Goal: Task Accomplishment & Management: Manage account settings

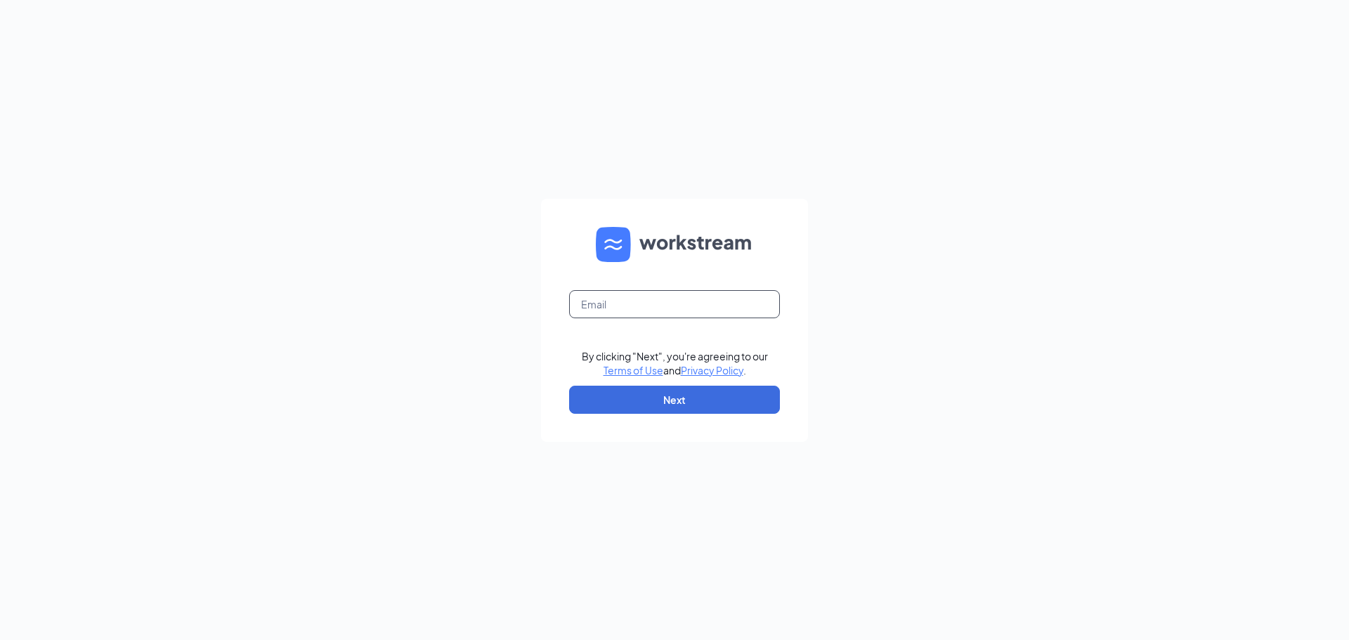
click at [613, 293] on input "text" at bounding box center [674, 304] width 211 height 28
type input "[EMAIL_ADDRESS][DOMAIN_NAME]"
click at [660, 405] on button "Next" at bounding box center [674, 400] width 211 height 28
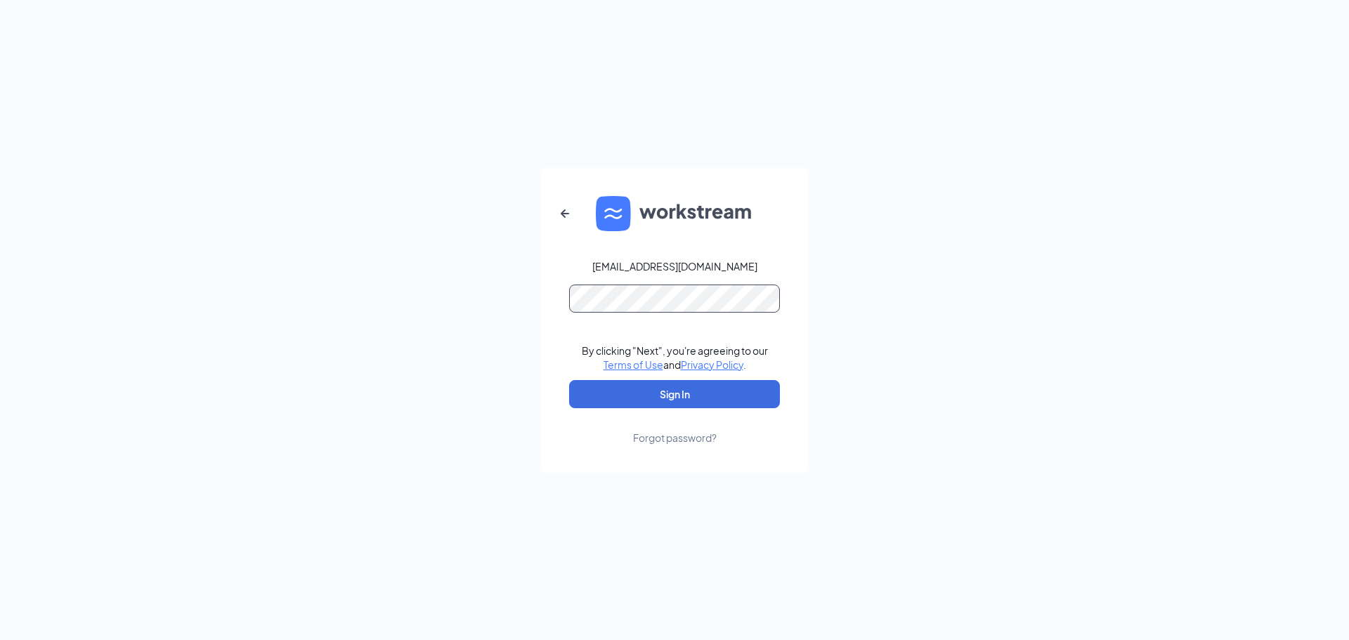
click at [569, 380] on button "Sign In" at bounding box center [674, 394] width 211 height 28
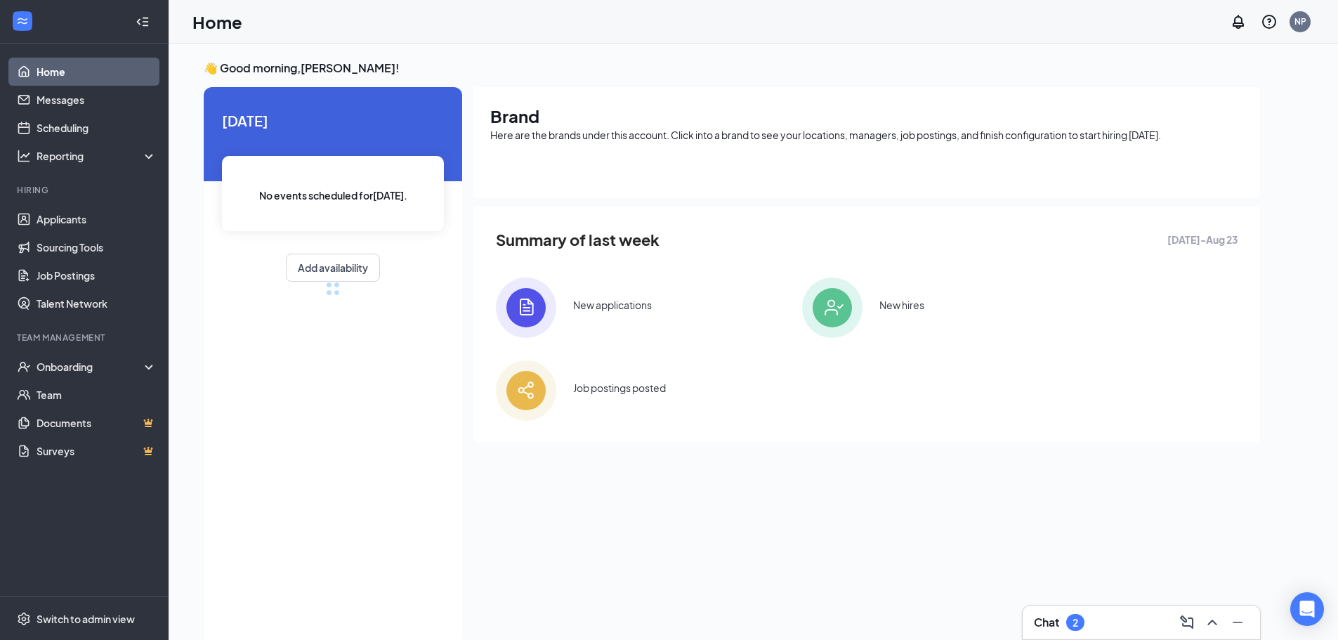
click at [1088, 636] on div "Chat 2" at bounding box center [1141, 623] width 237 height 34
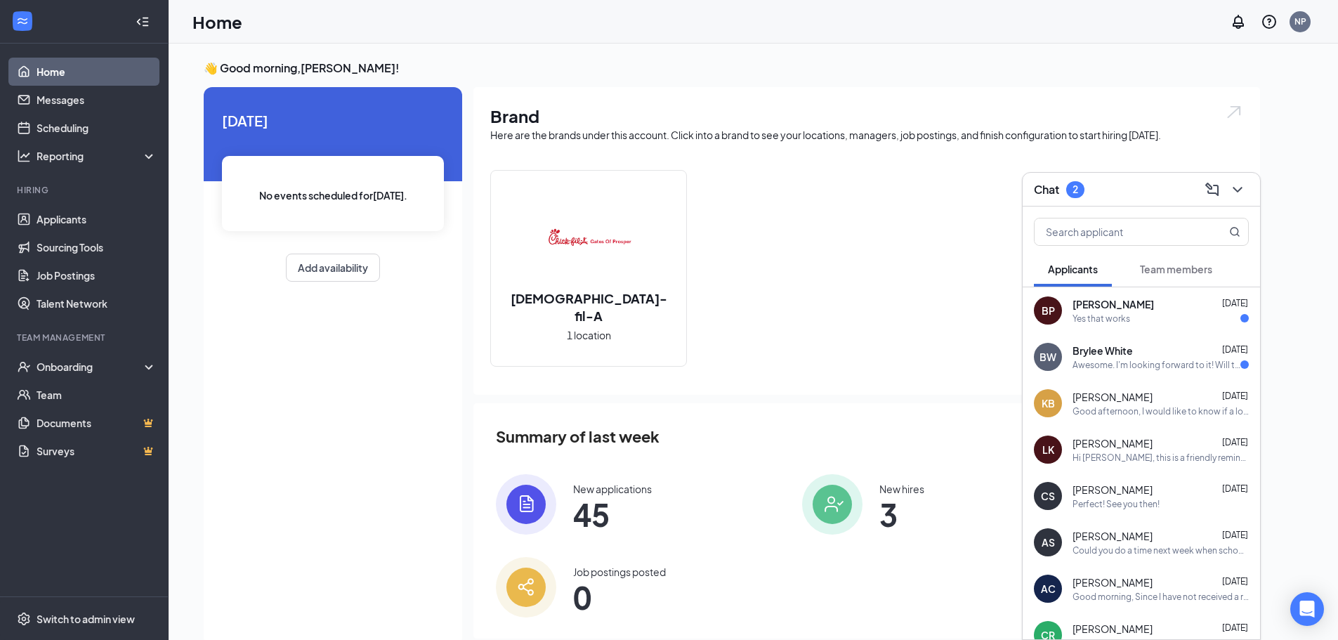
click at [1175, 262] on div "Team members" at bounding box center [1176, 269] width 72 height 14
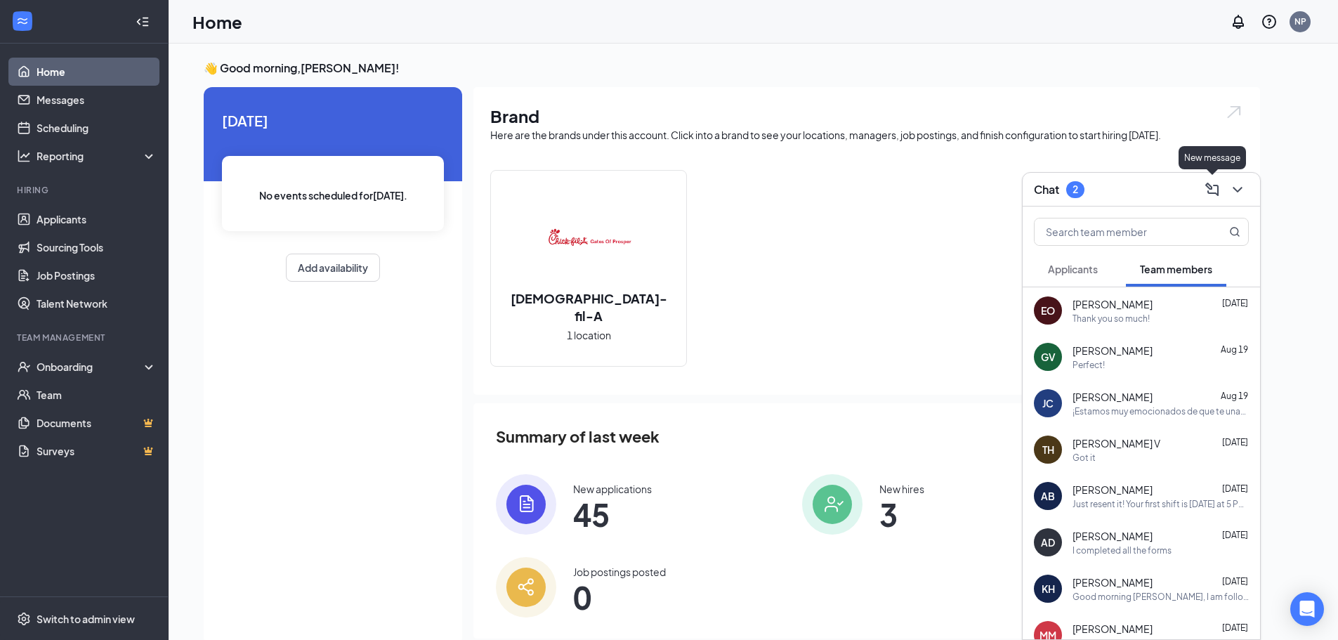
click at [1212, 184] on icon "ComposeMessage" at bounding box center [1212, 189] width 17 height 17
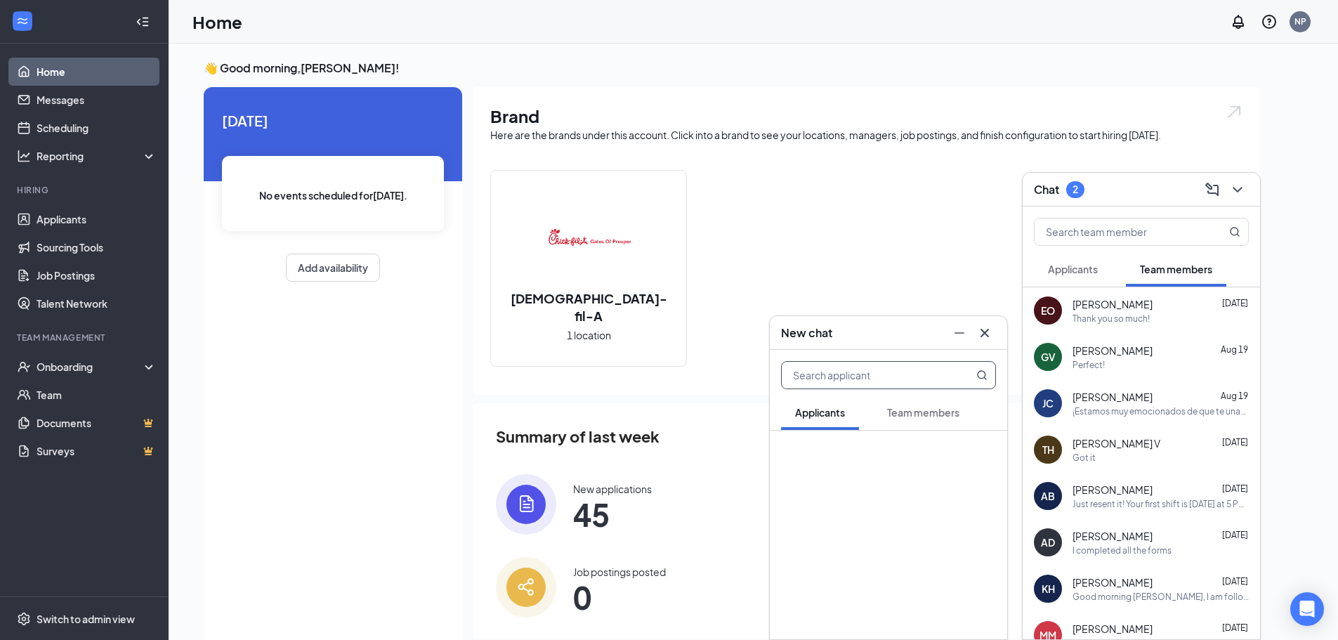
click at [847, 370] on input "text" at bounding box center [865, 375] width 166 height 27
click at [919, 414] on span "Team members" at bounding box center [923, 412] width 72 height 13
click at [906, 381] on input "text" at bounding box center [865, 375] width 166 height 27
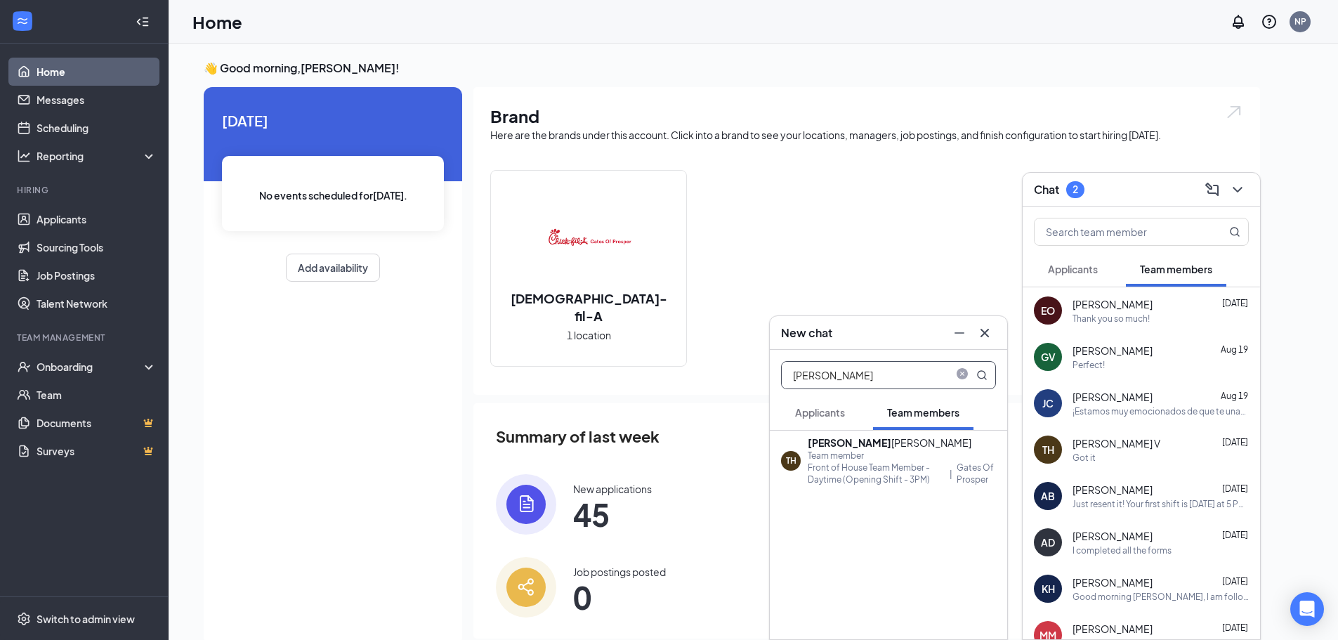
type input "[PERSON_NAME]"
click at [874, 459] on div "Team member" at bounding box center [902, 456] width 188 height 12
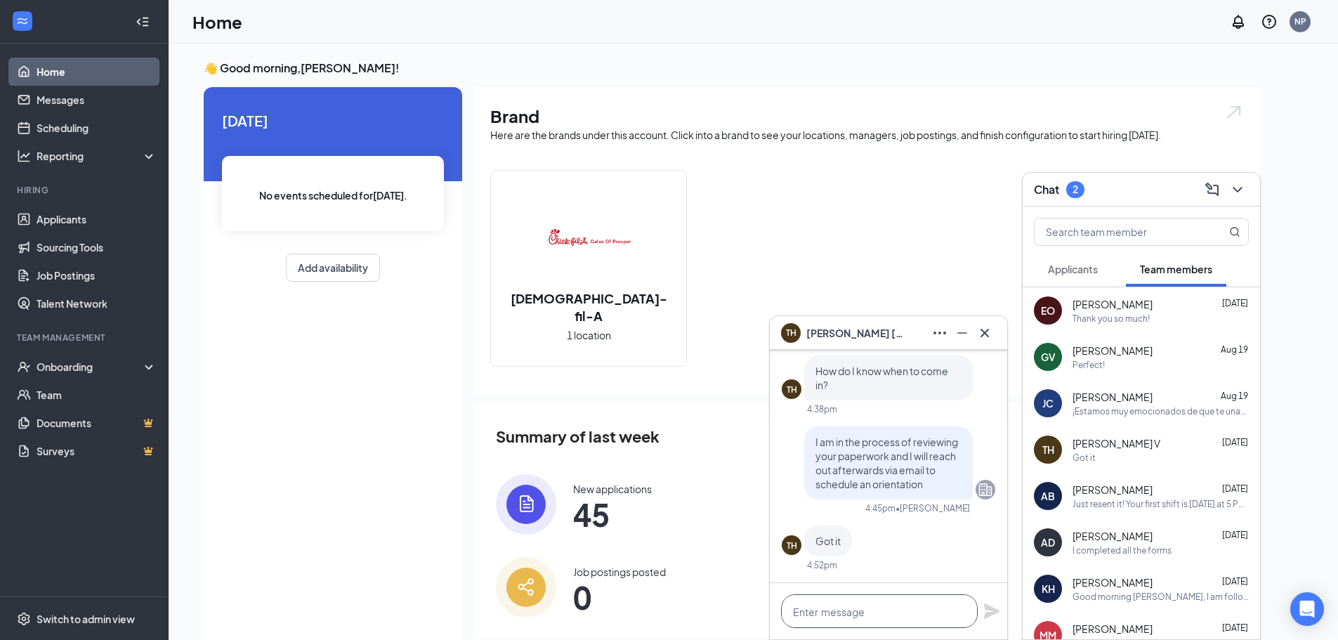
click at [867, 606] on textarea at bounding box center [879, 611] width 197 height 34
click at [863, 607] on textarea at bounding box center [879, 611] width 197 height 34
type textarea "Good morning sir"
click at [1083, 279] on button "Applicants" at bounding box center [1073, 269] width 78 height 35
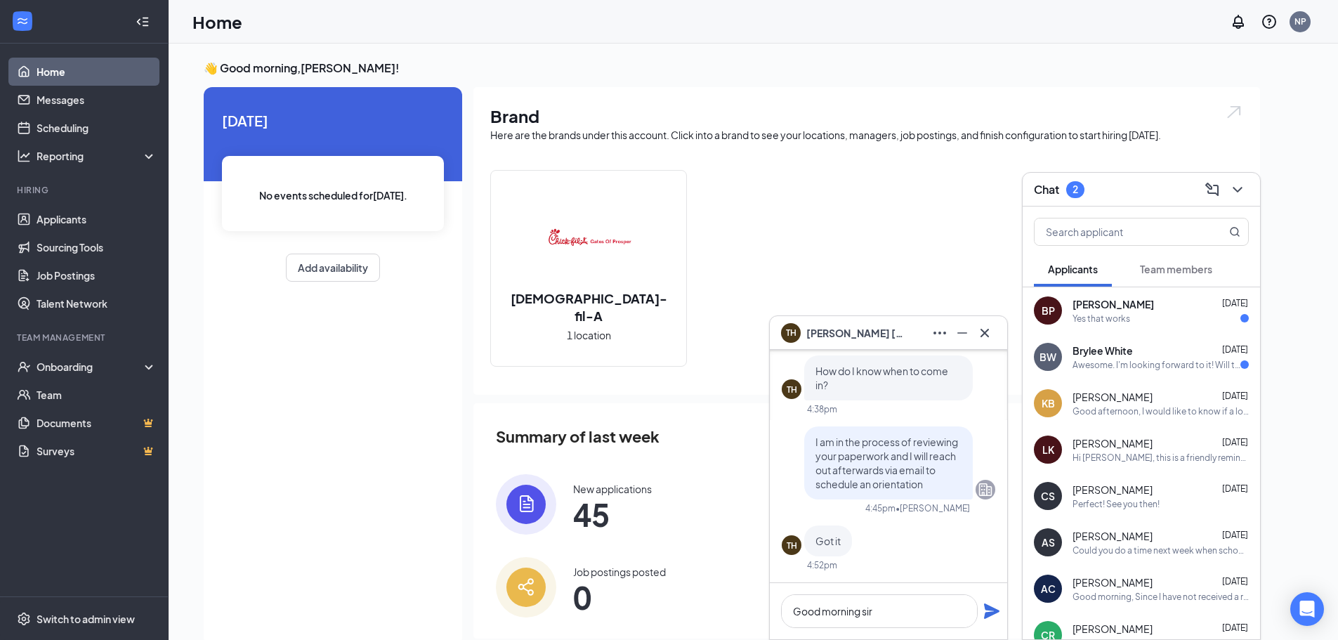
click at [1114, 181] on div "Chat 2" at bounding box center [1141, 189] width 215 height 22
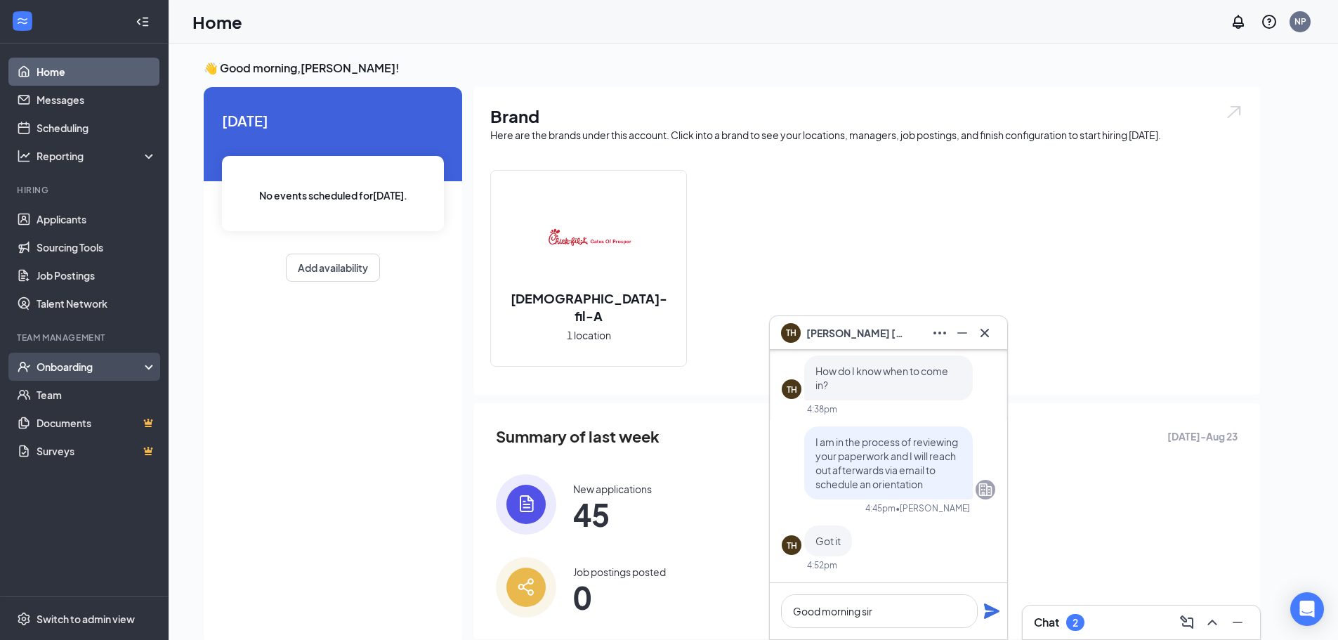
click at [74, 370] on div "Onboarding" at bounding box center [91, 367] width 108 height 14
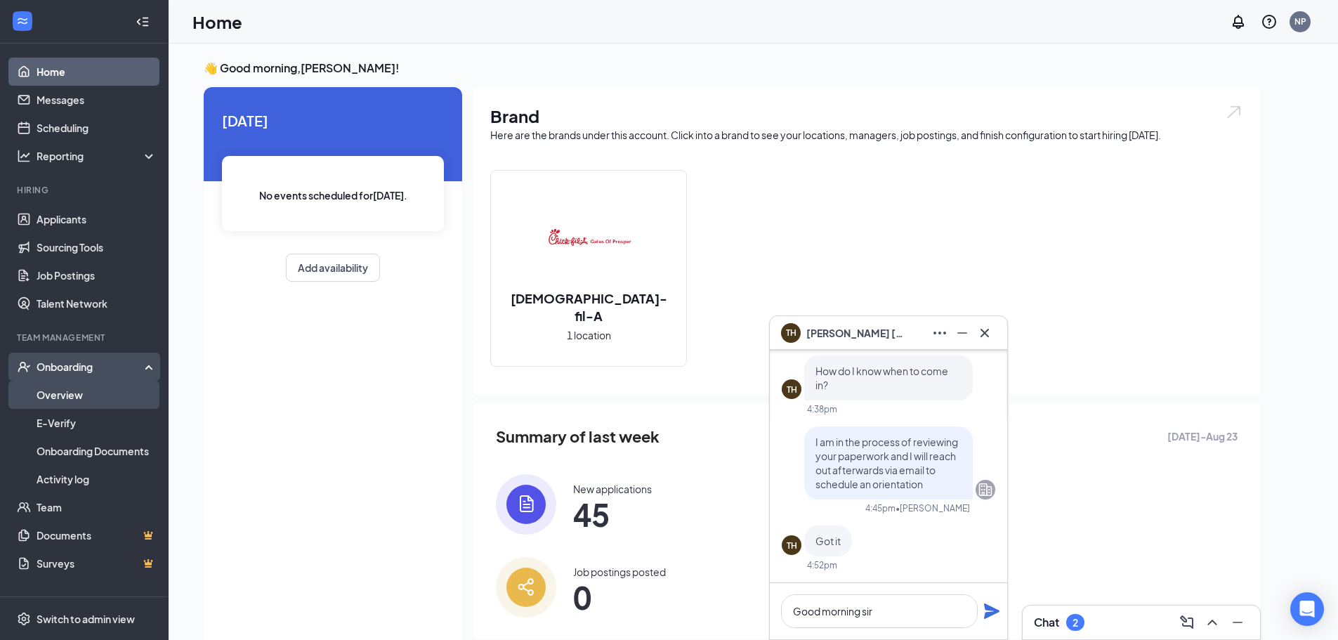
click at [76, 398] on link "Overview" at bounding box center [97, 395] width 120 height 28
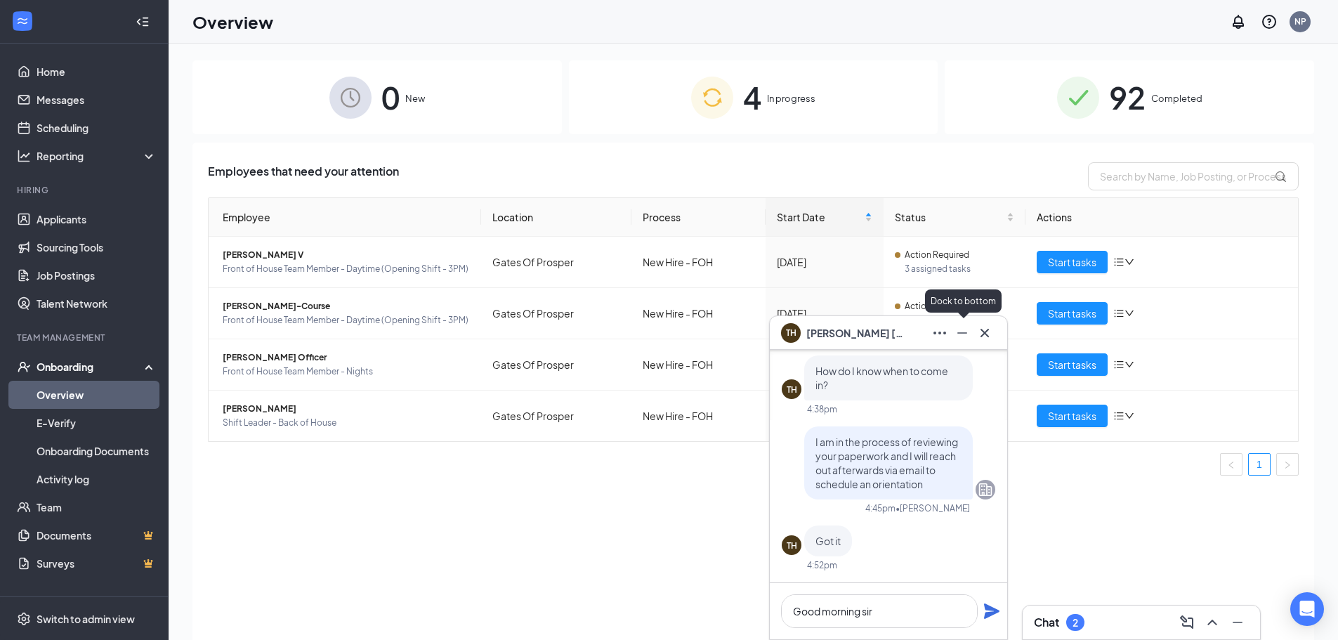
click at [958, 329] on icon "Minimize" at bounding box center [962, 333] width 17 height 17
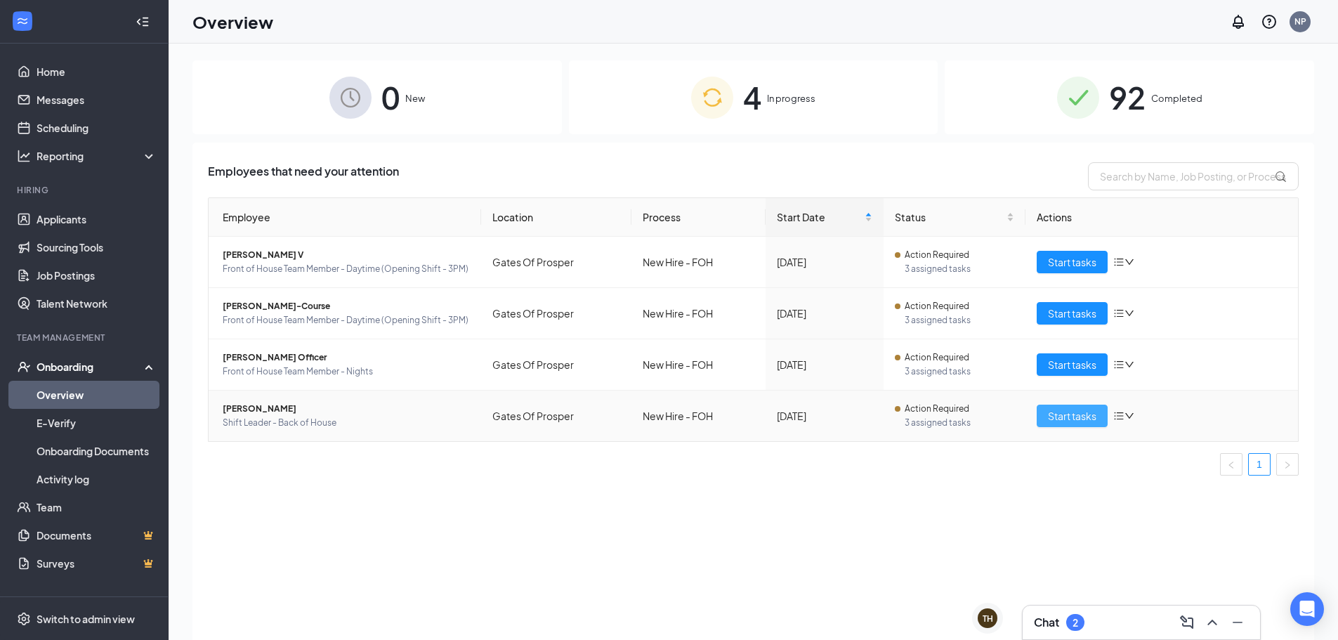
click at [1076, 413] on span "Start tasks" at bounding box center [1072, 415] width 48 height 15
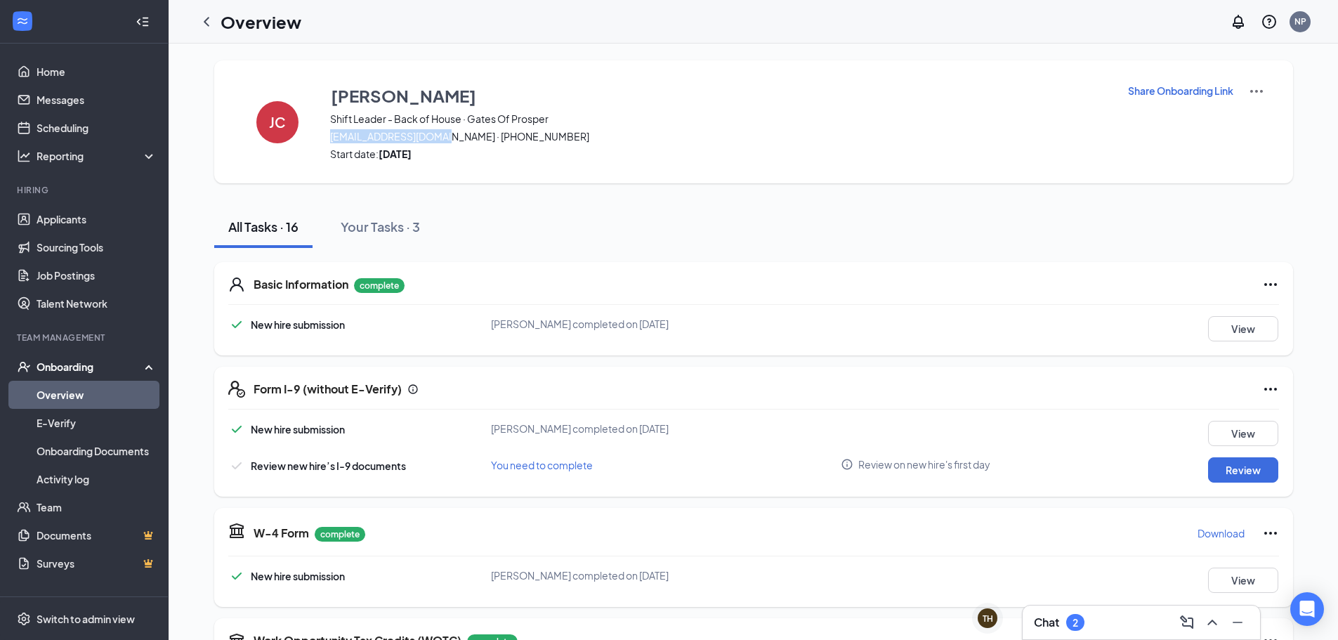
drag, startPoint x: 445, startPoint y: 138, endPoint x: 327, endPoint y: 136, distance: 117.3
click at [327, 136] on div "[PERSON_NAME] Shift Leader - Back of House · Gates Of Prosper [EMAIL_ADDRESS][D…" at bounding box center [753, 121] width 1079 height 123
copy span "[EMAIL_ADDRESS][DOMAIN_NAME]"
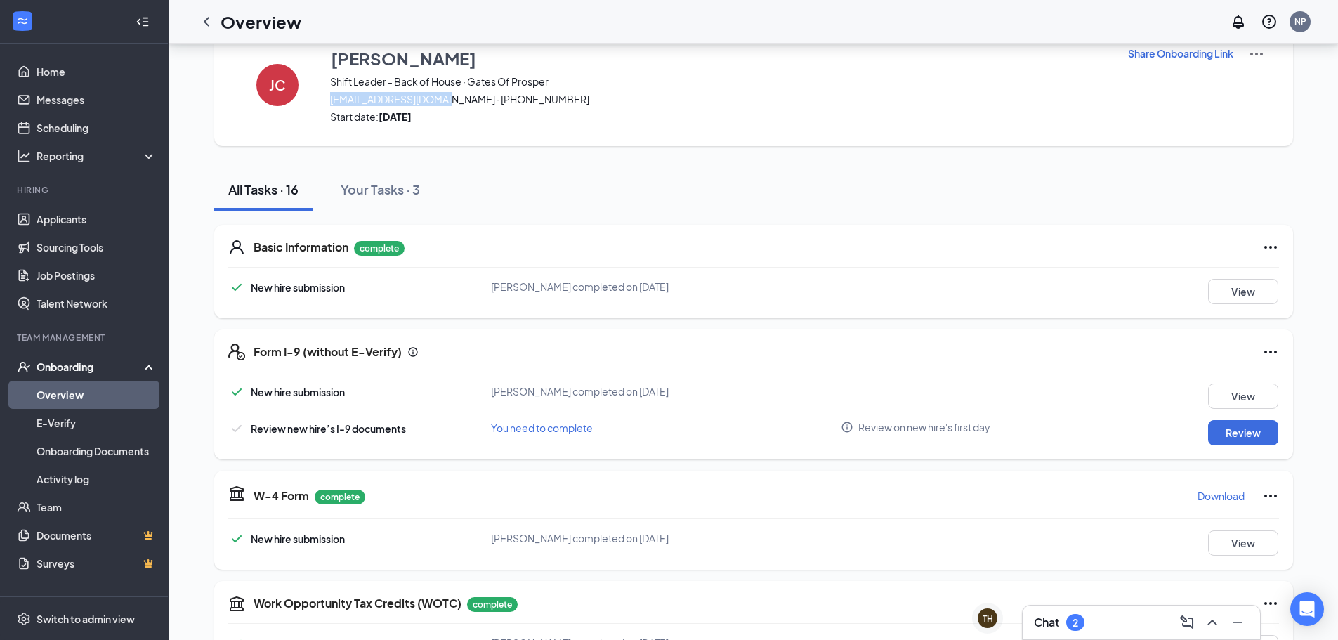
scroll to position [70, 0]
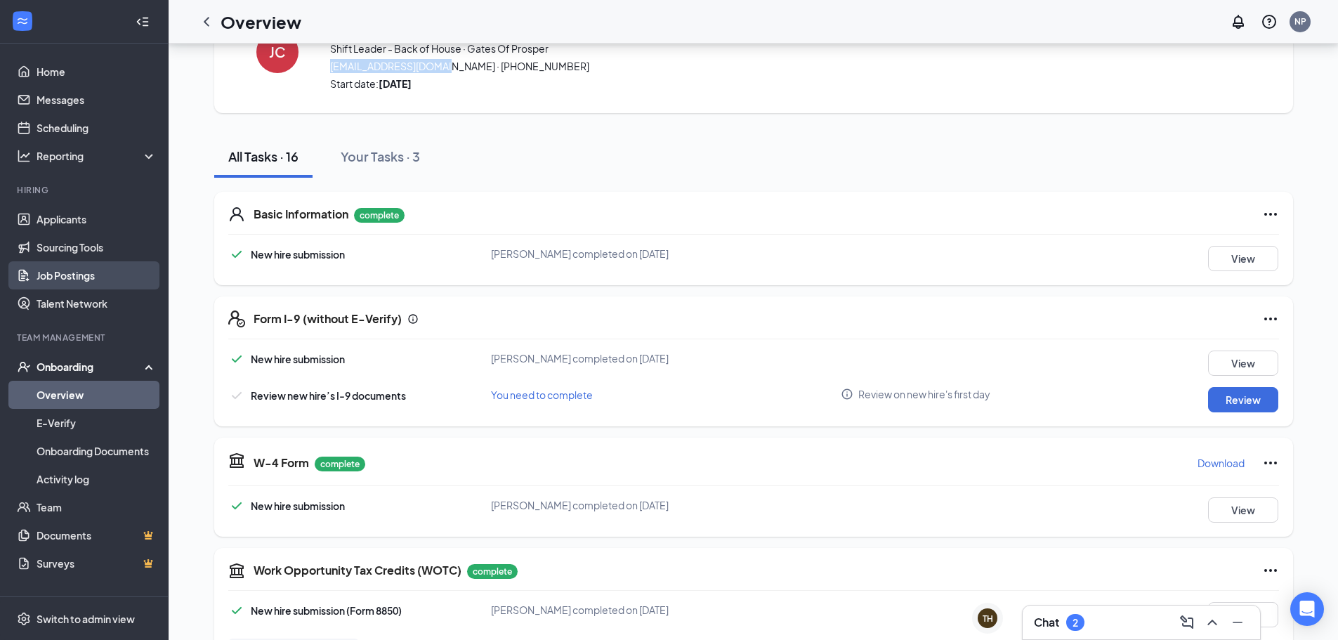
click at [105, 275] on link "Job Postings" at bounding box center [97, 275] width 120 height 28
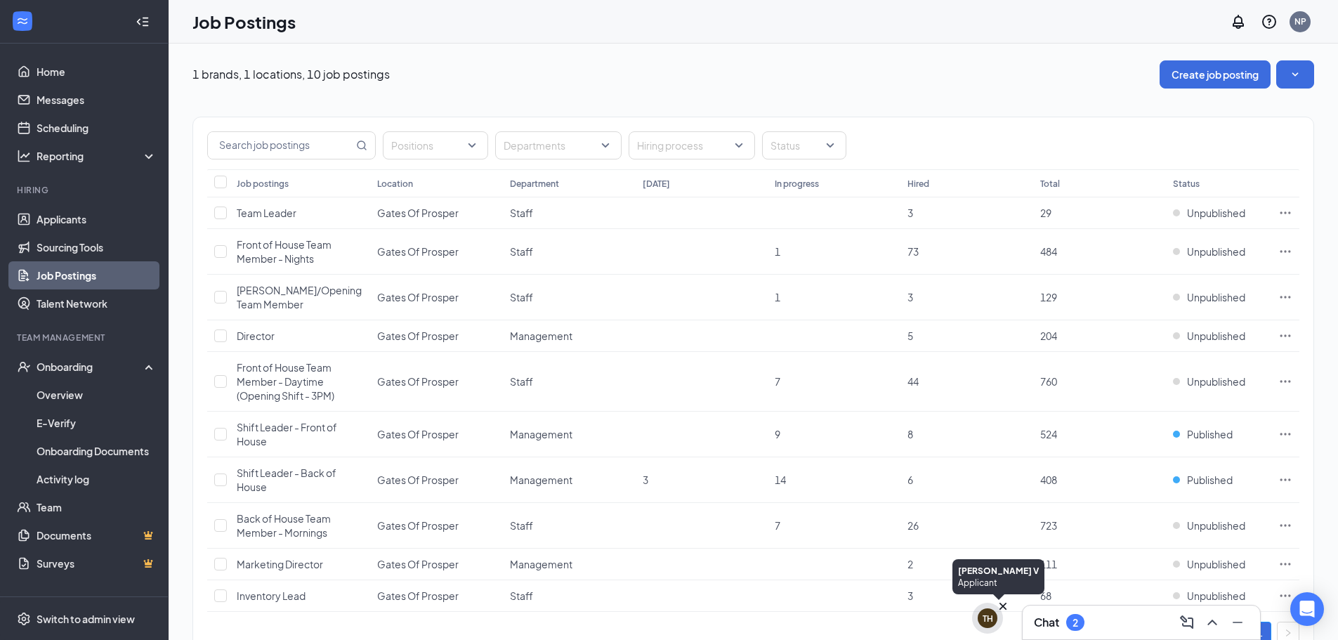
click at [993, 616] on div "TH" at bounding box center [988, 618] width 20 height 20
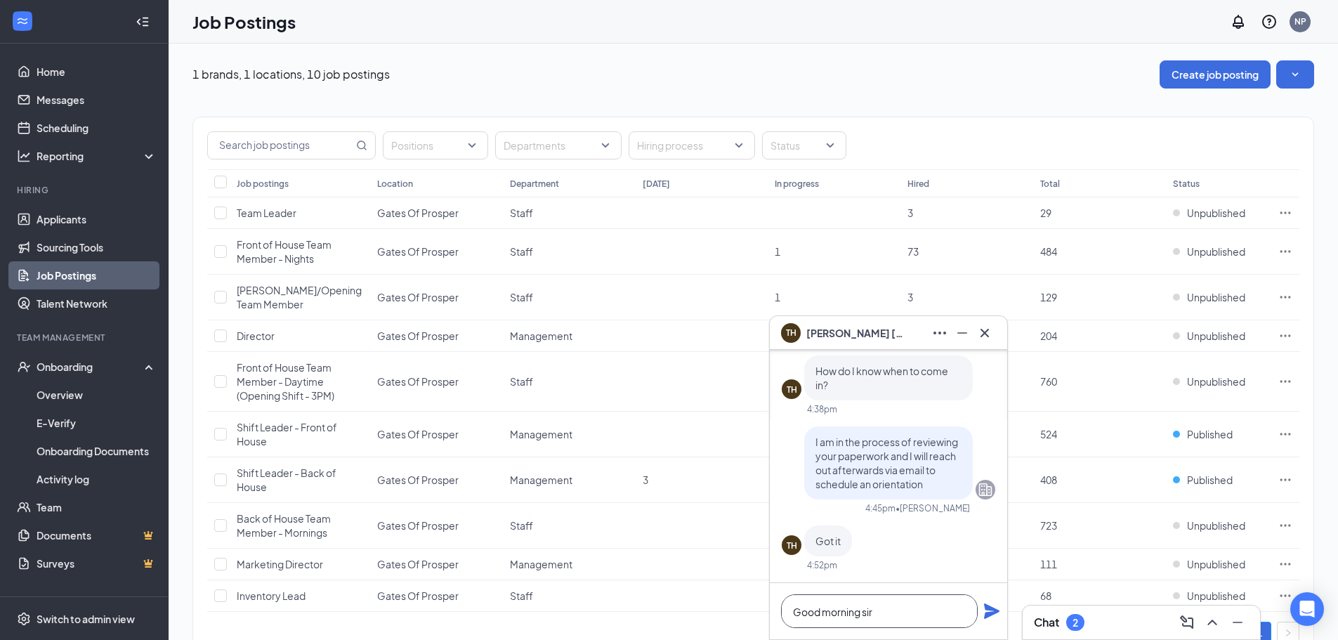
click at [896, 606] on textarea "Good morning sir" at bounding box center [879, 611] width 197 height 34
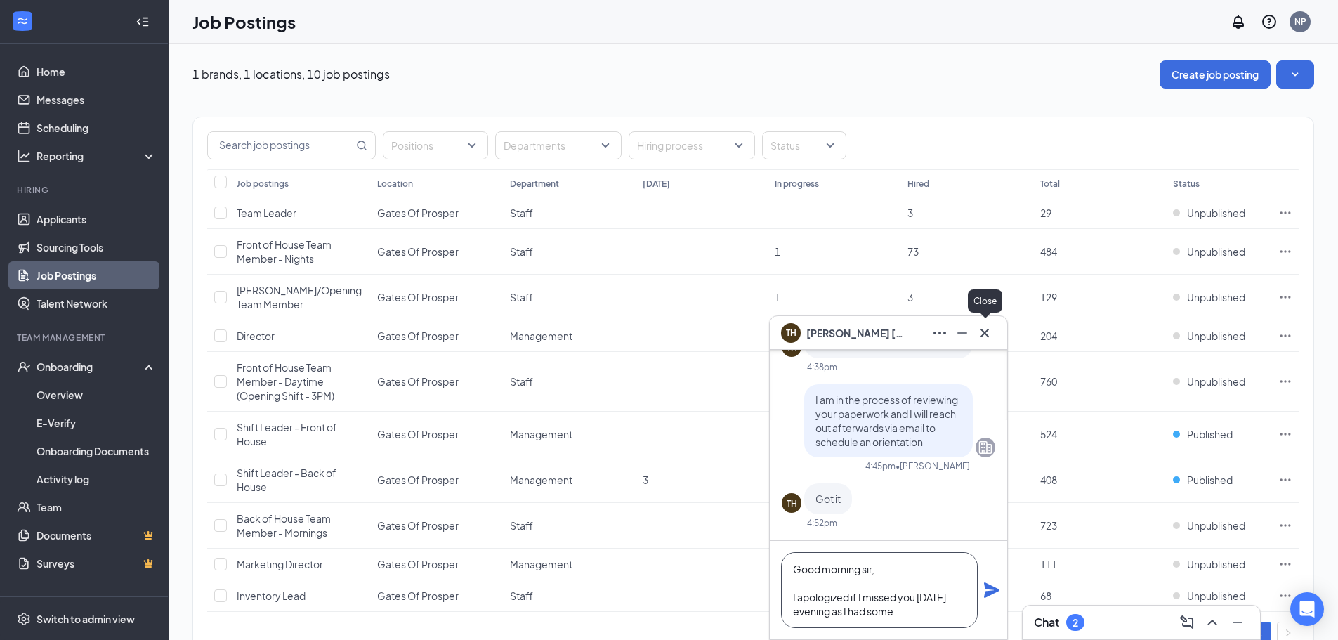
type textarea "Good morning sir, I apologized if I missed you [DATE] evening as I had some"
click at [986, 335] on icon "Cross" at bounding box center [985, 333] width 17 height 17
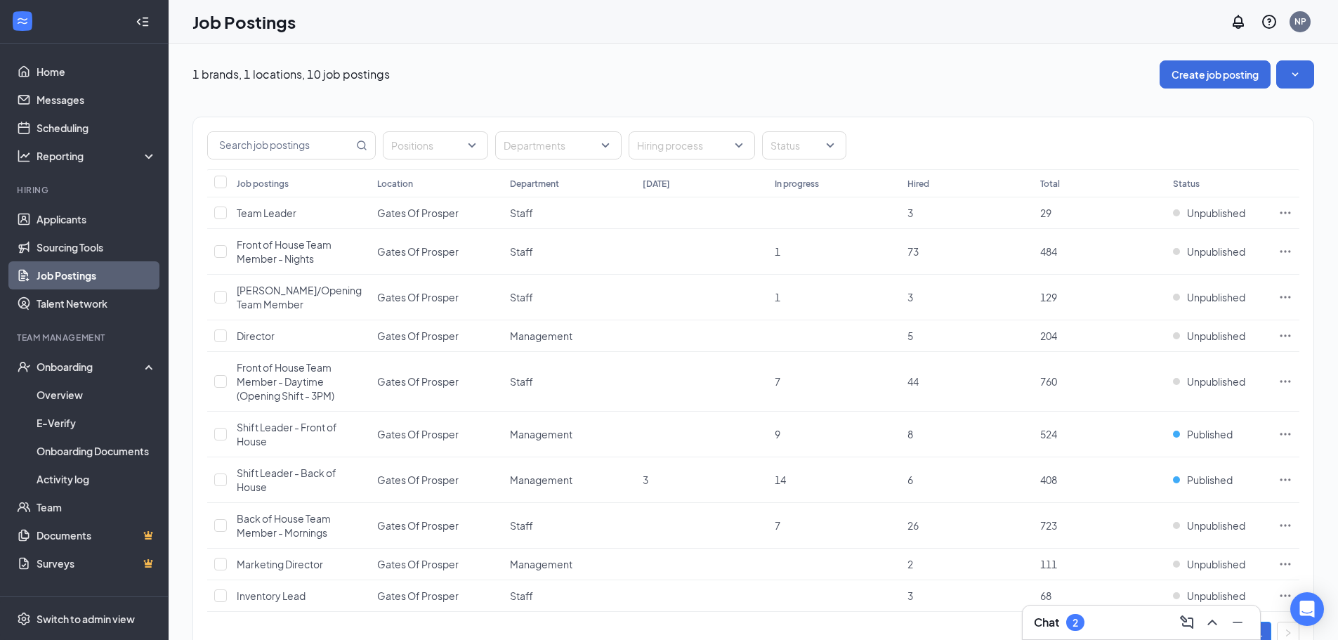
click at [748, 107] on div "Positions Departments Hiring process Status Job postings Location Department [D…" at bounding box center [753, 381] width 1122 height 585
click at [1104, 616] on div "Chat 2" at bounding box center [1141, 622] width 215 height 22
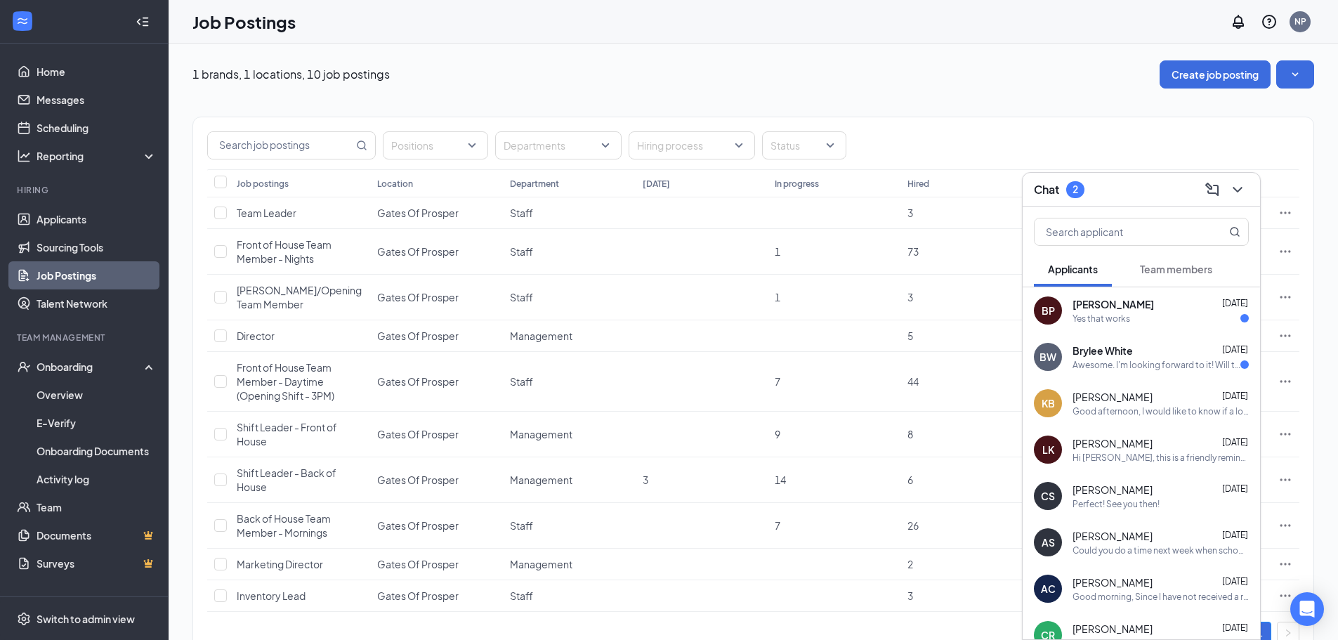
click at [1198, 277] on button "Team members" at bounding box center [1176, 269] width 100 height 35
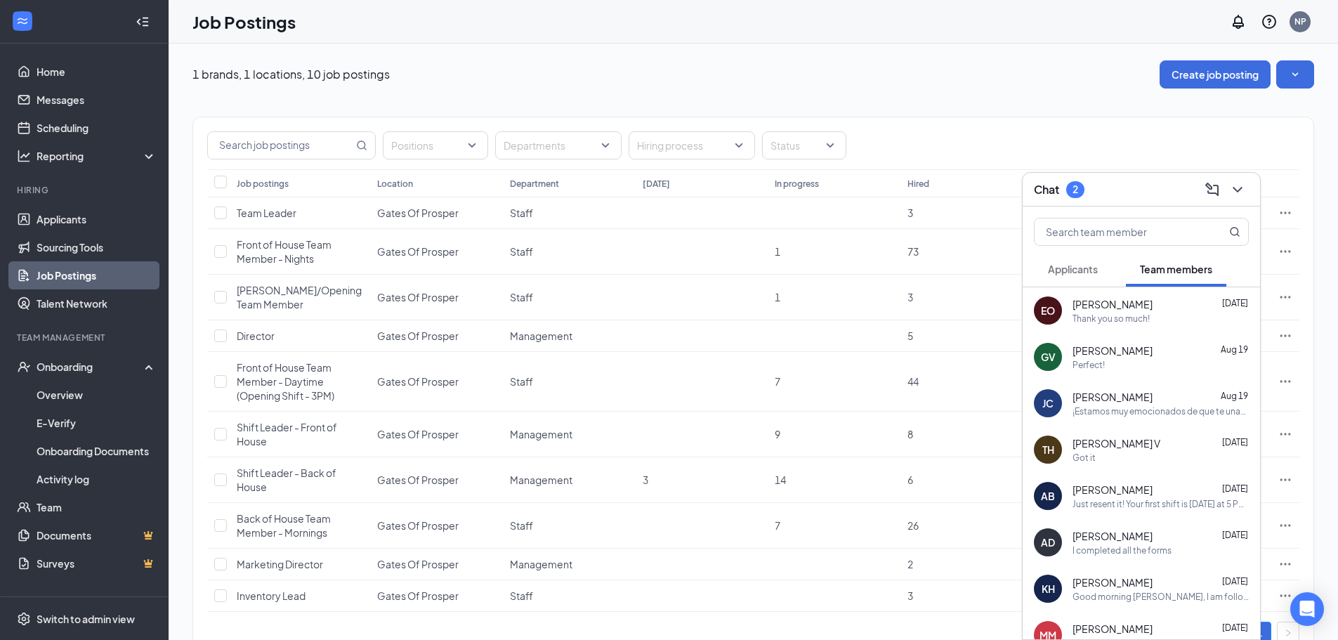
click at [1084, 276] on button "Applicants" at bounding box center [1073, 269] width 78 height 35
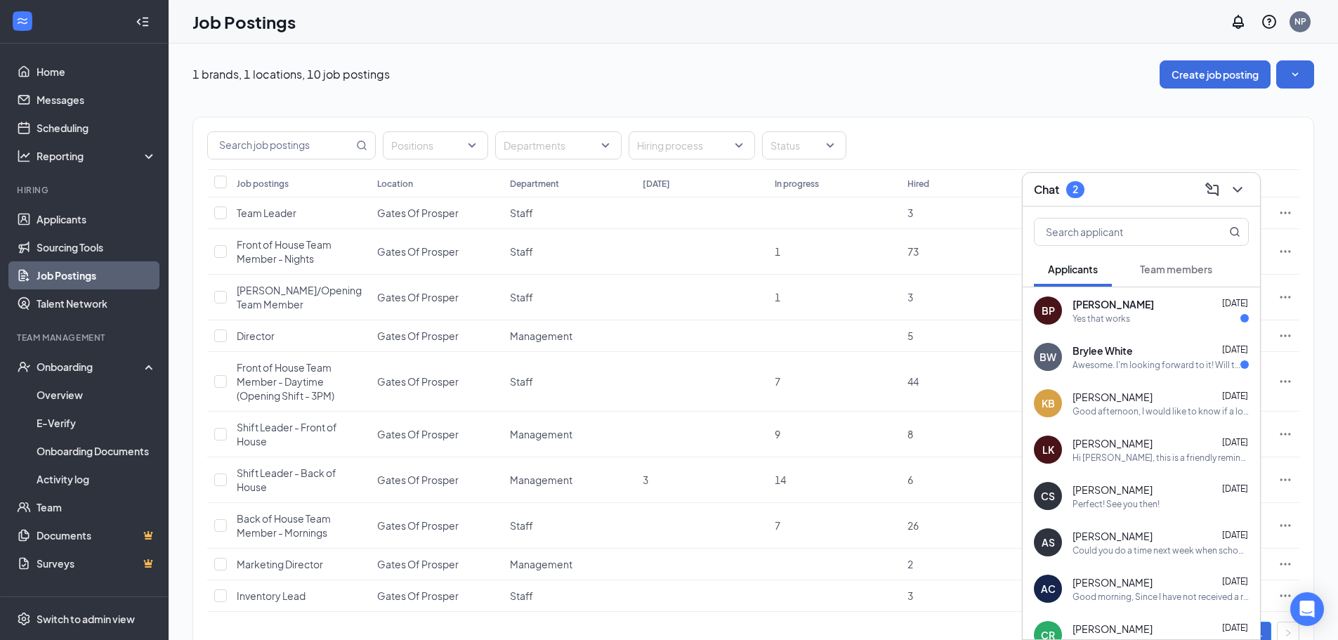
click at [1104, 192] on div "Chat 2" at bounding box center [1141, 189] width 215 height 22
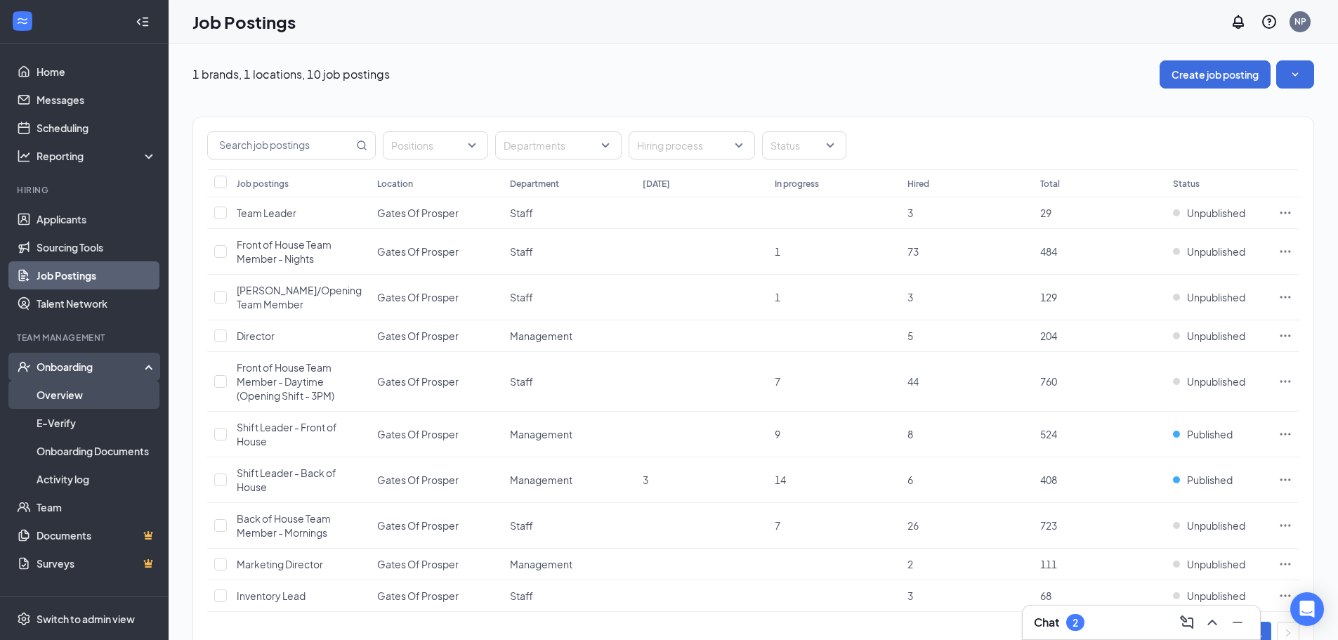
click at [105, 402] on link "Overview" at bounding box center [97, 395] width 120 height 28
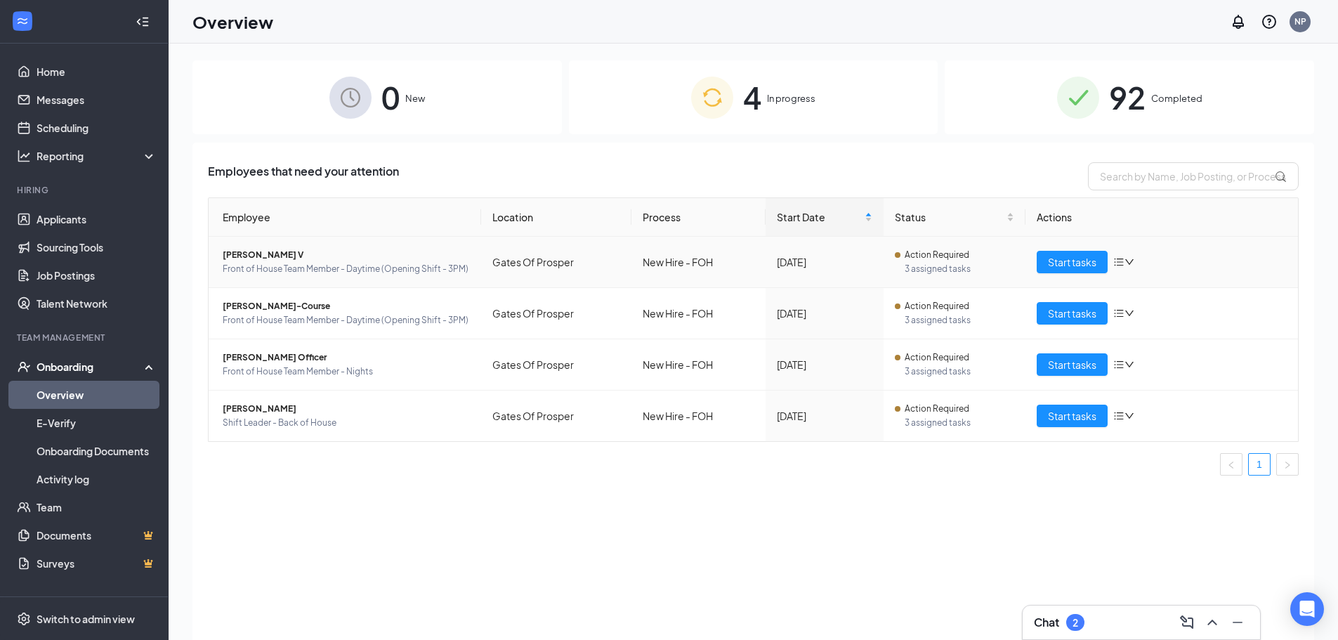
click at [282, 262] on span "Front of House Team Member - Daytime (Opening Shift - 3PM)" at bounding box center [346, 269] width 247 height 14
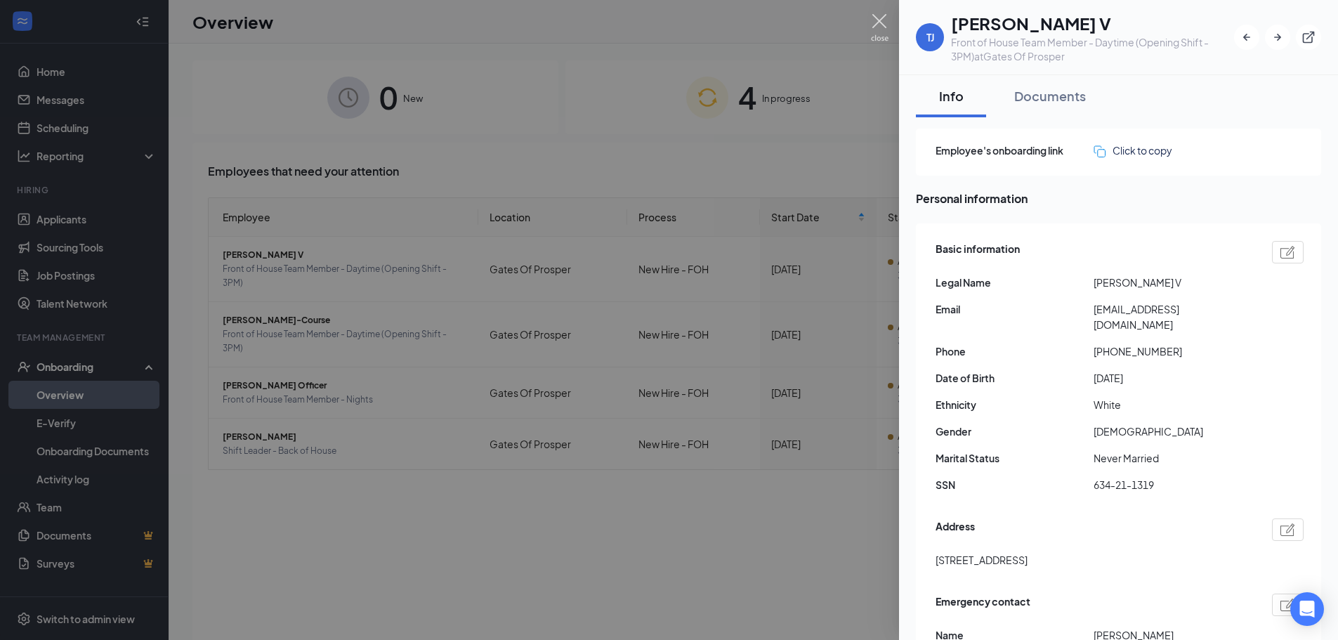
click at [873, 27] on img at bounding box center [880, 27] width 18 height 27
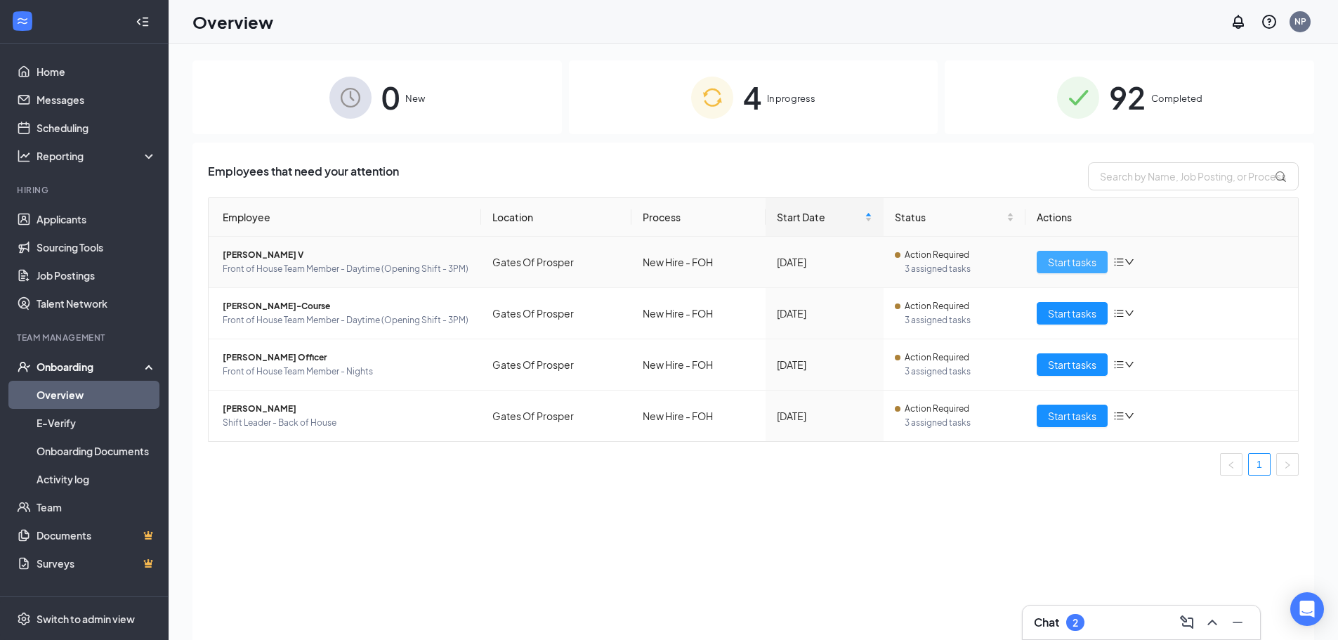
click at [1060, 261] on span "Start tasks" at bounding box center [1072, 261] width 48 height 15
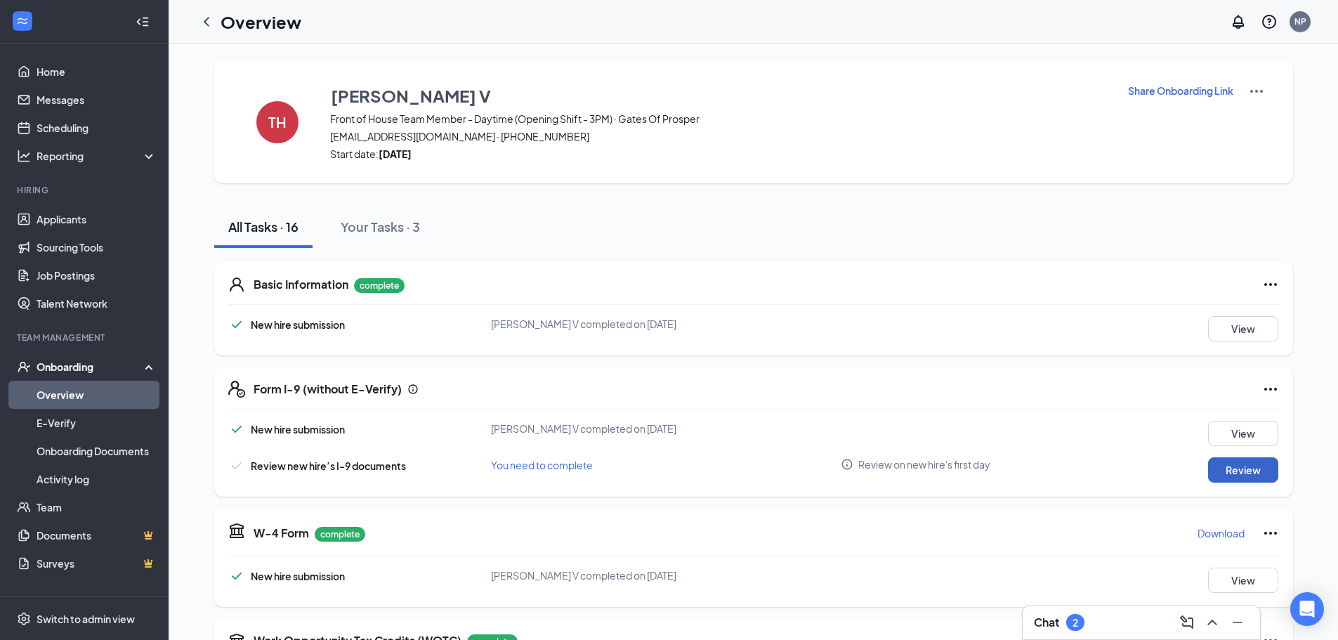
click at [1214, 464] on button "Review" at bounding box center [1243, 469] width 70 height 25
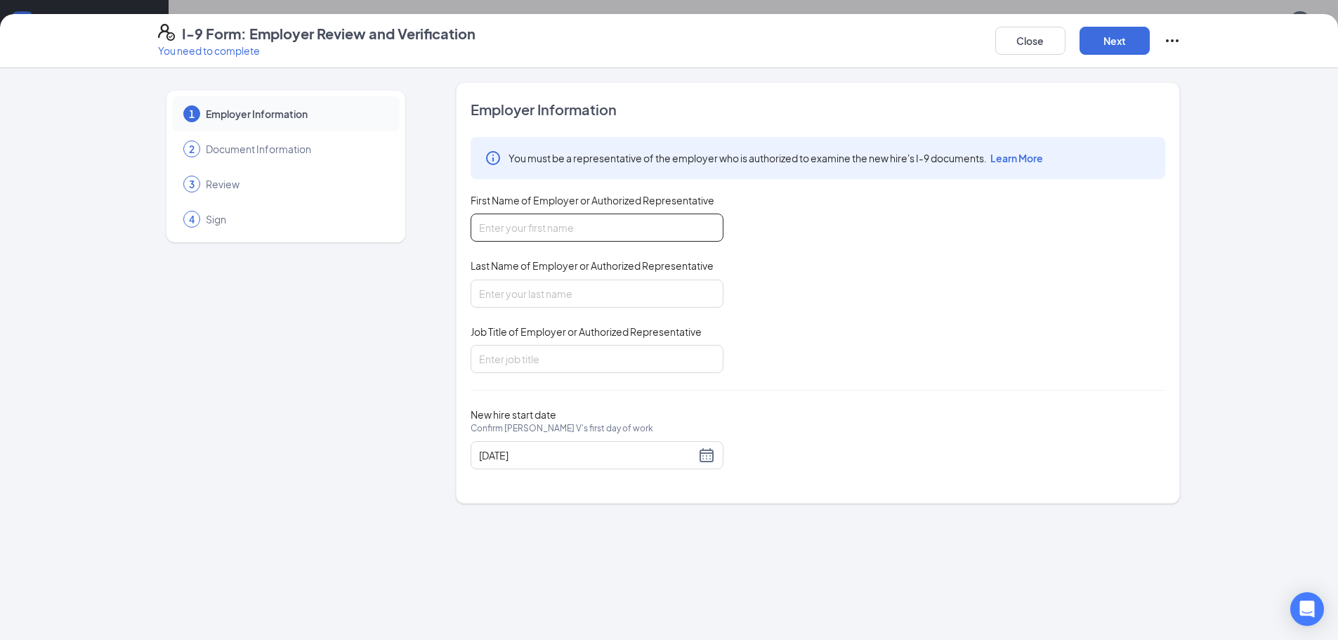
click at [629, 230] on input "First Name of Employer or Authorized Representative" at bounding box center [597, 228] width 253 height 28
type input "[PERSON_NAME]"
type input "HR Leader"
click at [706, 462] on div "[DATE]" at bounding box center [597, 455] width 236 height 17
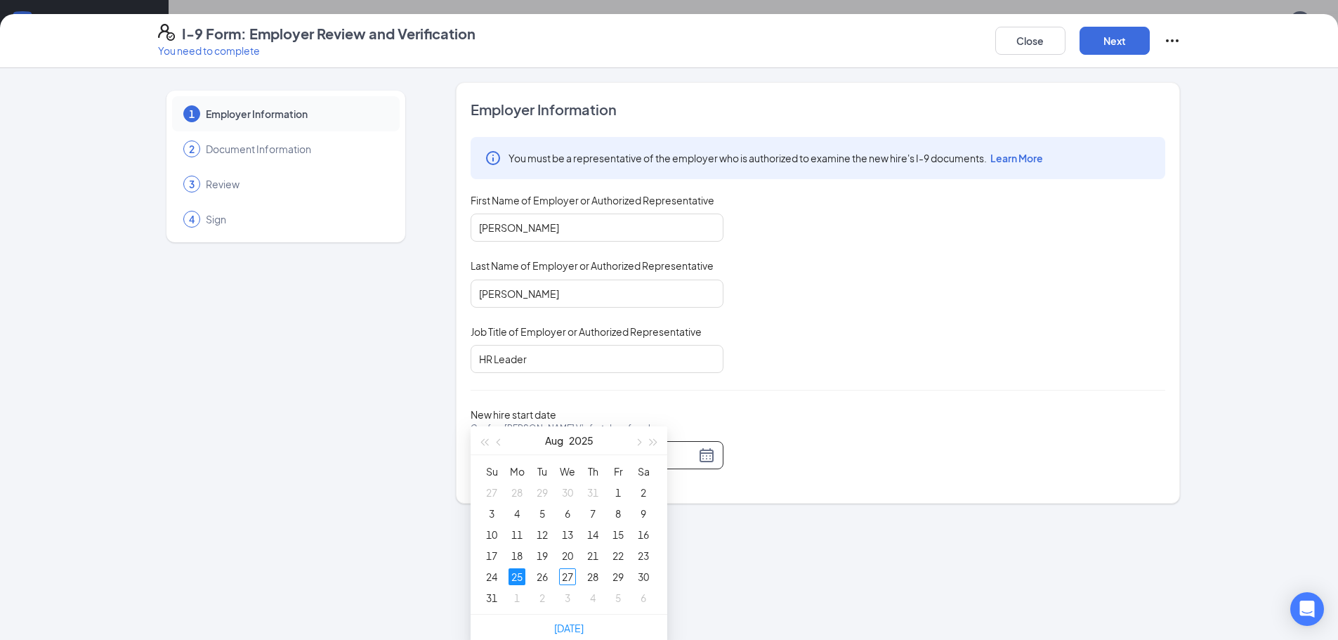
scroll to position [70, 0]
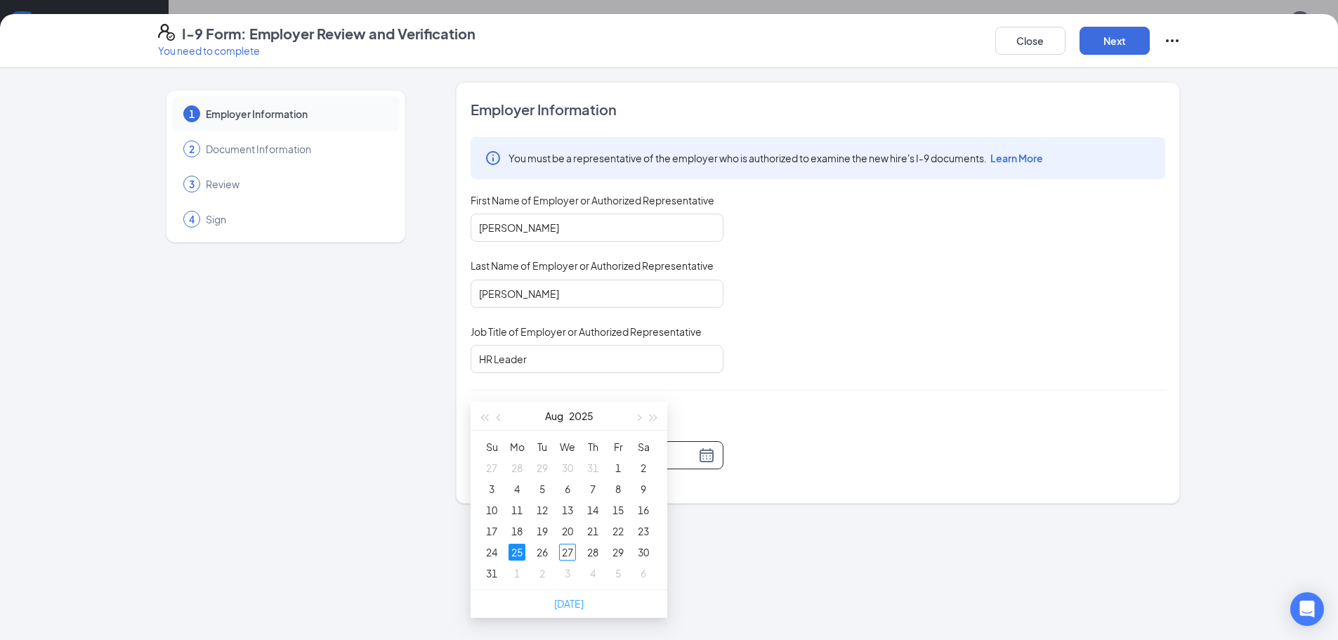
click at [573, 601] on link "[DATE]" at bounding box center [569, 603] width 30 height 13
type input "[DATE]"
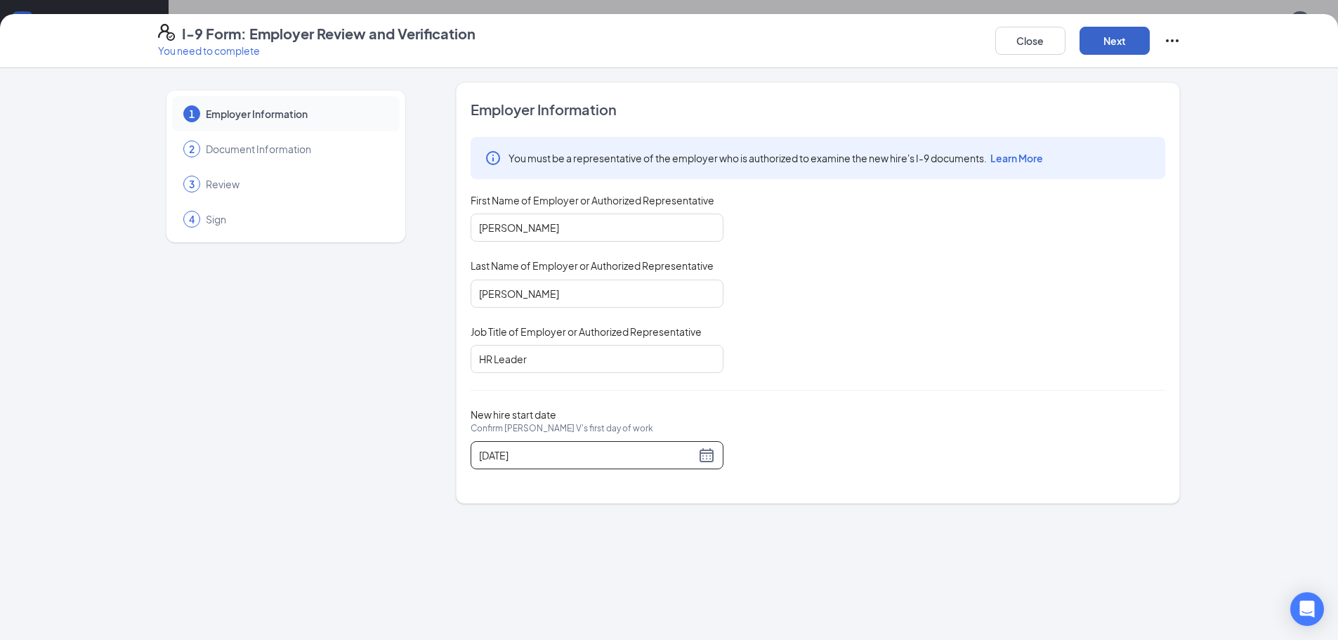
click at [1107, 40] on button "Next" at bounding box center [1115, 41] width 70 height 28
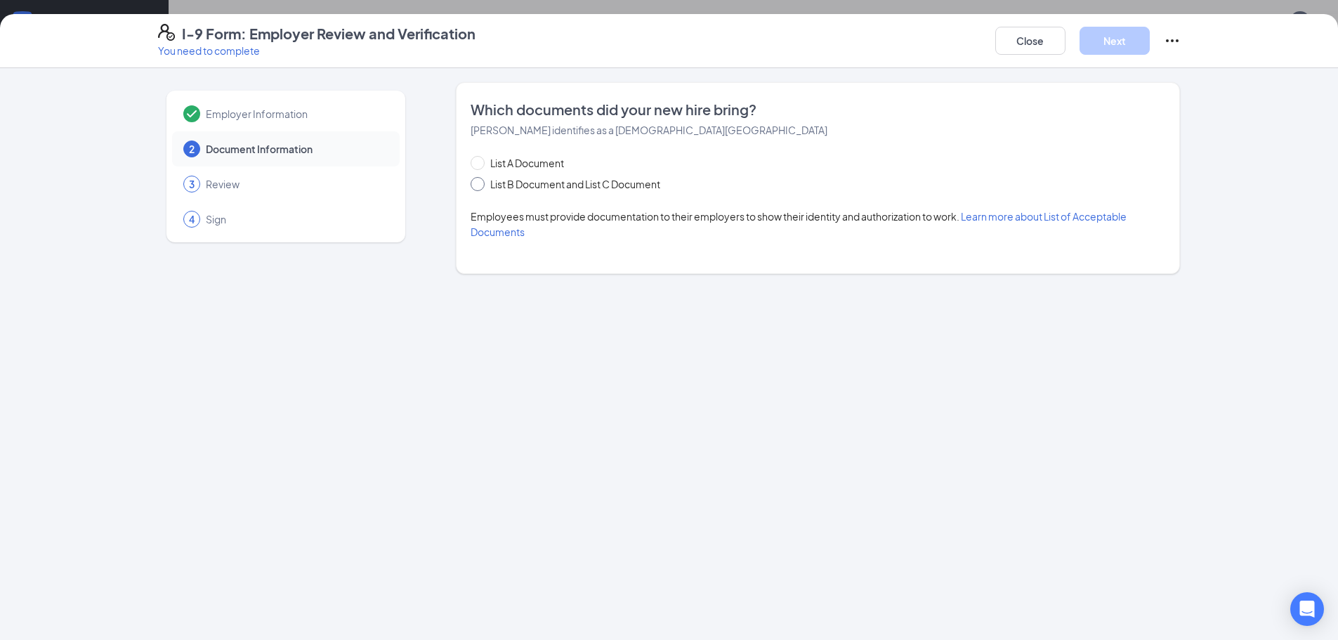
click at [495, 184] on span "List B Document and List C Document" at bounding box center [575, 183] width 181 height 15
click at [481, 184] on input "List B Document and List C Document" at bounding box center [476, 182] width 10 height 10
radio input "true"
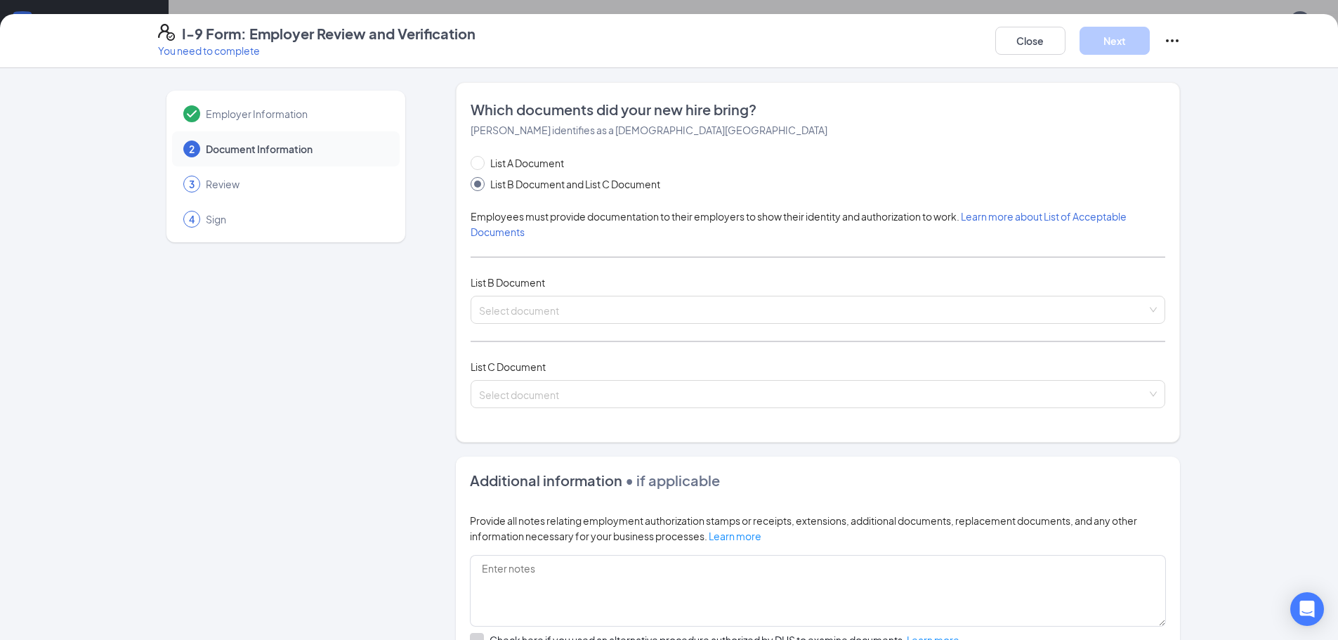
click at [505, 156] on span "List A Document" at bounding box center [527, 162] width 85 height 15
click at [481, 156] on input "List A Document" at bounding box center [476, 161] width 10 height 10
radio input "true"
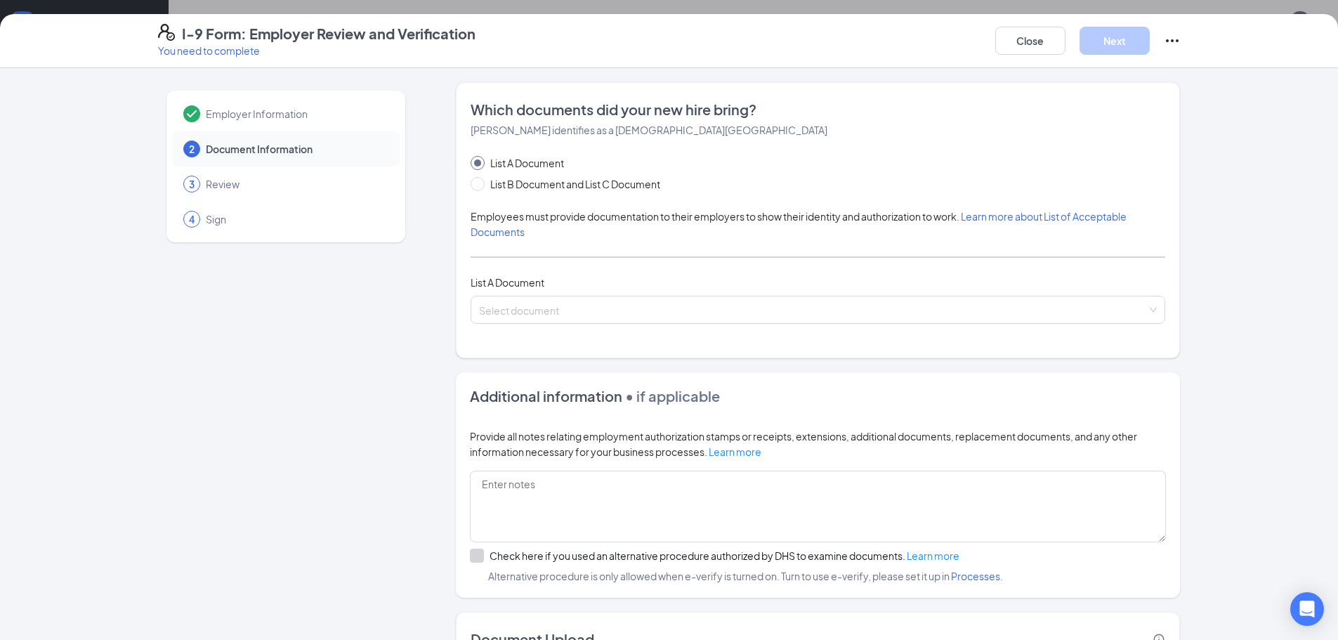
radio input "false"
click at [570, 306] on input "search" at bounding box center [813, 306] width 668 height 21
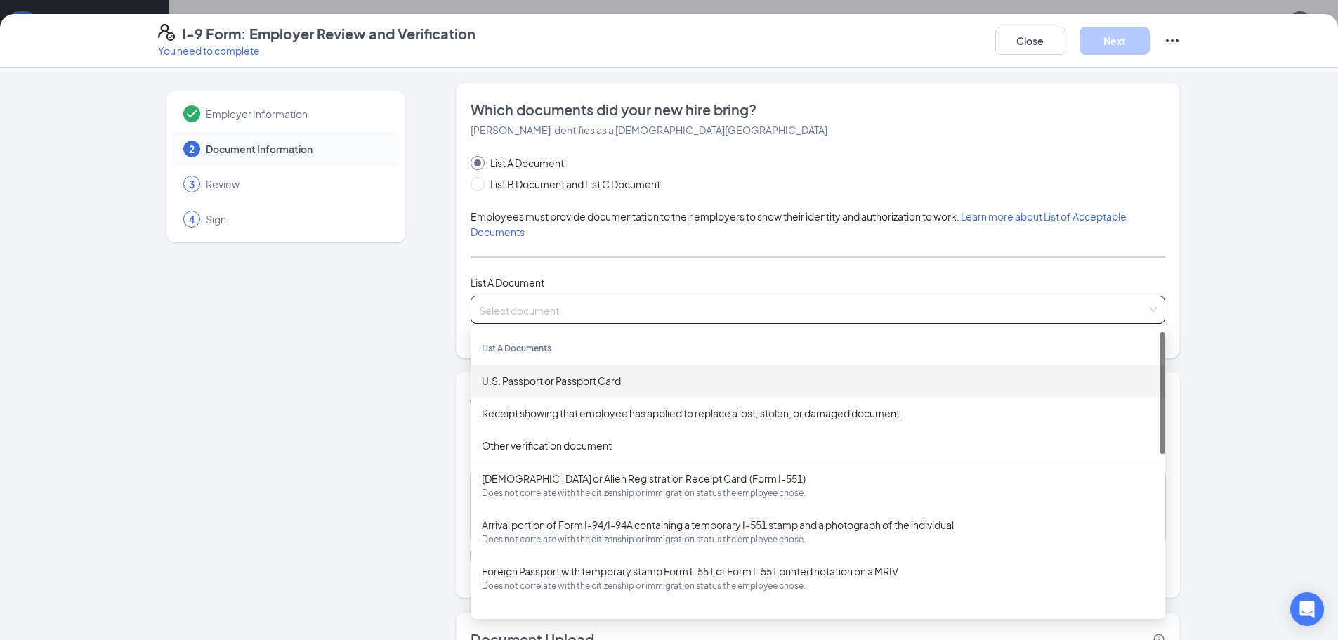
click at [568, 380] on div "U.S. Passport or Passport Card" at bounding box center [818, 380] width 672 height 15
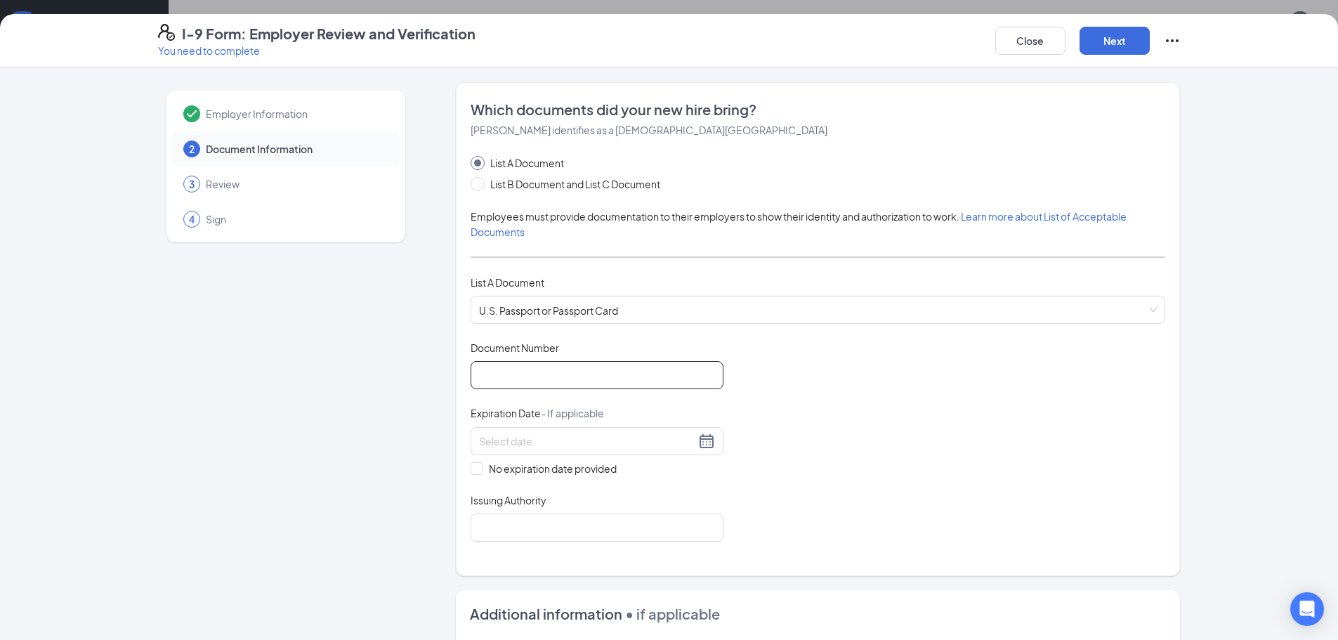
click at [599, 374] on input "Document Number" at bounding box center [597, 375] width 253 height 28
type input "676612584"
click at [544, 428] on div at bounding box center [597, 441] width 253 height 28
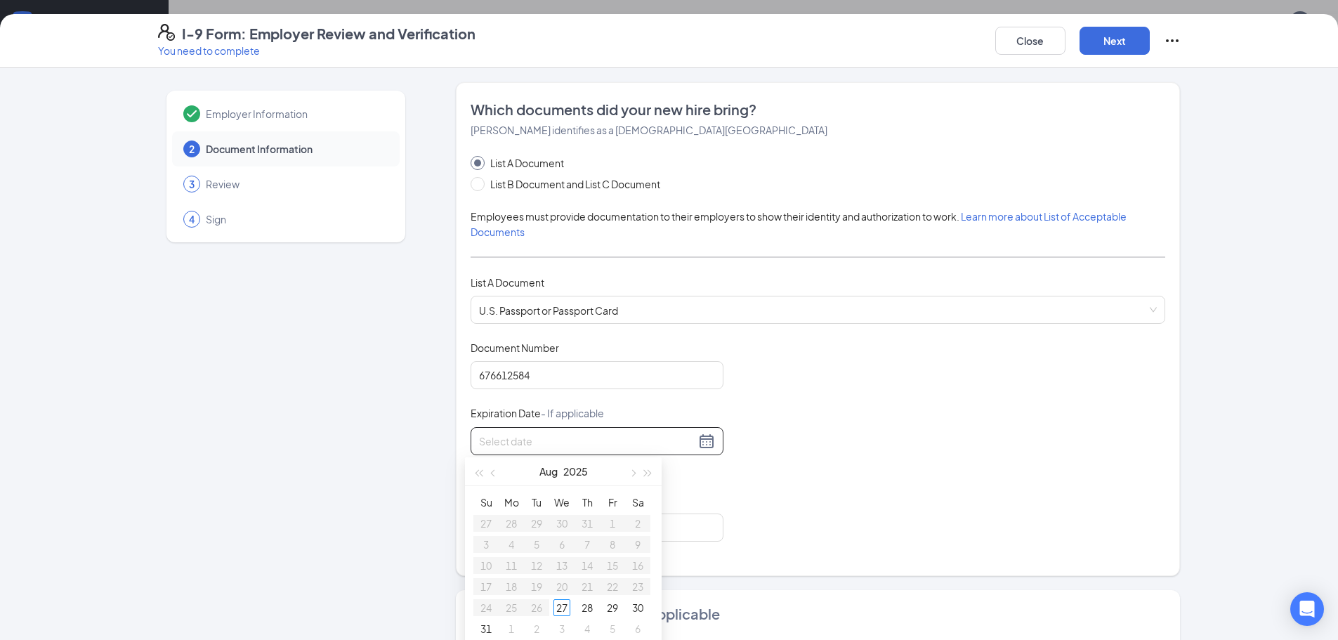
click at [544, 446] on input at bounding box center [587, 440] width 216 height 15
click at [501, 435] on input "05082027" at bounding box center [587, 440] width 216 height 15
click at [488, 441] on input "0508/2027" at bounding box center [587, 440] width 216 height 15
click at [643, 547] on div "8" at bounding box center [637, 544] width 17 height 17
type input "[DATE]"
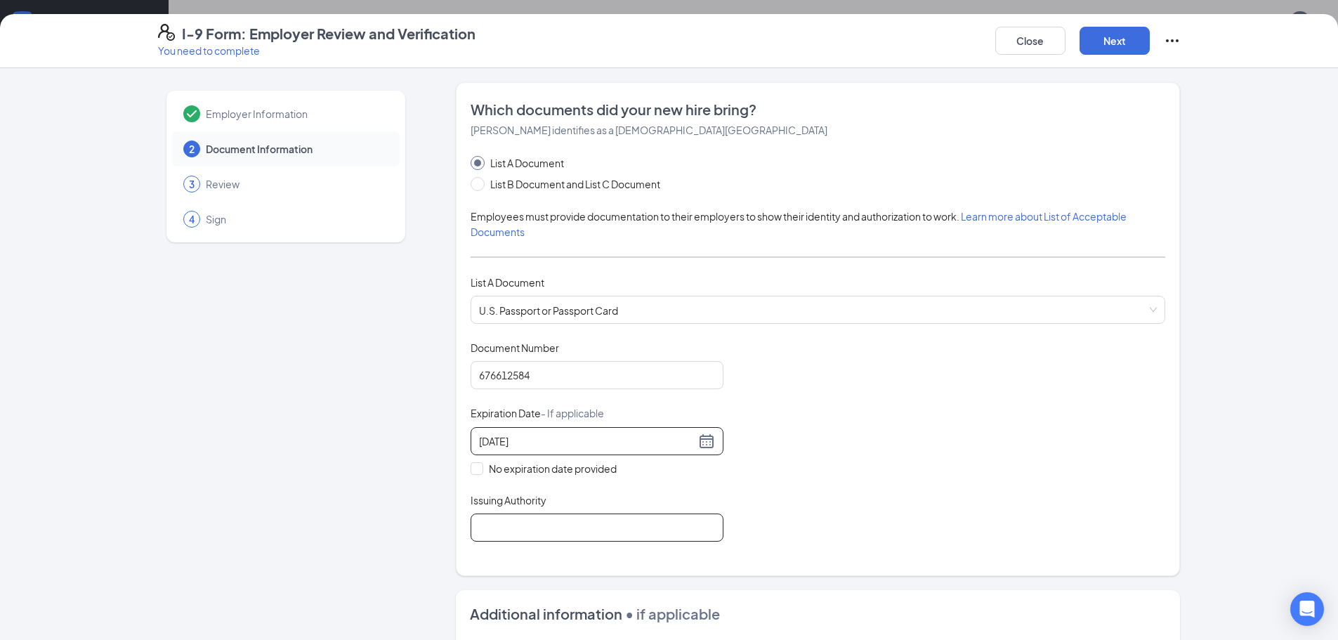
click at [581, 523] on input "Issuing Authority" at bounding box center [597, 528] width 253 height 28
type input "US Dept of State"
click at [849, 433] on div "Document Title U.S. Passport or Passport Card Document Number [PASSPORT] Expira…" at bounding box center [818, 441] width 695 height 201
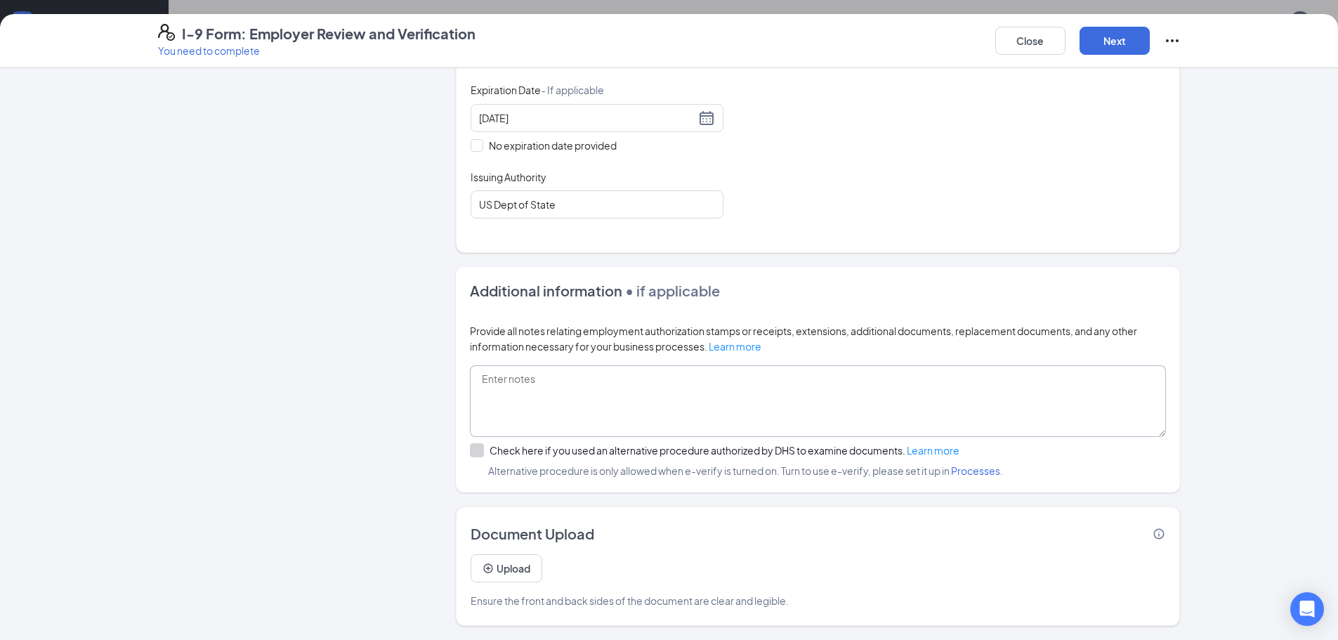
scroll to position [422, 0]
click at [1130, 41] on button "Next" at bounding box center [1115, 41] width 70 height 28
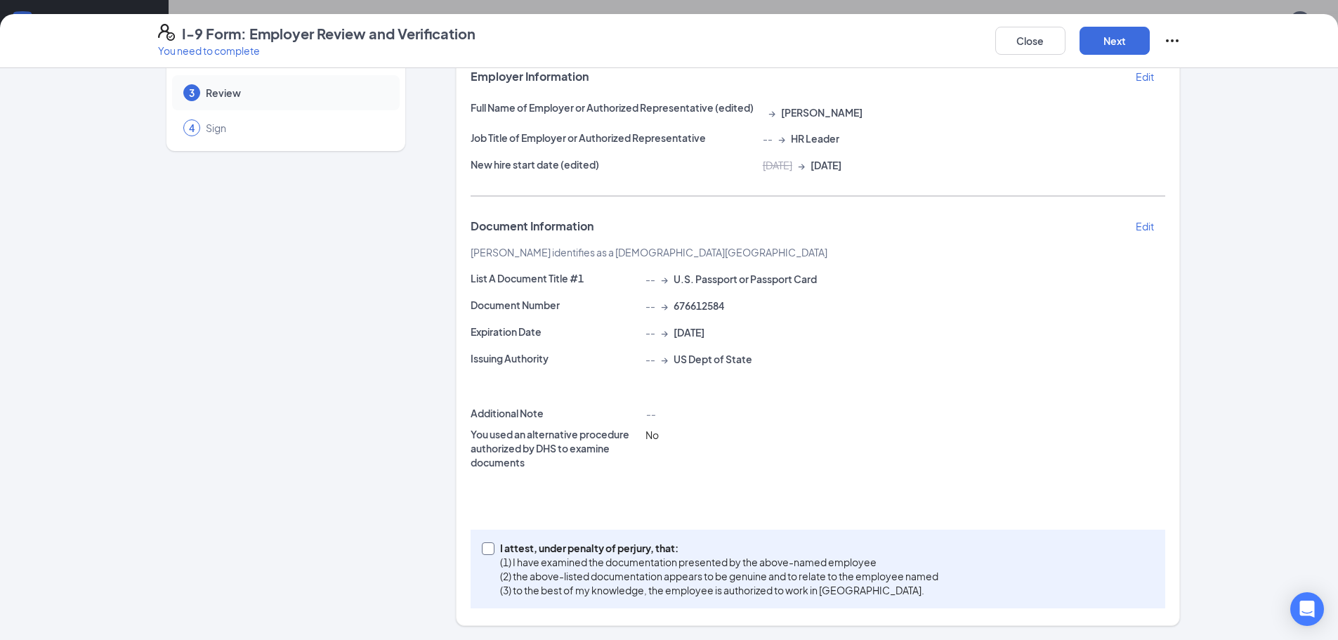
click at [561, 563] on p "(1) I have examined the documentation presented by the above-named employee" at bounding box center [719, 562] width 438 height 14
click at [492, 552] on input "I attest, under penalty of [PERSON_NAME], that: (1) I have examined the documen…" at bounding box center [487, 547] width 10 height 10
checkbox input "true"
click at [1114, 47] on button "Next" at bounding box center [1115, 41] width 70 height 28
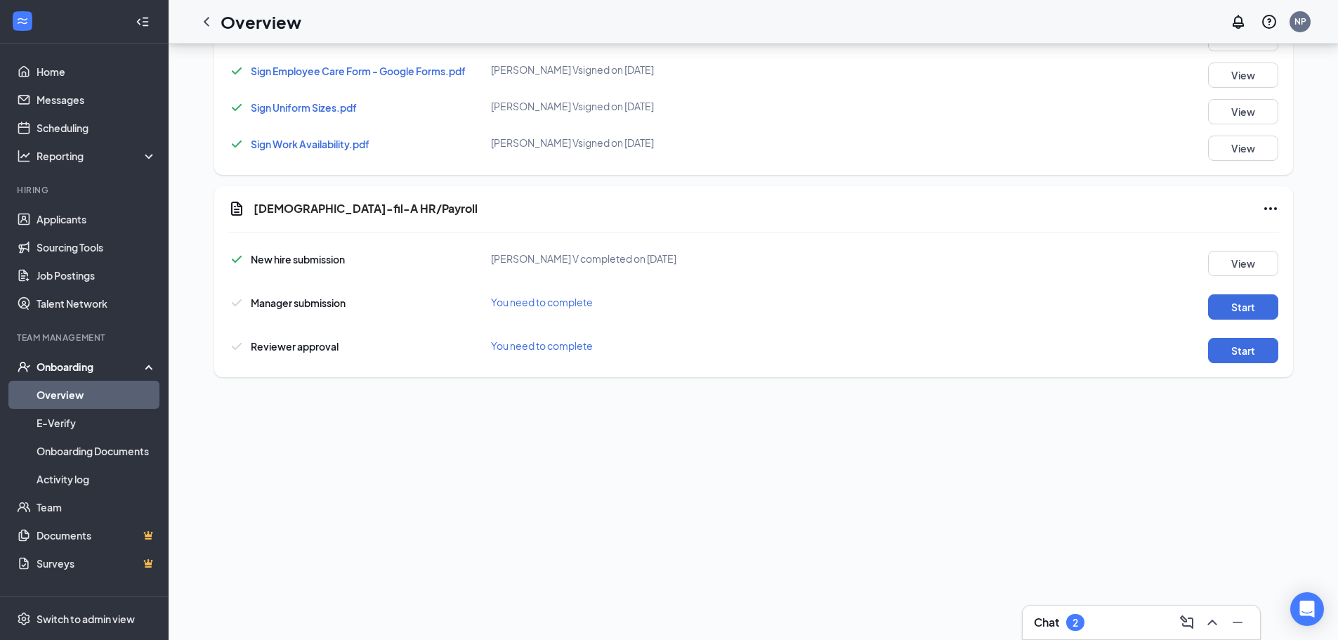
scroll to position [792, 0]
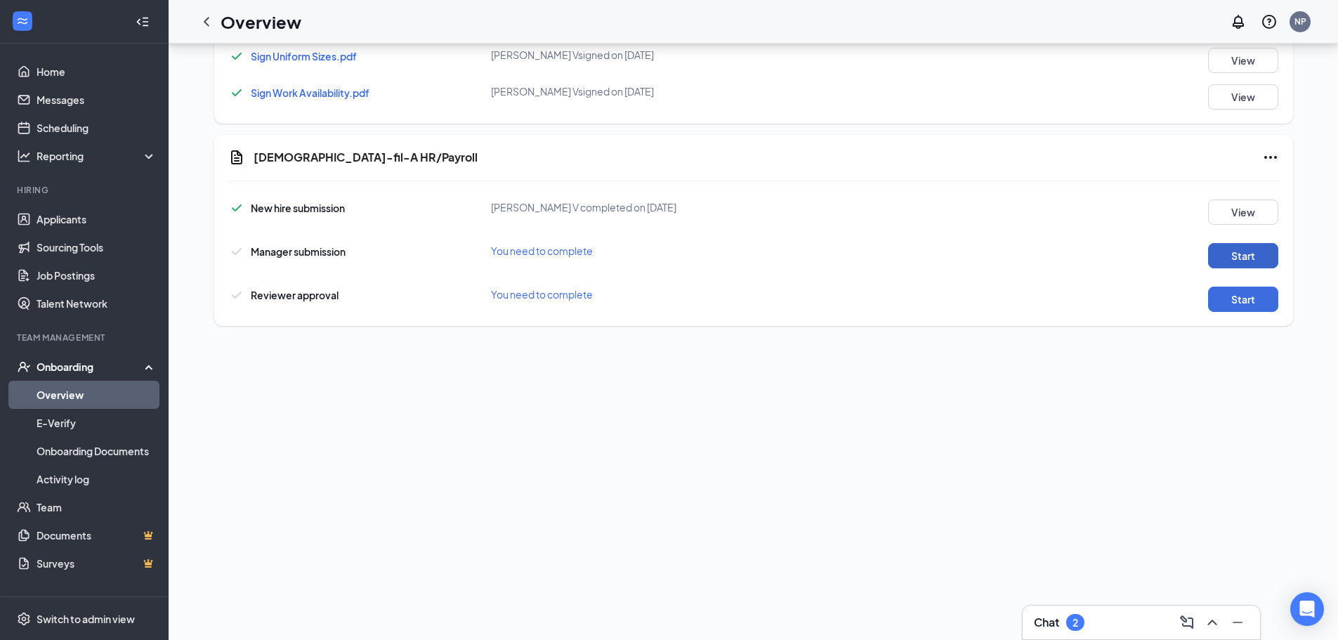
click at [1244, 259] on button "Start" at bounding box center [1243, 255] width 70 height 25
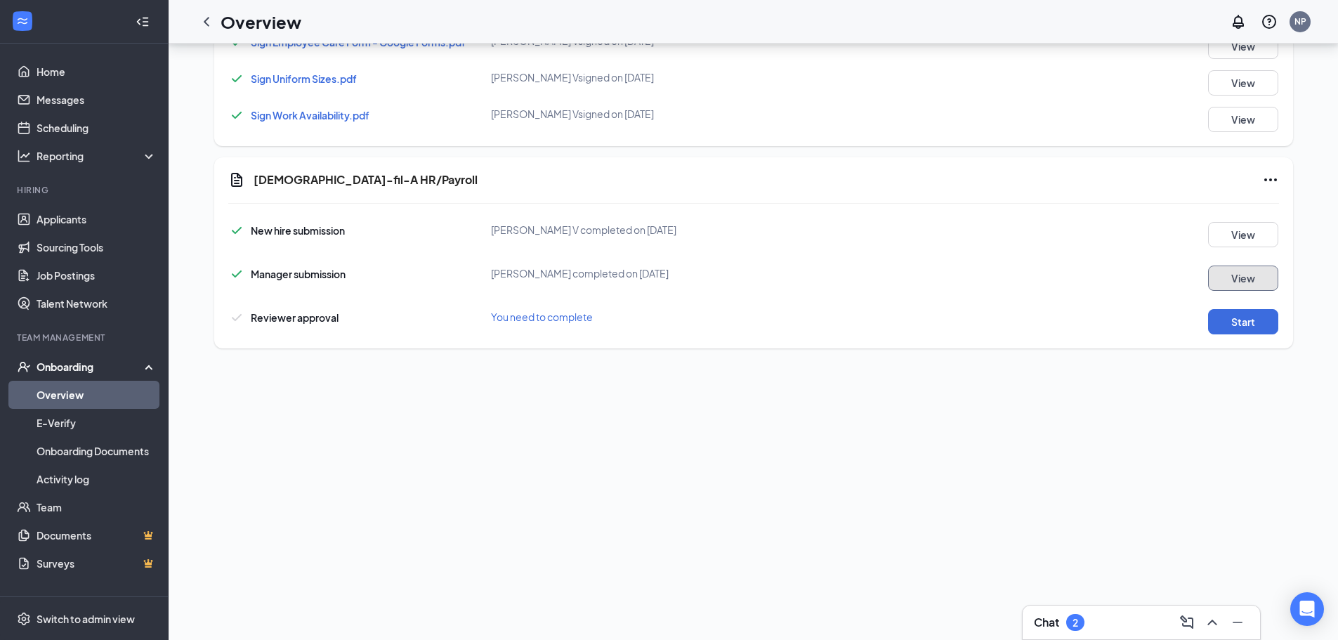
scroll to position [798, 0]
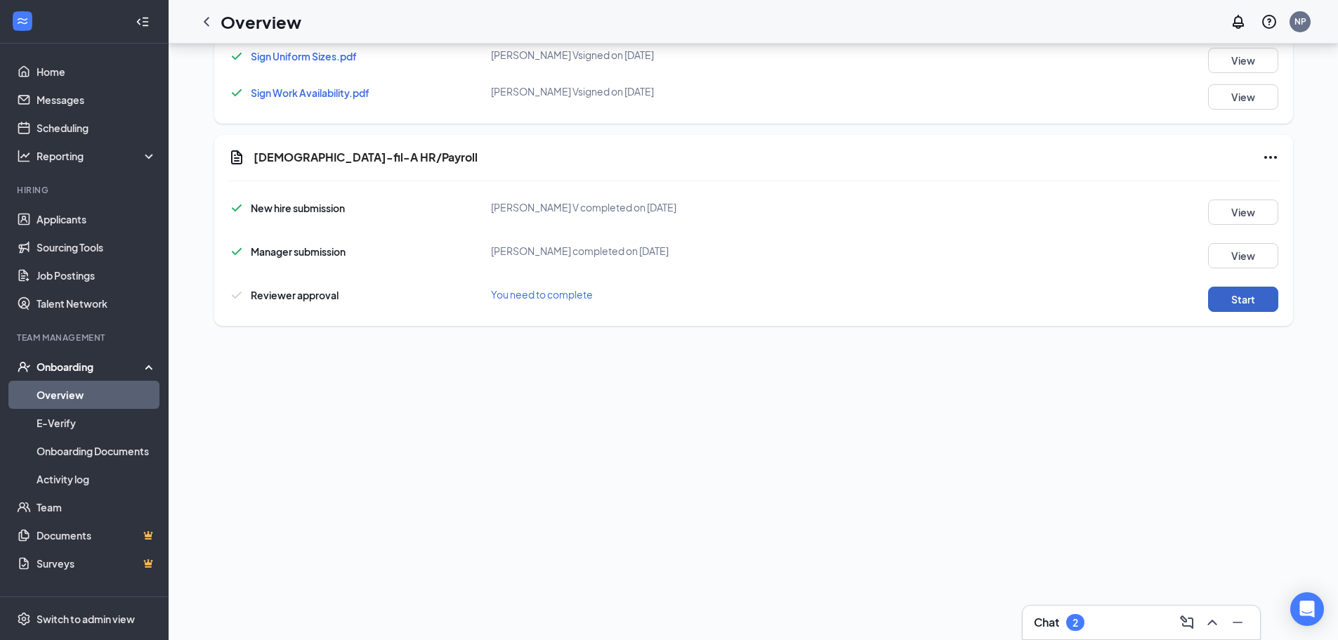
click at [1231, 294] on button "Start" at bounding box center [1243, 299] width 70 height 25
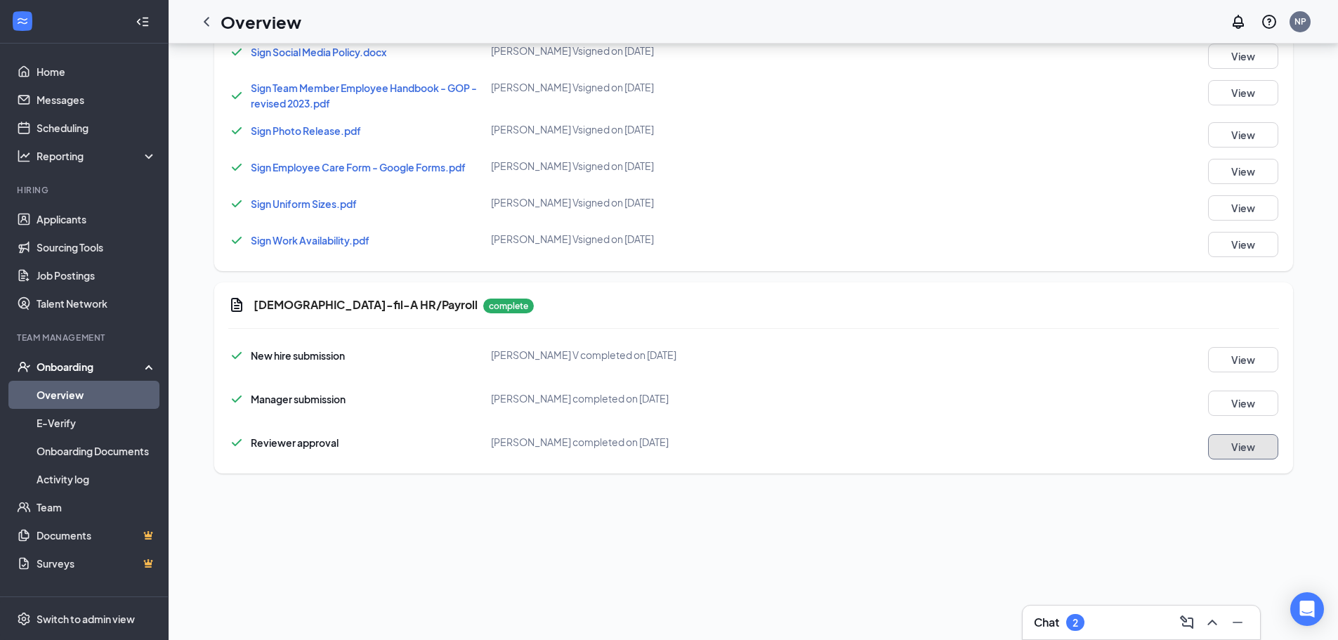
scroll to position [0, 0]
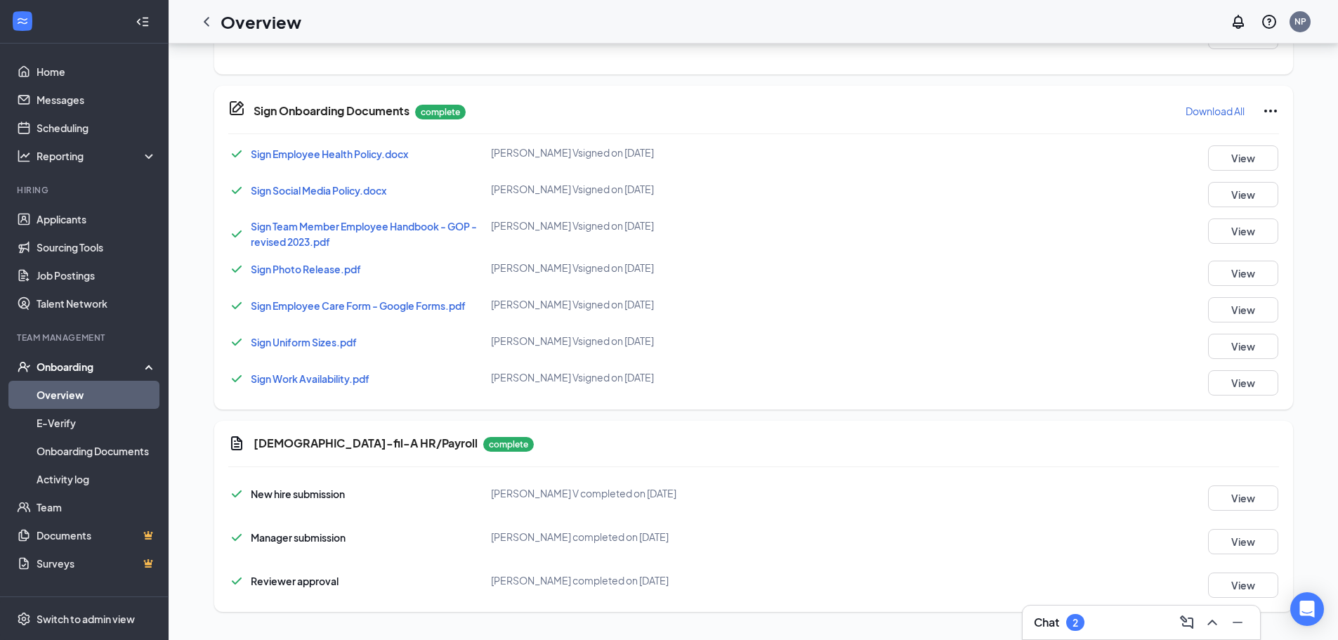
click at [1110, 620] on div "Chat 2" at bounding box center [1141, 622] width 215 height 22
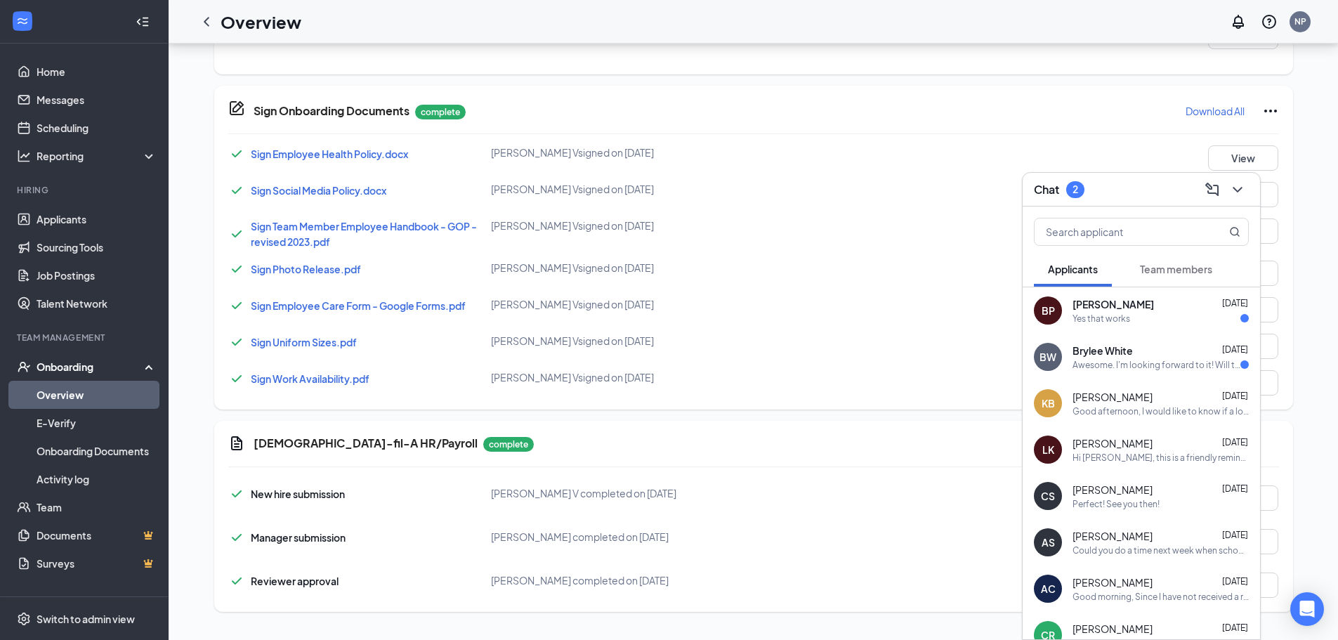
click at [1123, 195] on div "Chat 2" at bounding box center [1141, 189] width 215 height 22
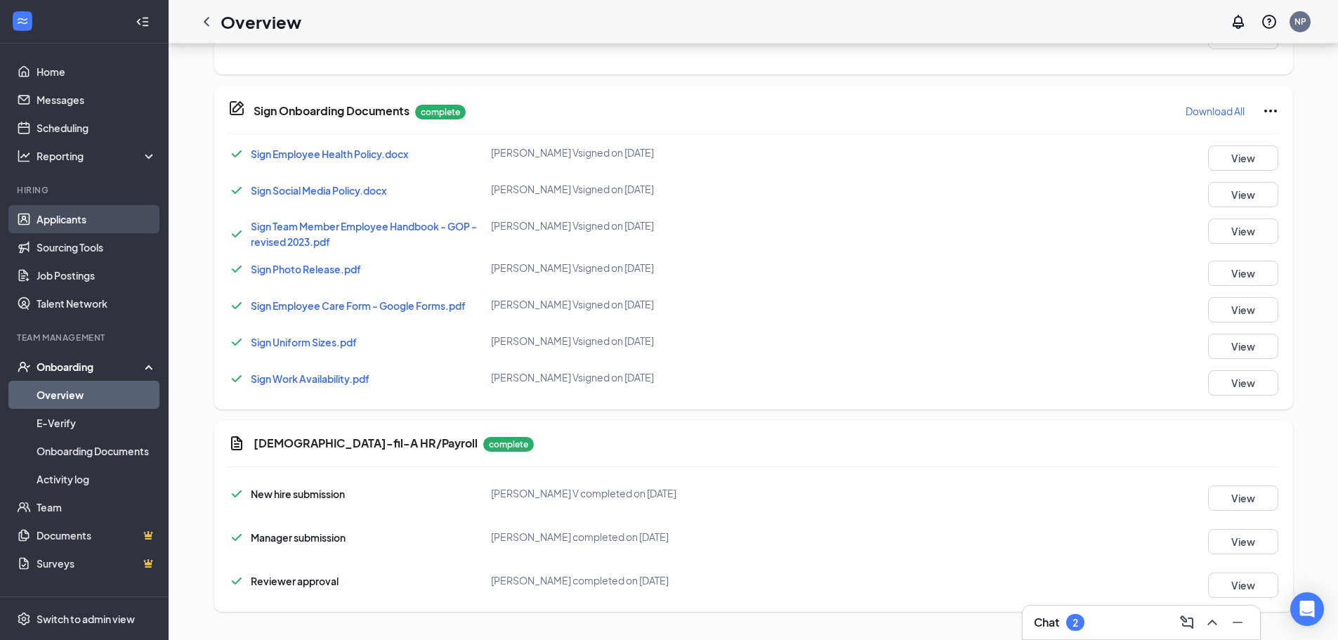
click at [108, 223] on link "Applicants" at bounding box center [97, 219] width 120 height 28
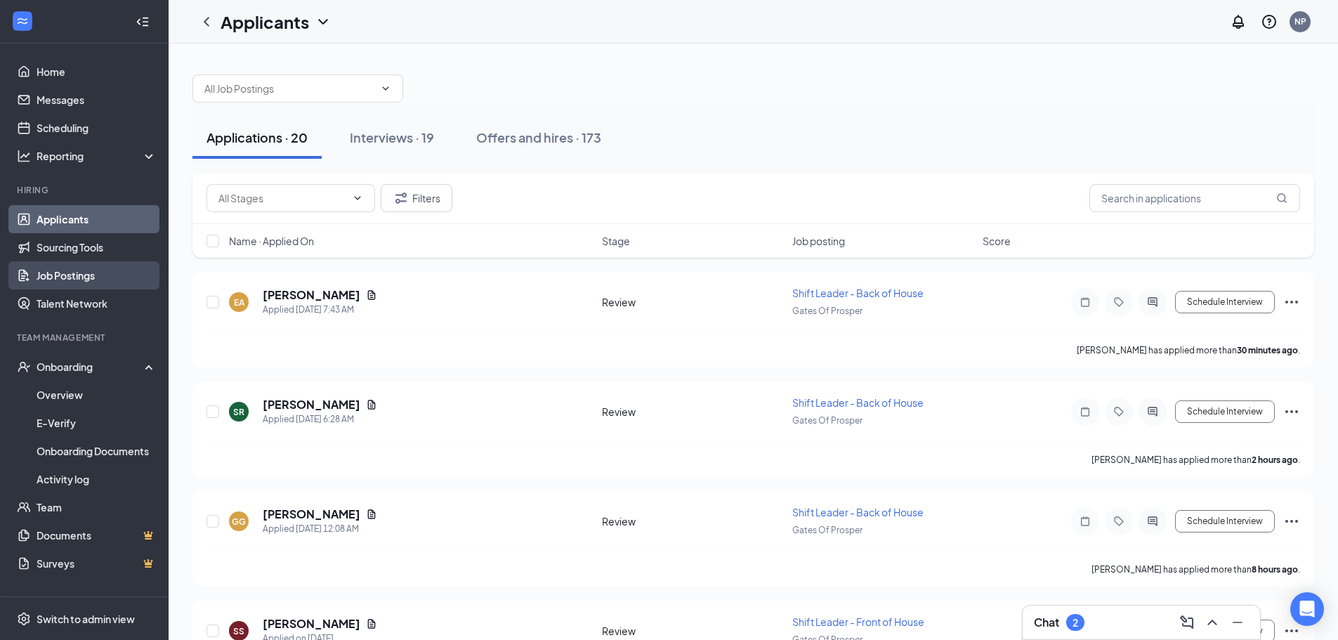
click at [74, 268] on link "Job Postings" at bounding box center [97, 275] width 120 height 28
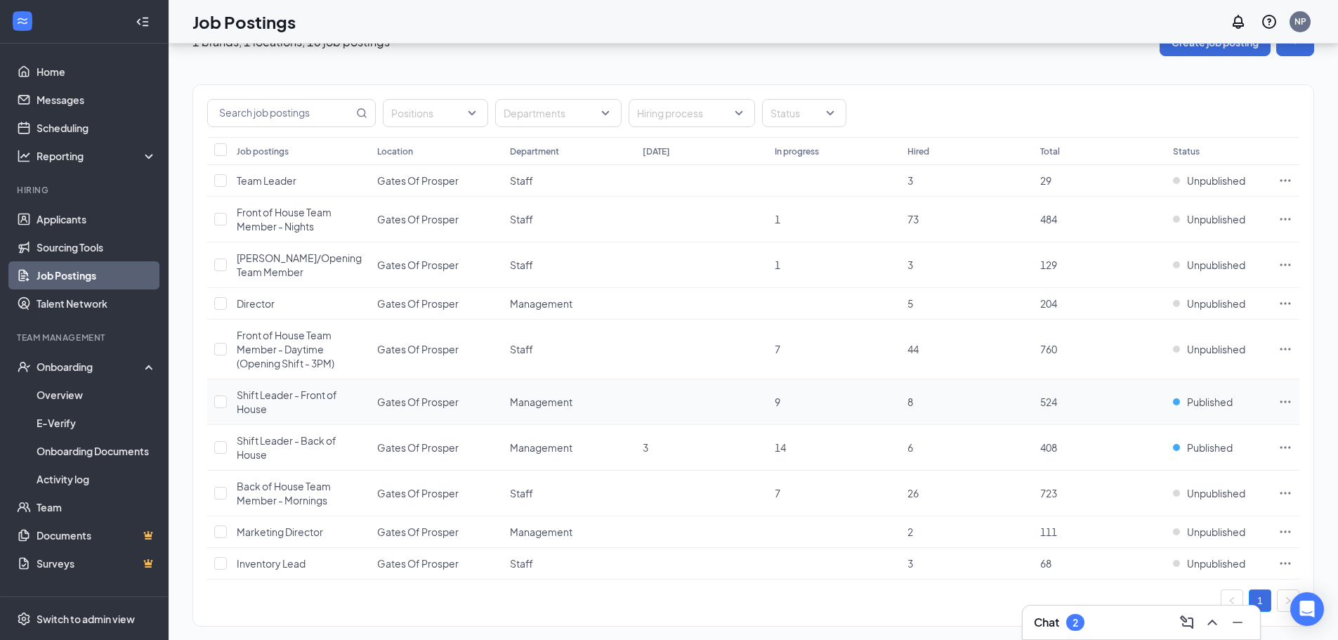
scroll to position [50, 0]
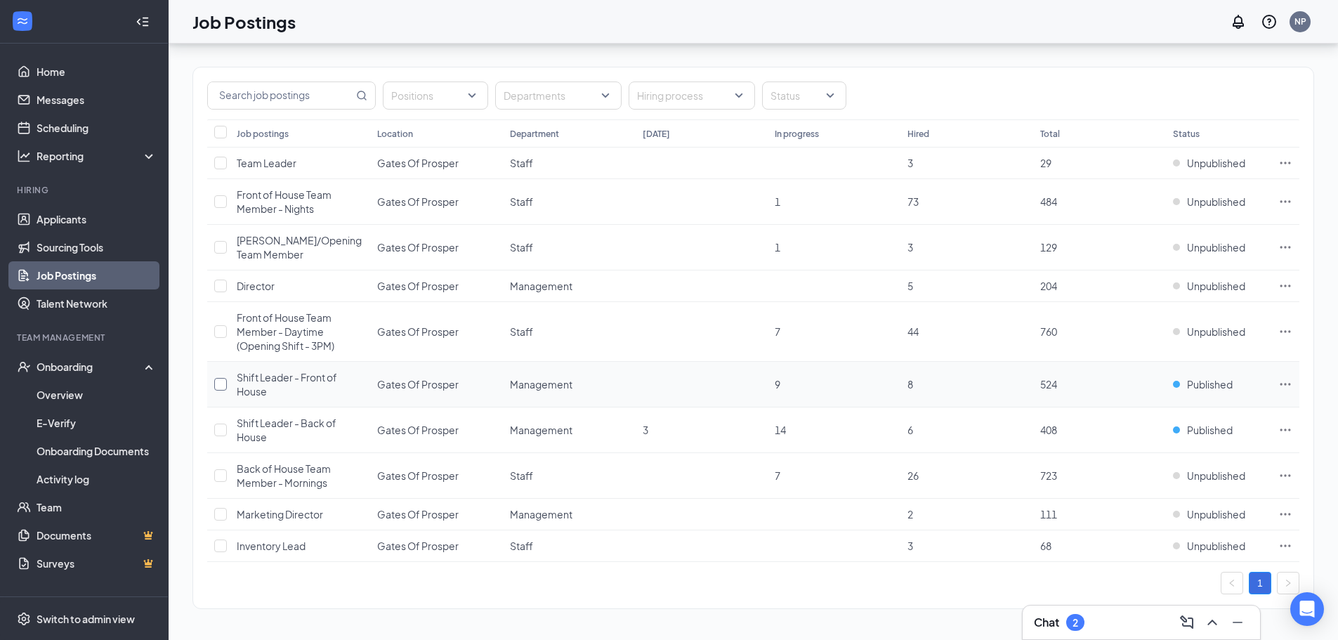
click at [221, 386] on input "checkbox" at bounding box center [220, 384] width 13 height 13
checkbox input "true"
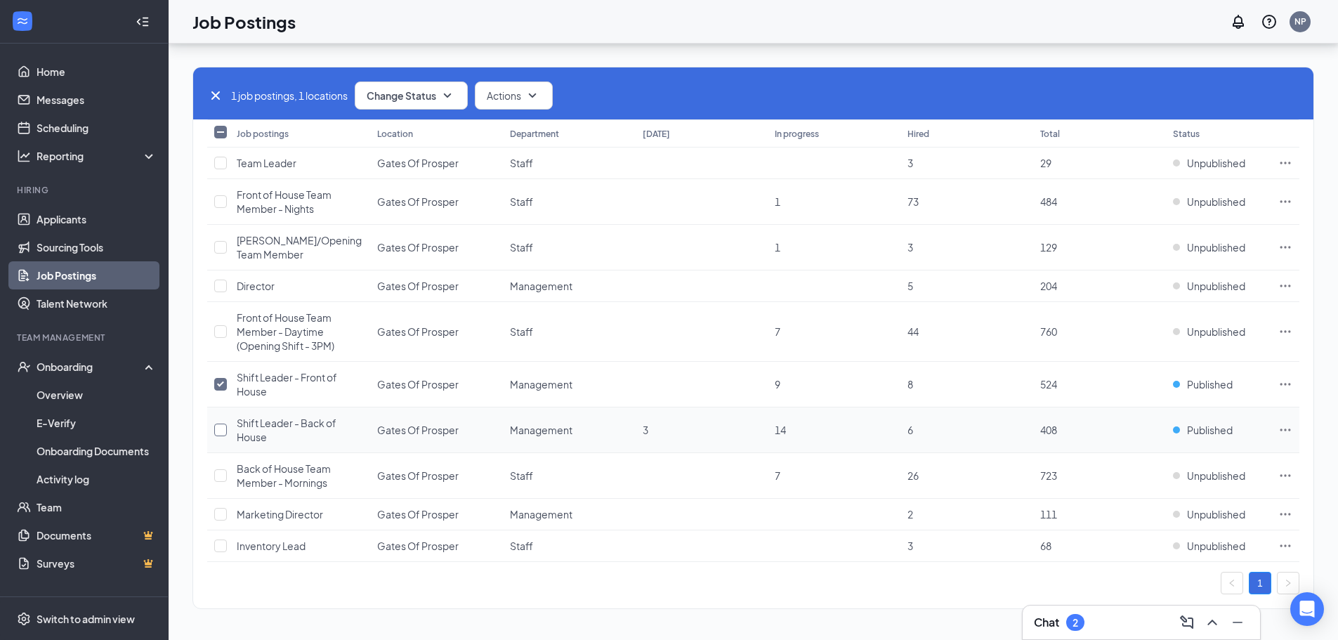
click at [225, 433] on input "checkbox" at bounding box center [220, 430] width 13 height 13
checkbox input "true"
click at [445, 97] on icon "SmallChevronDown" at bounding box center [447, 95] width 17 height 17
click at [405, 167] on span "Unpublish" at bounding box center [393, 164] width 46 height 15
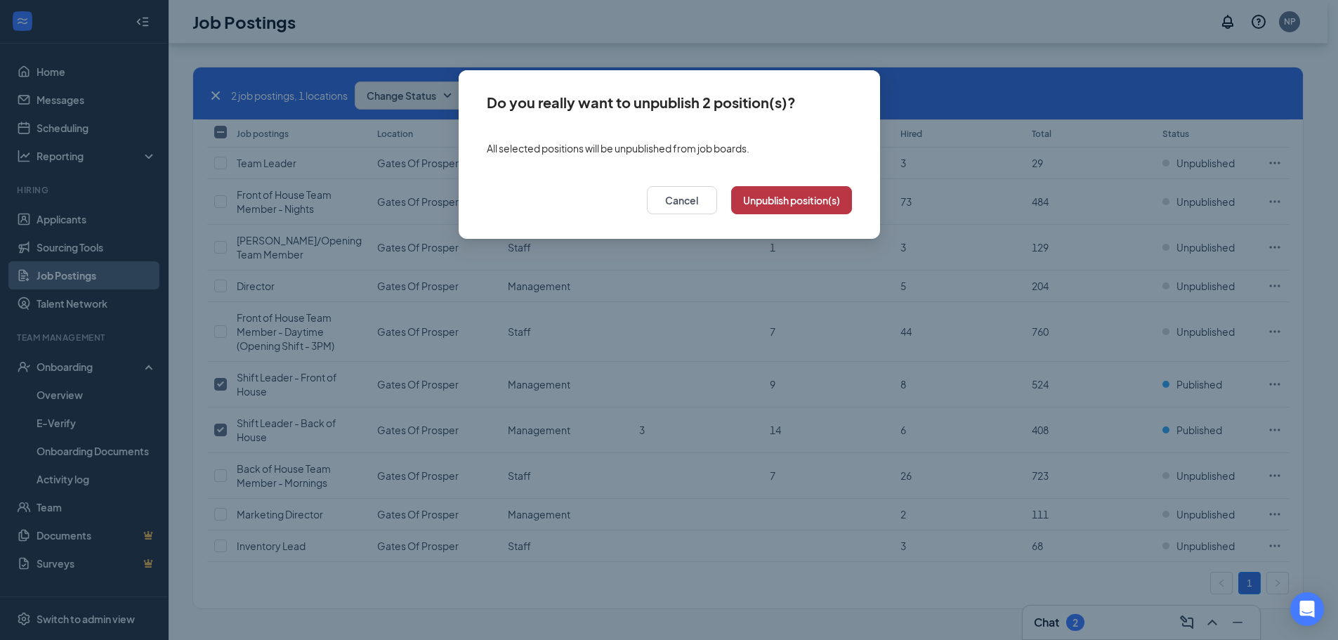
click at [802, 197] on button "Unpublish position(s)" at bounding box center [791, 200] width 121 height 28
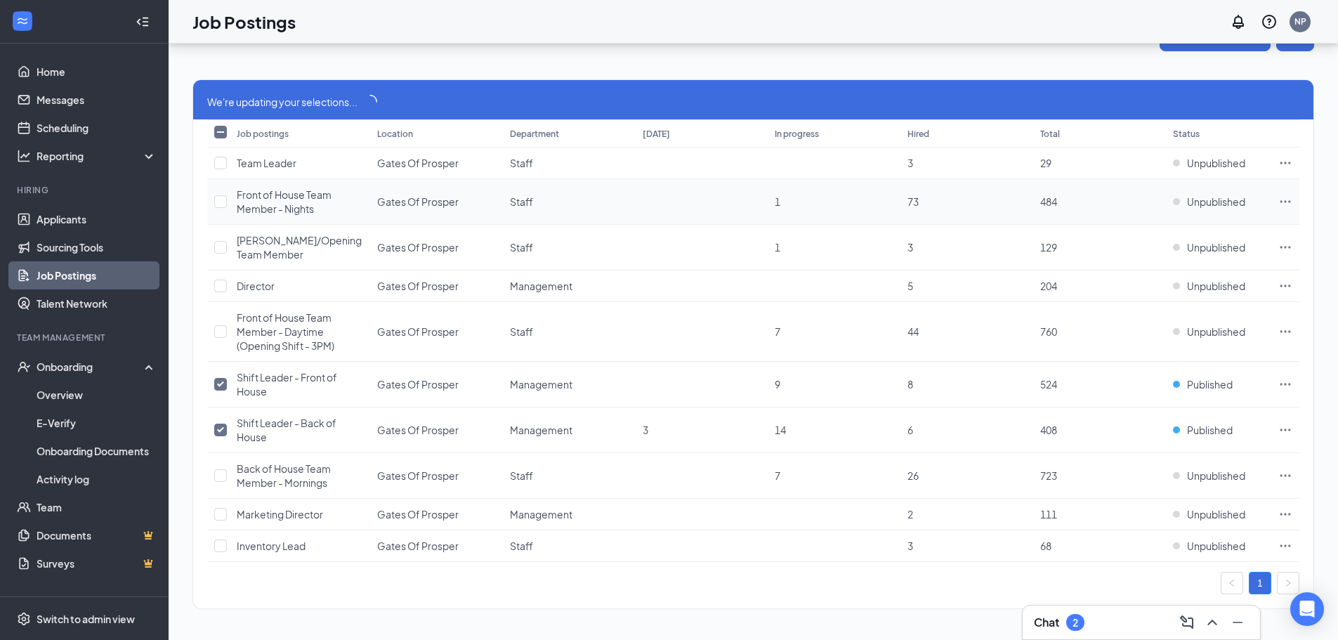
scroll to position [37, 0]
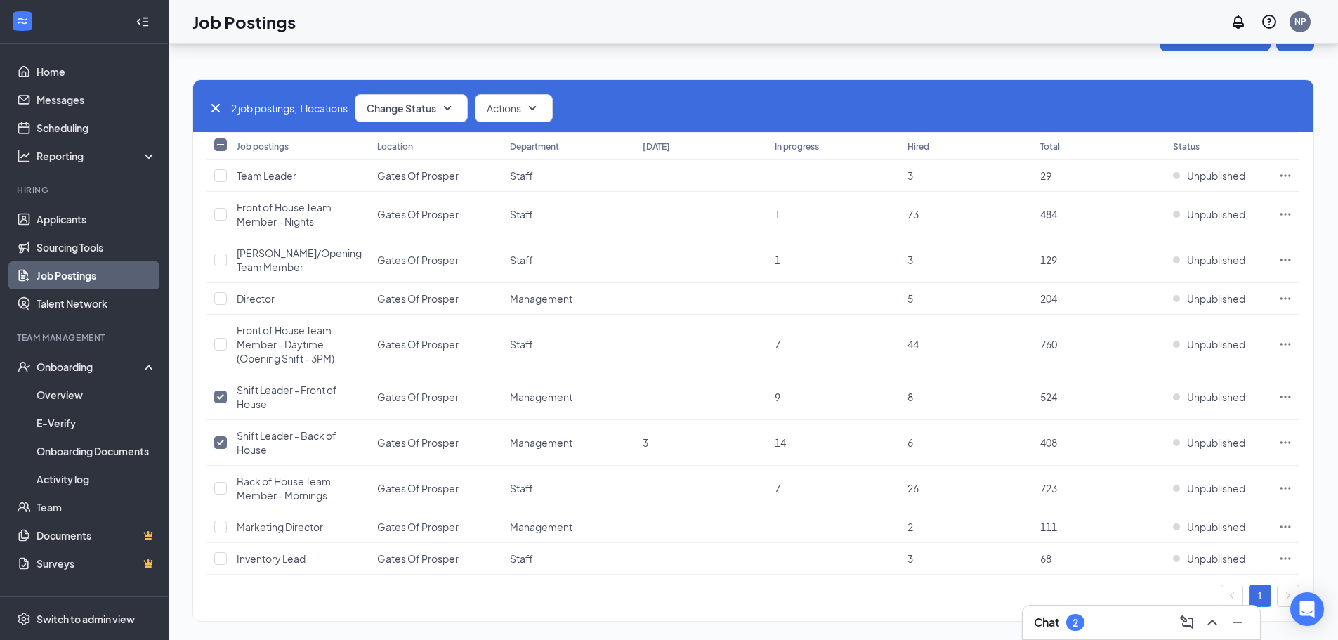
click at [221, 149] on input "Select all" at bounding box center [220, 144] width 13 height 13
checkbox input "true"
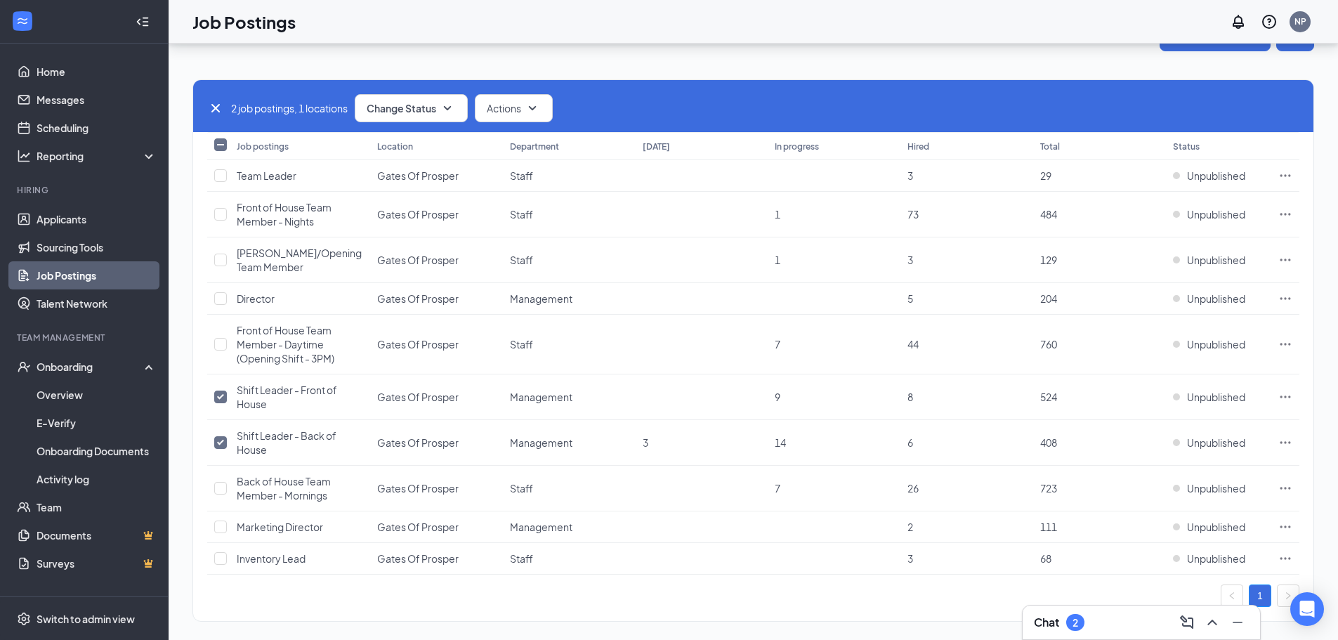
checkbox input "true"
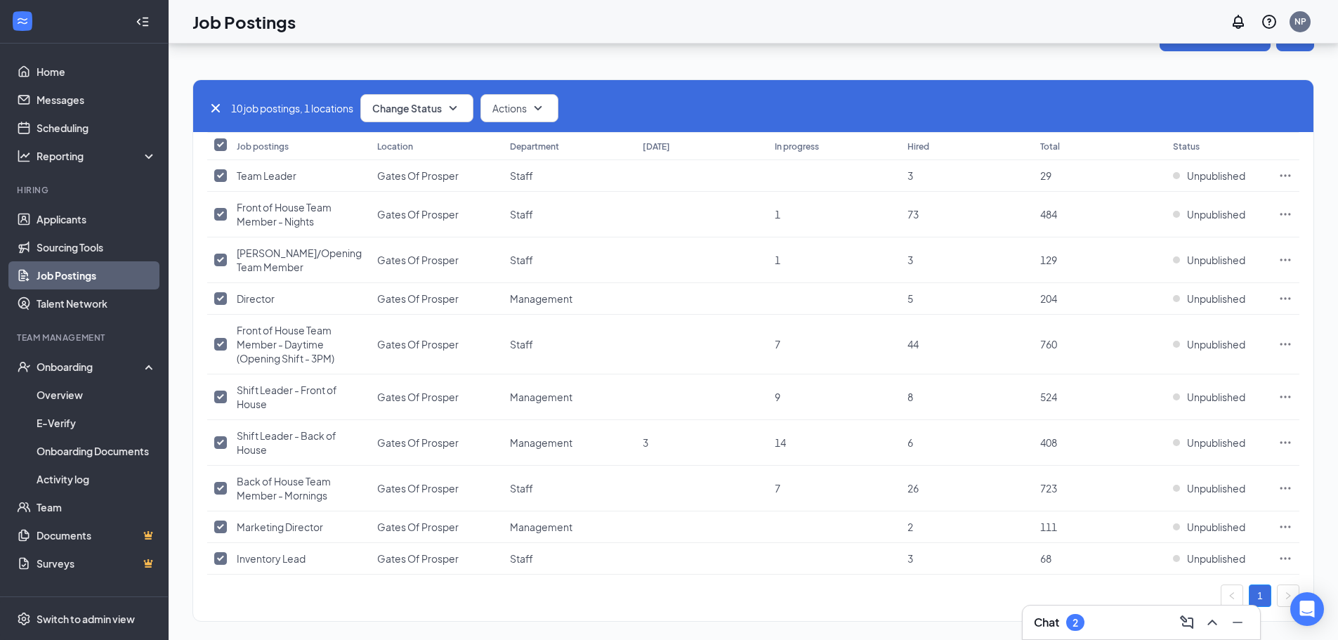
click at [218, 142] on input "Select all" at bounding box center [220, 144] width 13 height 13
checkbox input "false"
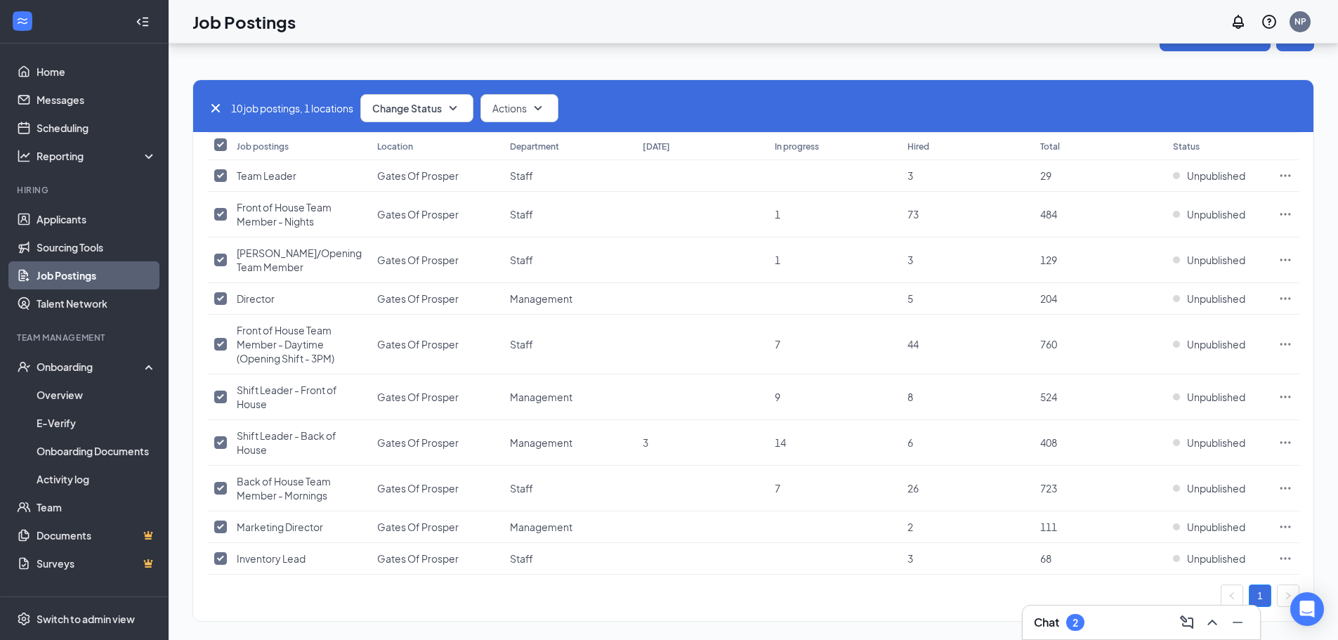
checkbox input "false"
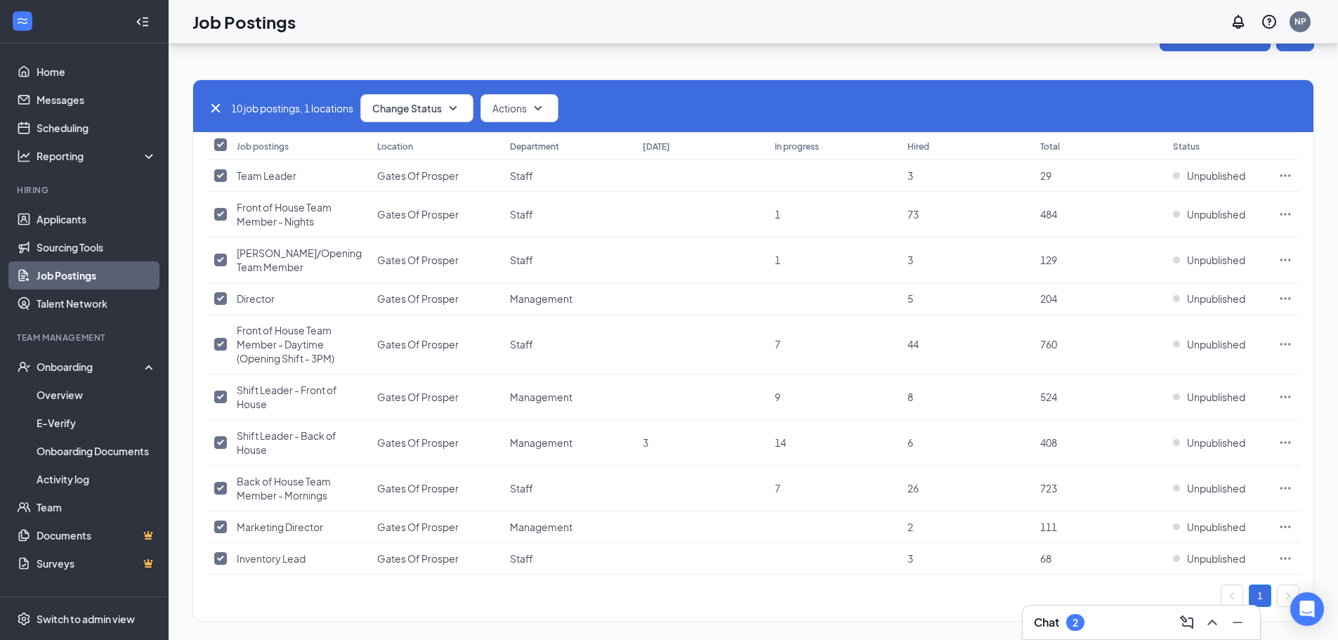
checkbox input "false"
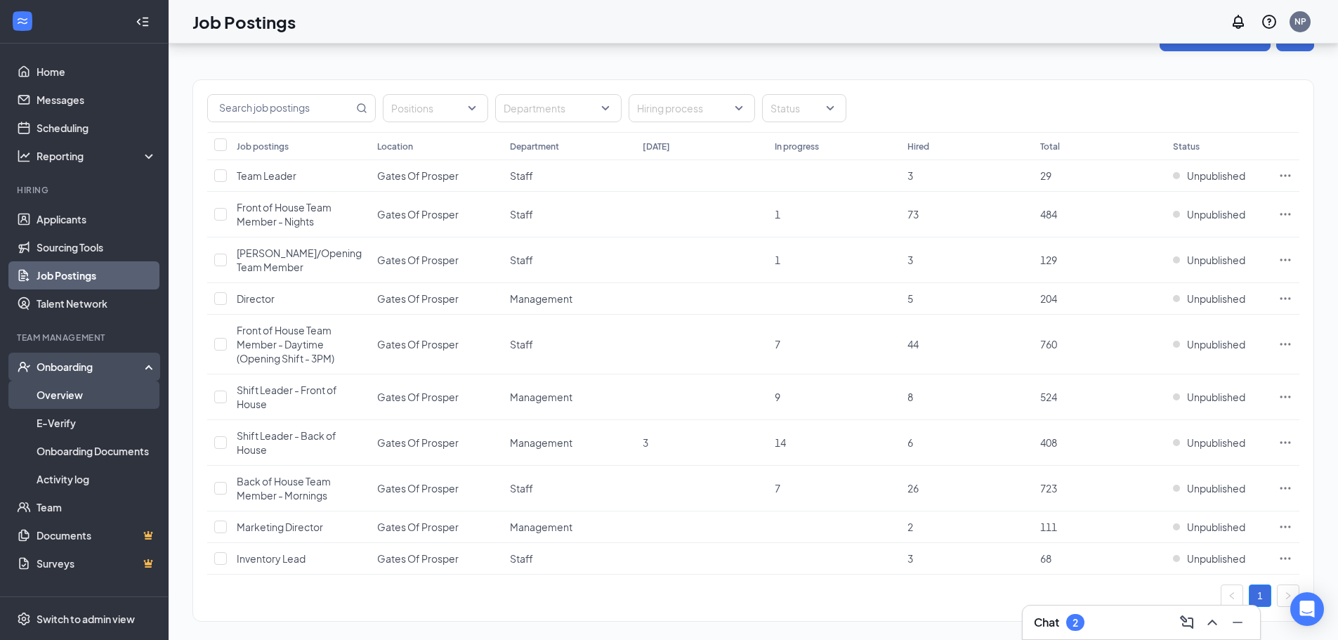
click at [74, 400] on link "Overview" at bounding box center [97, 395] width 120 height 28
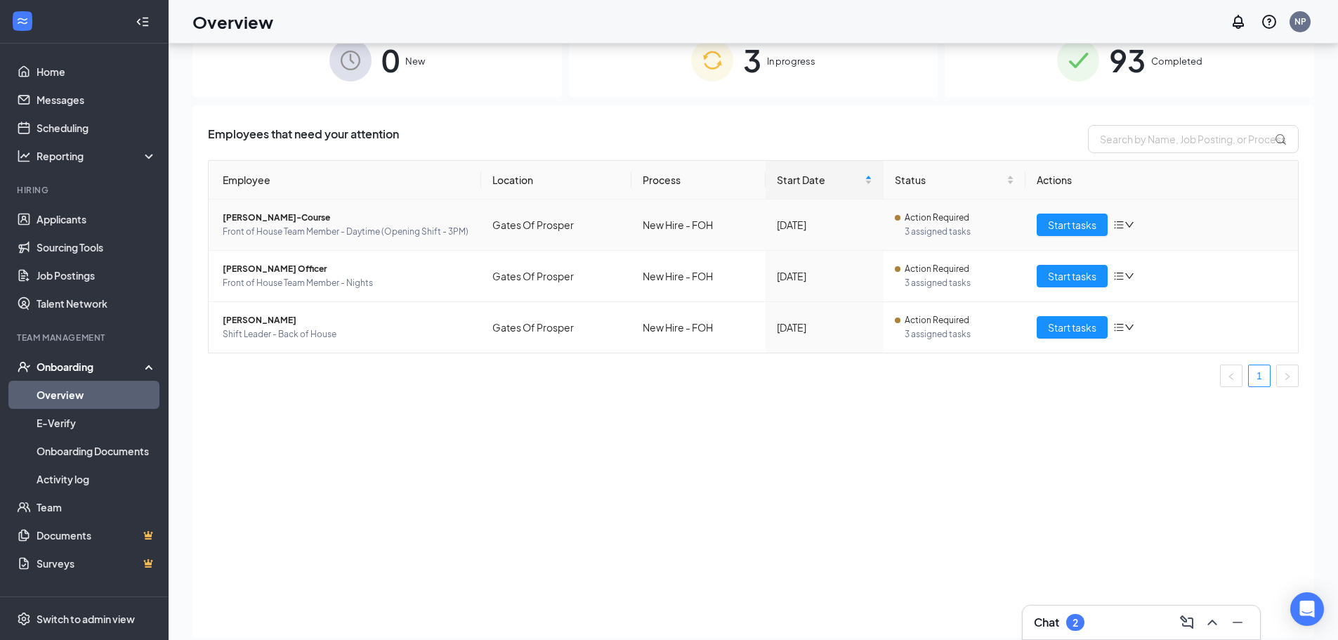
click at [779, 74] on div "3 In progress" at bounding box center [754, 60] width 370 height 74
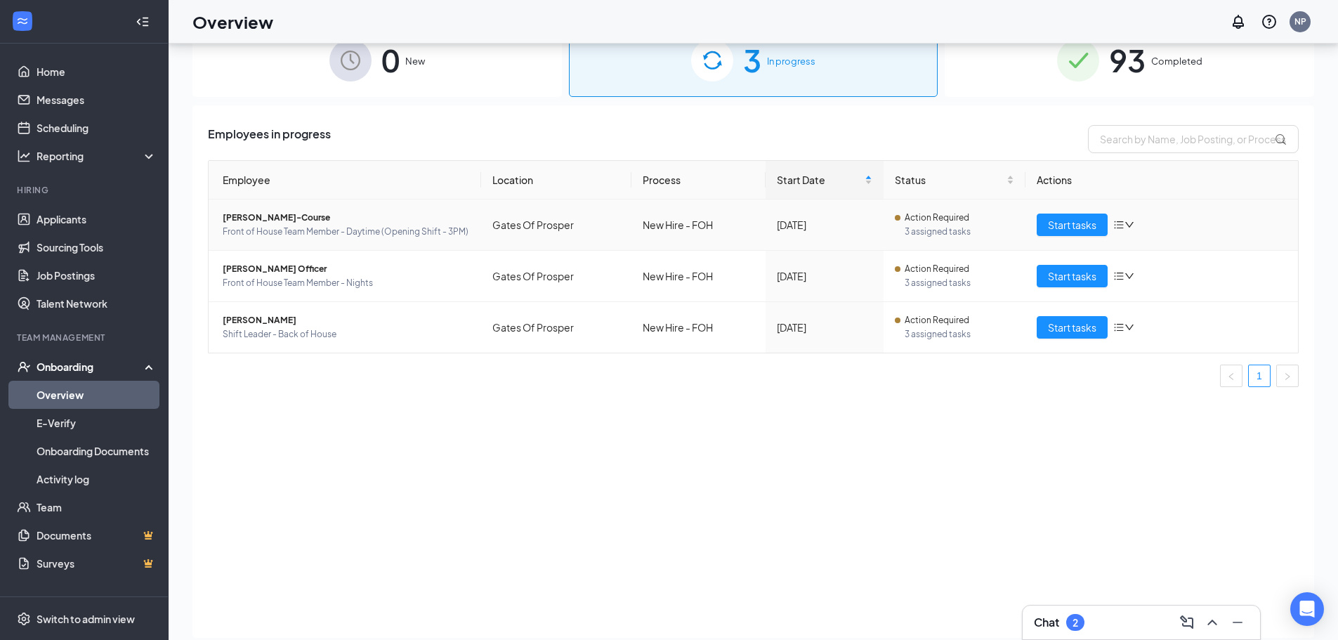
click at [1097, 100] on div "0 New 3 In progress 93 Completed Employees in progress Employee Location Proces…" at bounding box center [753, 336] width 1122 height 626
click at [1109, 86] on div "93 Completed" at bounding box center [1130, 60] width 370 height 74
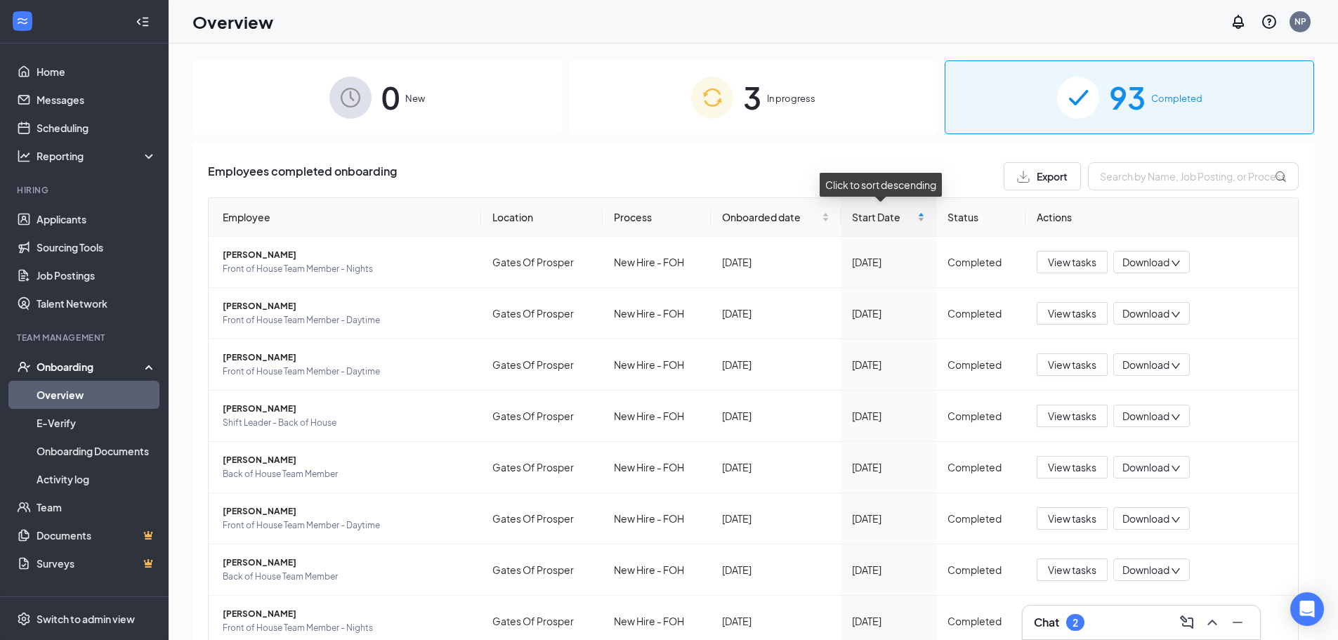
click at [913, 223] on div "Start Date" at bounding box center [888, 216] width 72 height 15
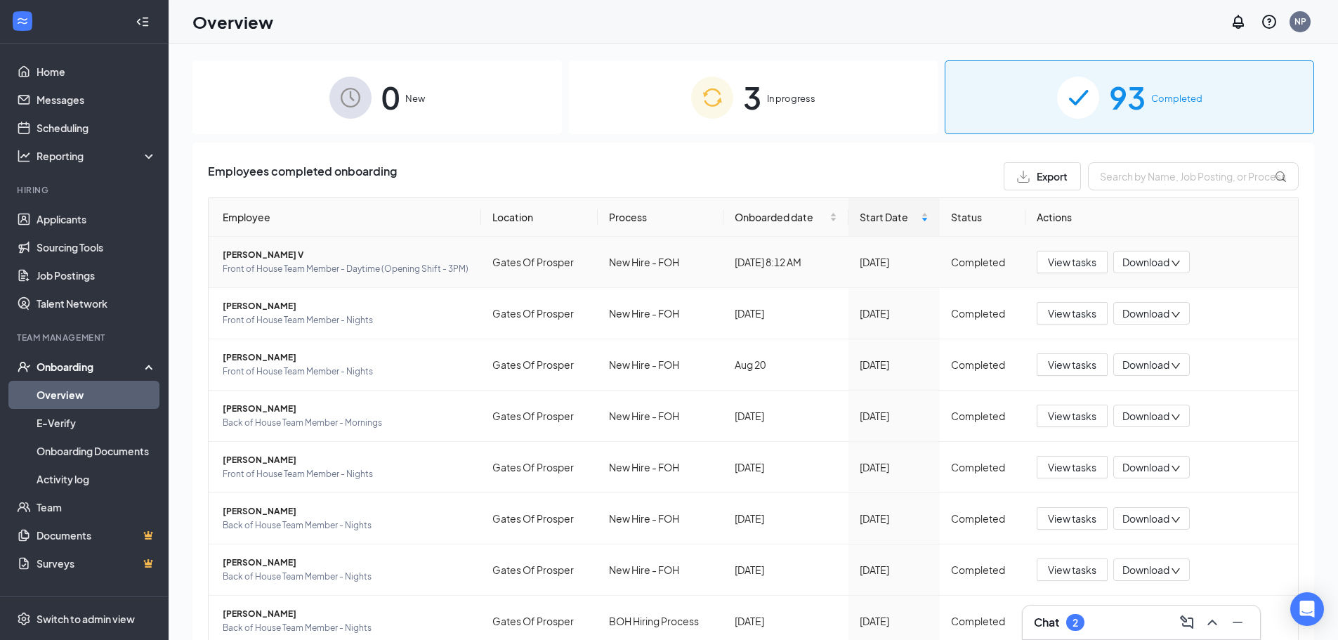
click at [266, 252] on span "[PERSON_NAME] V" at bounding box center [346, 255] width 247 height 14
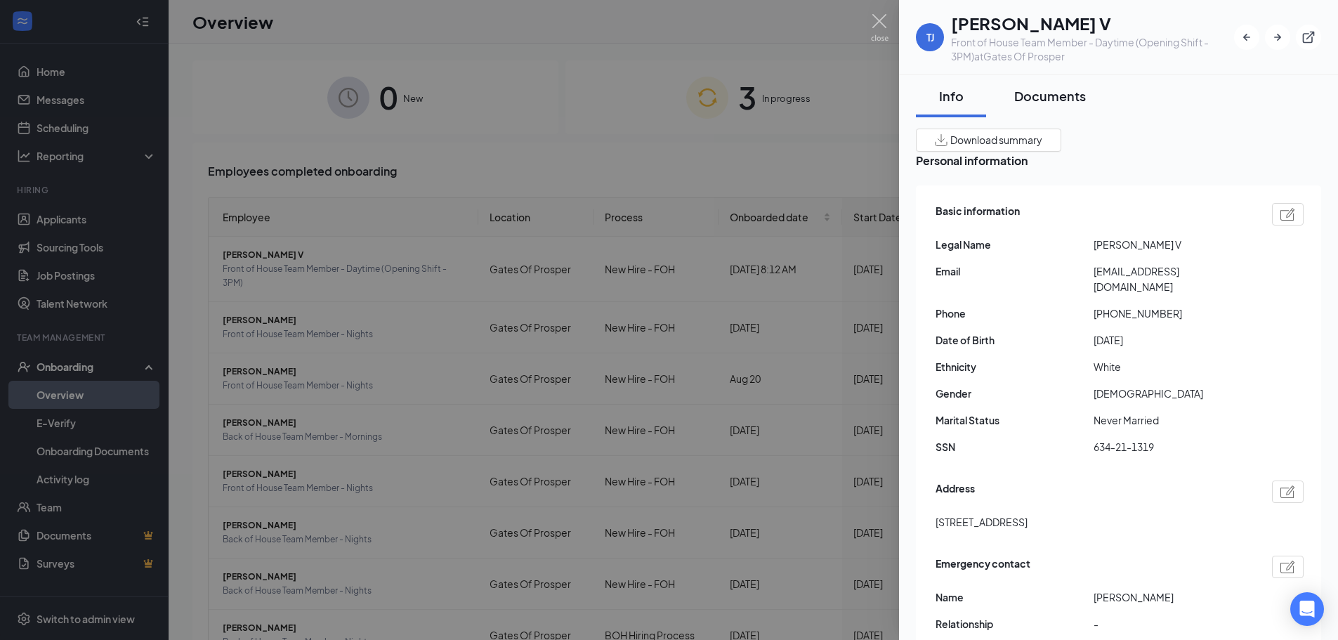
click at [1042, 93] on div "Documents" at bounding box center [1050, 96] width 72 height 18
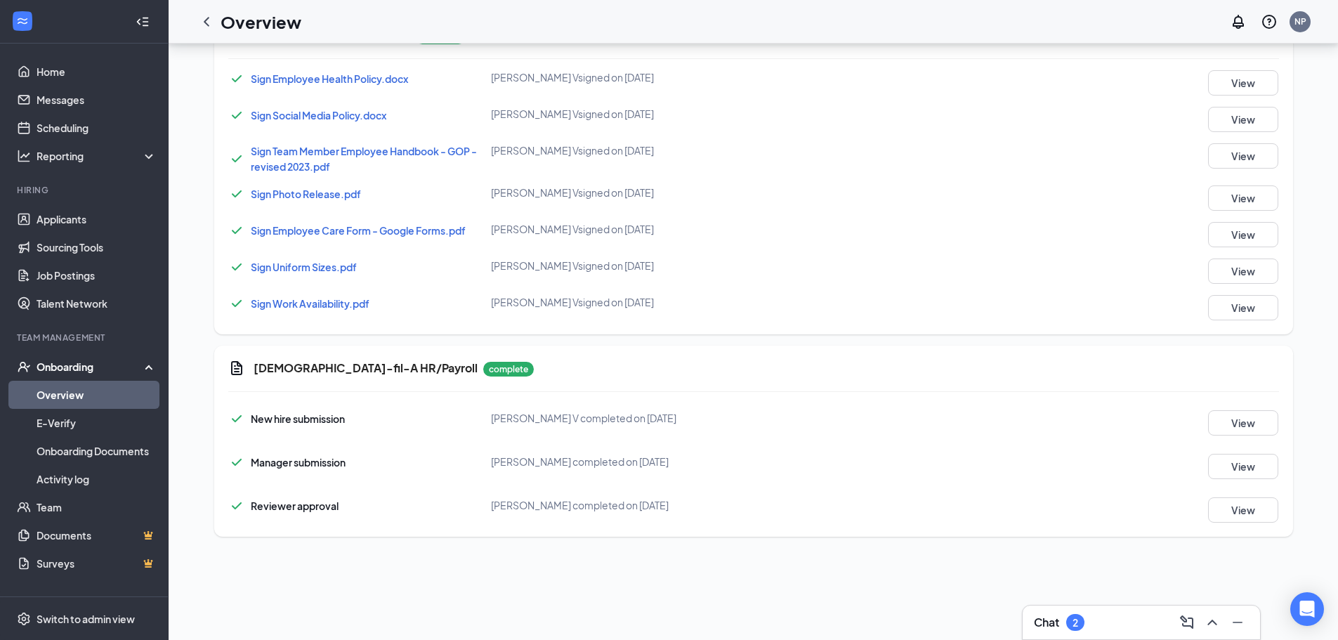
scroll to position [612, 0]
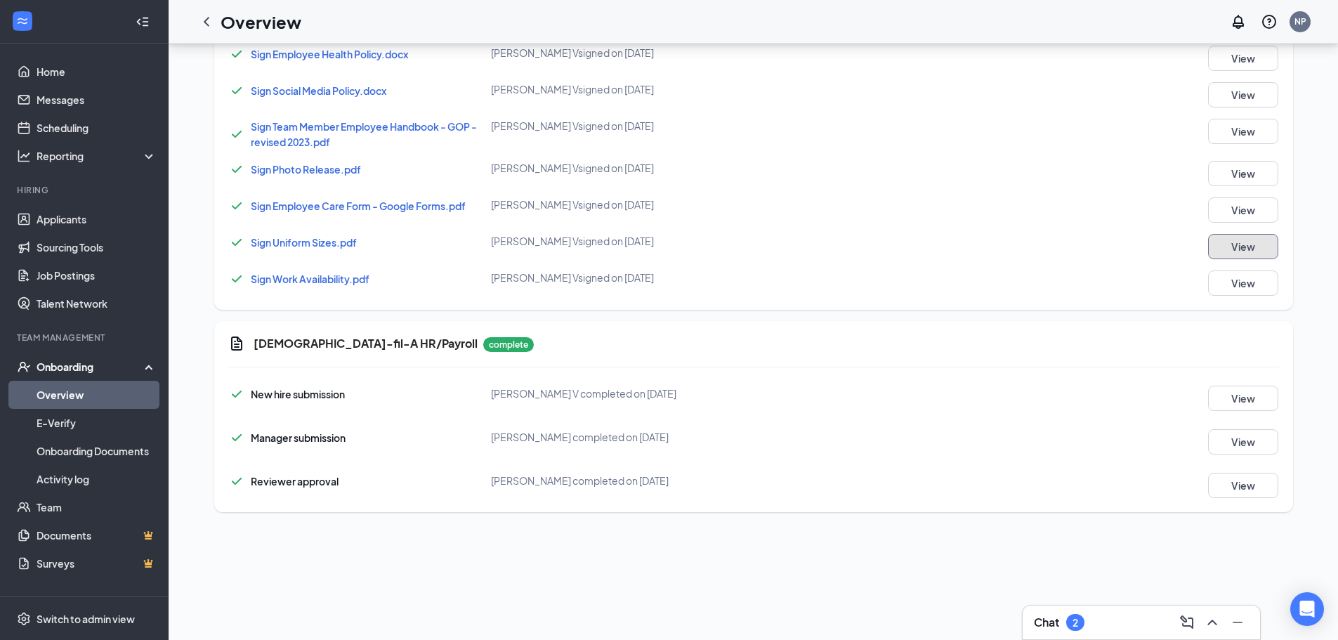
click at [1236, 245] on button "View" at bounding box center [1243, 246] width 70 height 25
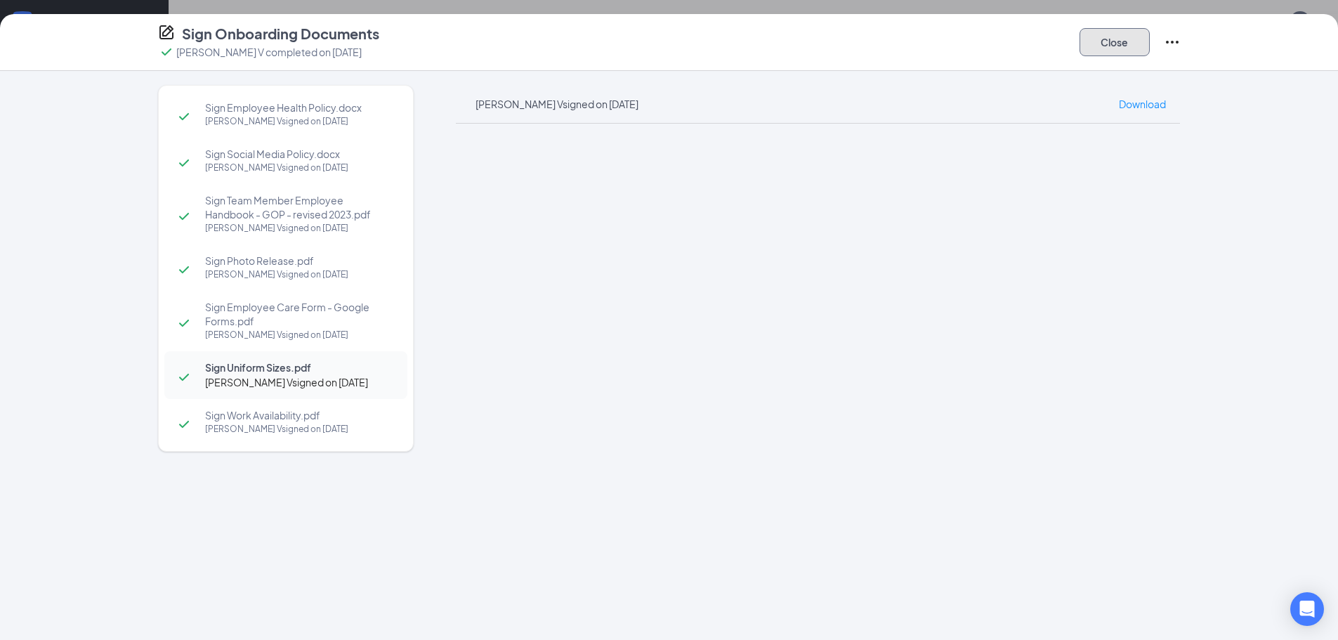
click at [1096, 44] on button "Close" at bounding box center [1115, 42] width 70 height 28
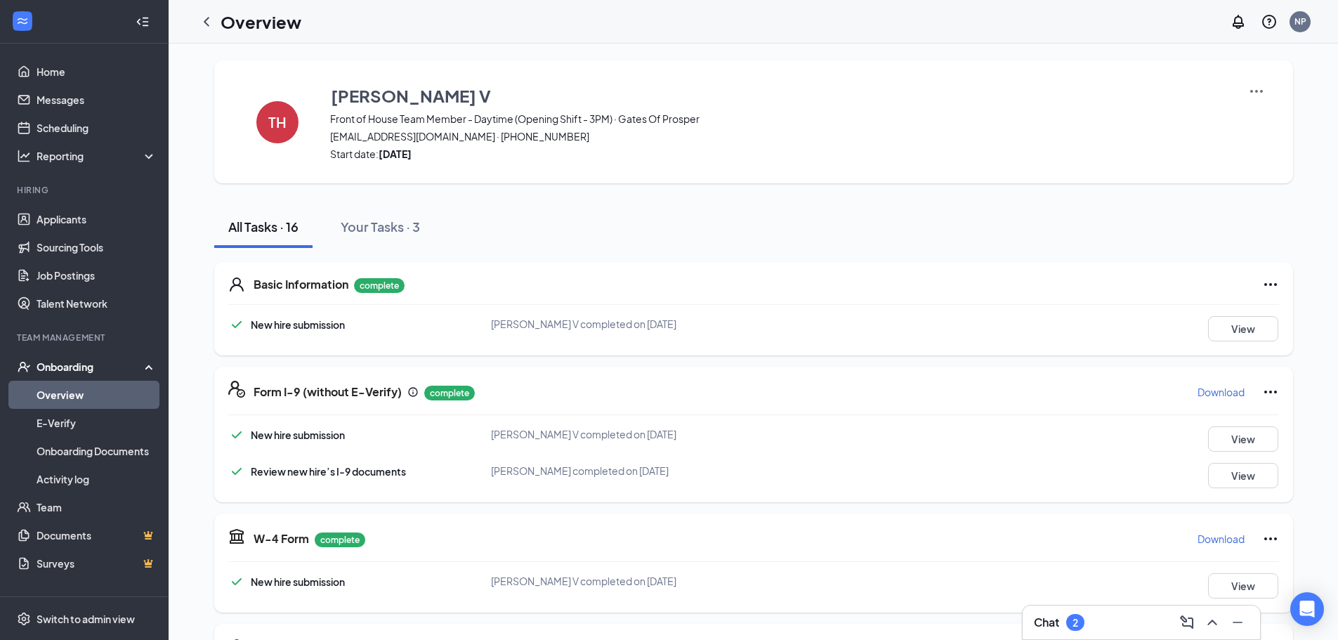
click at [72, 398] on link "Overview" at bounding box center [97, 395] width 120 height 28
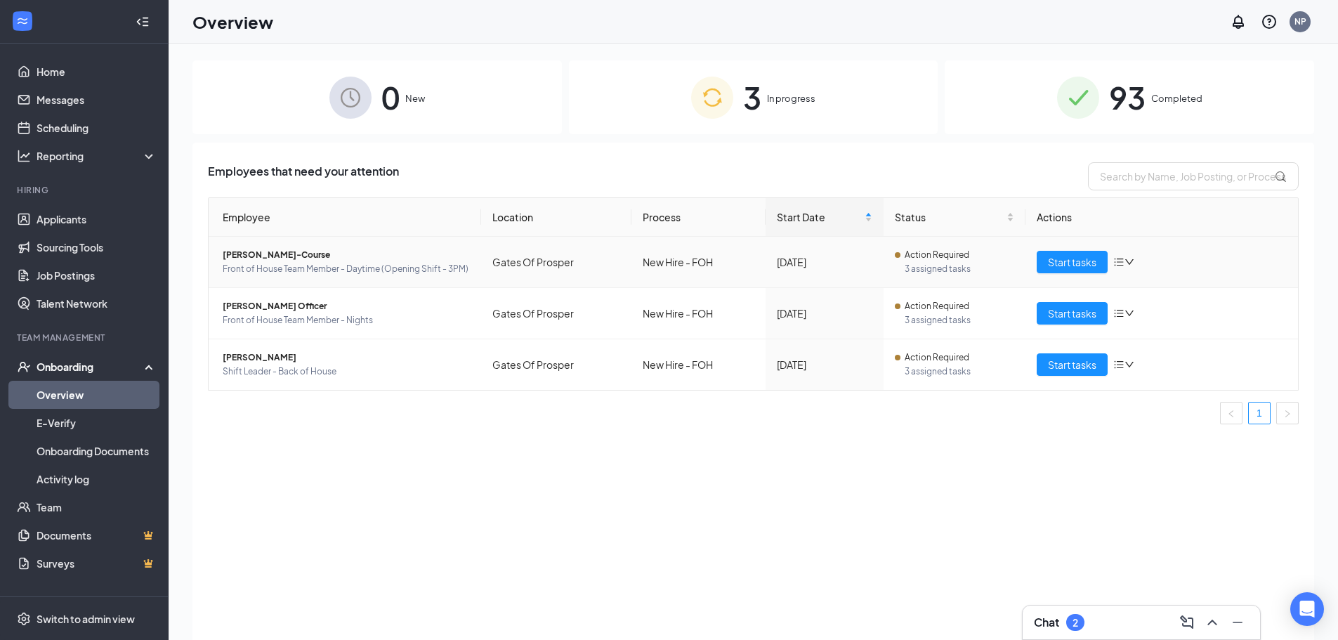
click at [314, 266] on span "Front of House Team Member - Daytime (Opening Shift - 3PM)" at bounding box center [346, 269] width 247 height 14
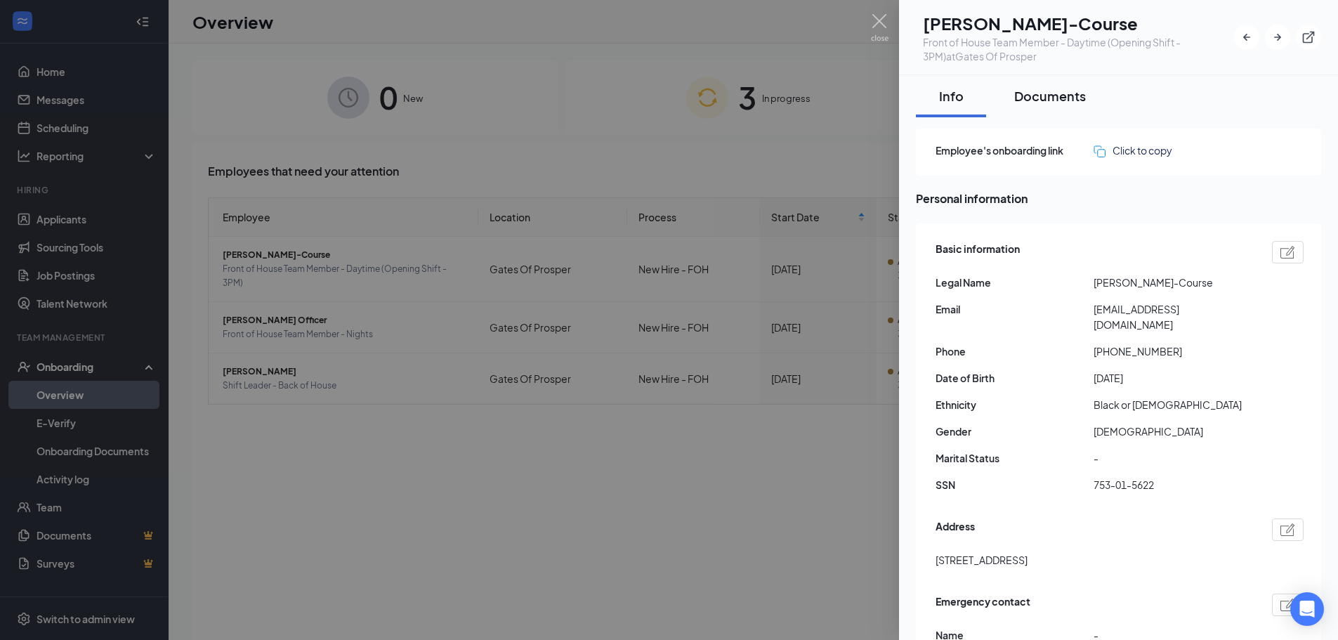
click at [1045, 90] on div "Documents" at bounding box center [1050, 96] width 72 height 18
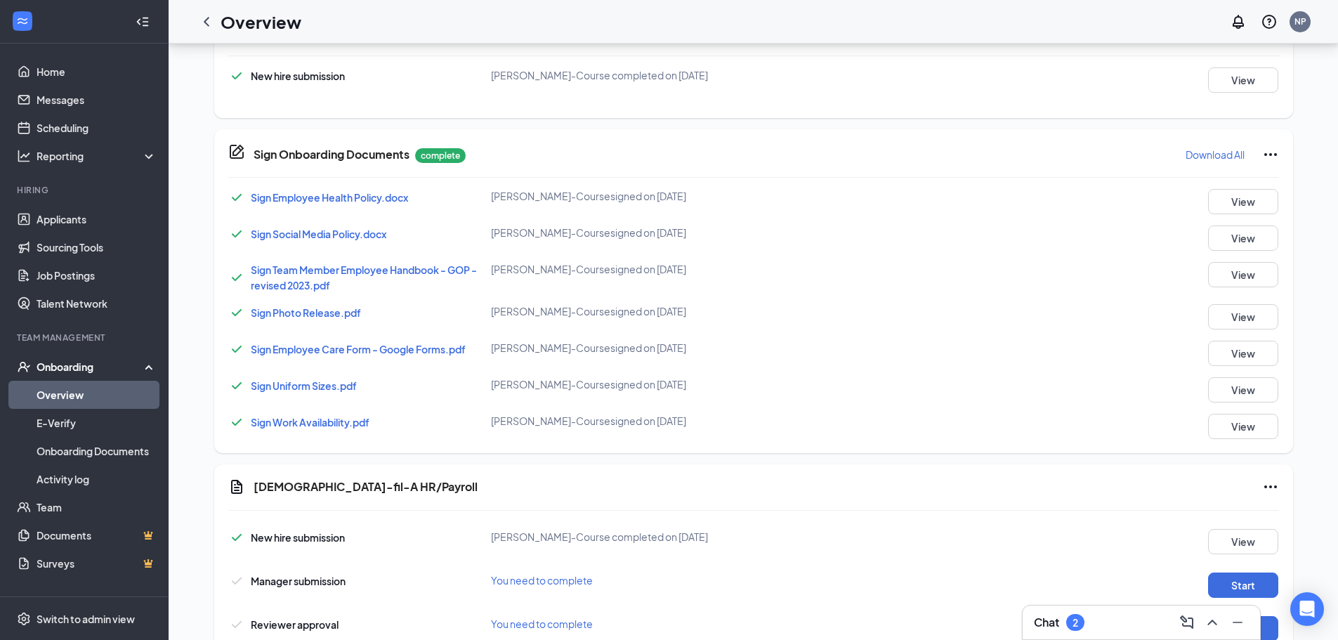
scroll to position [286, 0]
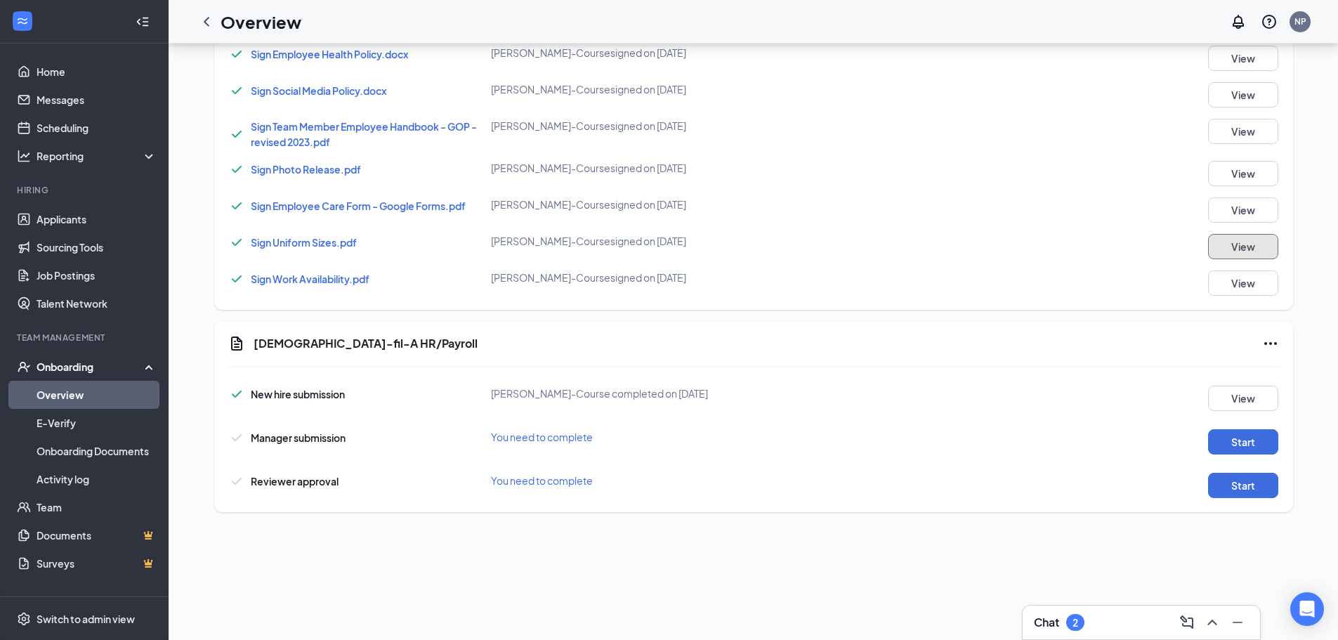
click at [1258, 256] on button "View" at bounding box center [1243, 246] width 70 height 25
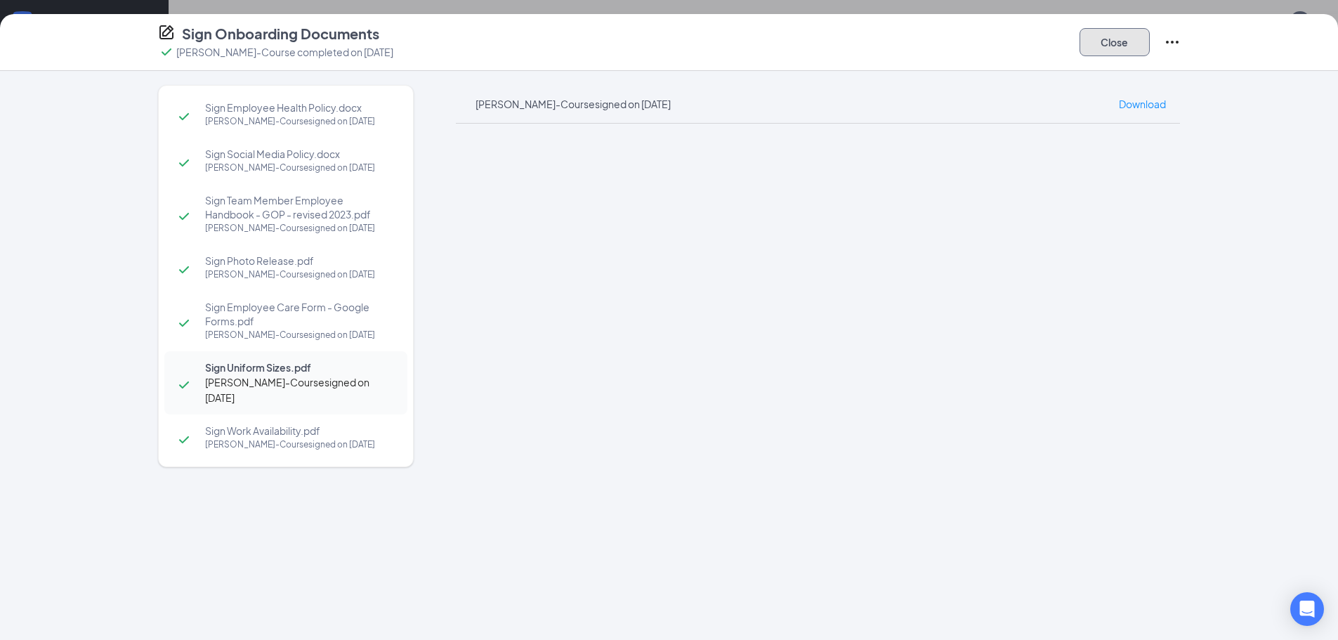
click at [1114, 49] on button "Close" at bounding box center [1115, 42] width 70 height 28
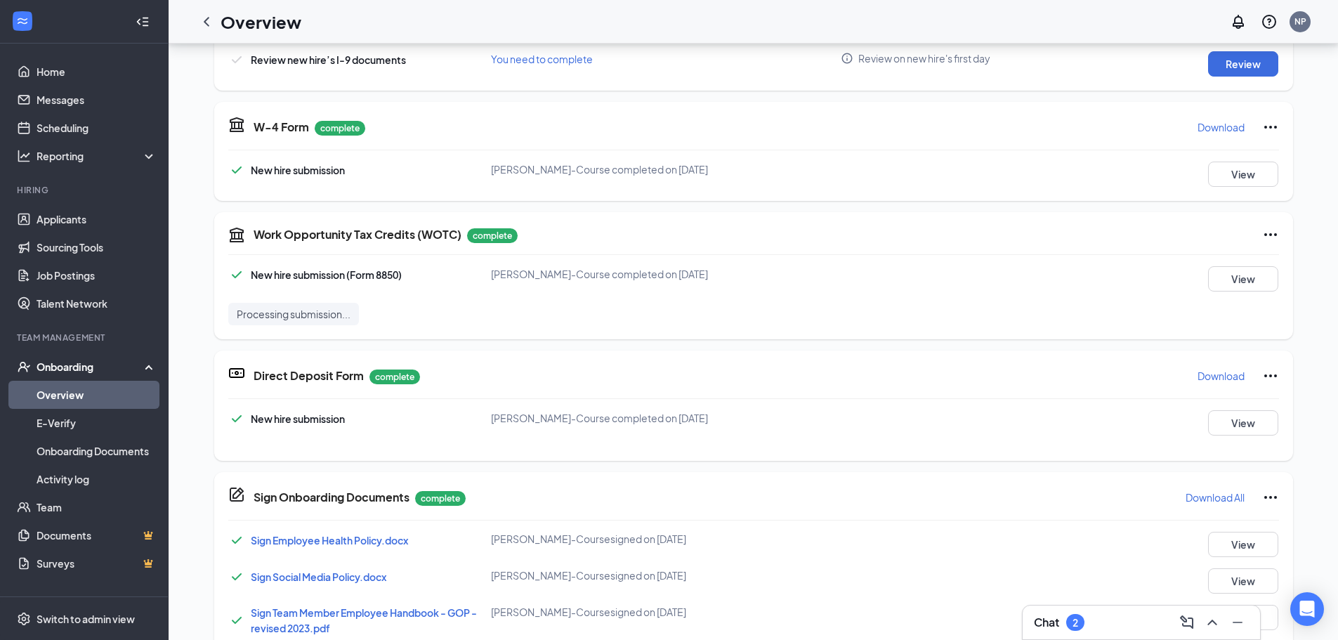
scroll to position [115, 0]
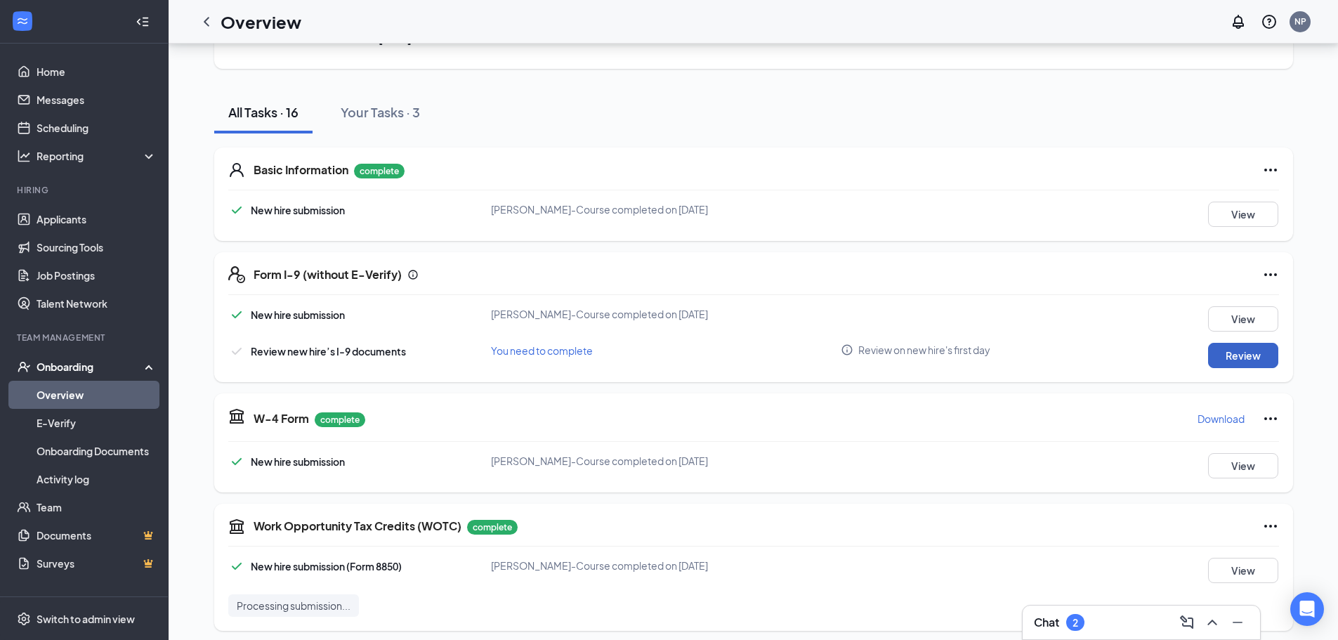
click at [1237, 359] on button "Review" at bounding box center [1243, 355] width 70 height 25
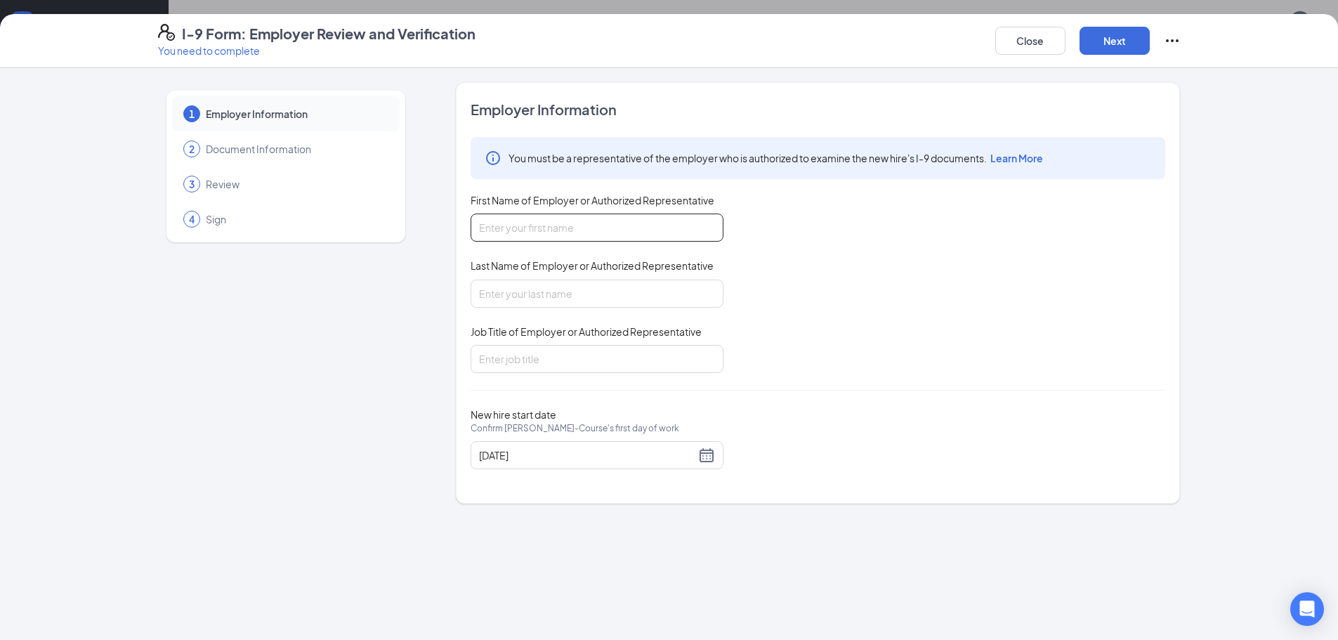
click at [672, 227] on input "First Name of Employer or Authorized Representative" at bounding box center [597, 228] width 253 height 28
type input "[PERSON_NAME]"
type input "HR Leader"
click at [1129, 38] on button "Next" at bounding box center [1115, 41] width 70 height 28
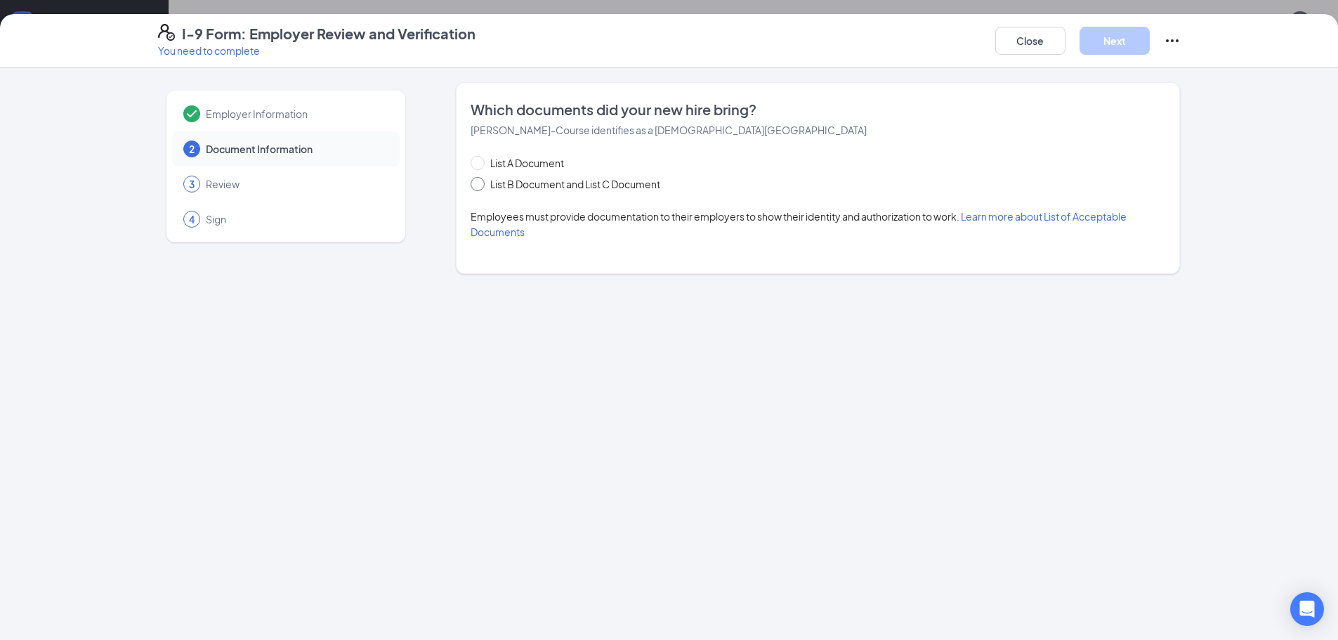
click at [488, 185] on span "List B Document and List C Document" at bounding box center [575, 183] width 181 height 15
click at [481, 185] on input "List B Document and List C Document" at bounding box center [476, 182] width 10 height 10
radio input "true"
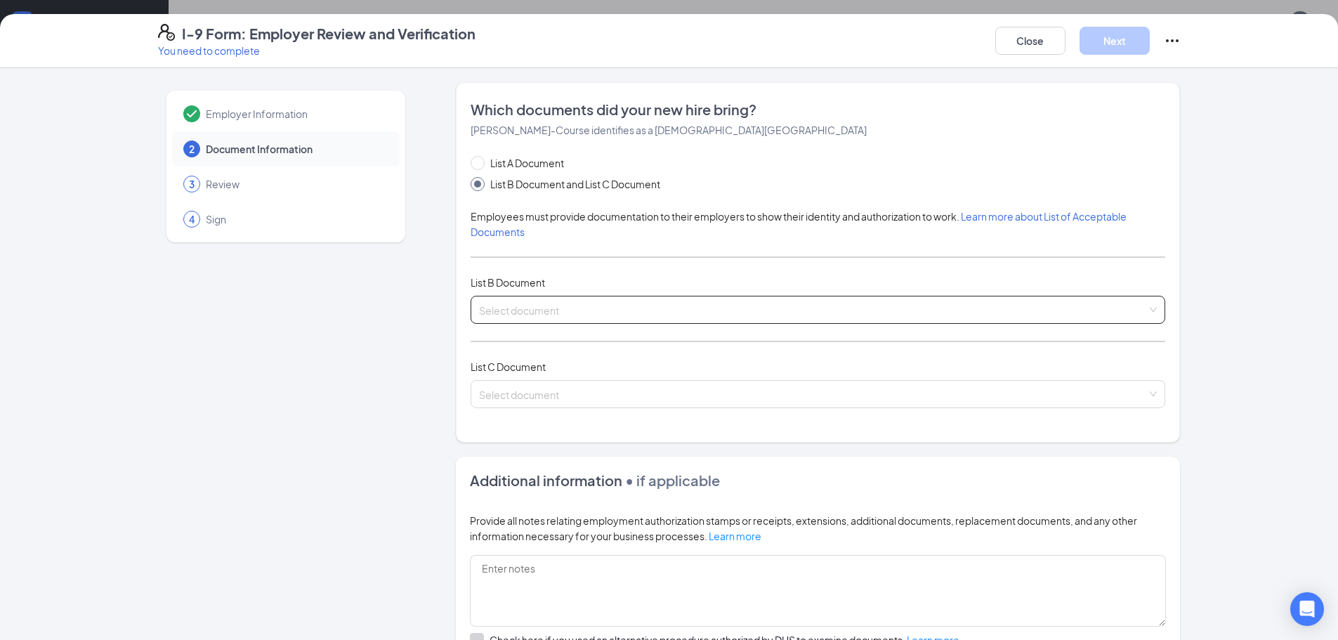
click at [557, 303] on input "search" at bounding box center [813, 306] width 668 height 21
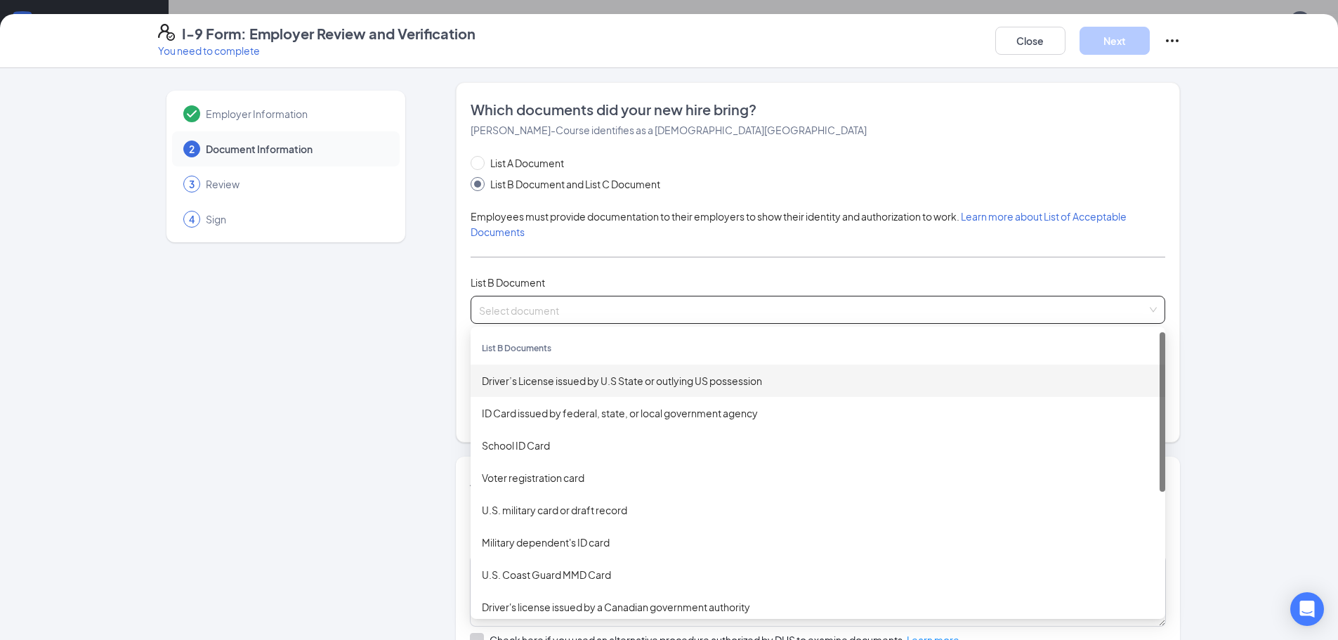
click at [571, 373] on div "Driver’s License issued by U.S State or outlying US possession" at bounding box center [818, 380] width 672 height 15
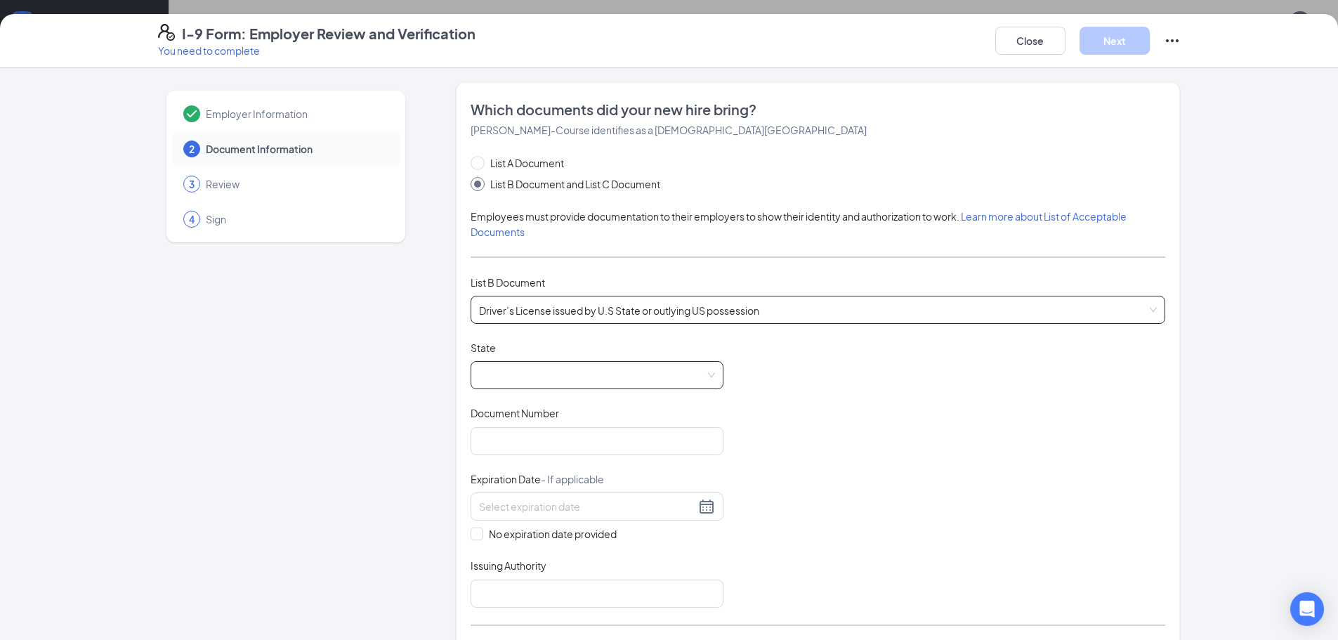
click at [567, 381] on span at bounding box center [597, 375] width 236 height 27
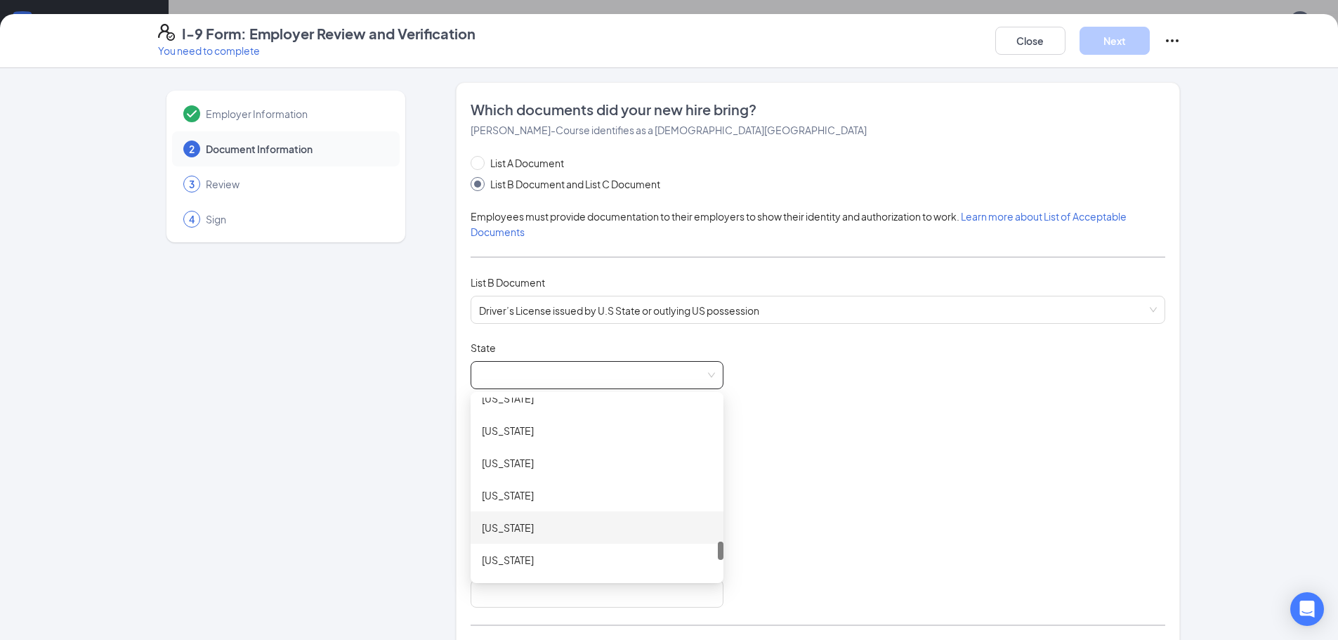
click at [540, 529] on div "[US_STATE]" at bounding box center [597, 527] width 230 height 15
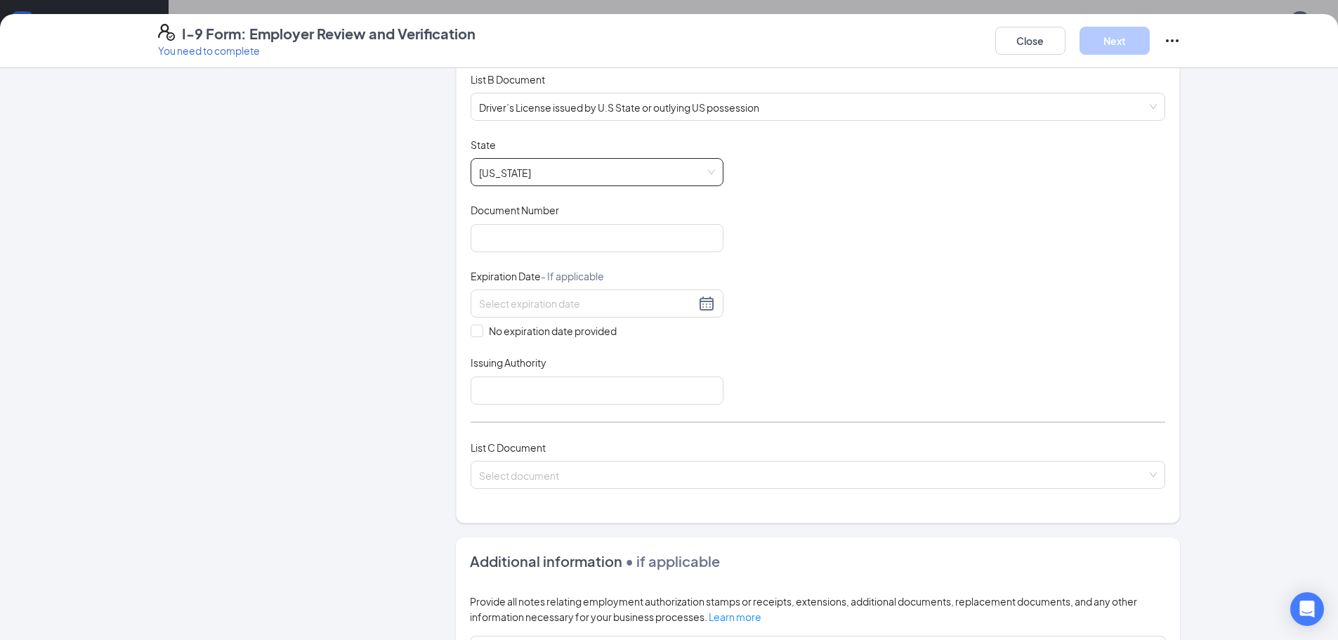
scroll to position [211, 0]
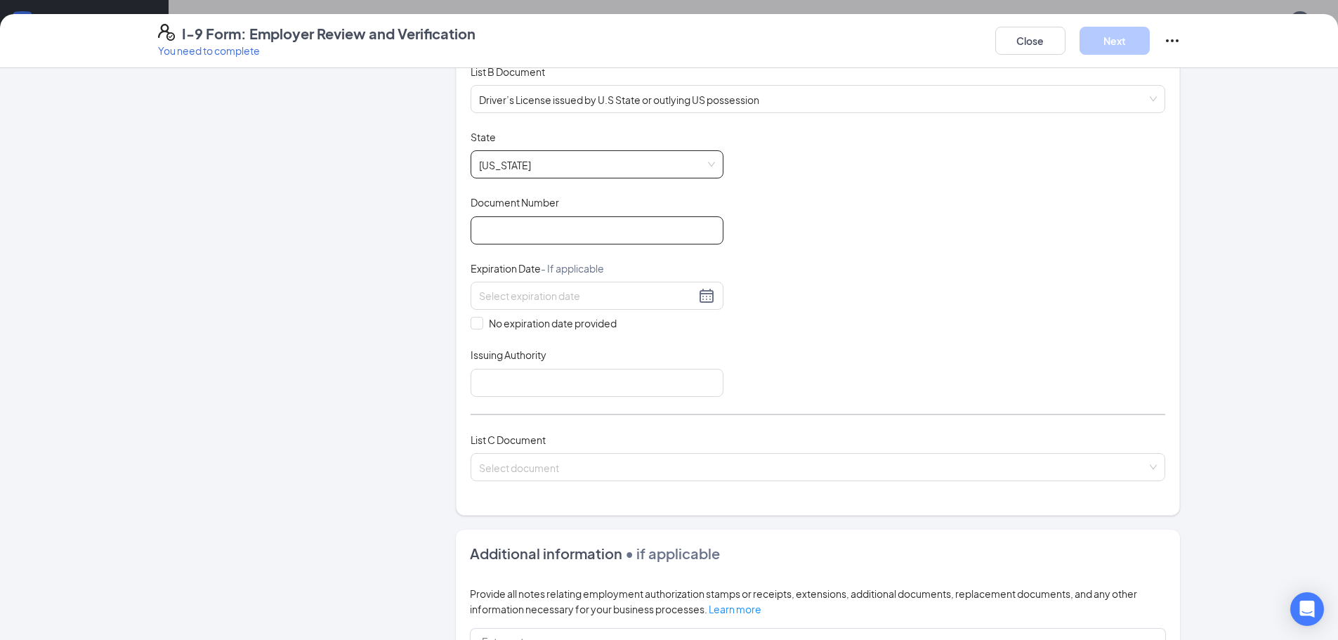
click at [537, 235] on input "Document Number" at bounding box center [597, 230] width 253 height 28
type input "603835752"
click at [564, 301] on input at bounding box center [587, 295] width 216 height 15
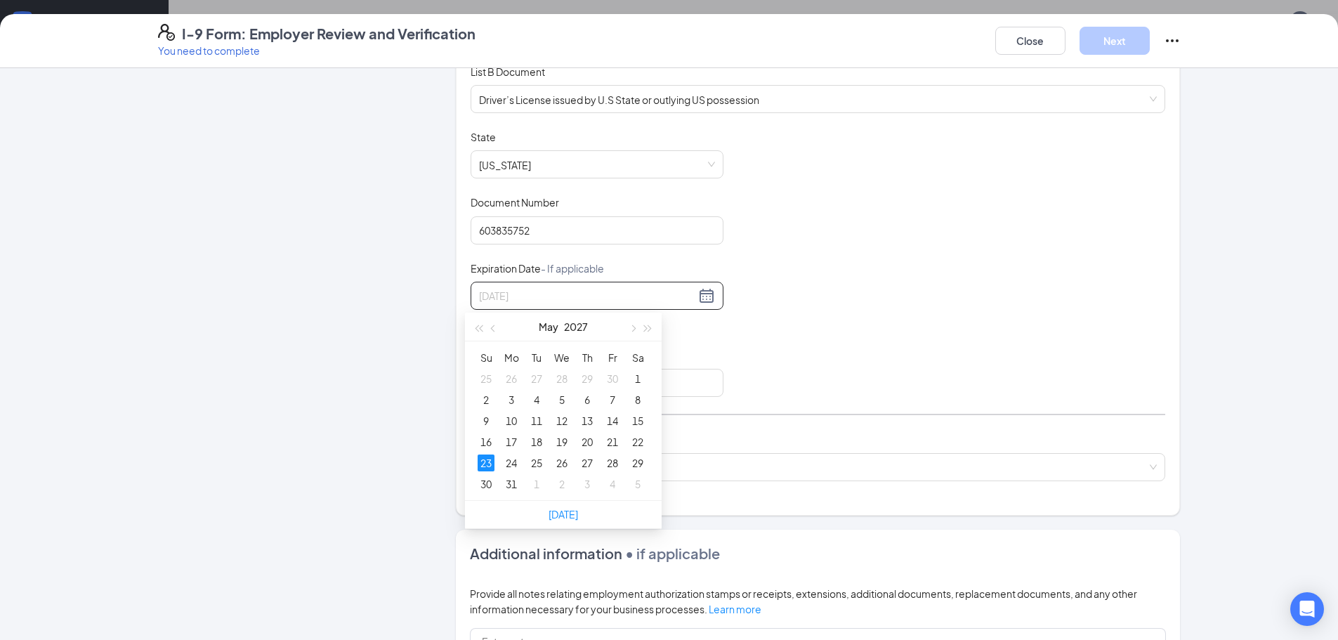
click at [489, 464] on div "23" at bounding box center [486, 463] width 17 height 17
type input "[DATE]"
click at [500, 372] on input "Issuing Authority" at bounding box center [597, 383] width 253 height 28
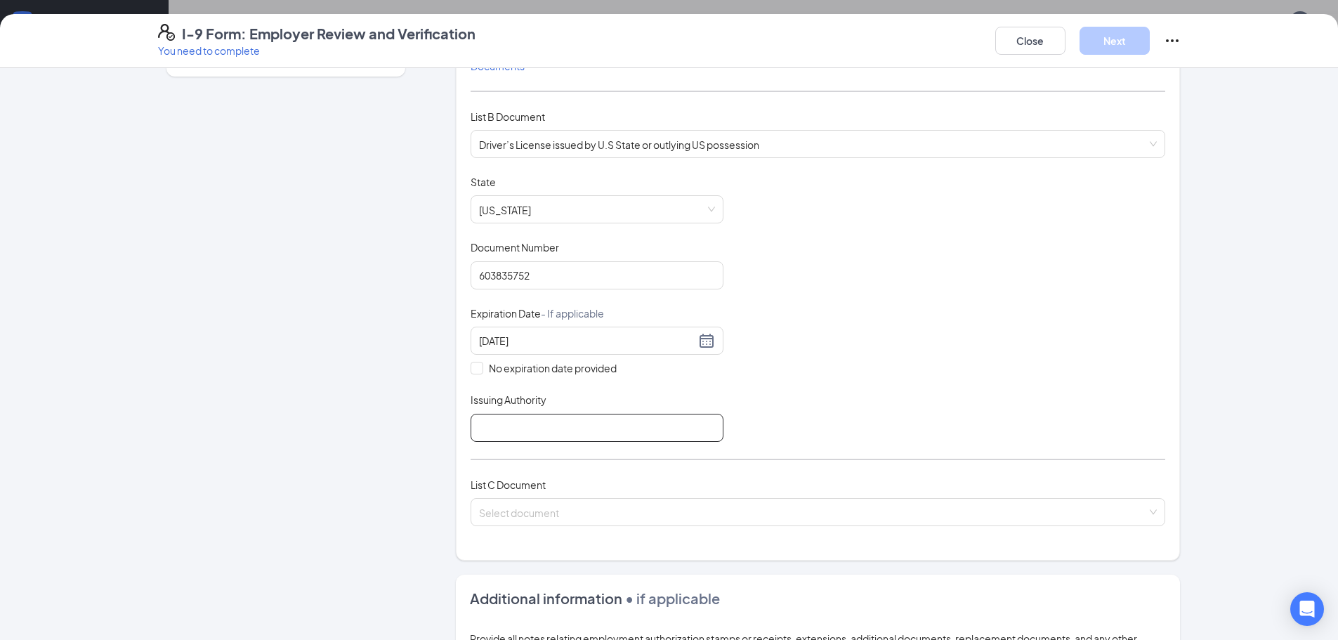
scroll to position [141, 0]
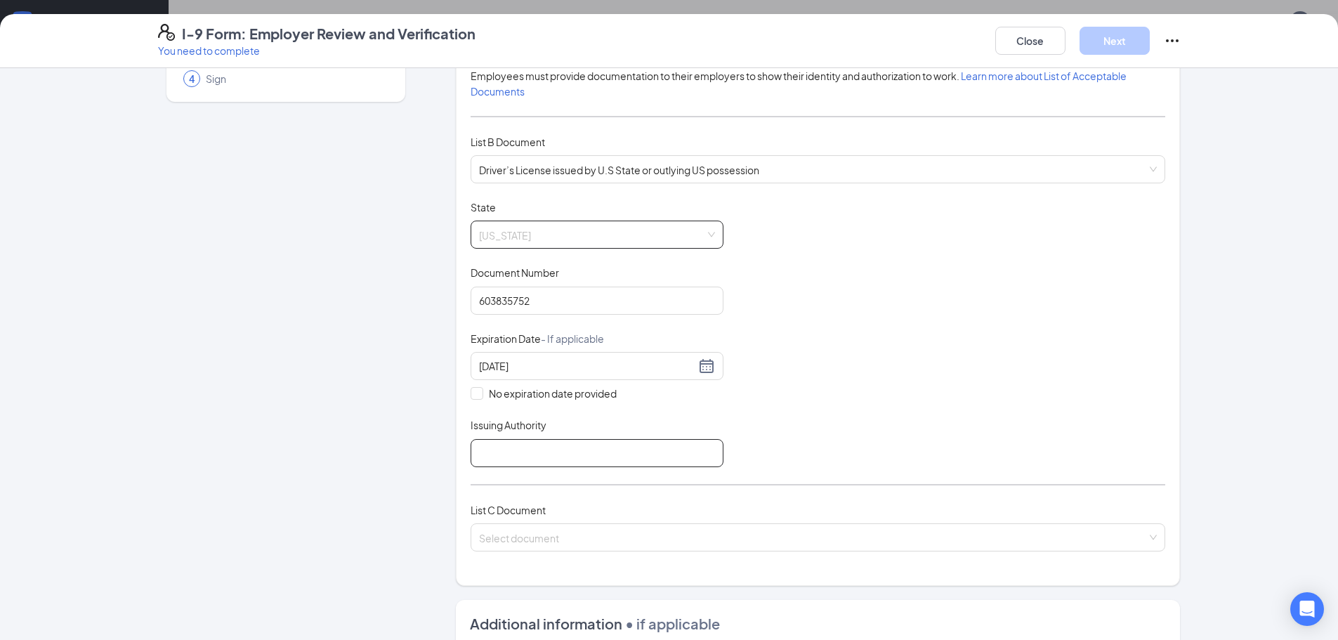
click at [524, 237] on span "[US_STATE]" at bounding box center [597, 234] width 236 height 27
click at [518, 282] on div "[US_STATE]" at bounding box center [597, 270] width 253 height 32
click at [558, 450] on input "Issuing Authority" at bounding box center [597, 453] width 253 height 28
type input "MS DPS"
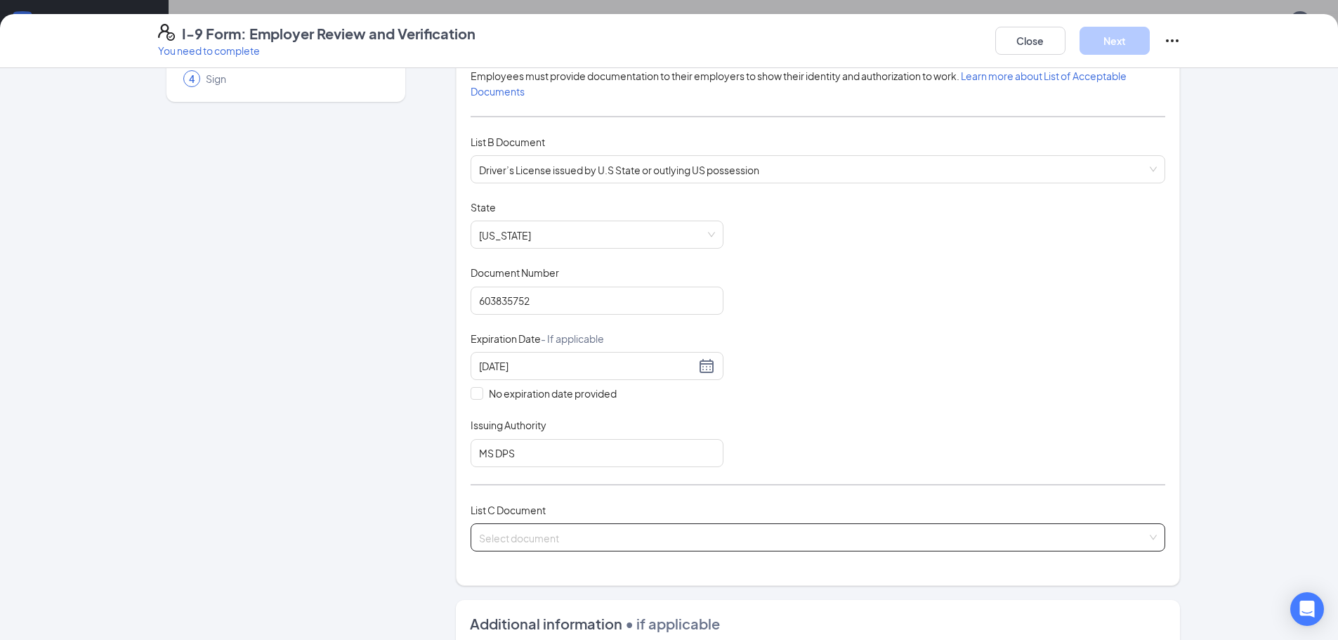
click at [553, 533] on input "search" at bounding box center [813, 534] width 668 height 21
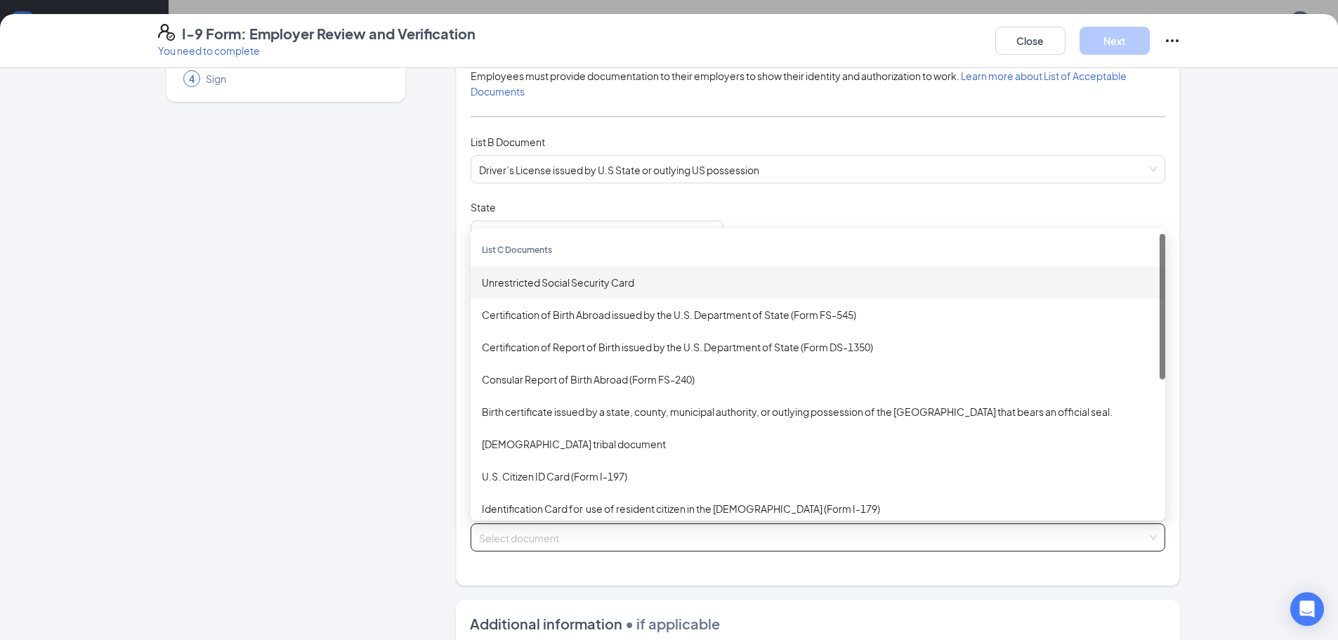
click at [545, 278] on div "Unrestricted Social Security Card" at bounding box center [818, 282] width 672 height 15
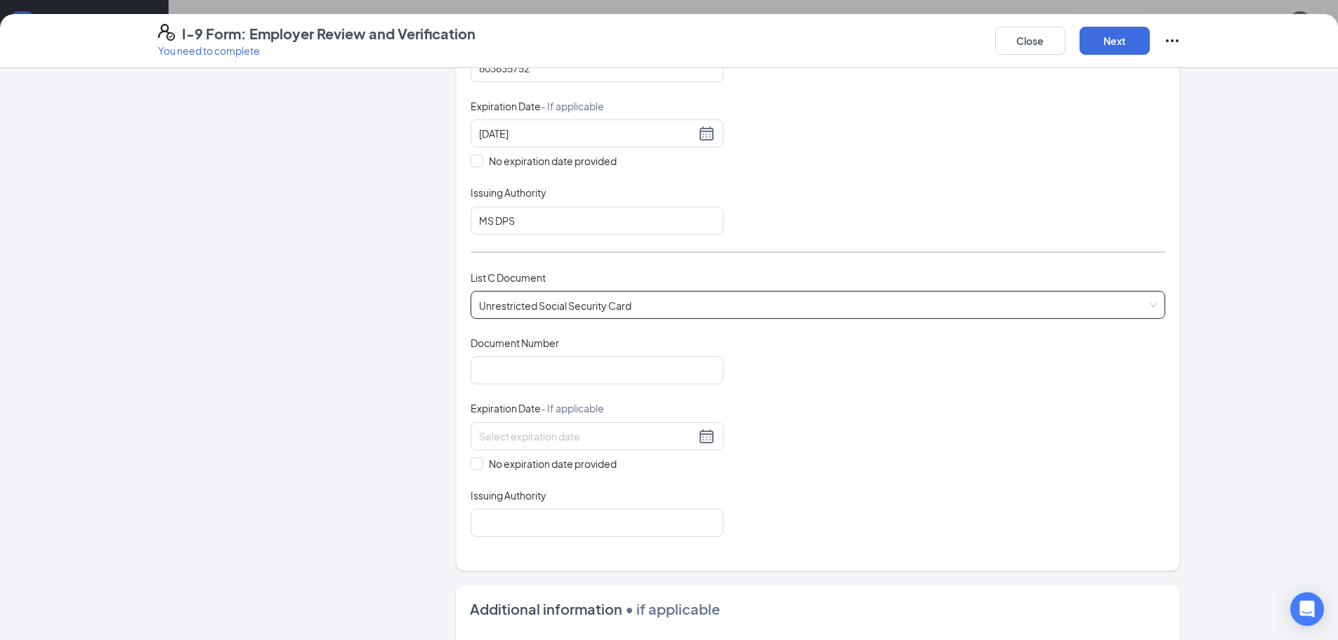
scroll to position [422, 0]
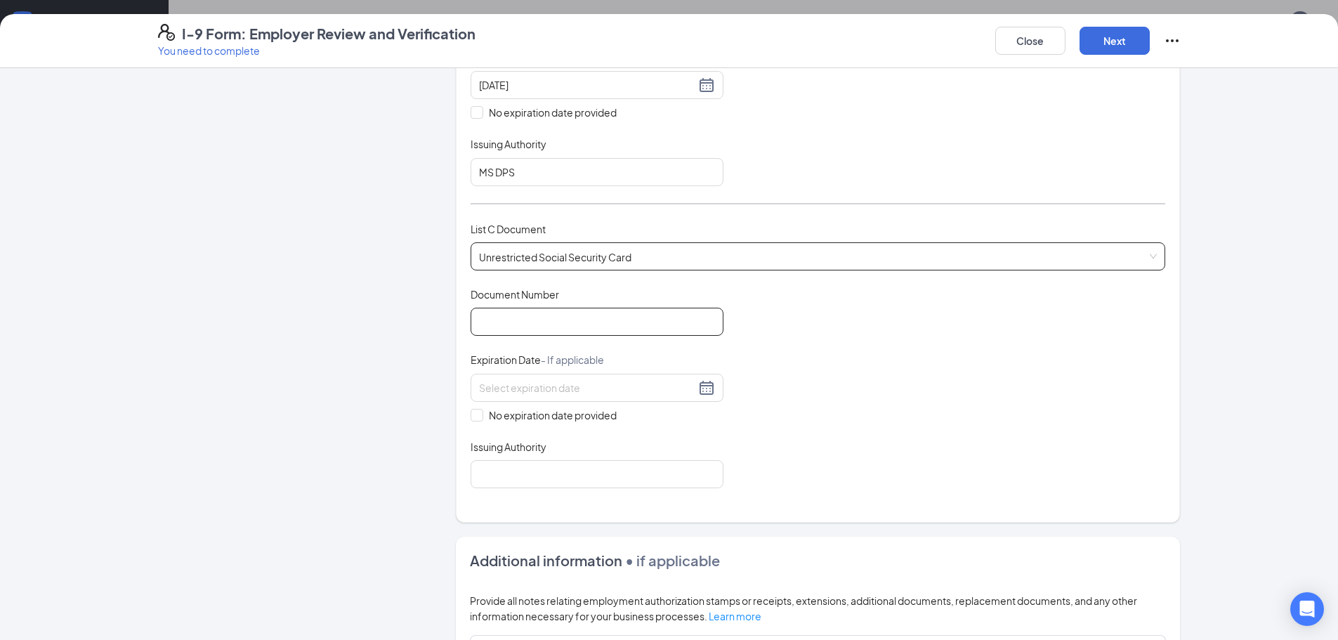
click at [537, 312] on input "Document Number" at bounding box center [597, 322] width 253 height 28
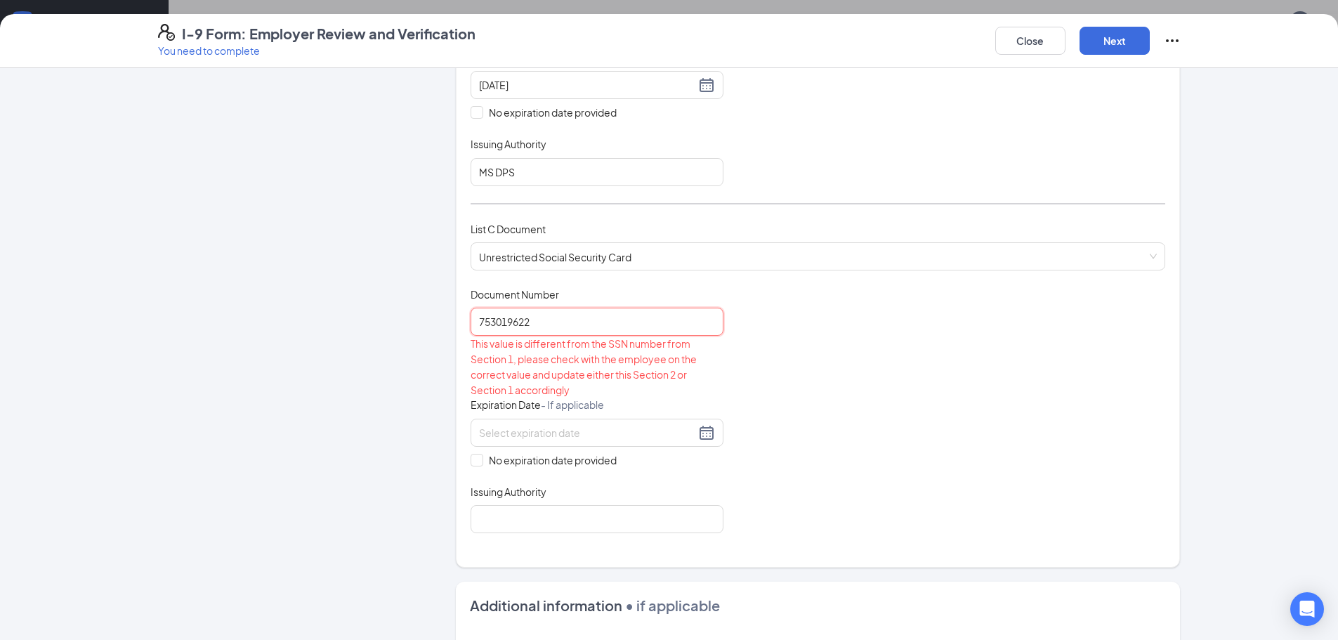
click at [492, 322] on input "753019622" at bounding box center [597, 322] width 253 height 28
drag, startPoint x: 547, startPoint y: 327, endPoint x: 474, endPoint y: 341, distance: 74.5
click at [474, 341] on div "753-019622 This value is different from the SSN number from Section 1, please c…" at bounding box center [597, 353] width 253 height 90
click at [505, 319] on input "753-019622" at bounding box center [597, 322] width 253 height 28
click at [503, 320] on input "753-019622" at bounding box center [597, 322] width 253 height 28
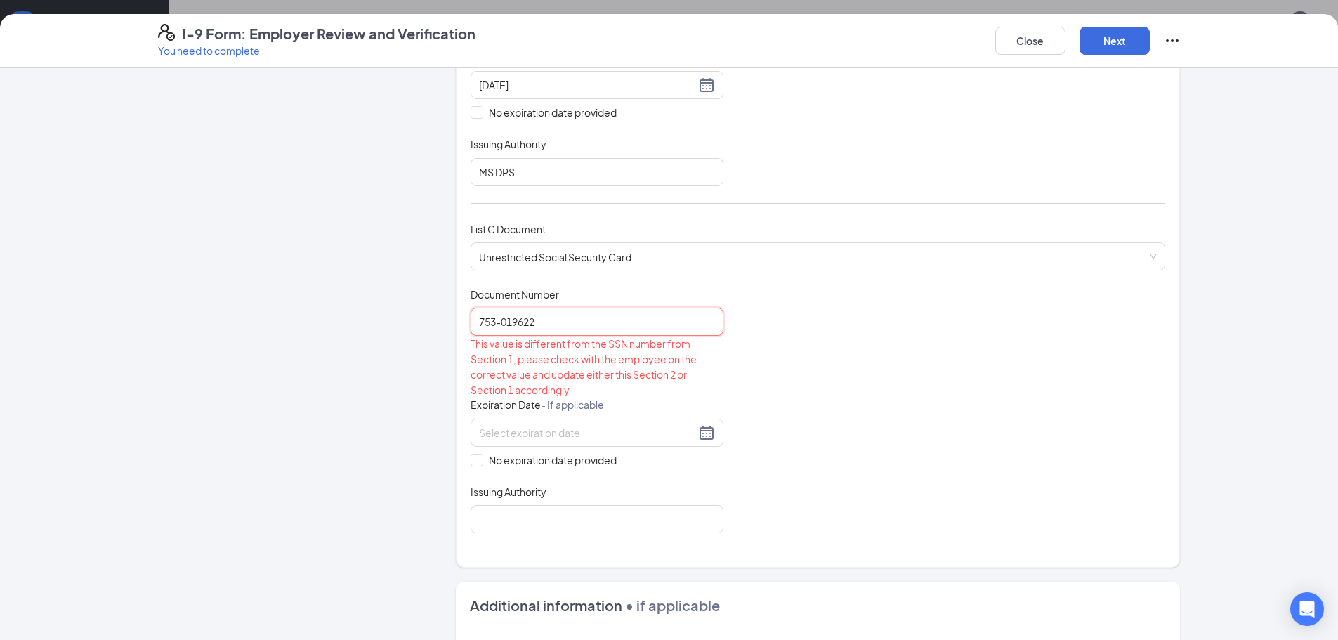
click at [508, 320] on input "753-019622" at bounding box center [597, 322] width 253 height 28
type input "753-01-9622"
click at [525, 329] on input "753-01-9622" at bounding box center [597, 322] width 253 height 28
drag, startPoint x: 545, startPoint y: 326, endPoint x: 531, endPoint y: 327, distance: 14.1
click at [537, 326] on input "753-01-9622" at bounding box center [597, 322] width 253 height 28
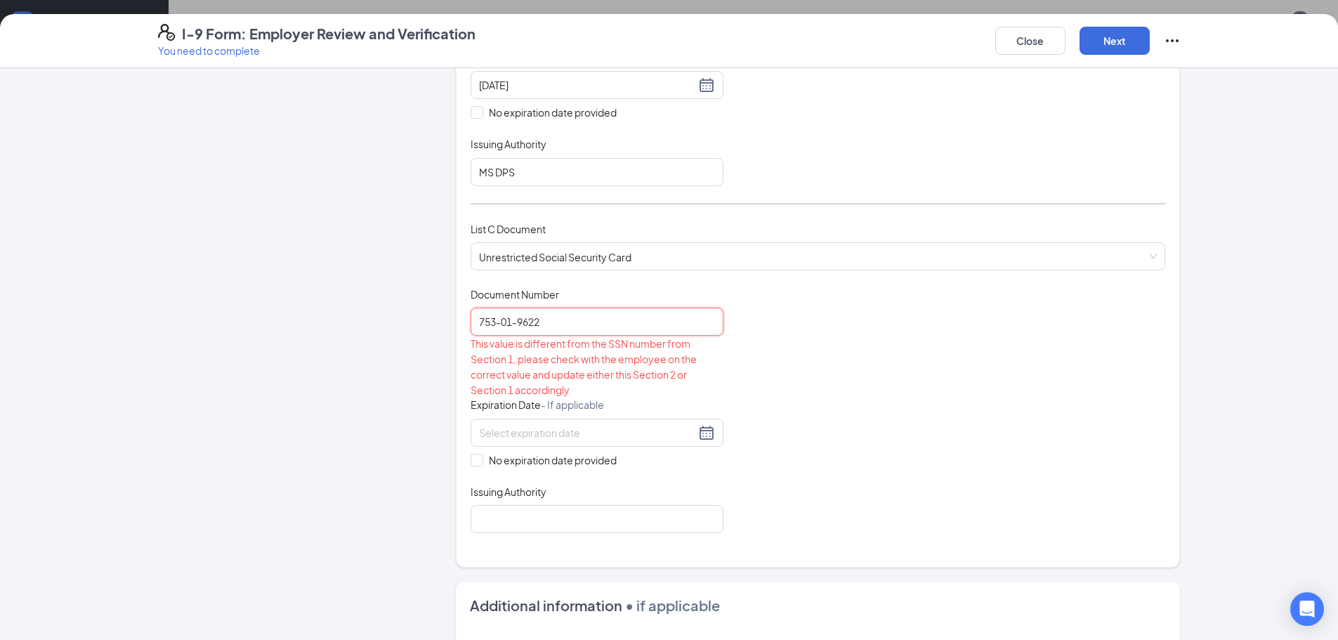
drag, startPoint x: 554, startPoint y: 322, endPoint x: 465, endPoint y: 332, distance: 89.1
click at [471, 332] on div "753-01-9622" at bounding box center [597, 322] width 253 height 28
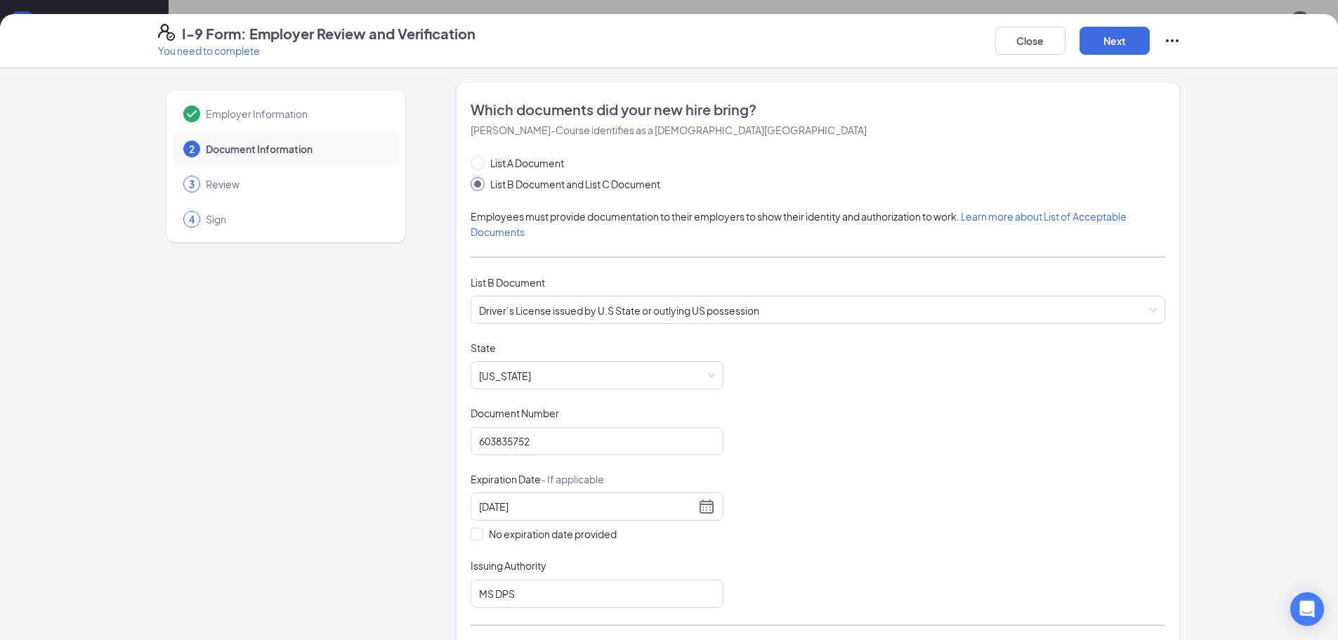
scroll to position [0, 0]
click at [217, 107] on span "Employer Information" at bounding box center [296, 114] width 180 height 14
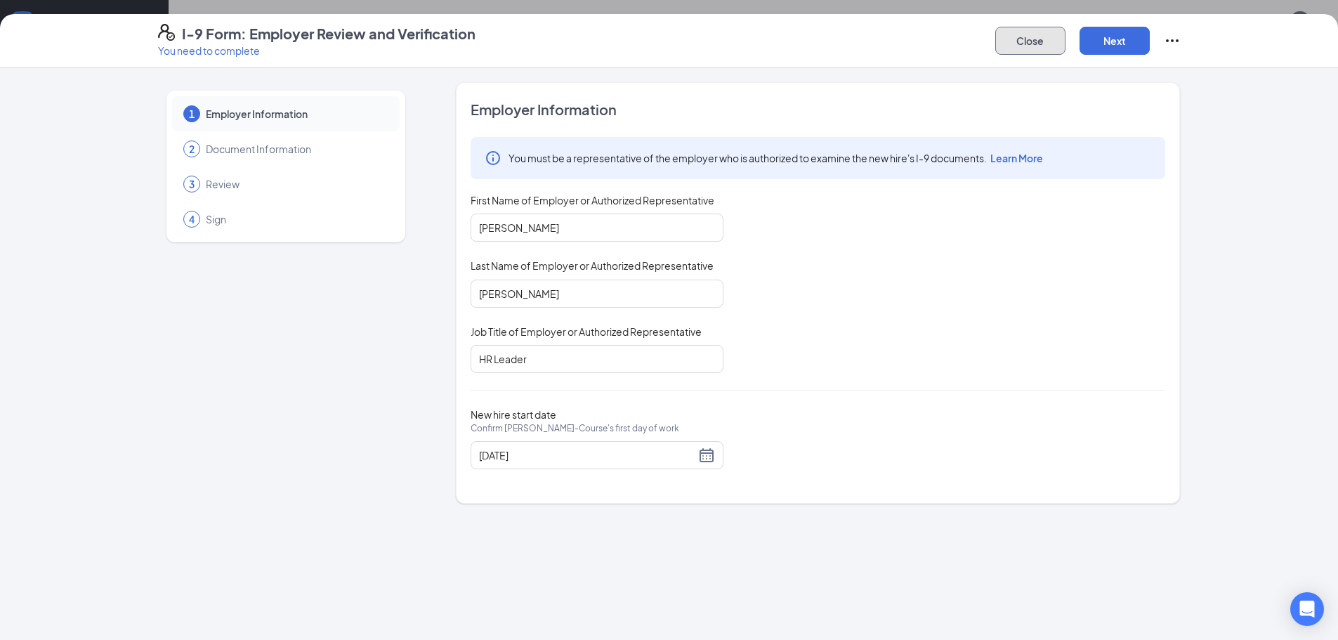
click at [1013, 39] on button "Close" at bounding box center [1030, 41] width 70 height 28
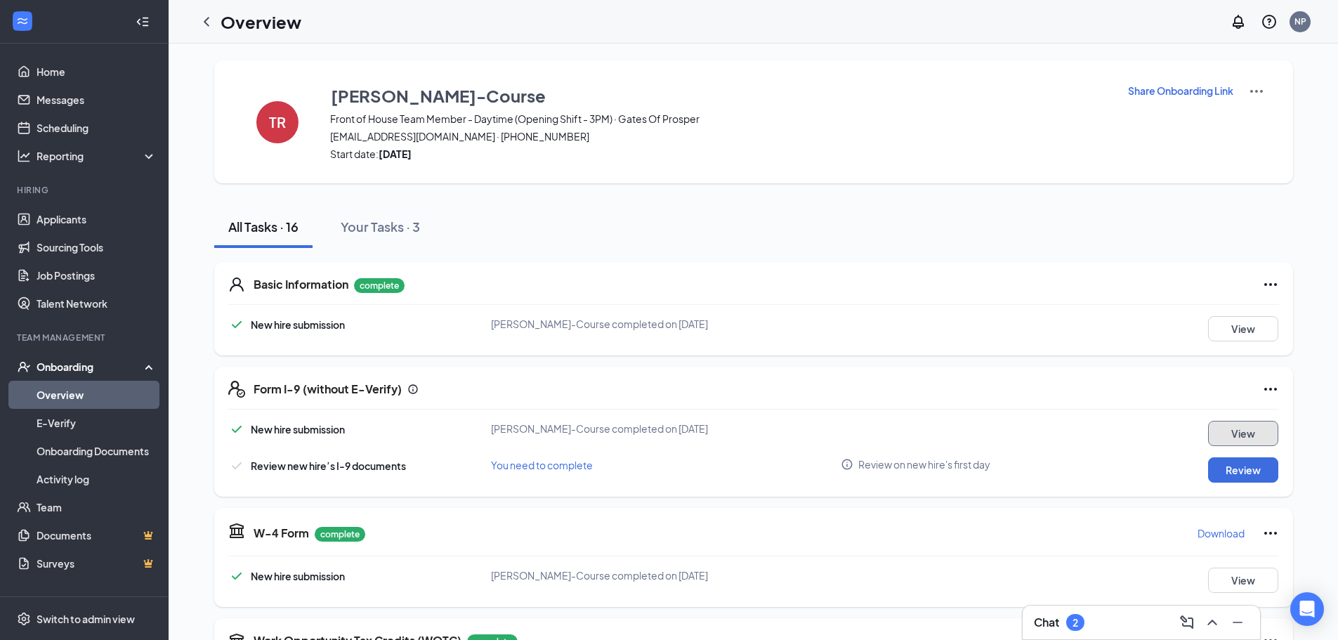
click at [1234, 441] on button "View" at bounding box center [1243, 433] width 70 height 25
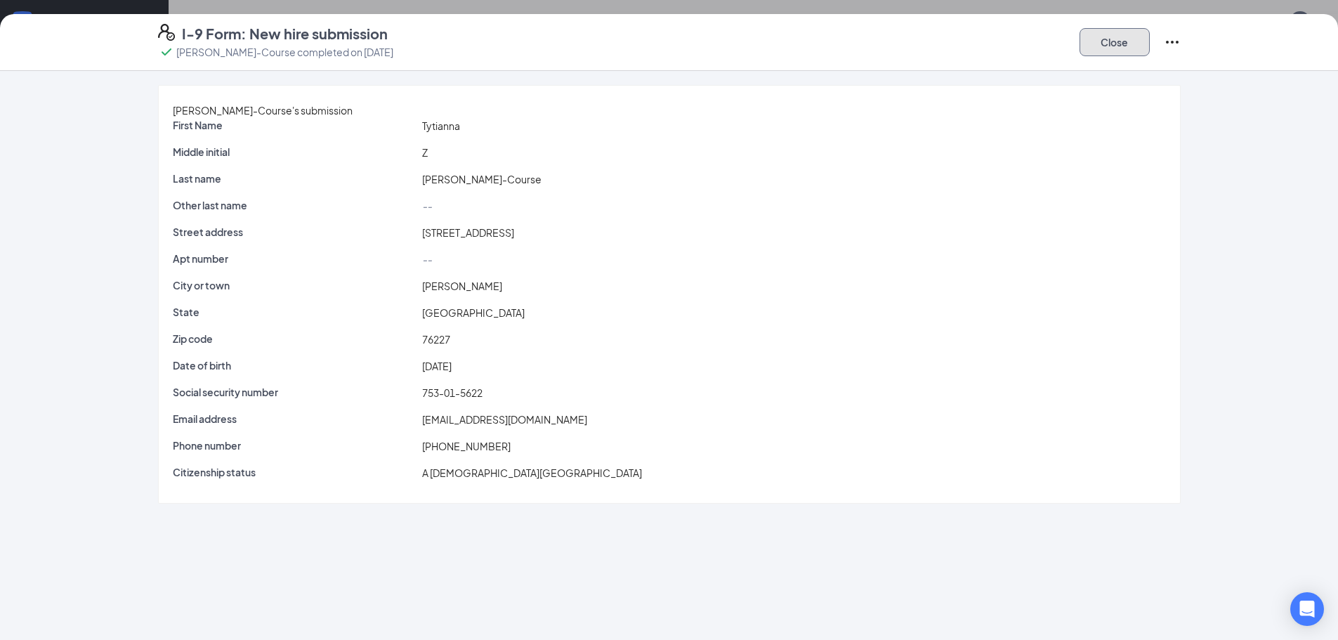
click at [1132, 34] on button "Close" at bounding box center [1115, 42] width 70 height 28
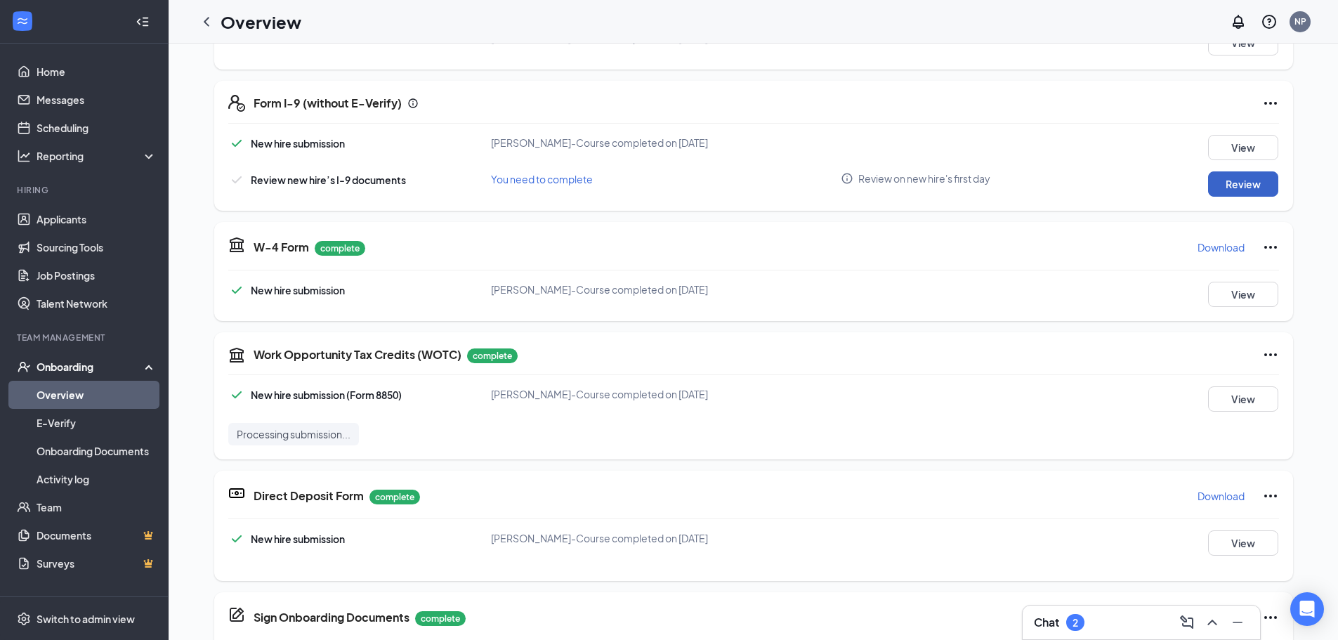
click at [1236, 188] on button "Review" at bounding box center [1243, 183] width 70 height 25
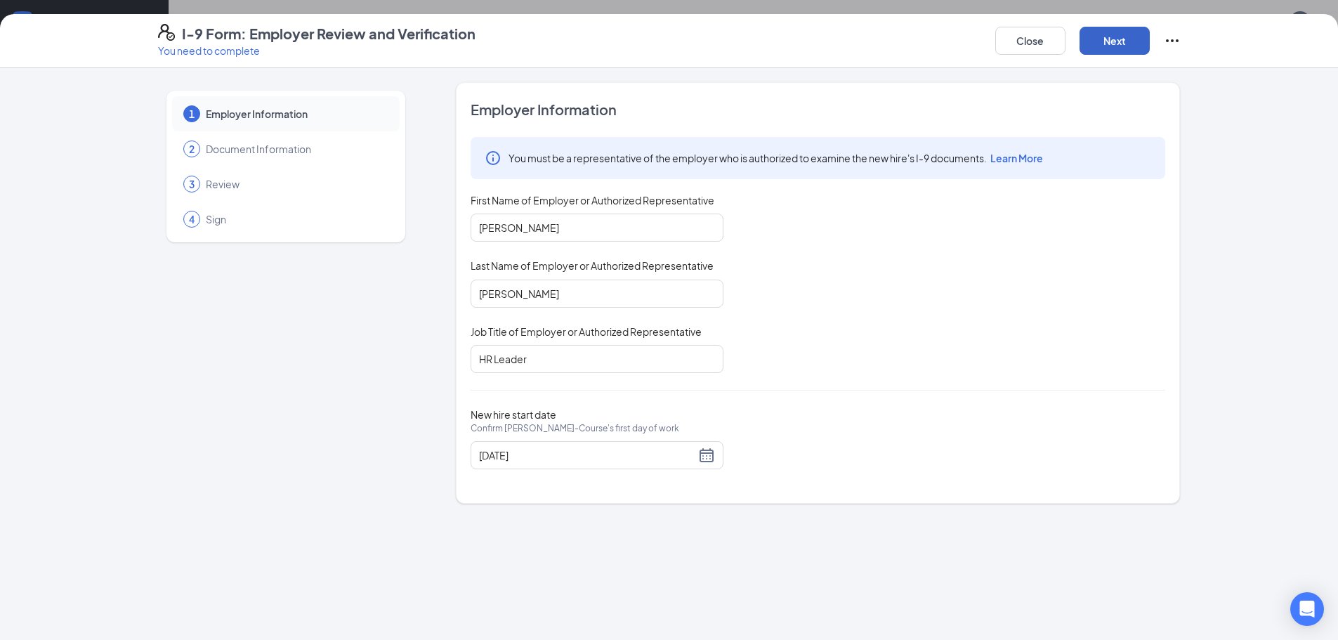
click at [1125, 51] on button "Next" at bounding box center [1115, 41] width 70 height 28
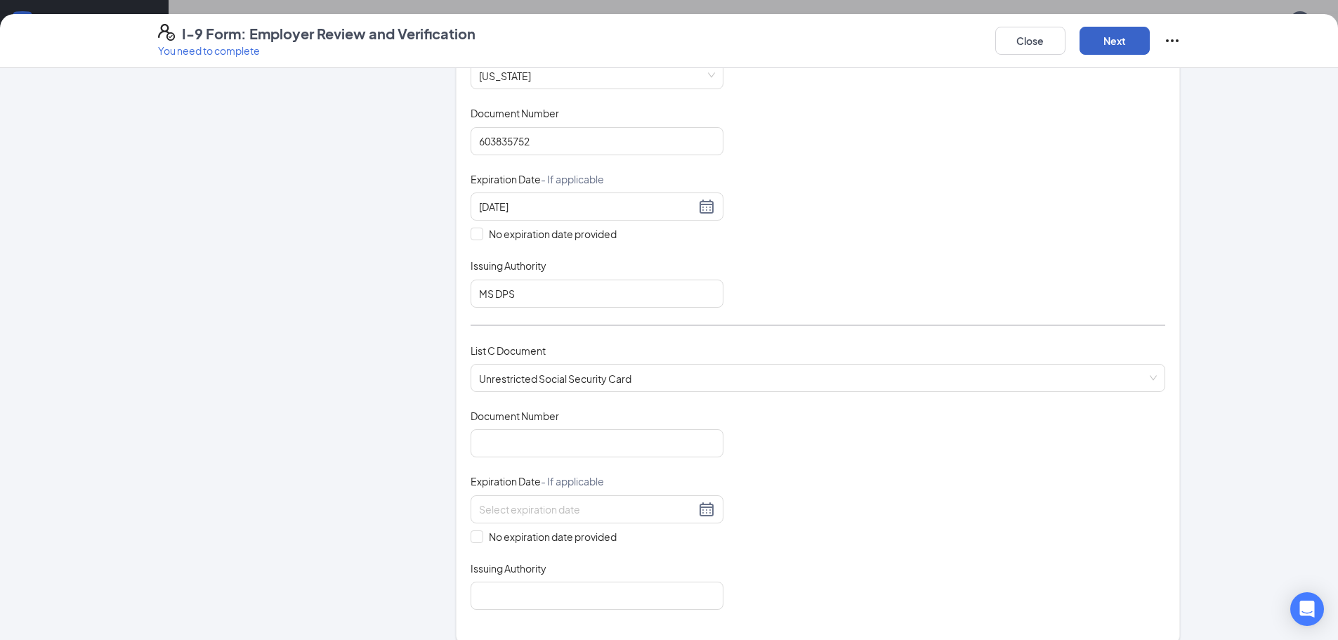
scroll to position [351, 0]
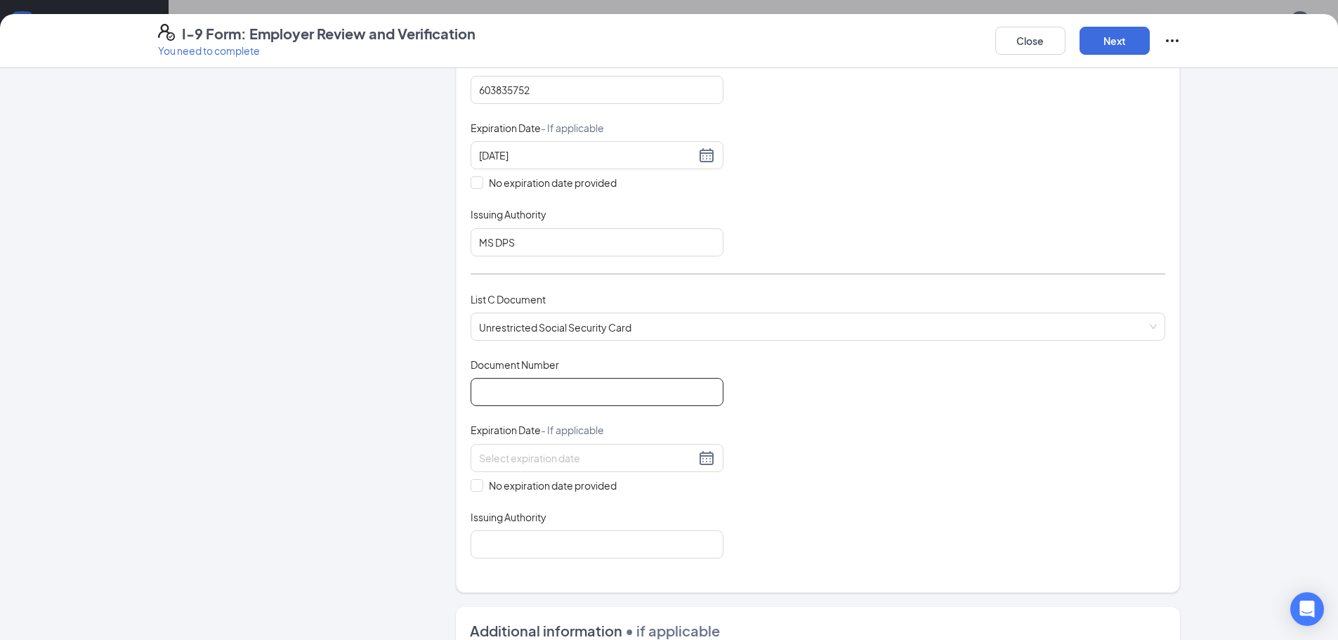
click at [559, 395] on input "Document Number" at bounding box center [597, 392] width 253 height 28
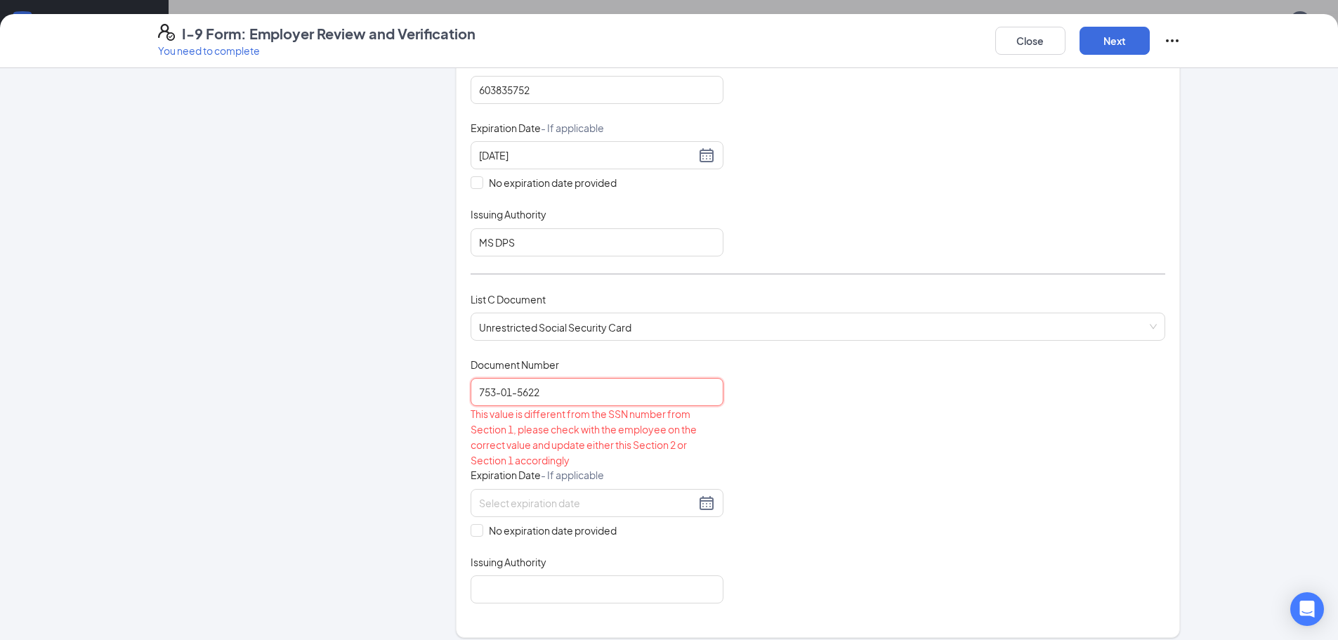
click at [514, 393] on input "753-01-5622" at bounding box center [597, 392] width 253 height 28
click at [497, 391] on input "753-015622" at bounding box center [597, 392] width 253 height 28
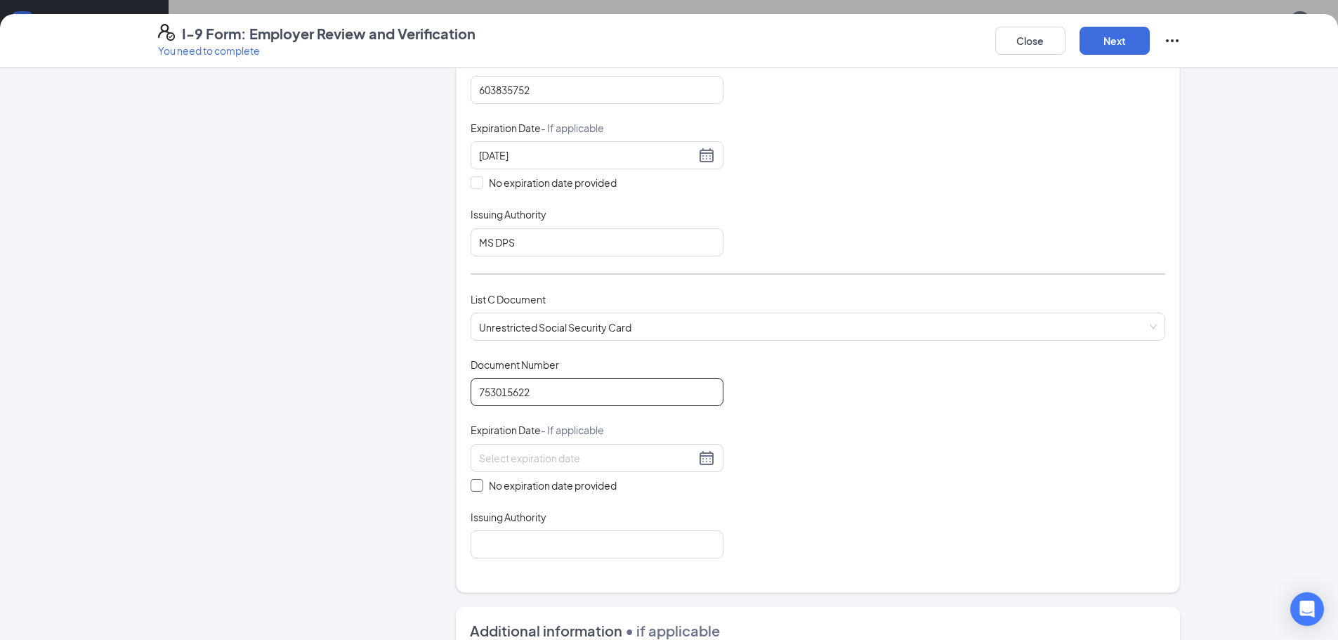
type input "753015622"
click at [483, 478] on span "No expiration date provided" at bounding box center [552, 485] width 139 height 15
click at [481, 479] on input "No expiration date provided" at bounding box center [476, 484] width 10 height 10
checkbox input "true"
click at [528, 547] on input "Issuing Authority" at bounding box center [597, 547] width 253 height 28
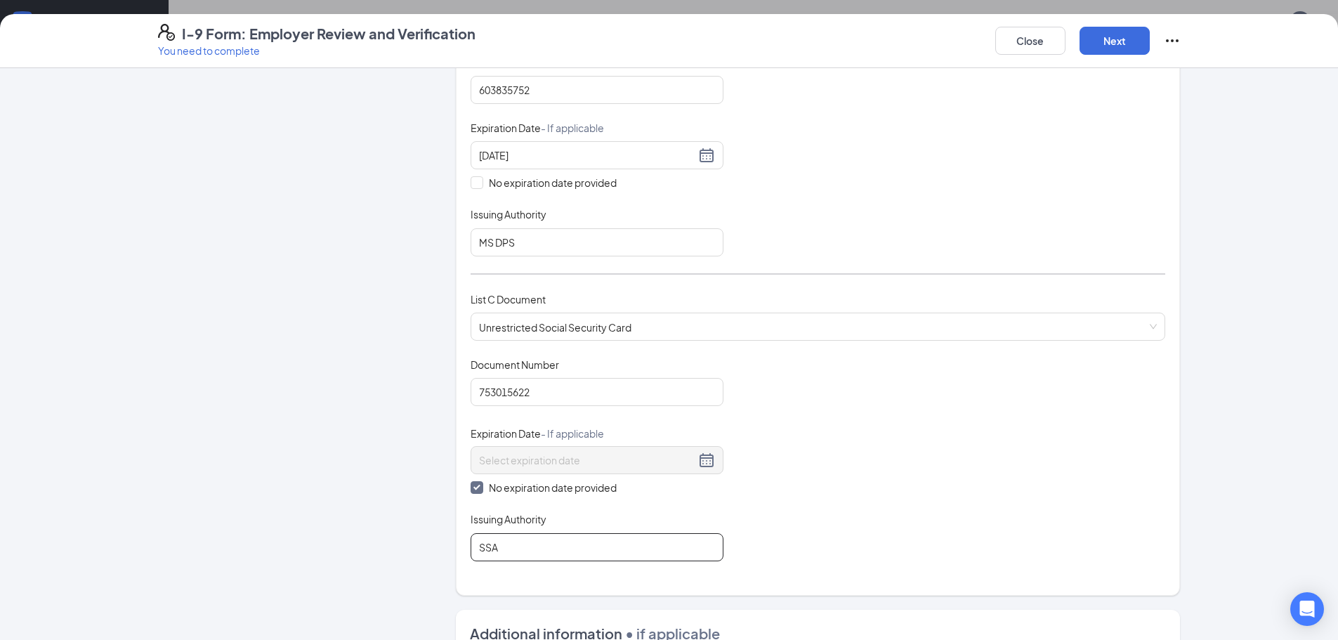
type input "SSA"
click at [904, 424] on div "Document Title Unrestricted Social Security Card Document Number 753015622 Expi…" at bounding box center [818, 460] width 695 height 204
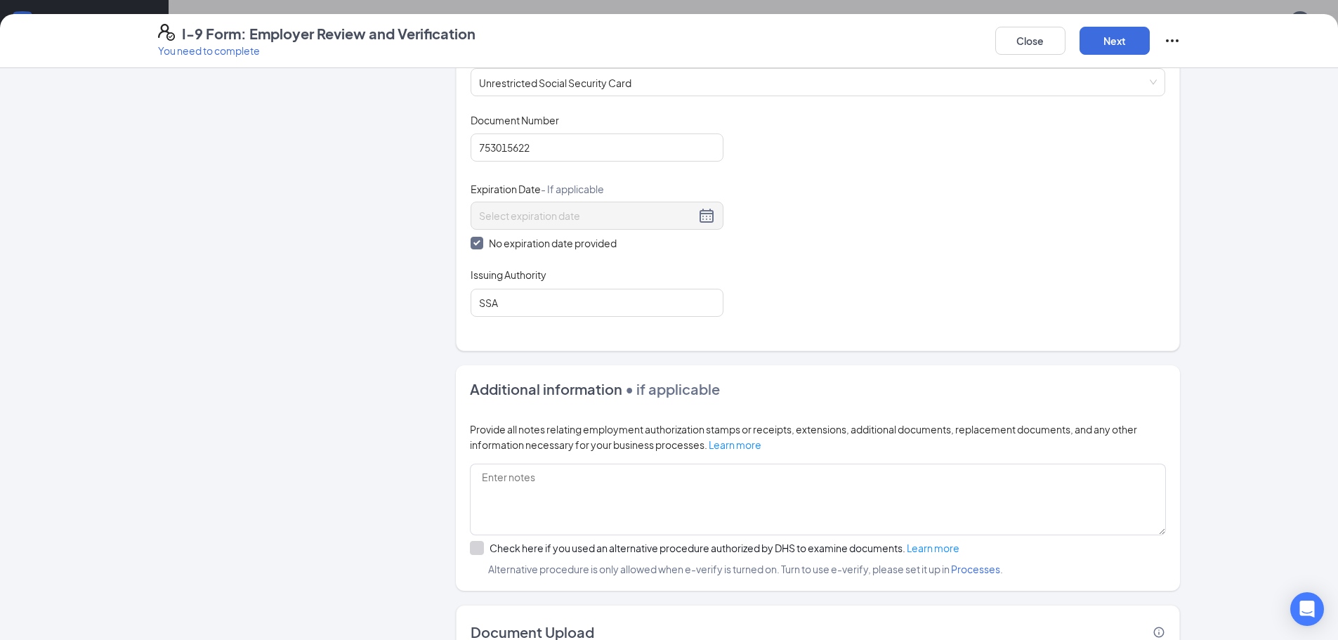
scroll to position [694, 0]
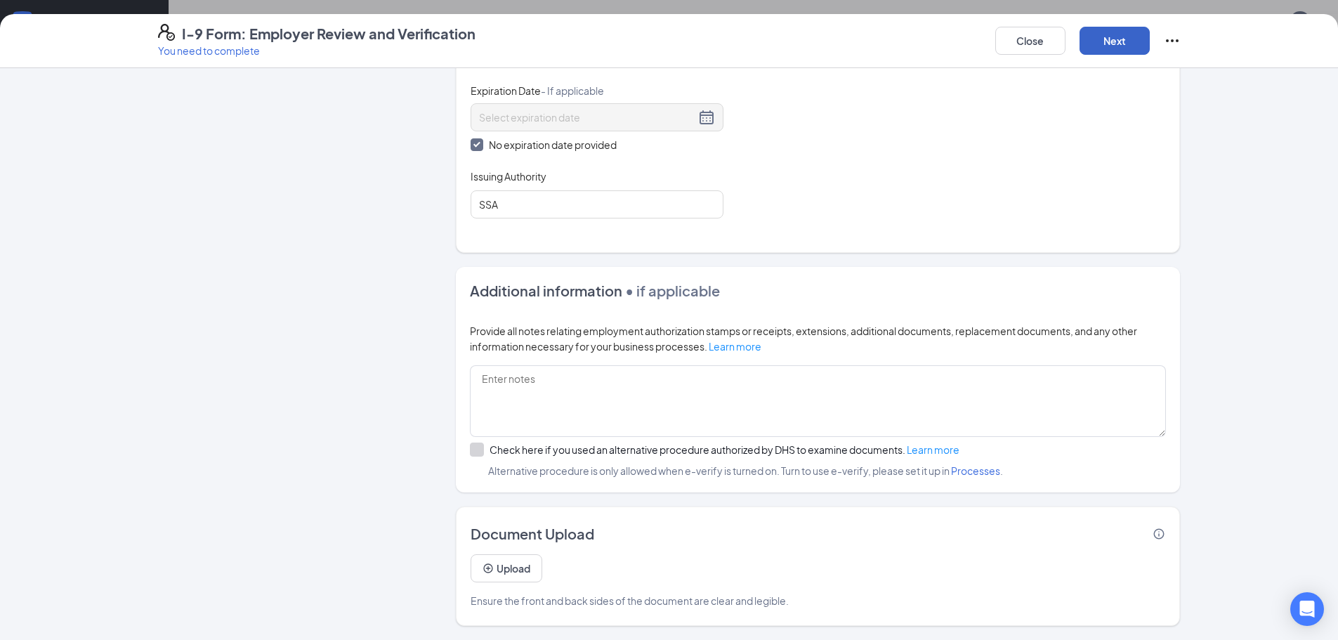
click at [1124, 53] on button "Next" at bounding box center [1115, 41] width 70 height 28
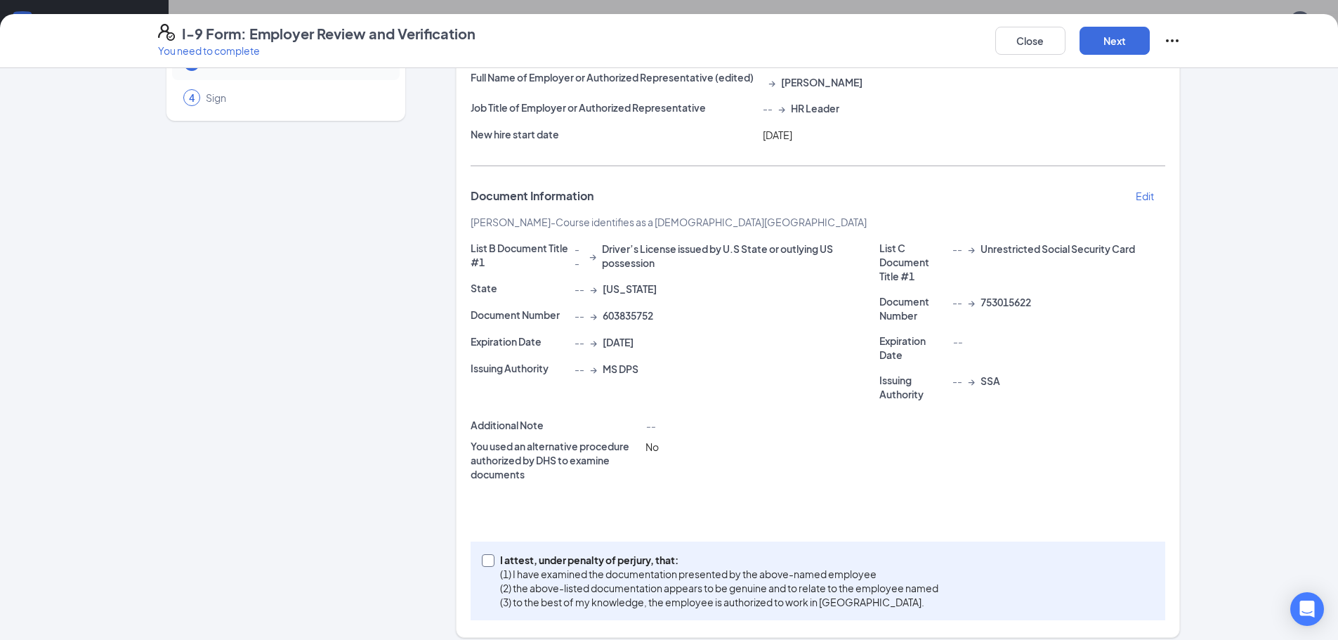
click at [522, 581] on p "(2) the above-listed documentation appears to be genuine and to relate to the e…" at bounding box center [719, 588] width 438 height 14
click at [492, 564] on input "I attest, under penalty of [PERSON_NAME], that: (1) I have examined the documen…" at bounding box center [487, 559] width 10 height 10
checkbox input "true"
click at [575, 292] on div "-- → [US_STATE]" at bounding box center [616, 289] width 82 height 14
click at [582, 297] on div "State -- → [US_STATE]" at bounding box center [675, 291] width 409 height 21
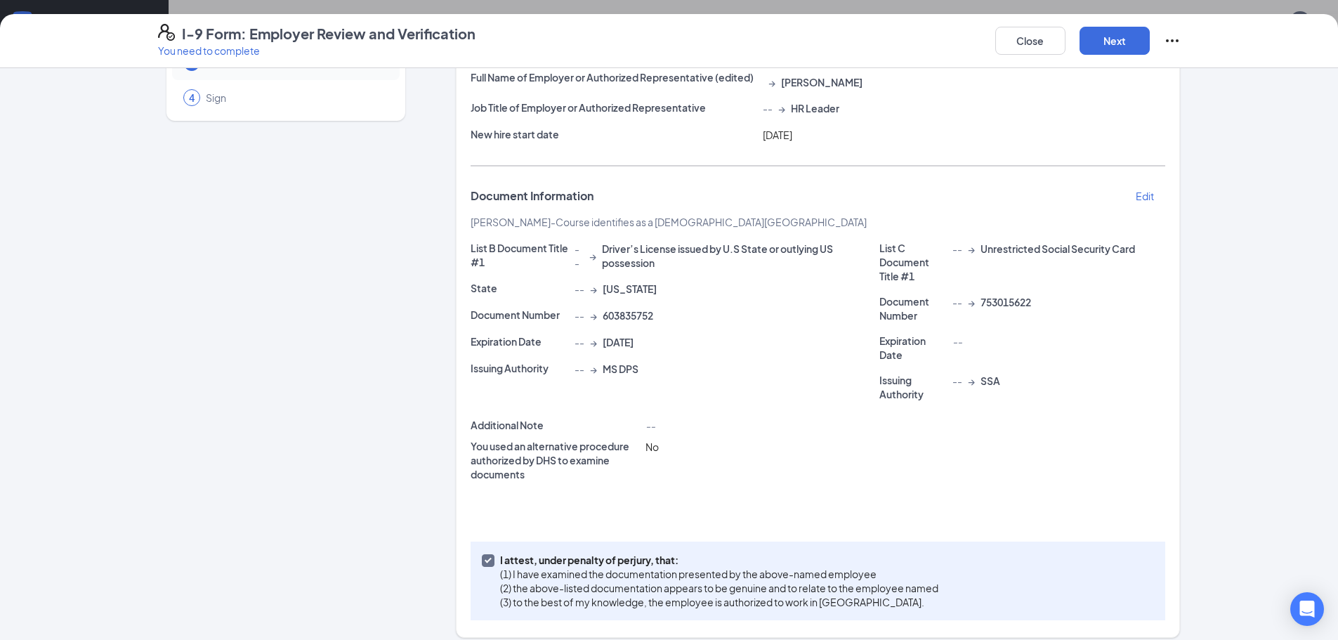
click at [575, 318] on div "-- → 603835752" at bounding box center [614, 315] width 79 height 14
drag, startPoint x: 569, startPoint y: 318, endPoint x: 578, endPoint y: 318, distance: 9.1
click at [578, 318] on div "-- → 603835752" at bounding box center [614, 315] width 79 height 14
click at [575, 323] on div "-- → 603835752" at bounding box center [727, 315] width 311 height 15
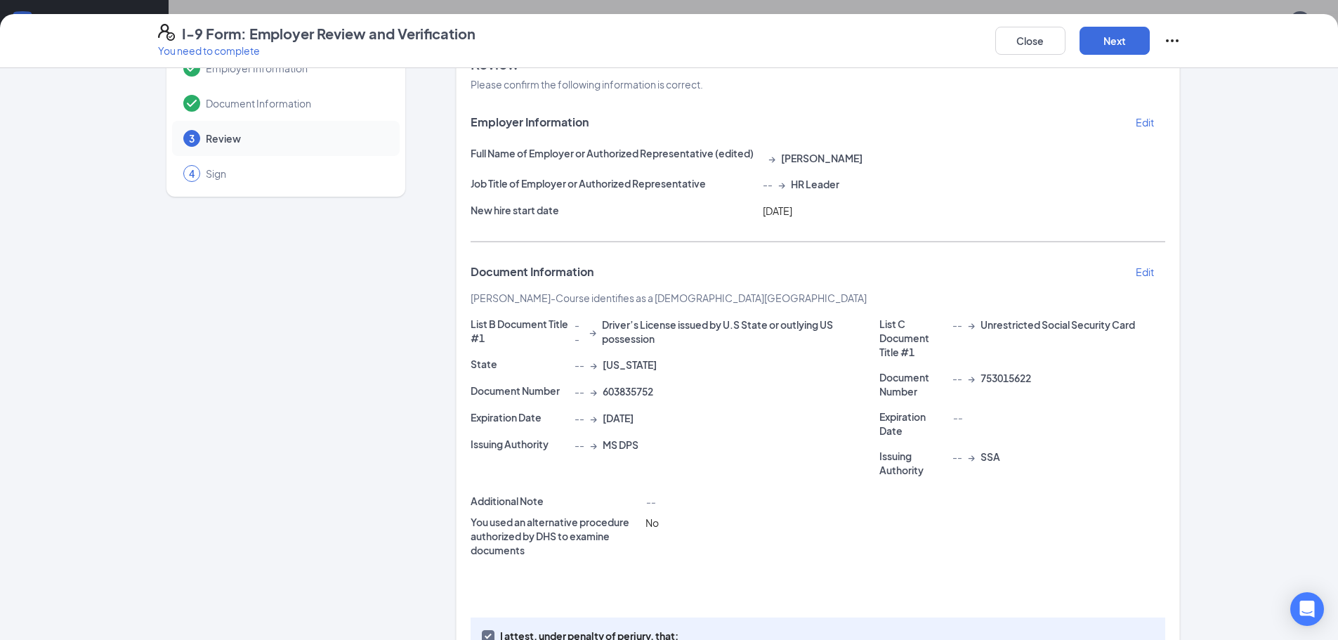
scroll to position [0, 0]
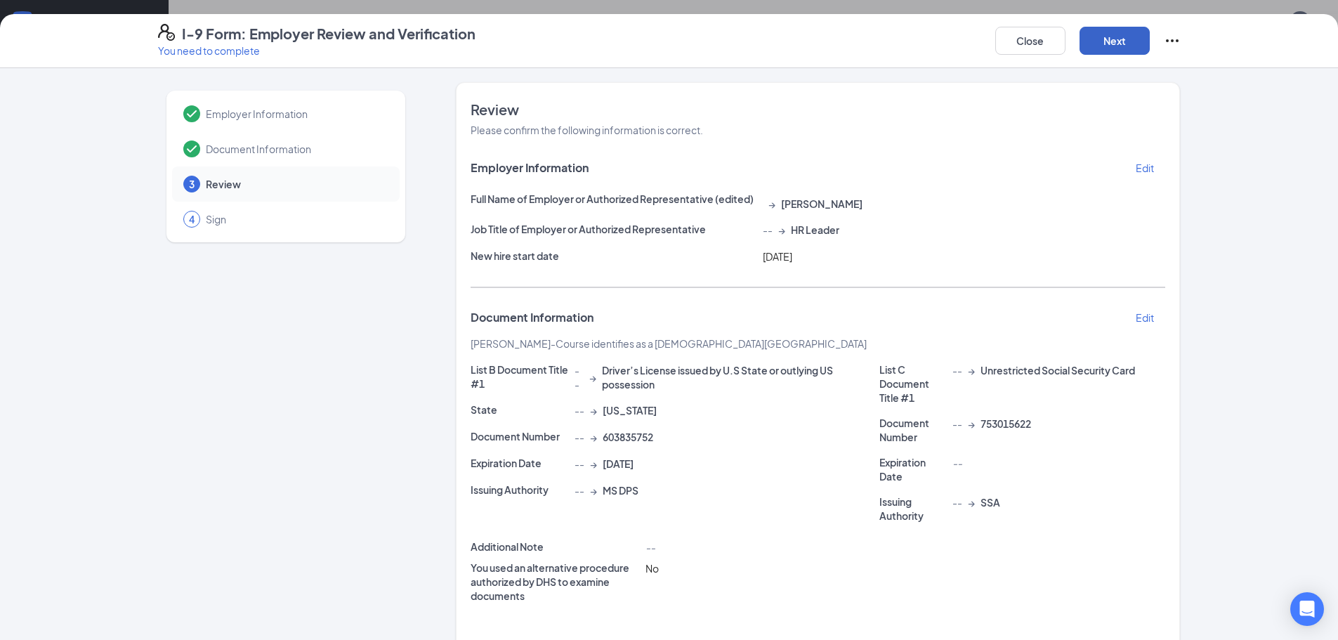
click at [1114, 45] on button "Next" at bounding box center [1115, 41] width 70 height 28
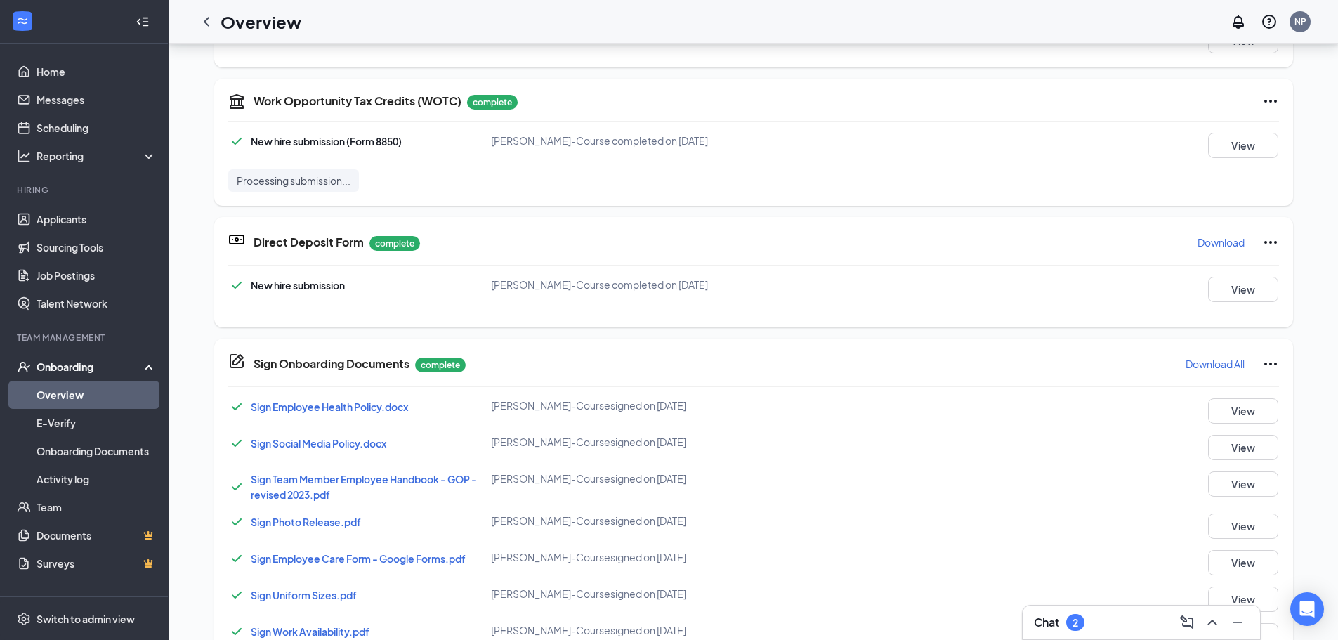
scroll to position [632, 0]
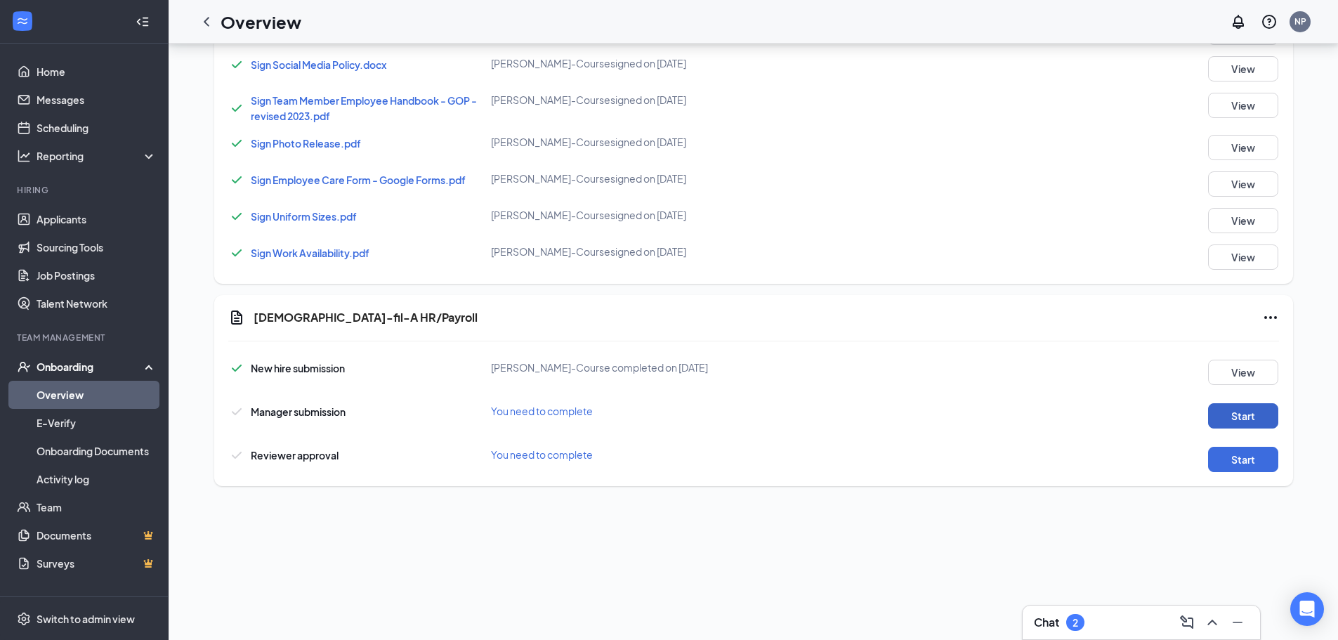
click at [1232, 414] on button "Start" at bounding box center [1243, 415] width 70 height 25
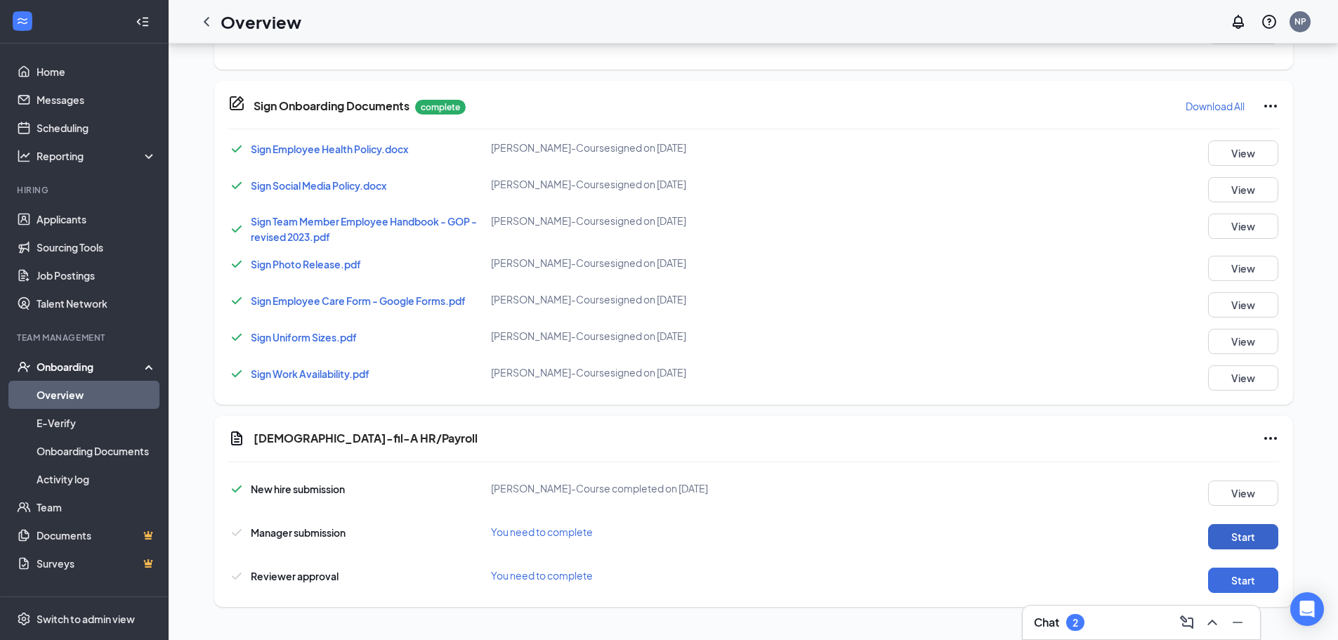
scroll to position [517, 0]
click at [1255, 573] on button "Start" at bounding box center [1243, 580] width 70 height 25
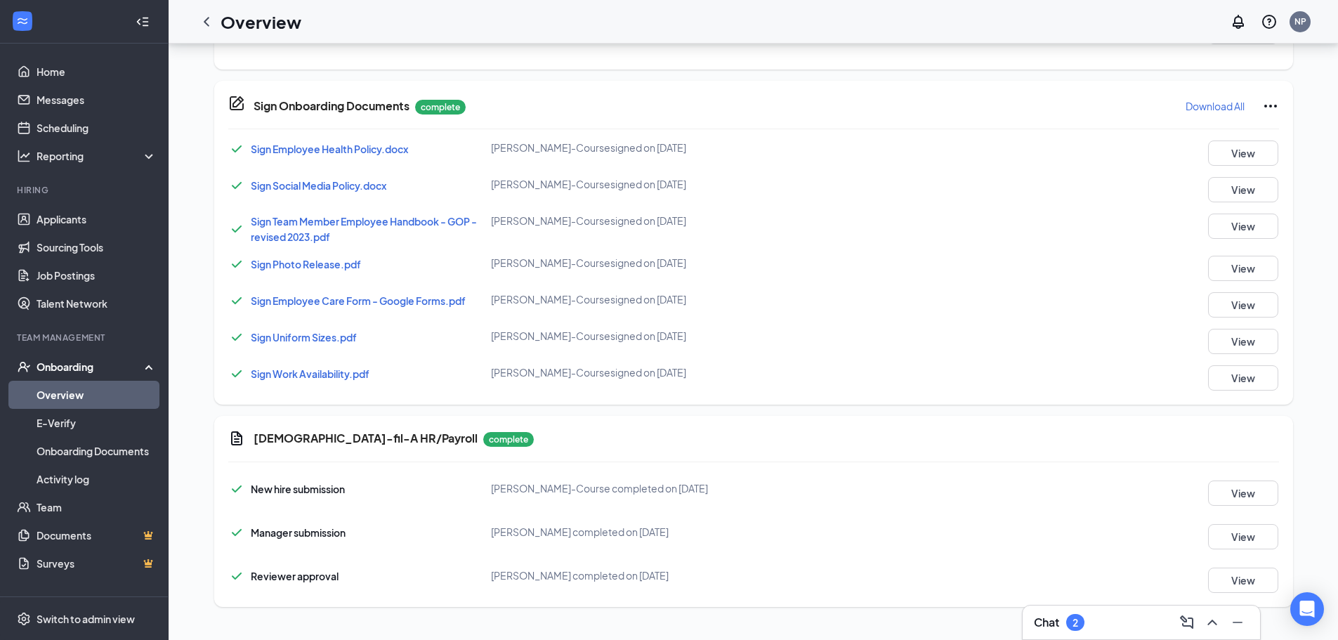
click at [1130, 631] on div "Chat 2" at bounding box center [1141, 622] width 215 height 22
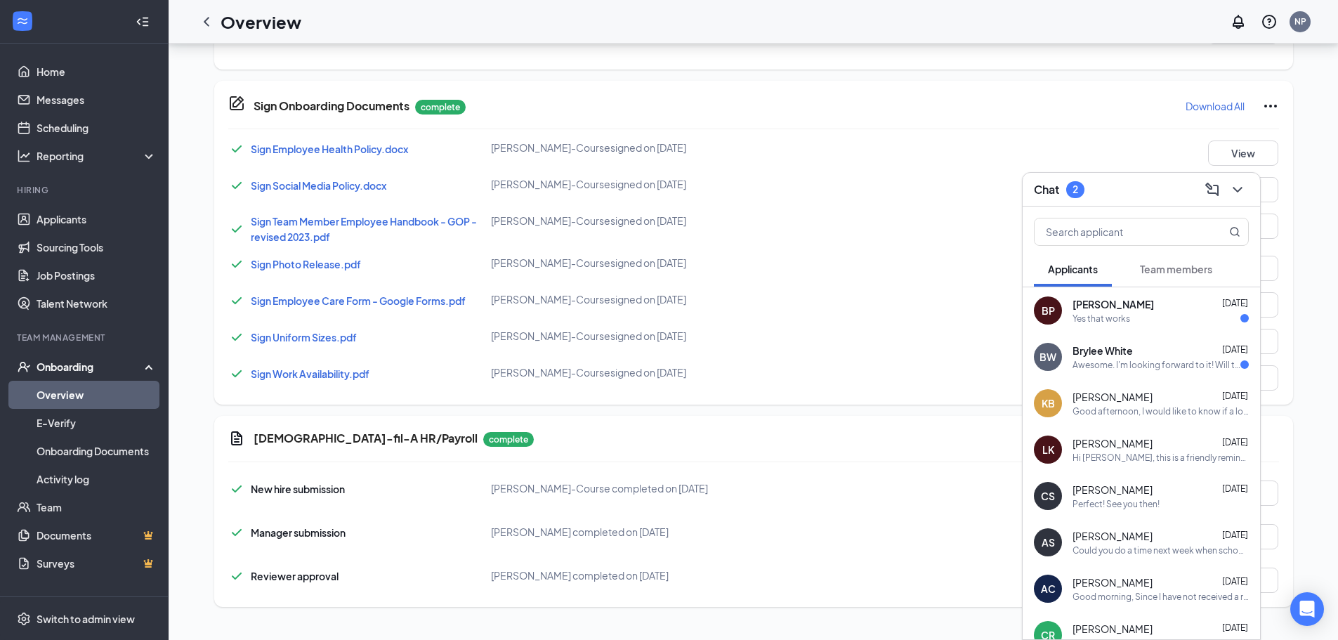
click at [1113, 192] on div "Chat 2" at bounding box center [1141, 189] width 215 height 22
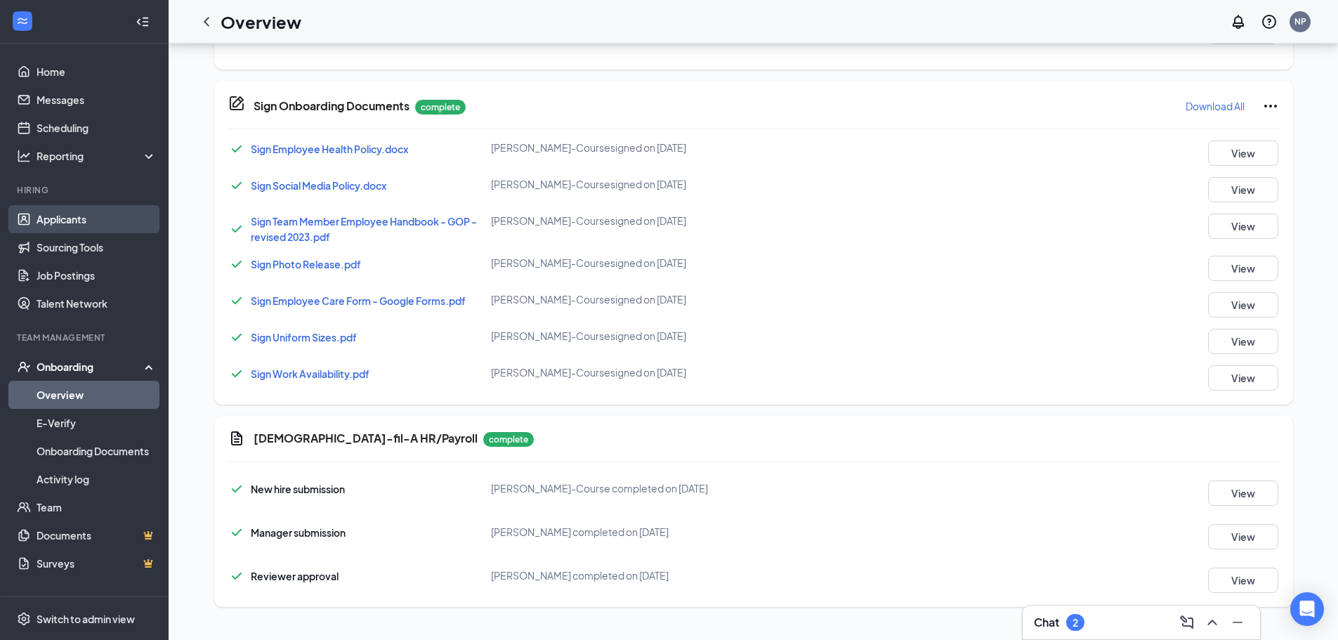
click at [98, 213] on link "Applicants" at bounding box center [97, 219] width 120 height 28
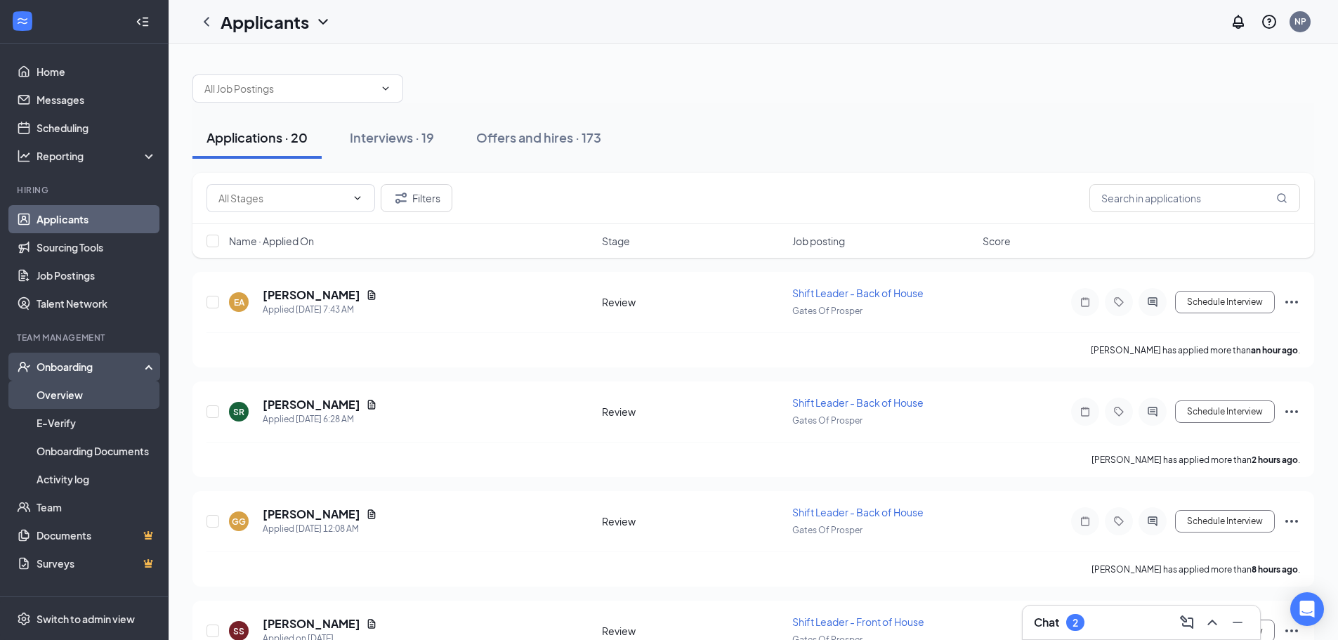
click at [80, 388] on link "Overview" at bounding box center [97, 395] width 120 height 28
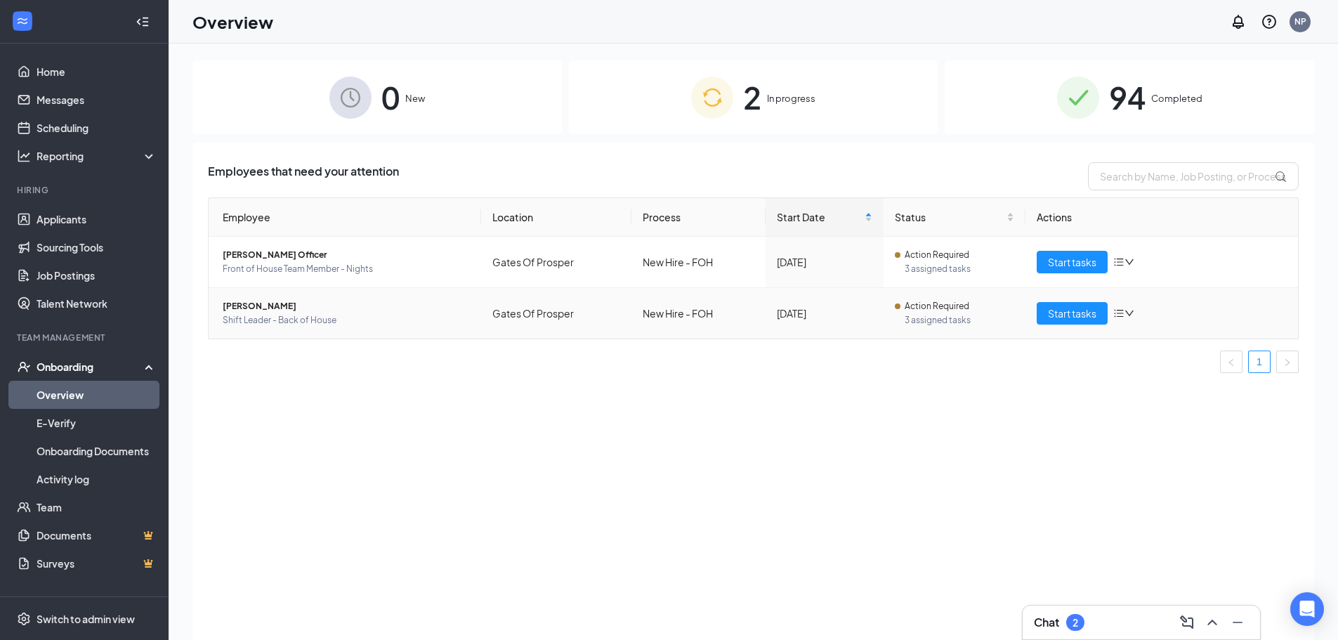
click at [319, 322] on span "Shift Leader - Back of House" at bounding box center [346, 320] width 247 height 14
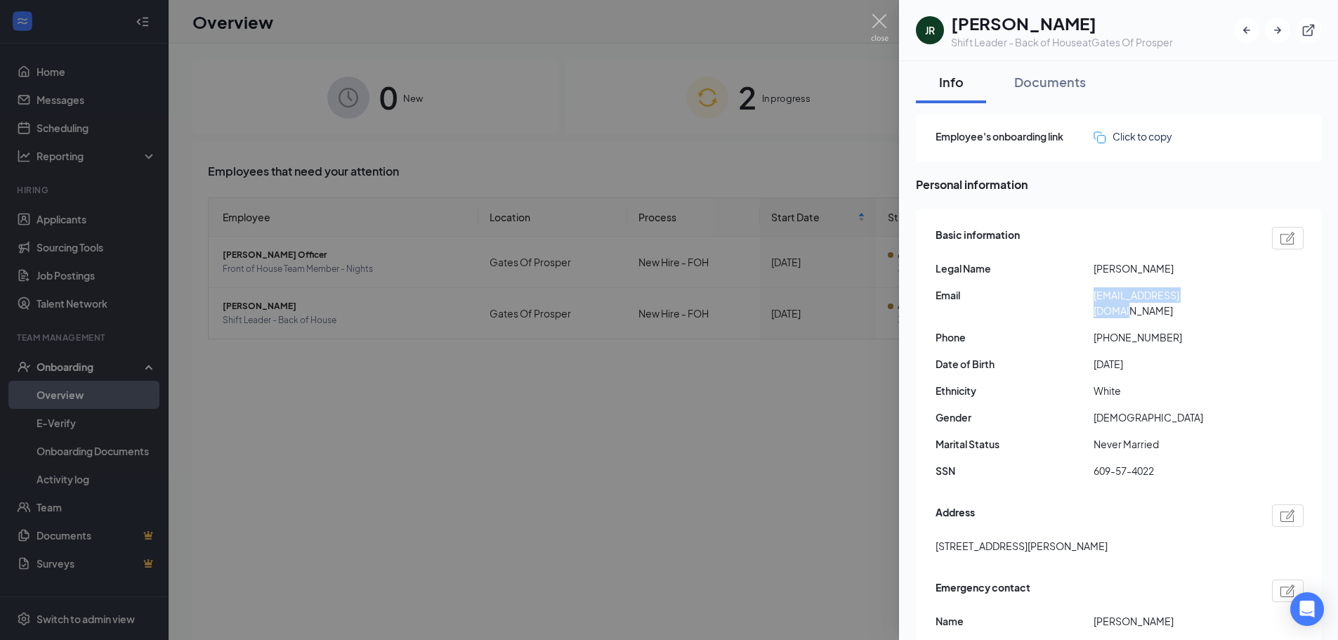
drag, startPoint x: 1209, startPoint y: 298, endPoint x: 1087, endPoint y: 301, distance: 122.3
click at [1087, 301] on div "Email [EMAIL_ADDRESS][DOMAIN_NAME]" at bounding box center [1120, 302] width 368 height 31
copy div "[EMAIL_ADDRESS][DOMAIN_NAME]"
click at [882, 22] on img at bounding box center [880, 27] width 18 height 27
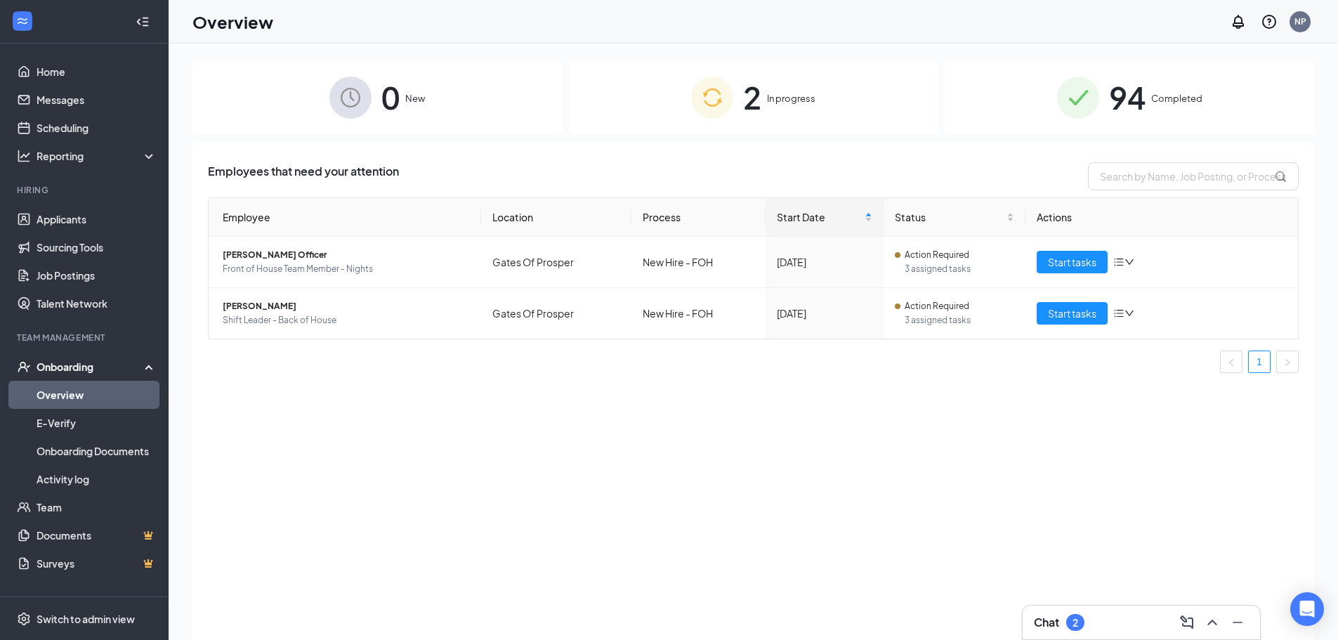
click at [1061, 620] on div "Chat 2" at bounding box center [1059, 622] width 51 height 17
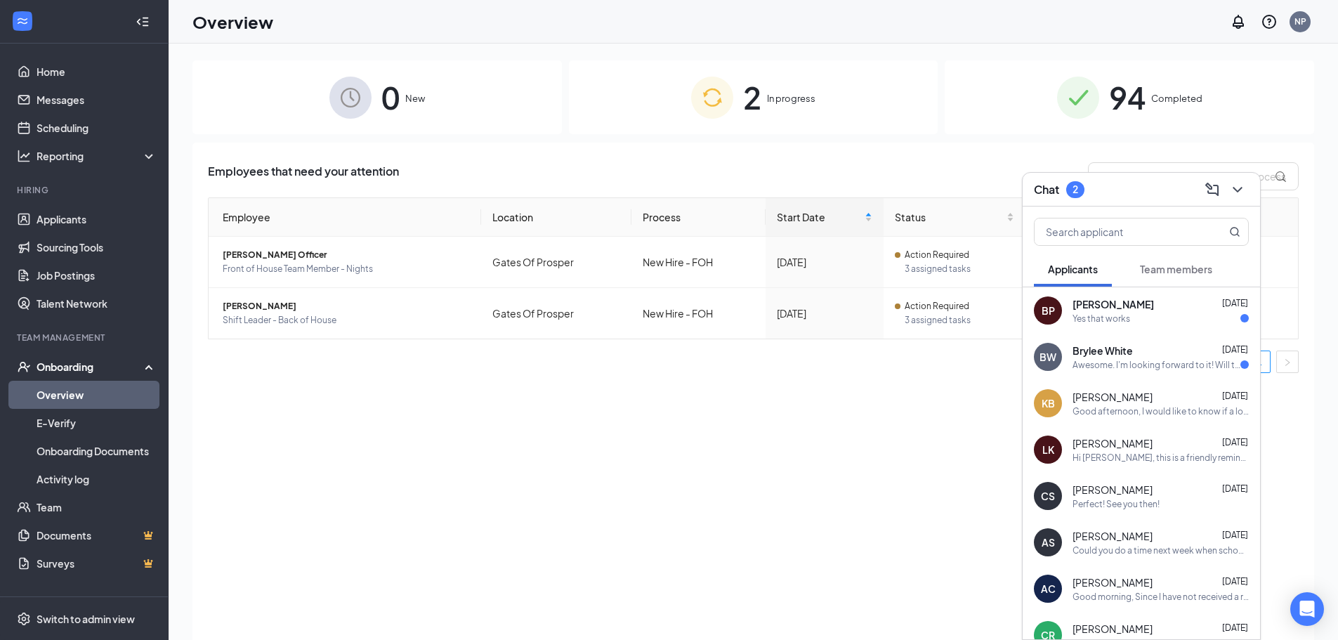
click at [1104, 363] on div "Awesome. I'm looking forward to it! Will there be an email confirmation or are …" at bounding box center [1157, 365] width 168 height 12
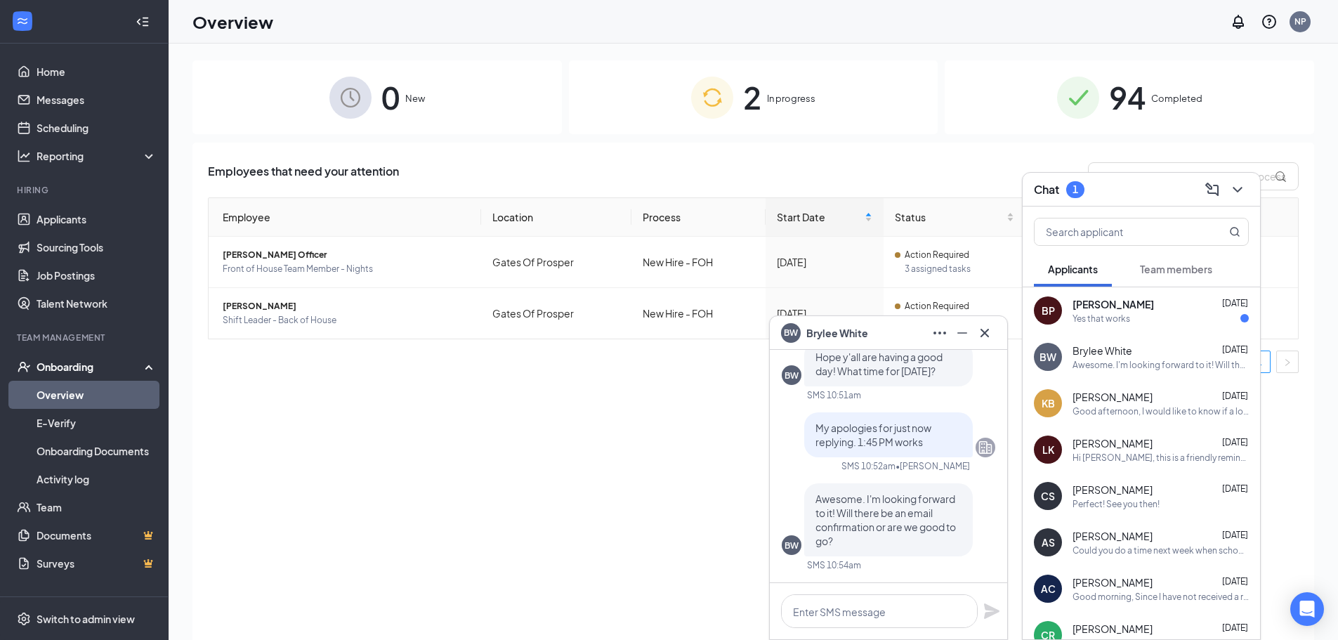
scroll to position [63, 0]
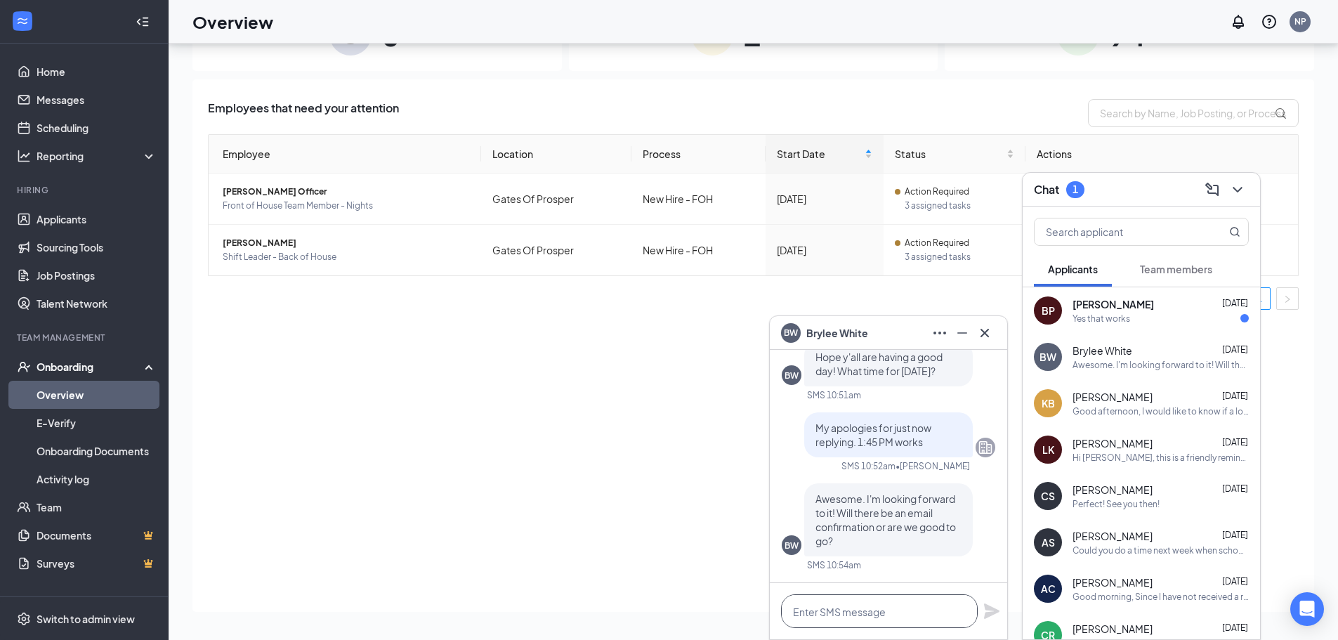
click at [861, 603] on textarea at bounding box center [879, 611] width 197 height 34
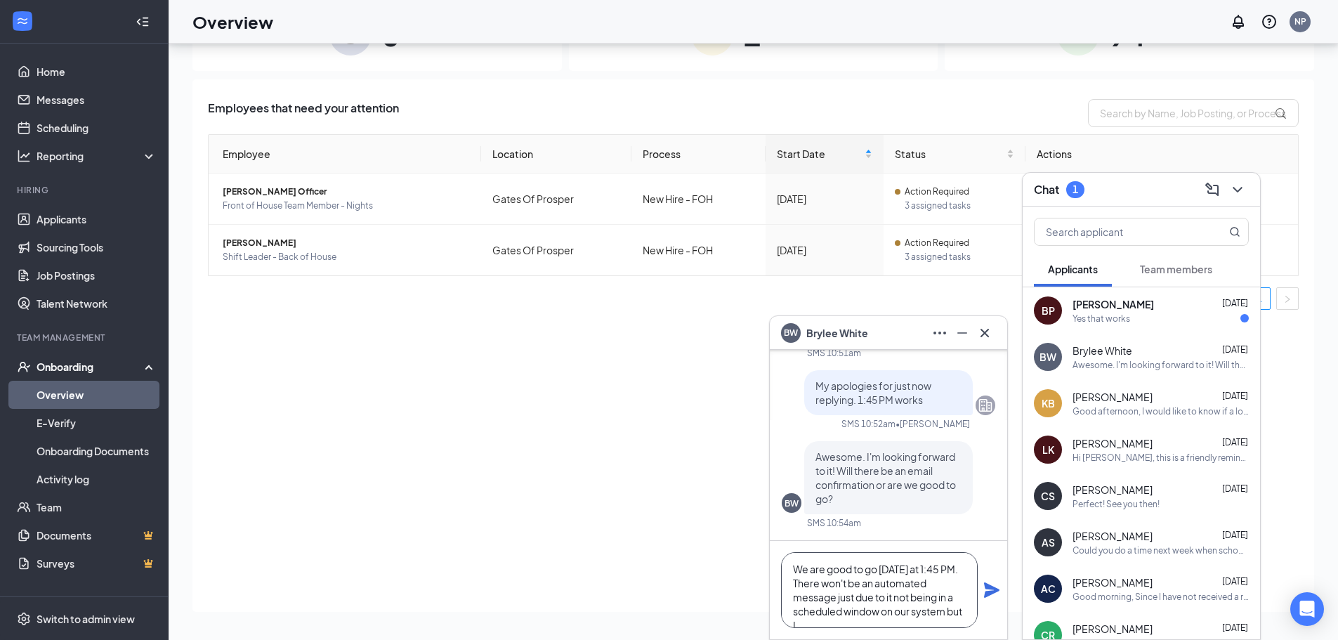
scroll to position [15, 0]
click at [915, 601] on textarea "We are good to go [DATE] at 1:45 PM. There won't be an automated message just d…" at bounding box center [879, 590] width 197 height 76
click at [960, 568] on textarea "We are good to go [DATE] at 1:45 PM. There won't be an automated message just d…" at bounding box center [879, 590] width 197 height 76
type textarea "We are good to go [DATE] at 1:45 PM. There won't be an automated message just d…"
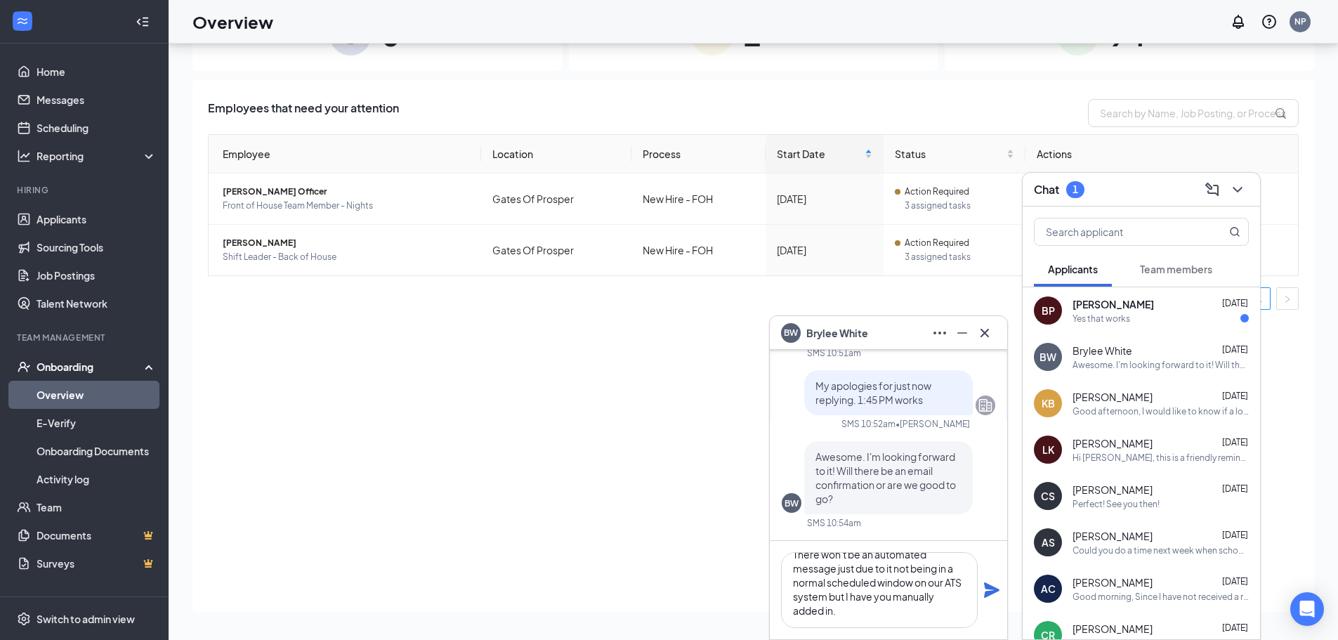
click at [987, 593] on icon "Plane" at bounding box center [991, 589] width 15 height 15
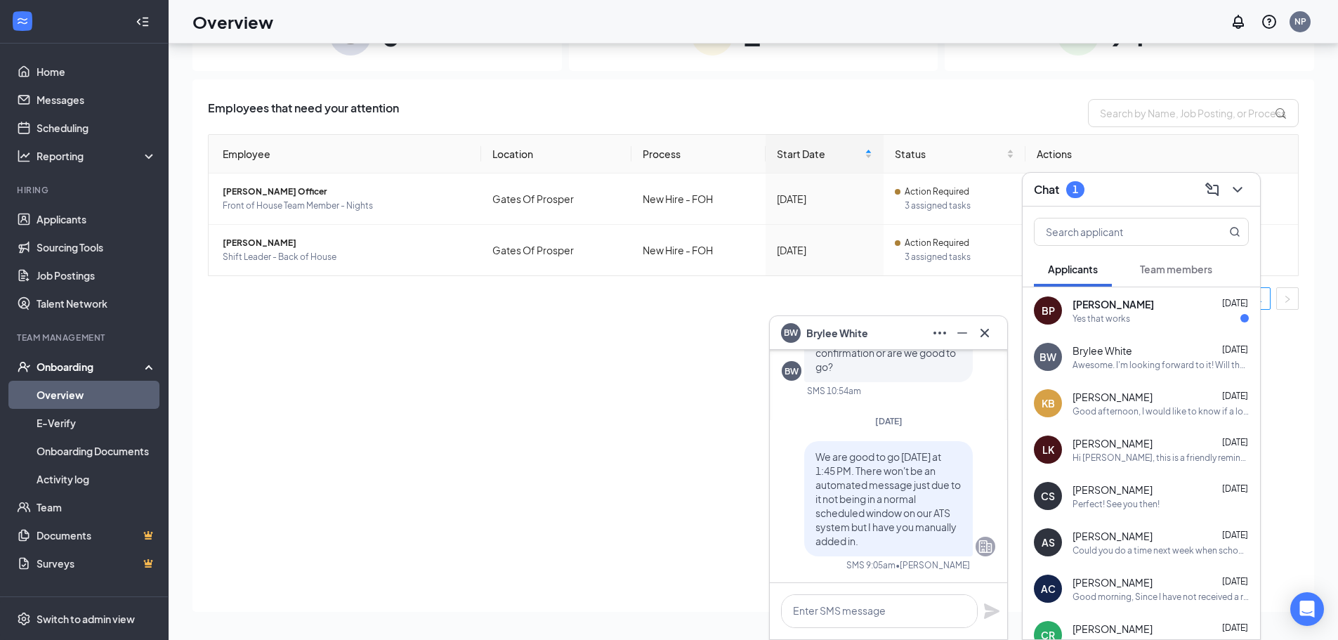
scroll to position [0, 0]
click at [988, 325] on icon "Cross" at bounding box center [985, 333] width 17 height 17
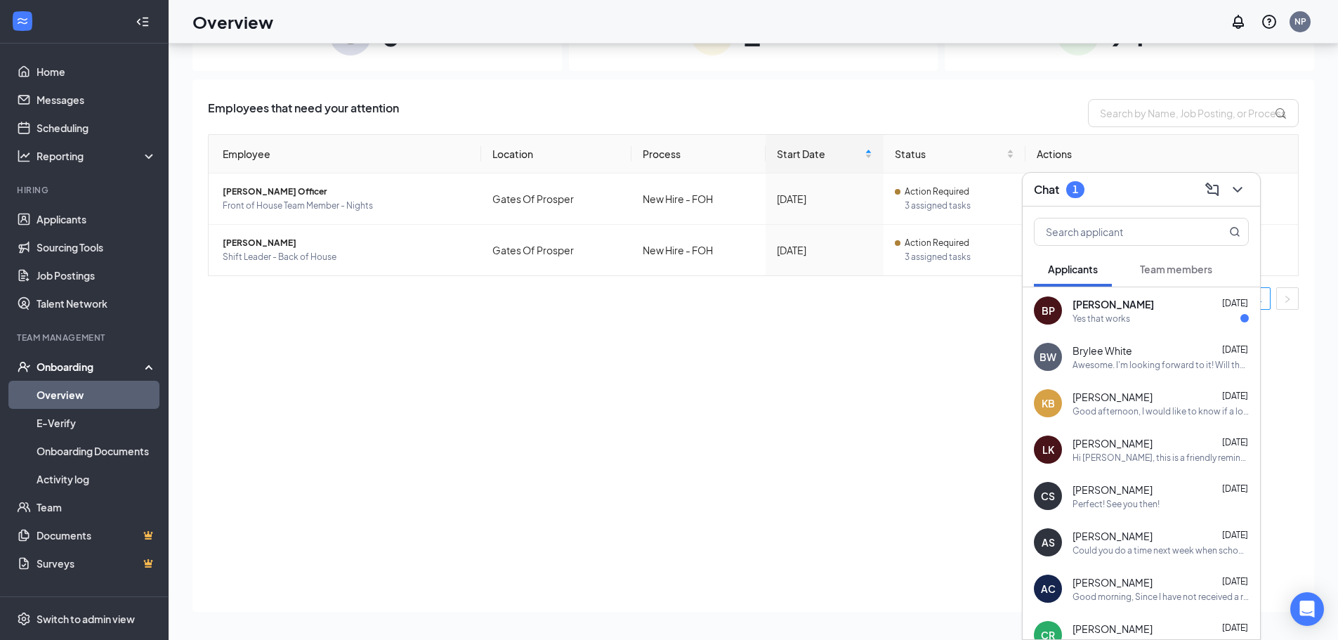
click at [1059, 184] on h3 "Chat" at bounding box center [1046, 189] width 25 height 15
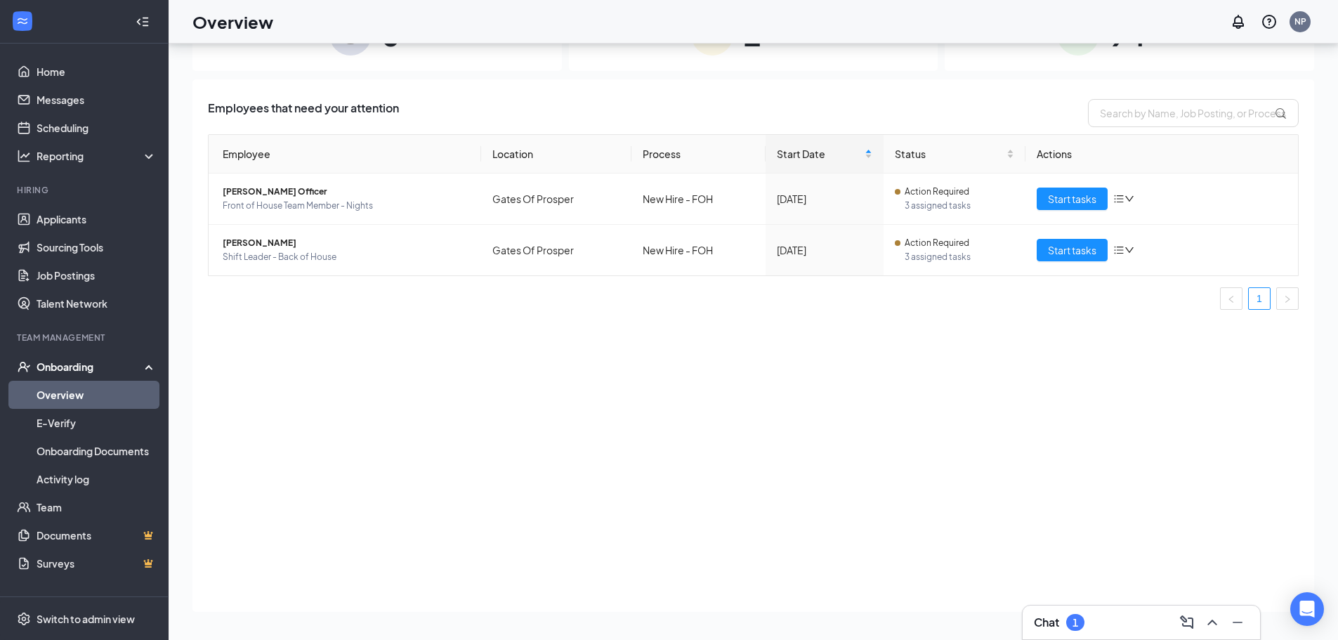
click at [1097, 620] on div "Chat 1" at bounding box center [1141, 622] width 215 height 22
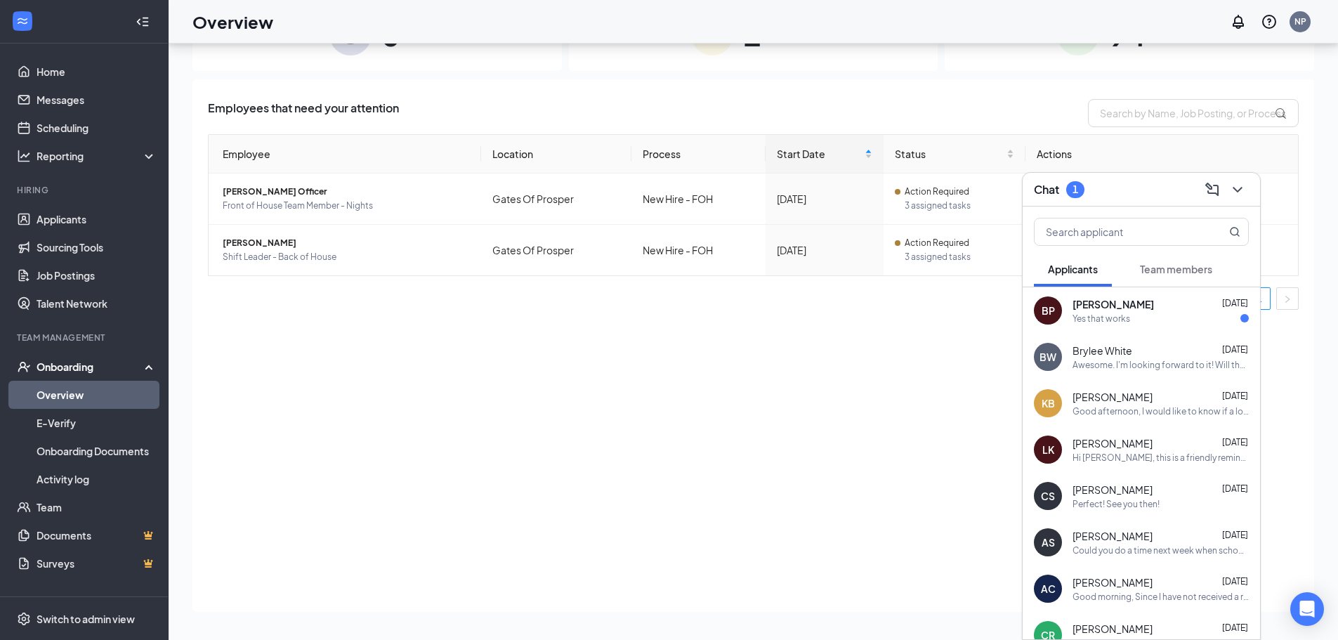
click at [1137, 313] on div "Yes that works" at bounding box center [1161, 319] width 176 height 12
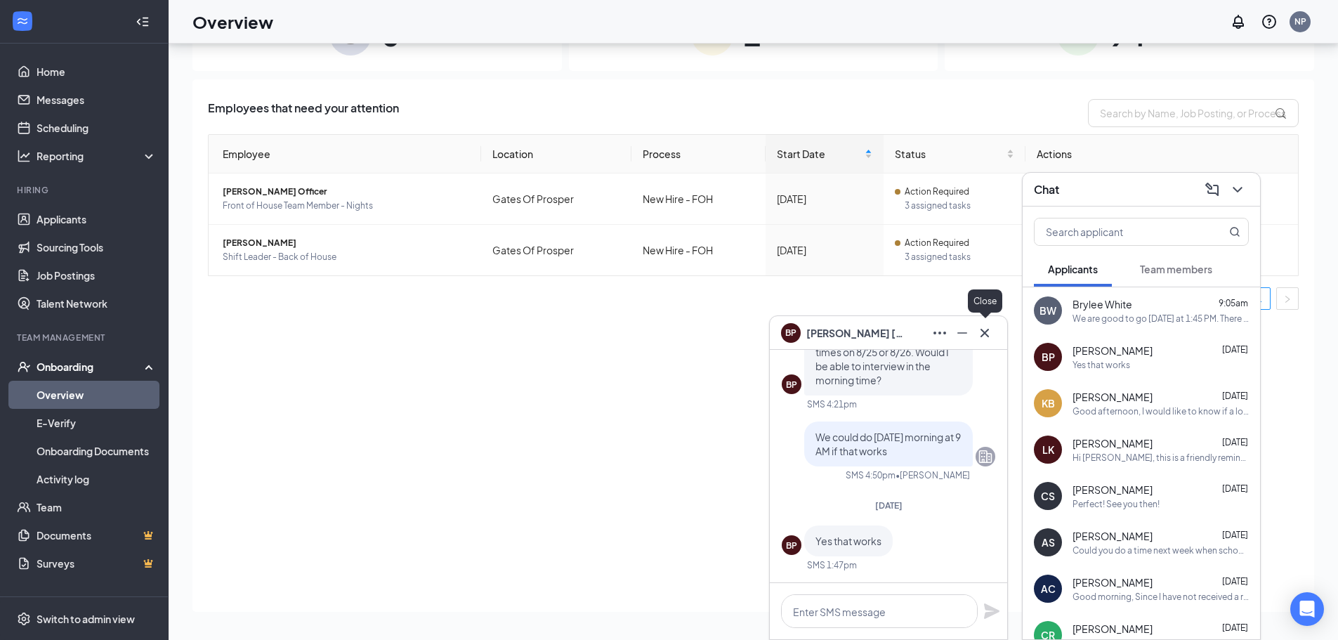
click at [982, 331] on icon "Cross" at bounding box center [985, 333] width 17 height 17
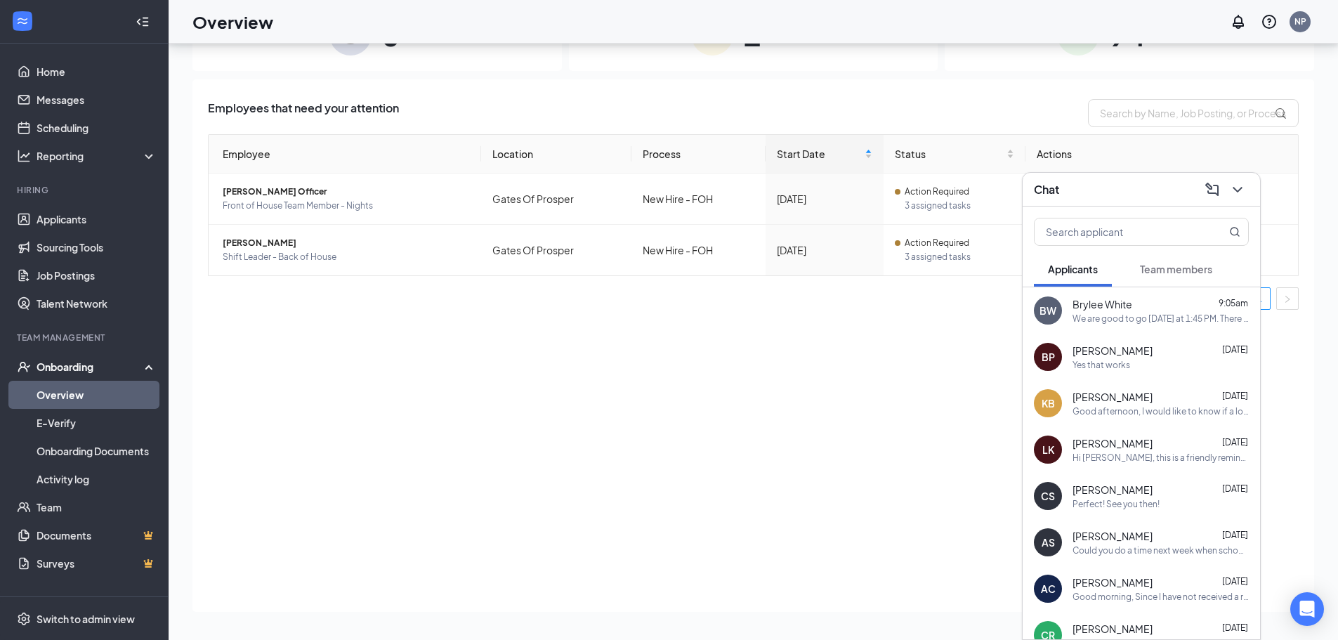
click at [1088, 201] on div "Chat" at bounding box center [1141, 190] width 237 height 34
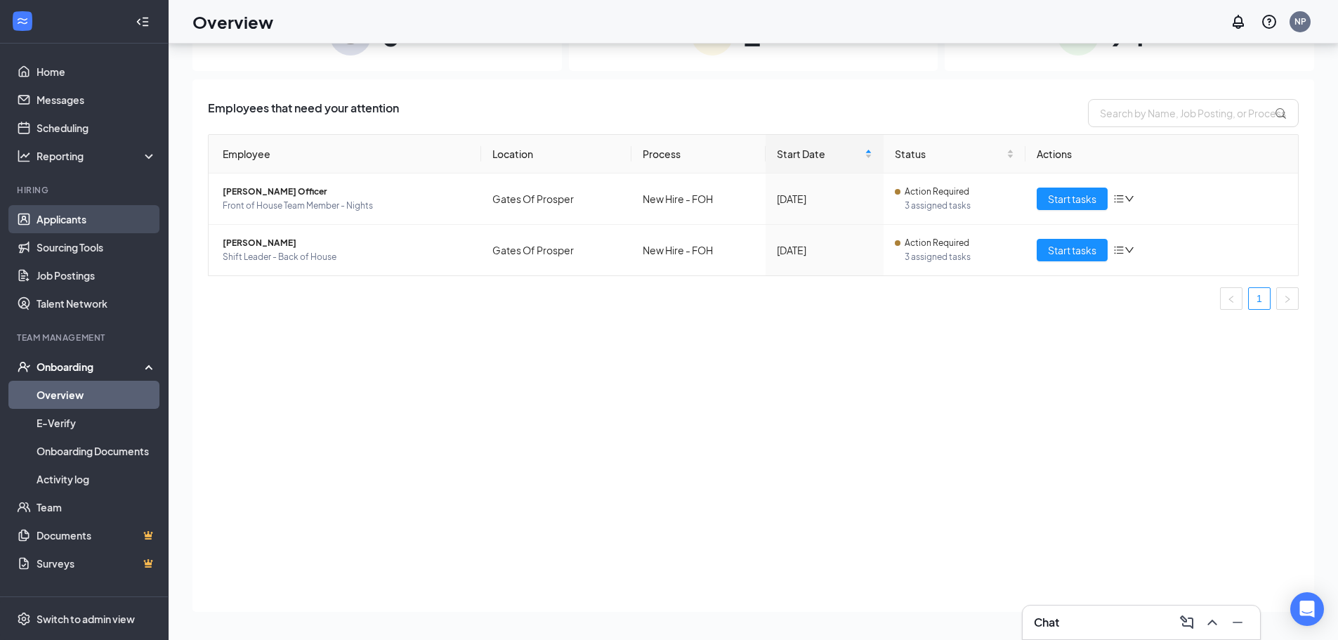
click at [68, 209] on link "Applicants" at bounding box center [97, 219] width 120 height 28
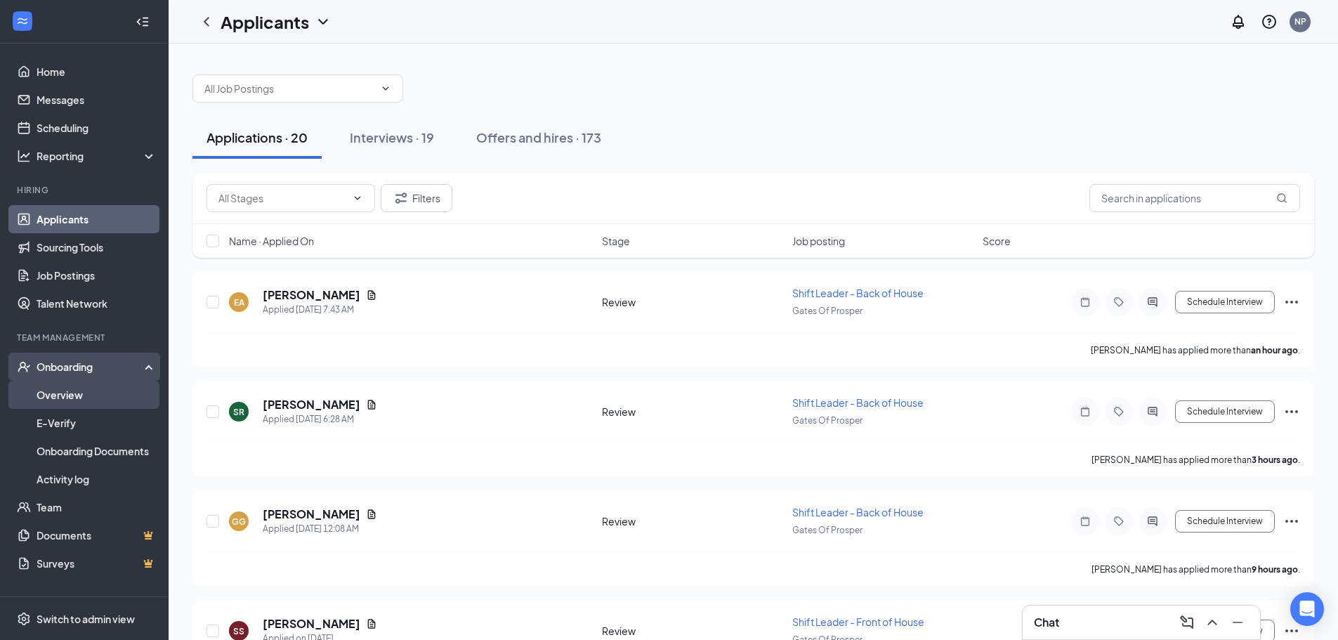
click at [68, 400] on link "Overview" at bounding box center [97, 395] width 120 height 28
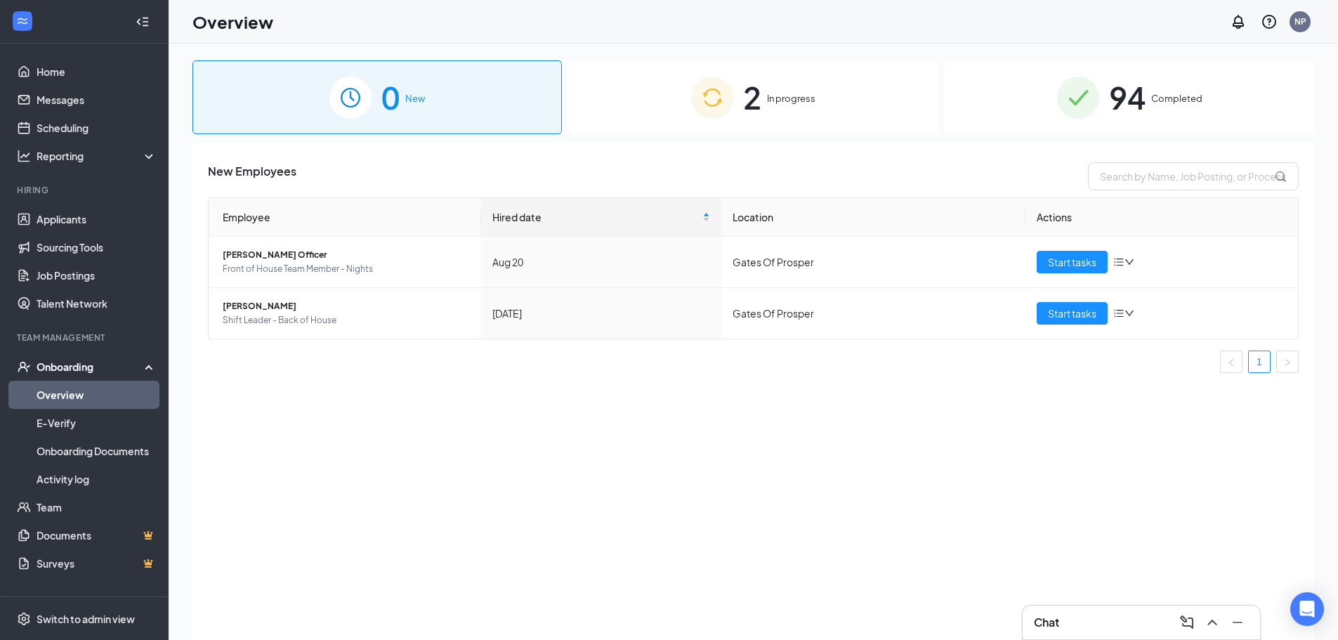
click at [1274, 150] on div "New Employees Employee Hired date Location Actions [PERSON_NAME] Officer Front …" at bounding box center [753, 409] width 1122 height 533
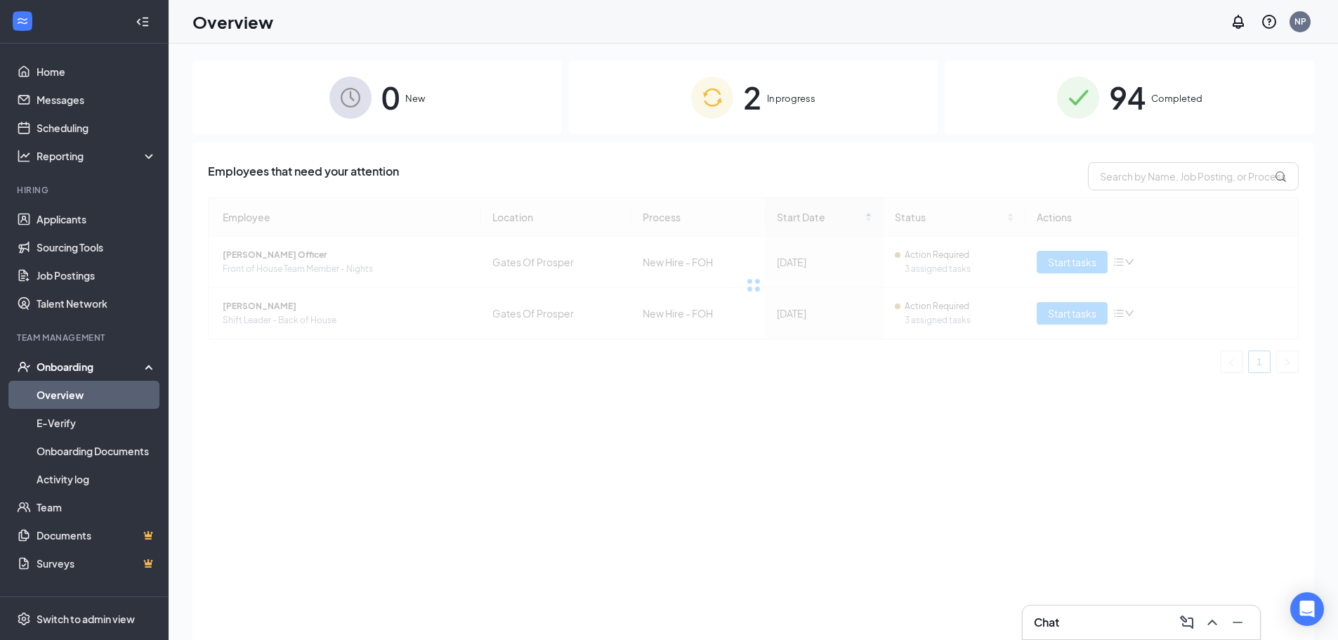
click at [1246, 117] on div "94 Completed" at bounding box center [1130, 97] width 370 height 74
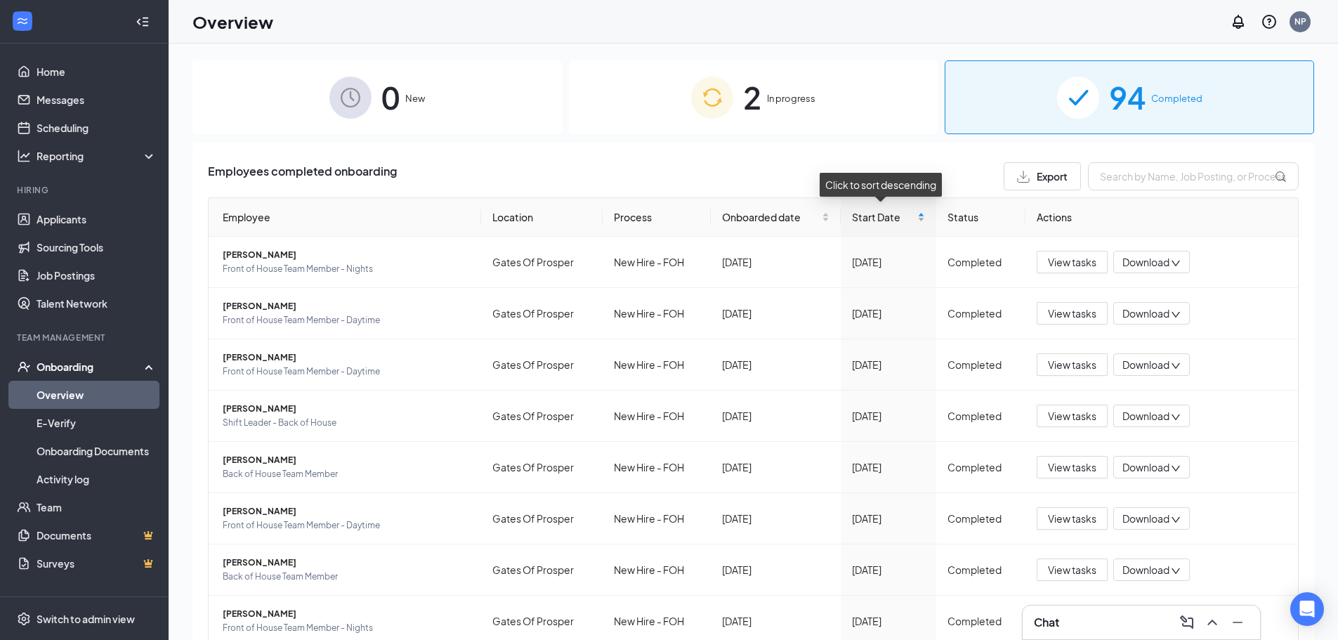
click at [913, 221] on div "Start Date" at bounding box center [888, 216] width 72 height 15
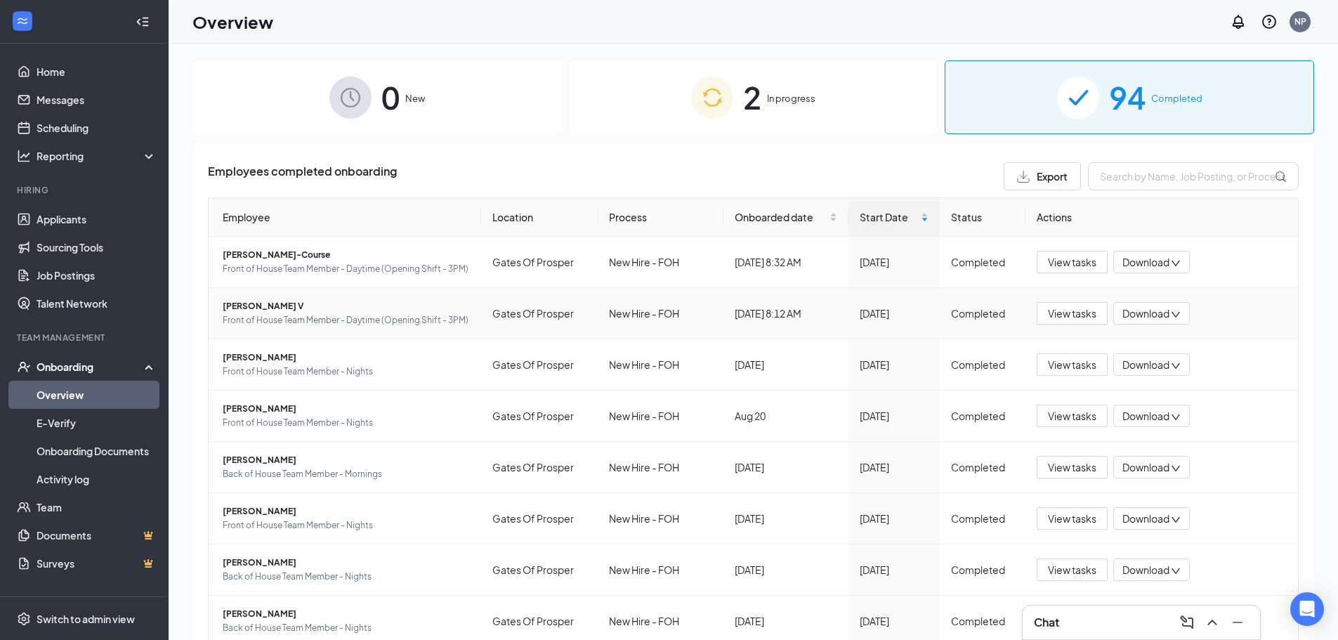
click at [256, 311] on span "[PERSON_NAME] V" at bounding box center [346, 306] width 247 height 14
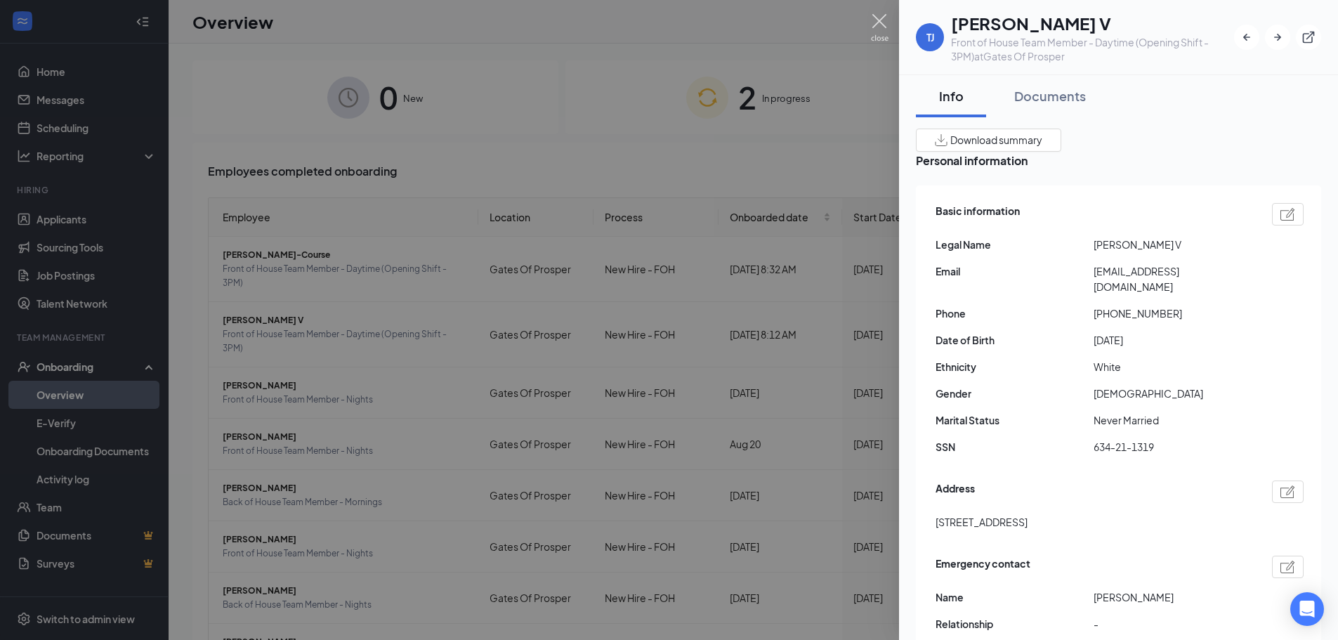
click at [875, 24] on img at bounding box center [880, 27] width 18 height 27
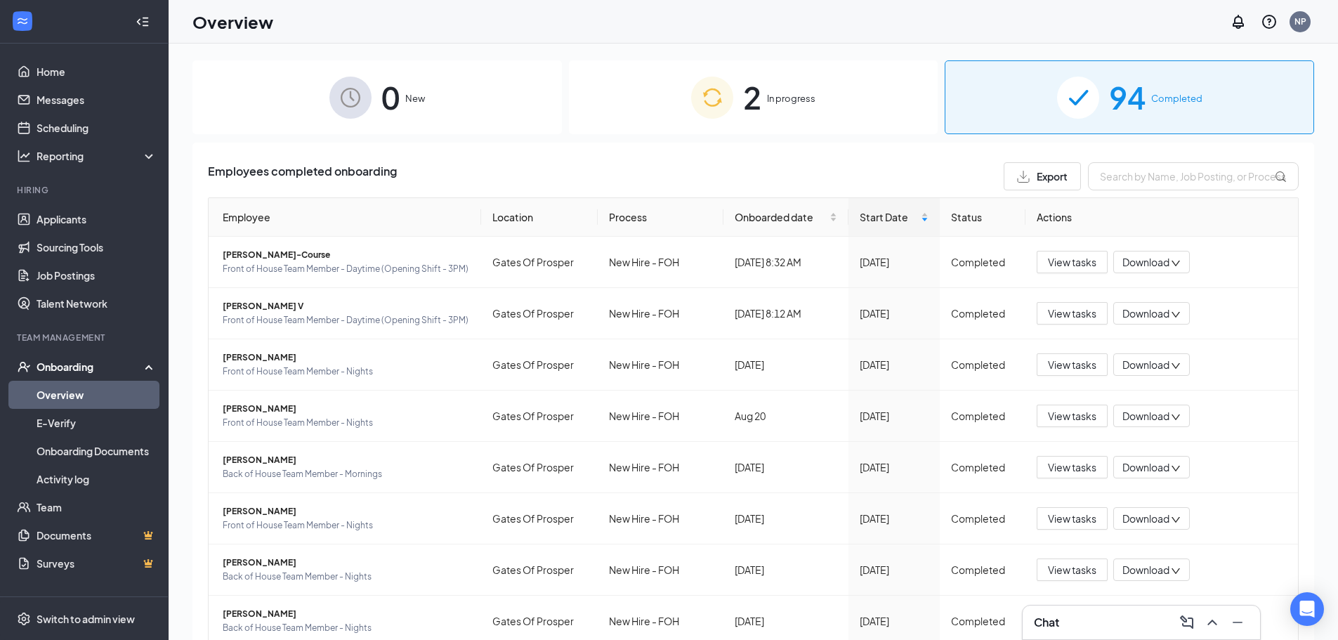
click at [1098, 625] on div "Chat" at bounding box center [1141, 622] width 215 height 22
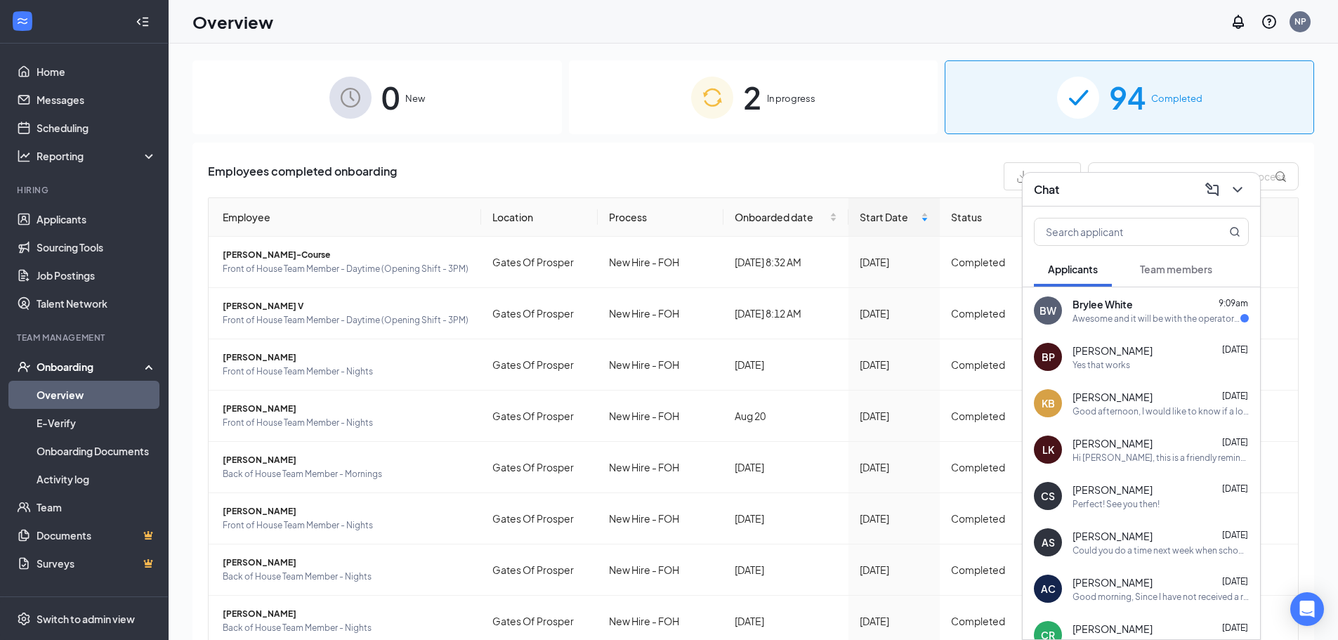
click at [1111, 320] on div "Awesome and it will be with the operator and executive director?" at bounding box center [1157, 319] width 168 height 12
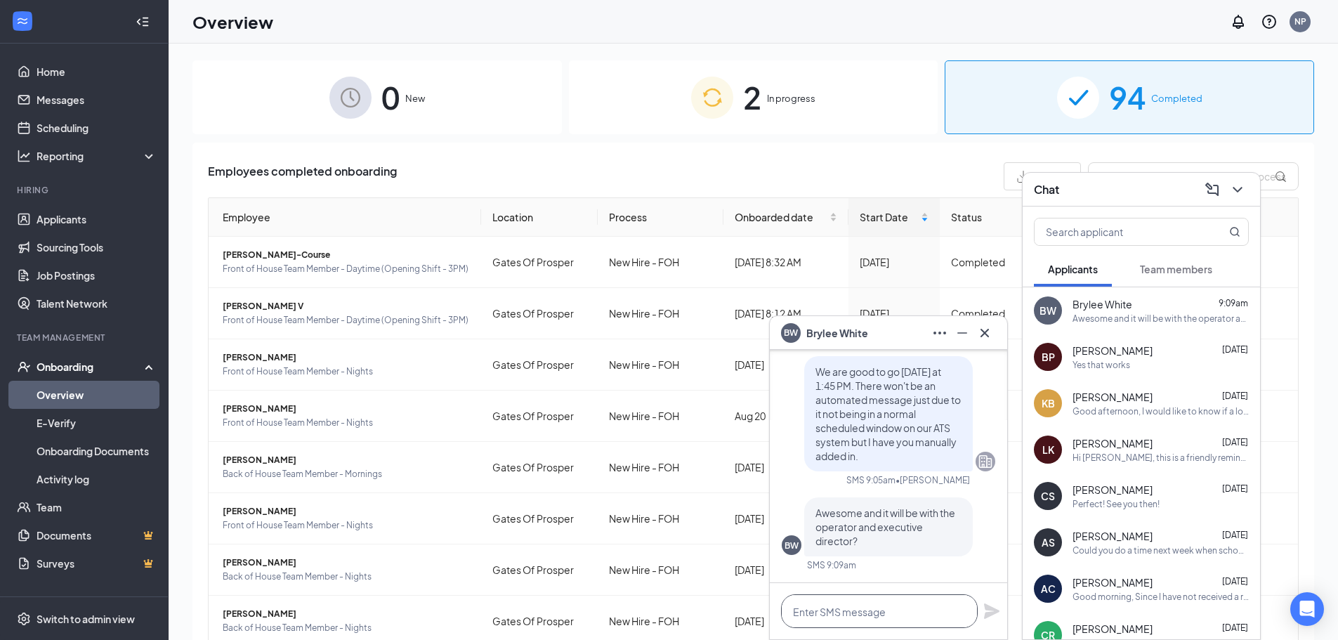
click at [853, 614] on textarea at bounding box center [879, 611] width 197 height 34
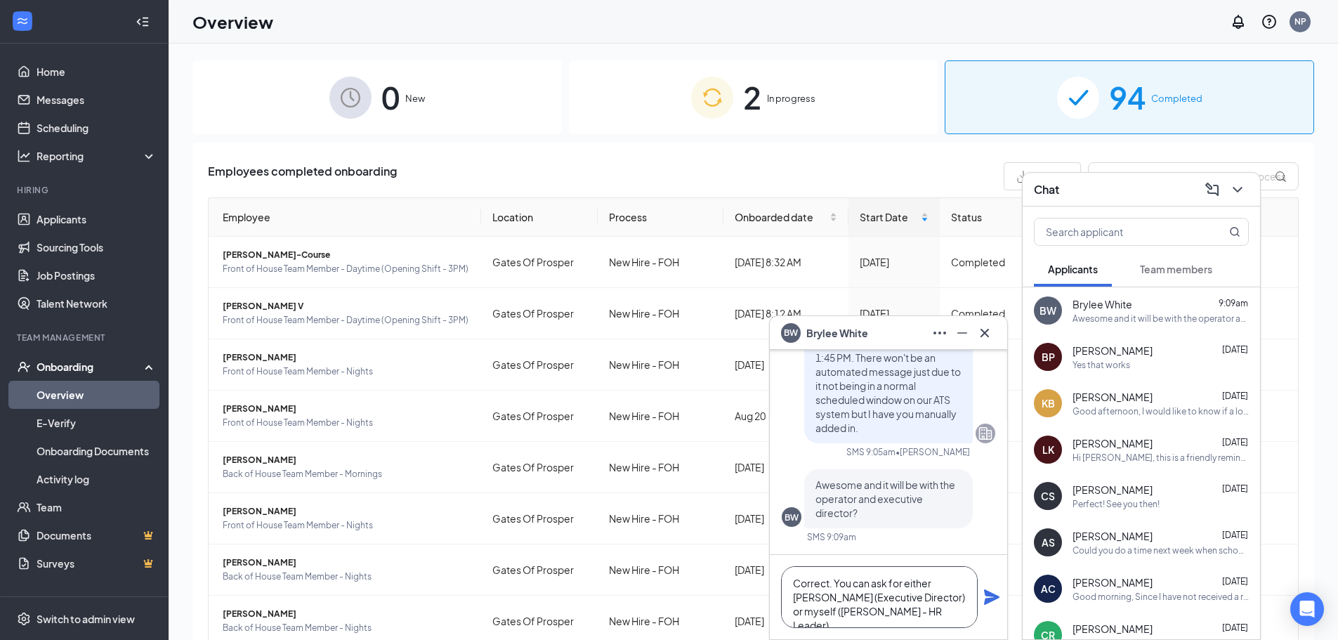
click at [969, 610] on textarea "Correct. You can ask for either [PERSON_NAME] (Executive Director) or myself ([…" at bounding box center [879, 597] width 197 height 62
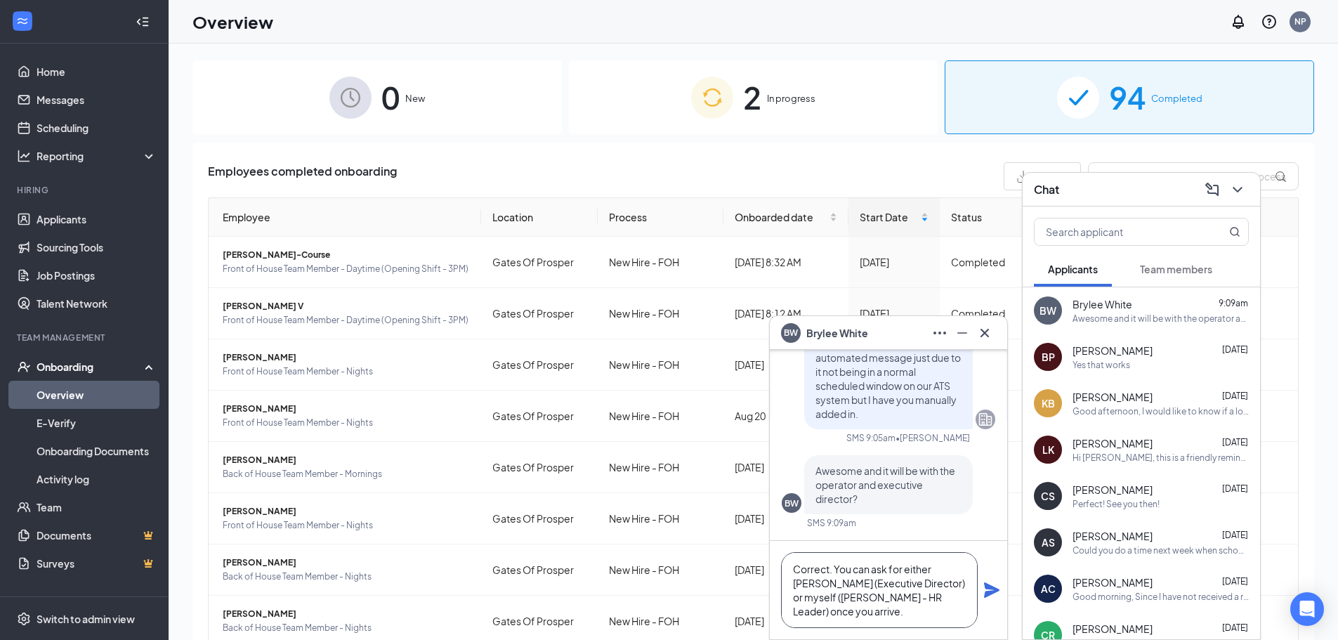
type textarea "Correct. You can ask for either [PERSON_NAME] (Executive Director) or myself ([…"
click at [995, 593] on icon "Plane" at bounding box center [992, 590] width 17 height 17
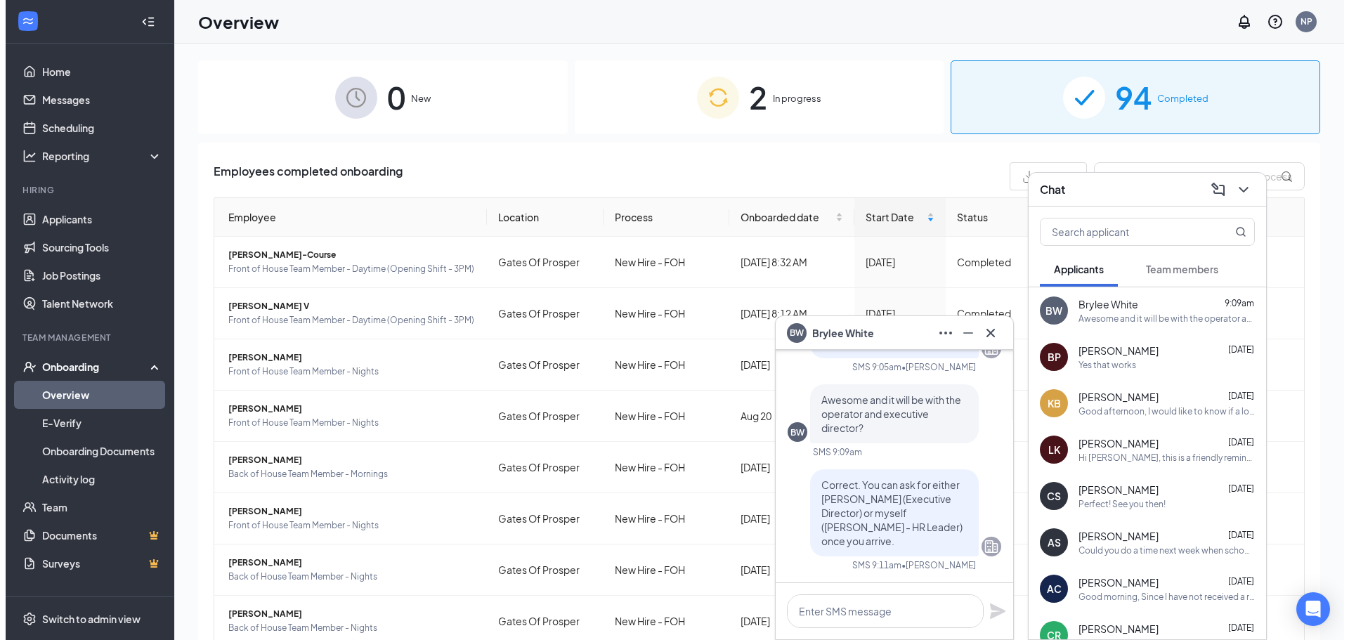
scroll to position [0, 0]
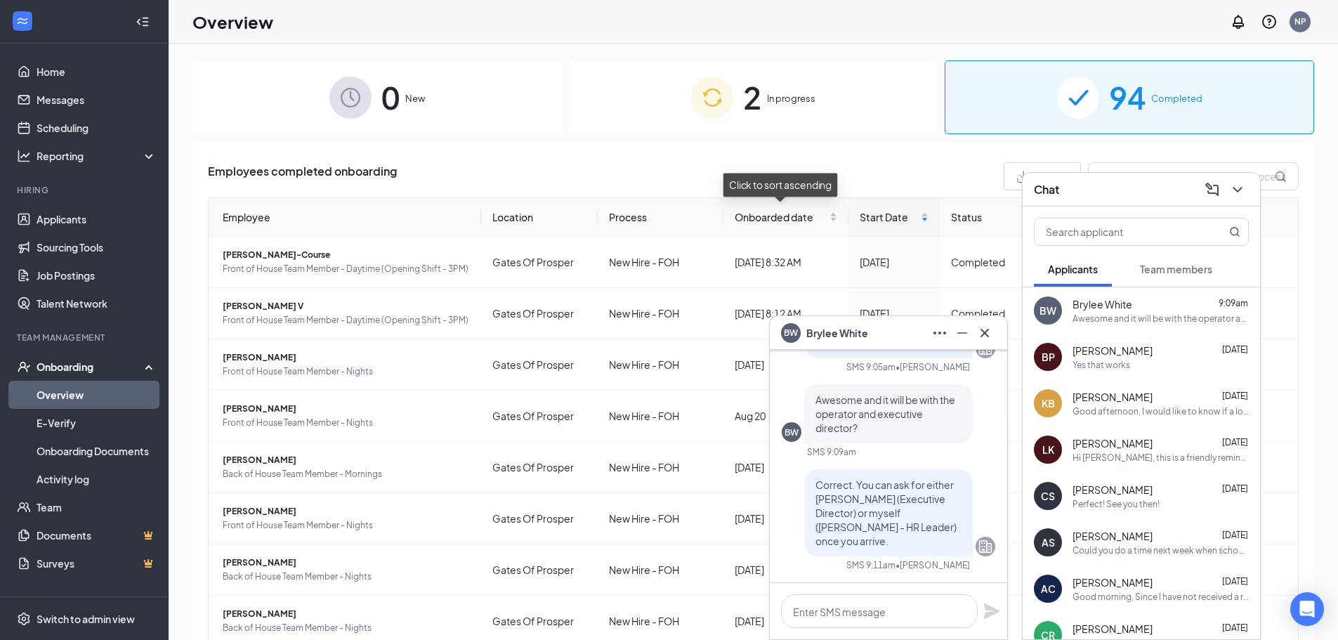
click at [853, 160] on div "Employees completed onboarding Export Employee Location Process Onboarded date …" at bounding box center [753, 488] width 1122 height 691
click at [272, 311] on span "[PERSON_NAME] V" at bounding box center [346, 306] width 247 height 14
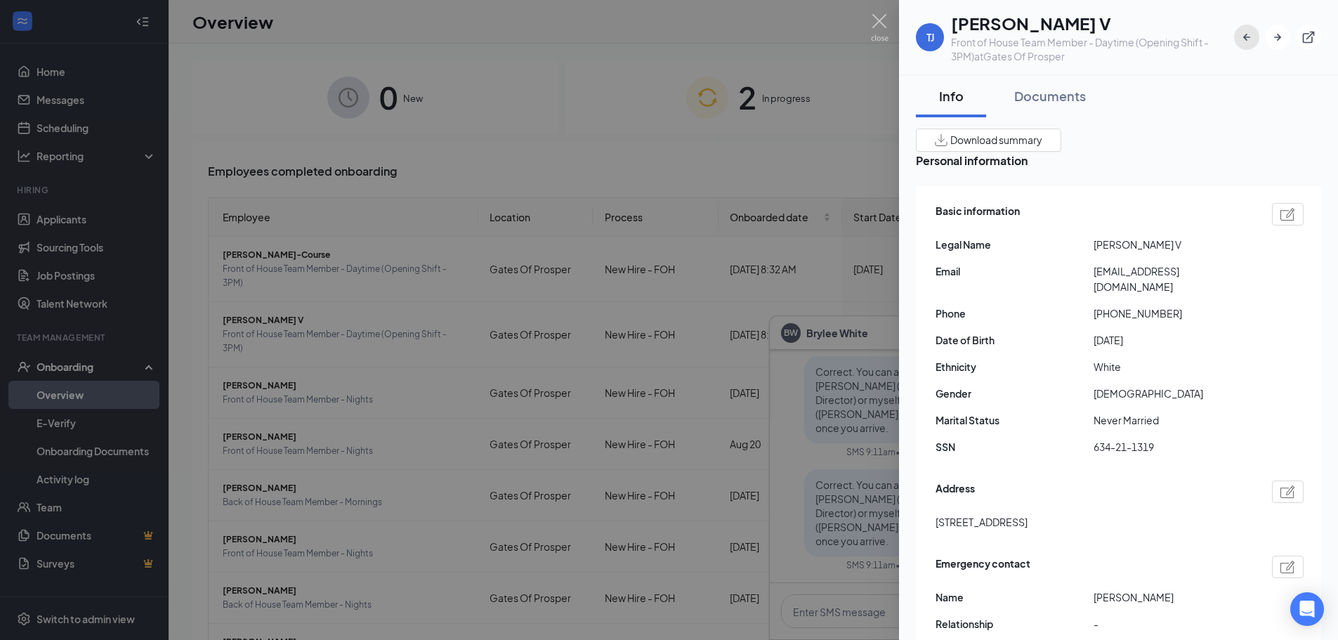
click at [1241, 37] on icon "ArrowLeftNew" at bounding box center [1247, 37] width 14 height 14
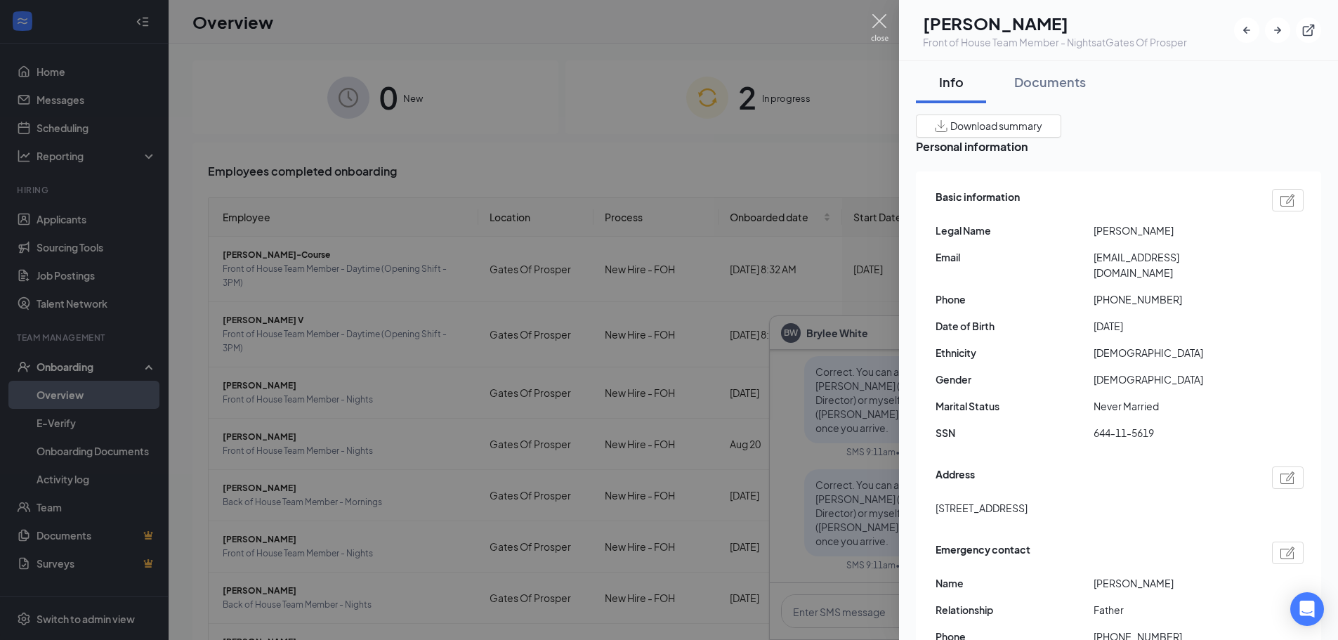
click at [878, 24] on img at bounding box center [880, 27] width 18 height 27
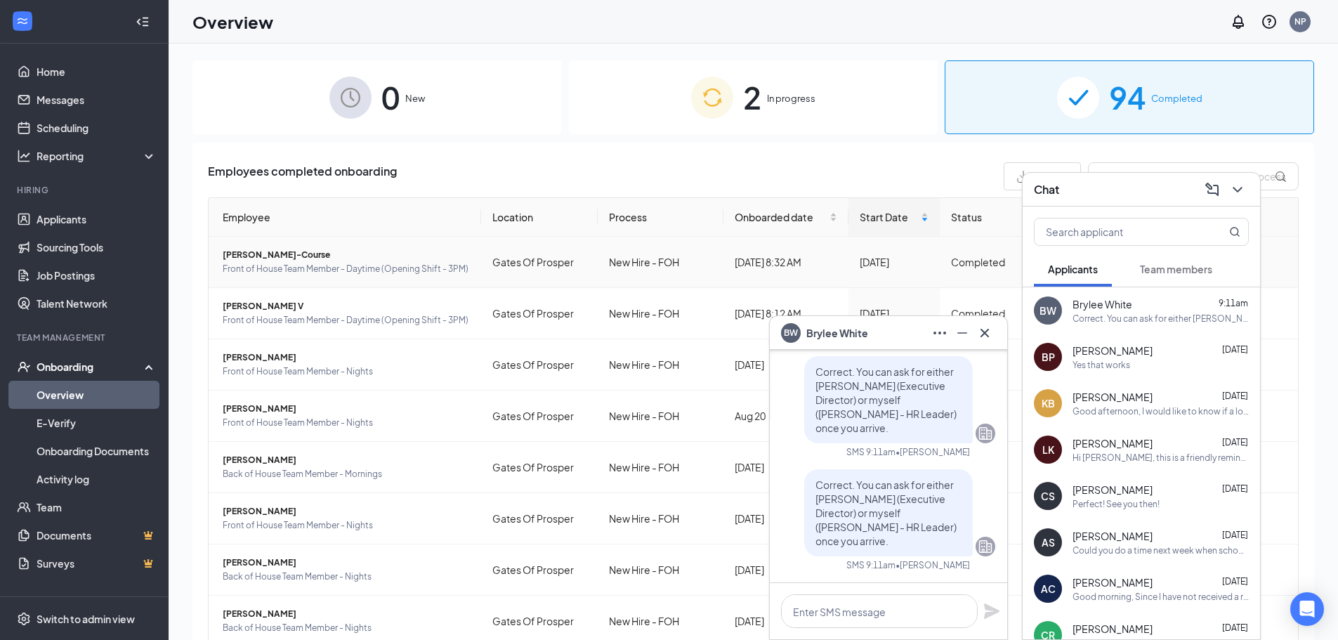
click at [299, 261] on span "[PERSON_NAME]-Course" at bounding box center [346, 255] width 247 height 14
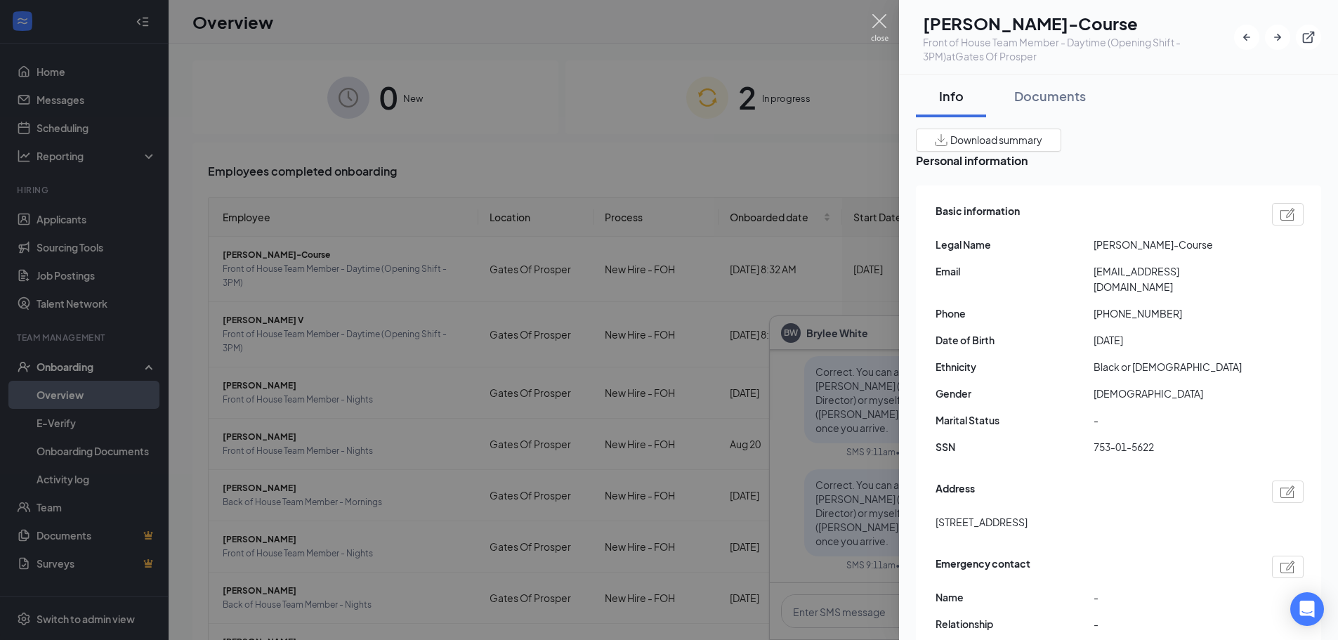
click at [882, 22] on img at bounding box center [880, 27] width 18 height 27
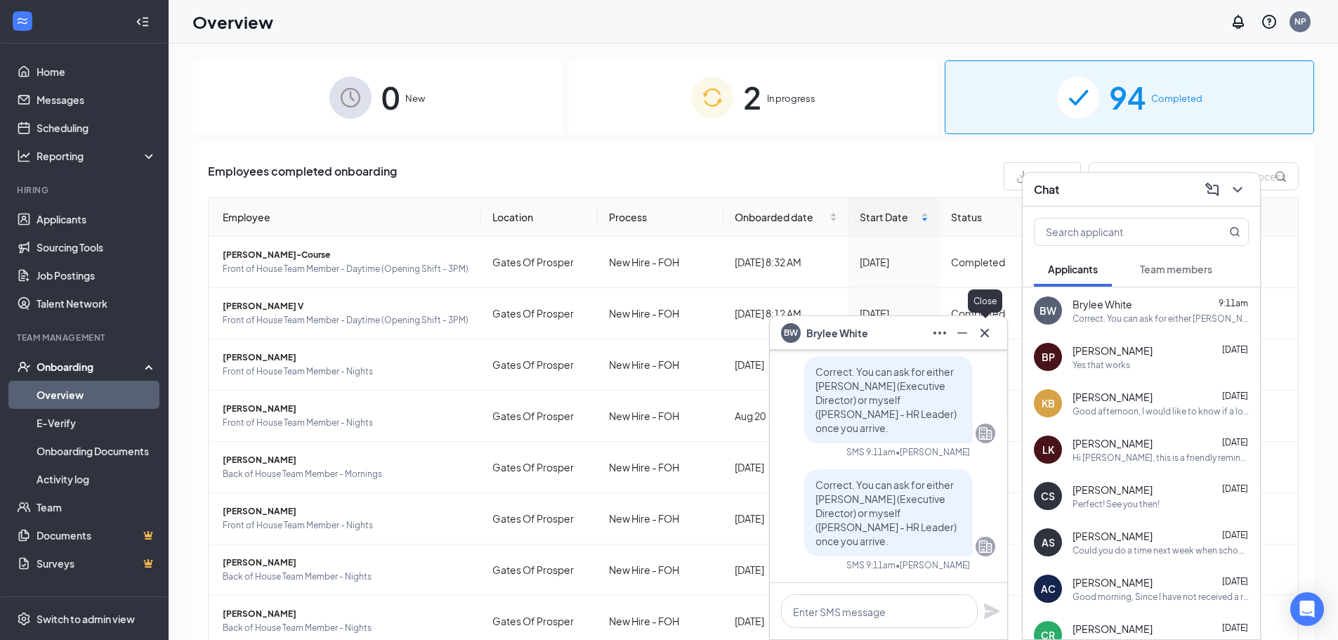
click at [986, 334] on icon "Cross" at bounding box center [985, 332] width 8 height 8
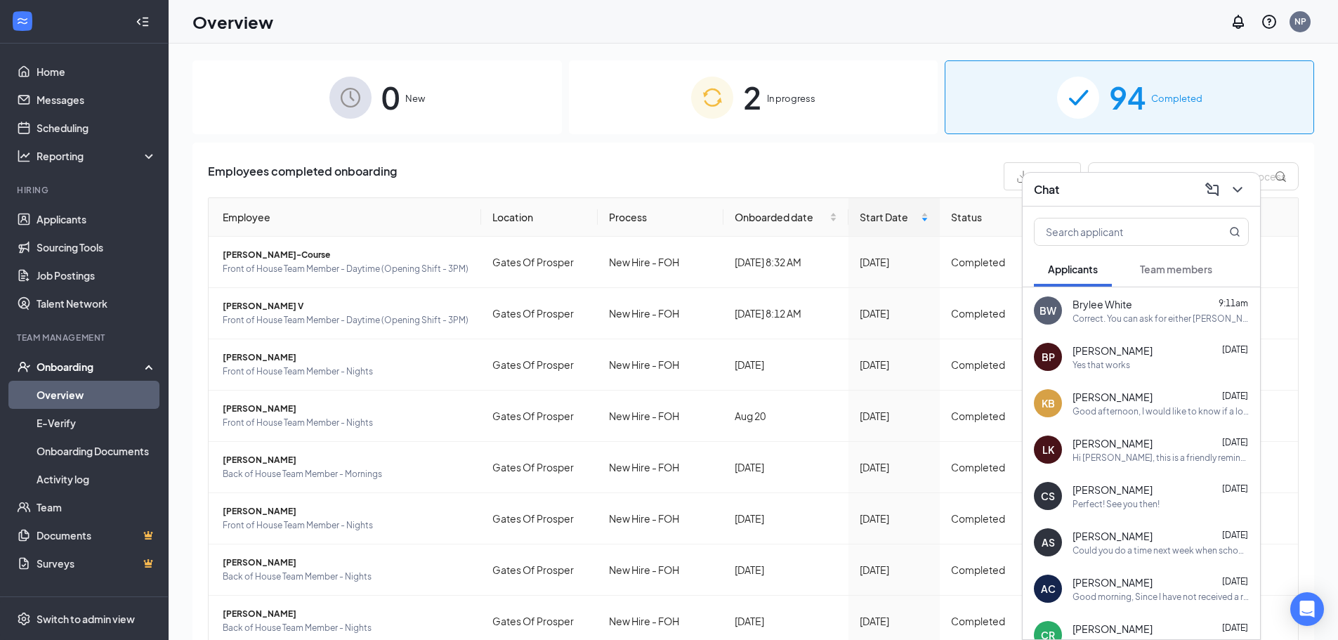
click at [1126, 184] on div "Chat" at bounding box center [1141, 189] width 215 height 22
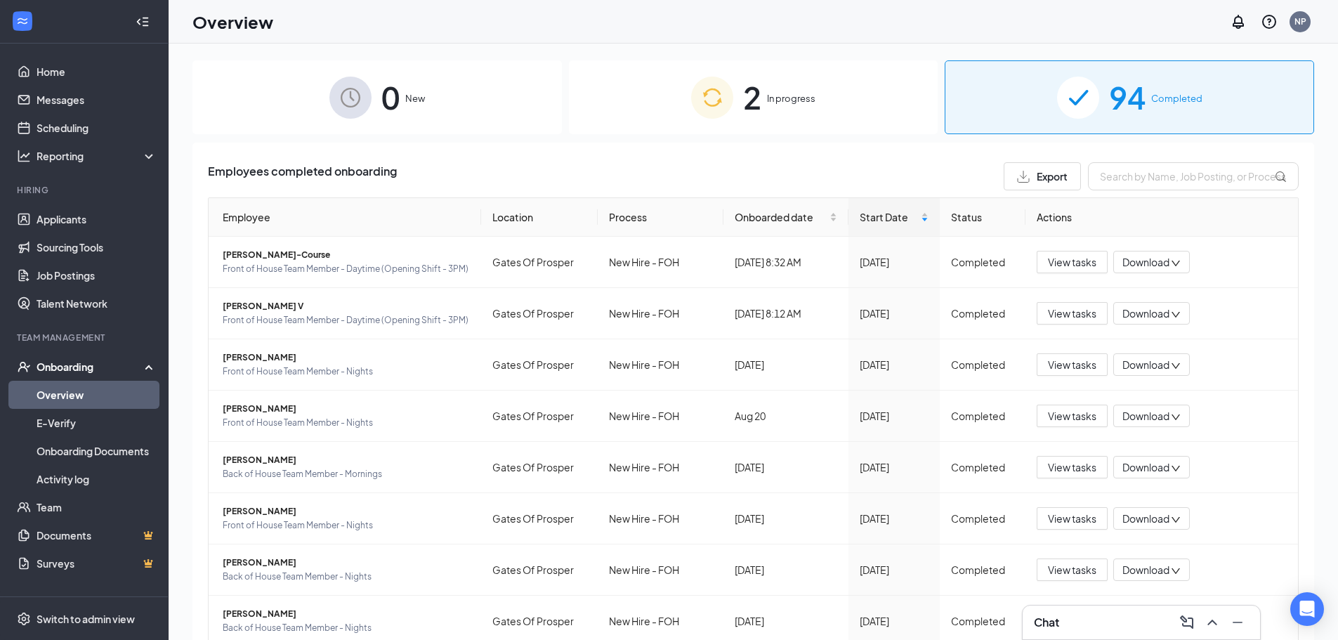
click at [691, 99] on img at bounding box center [712, 98] width 42 height 42
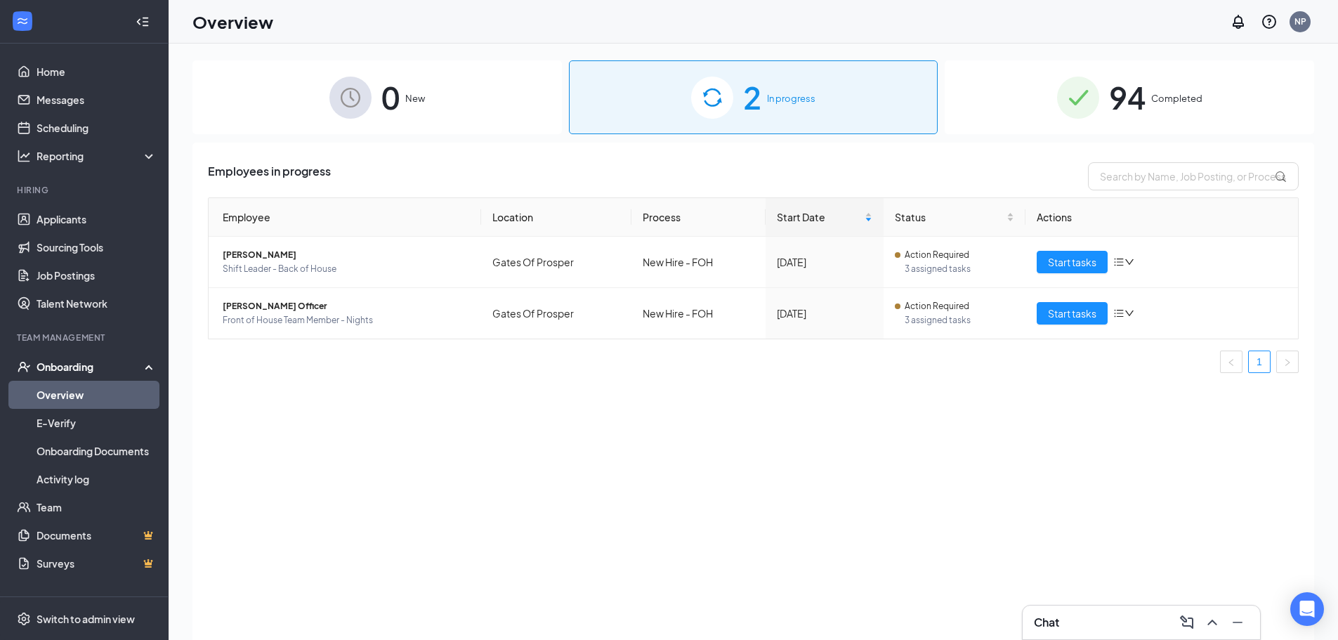
click at [1026, 97] on div "94 Completed" at bounding box center [1130, 97] width 370 height 74
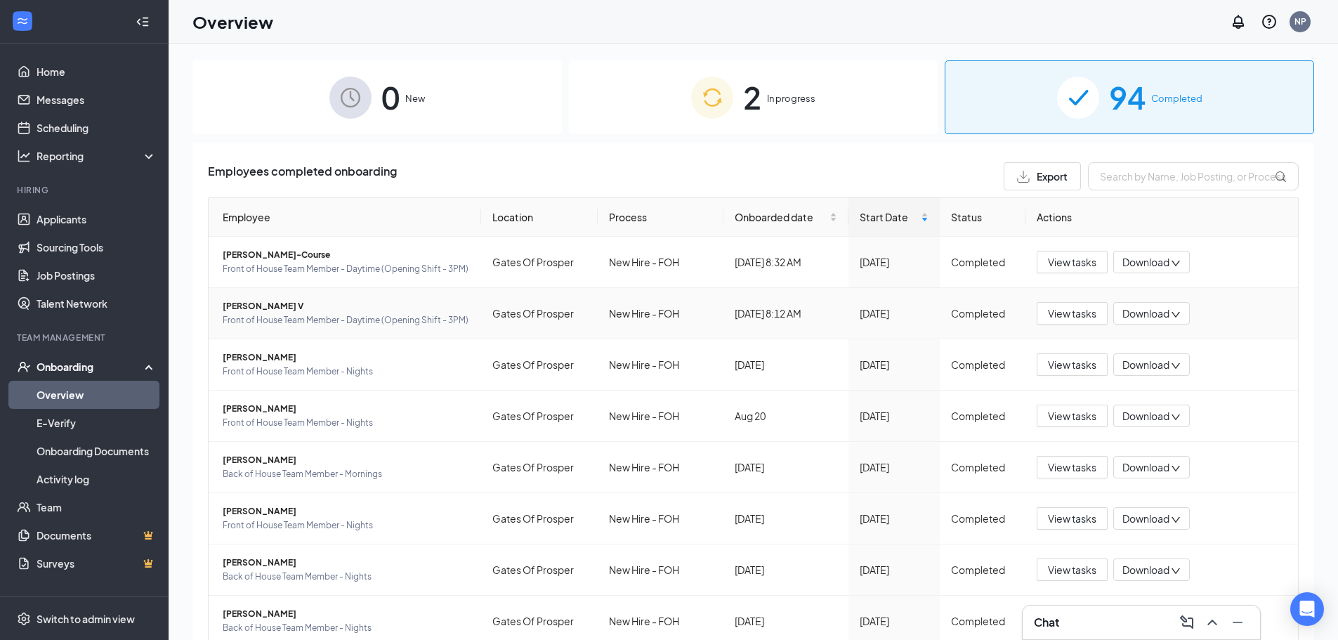
click at [266, 309] on span "[PERSON_NAME] V" at bounding box center [346, 306] width 247 height 14
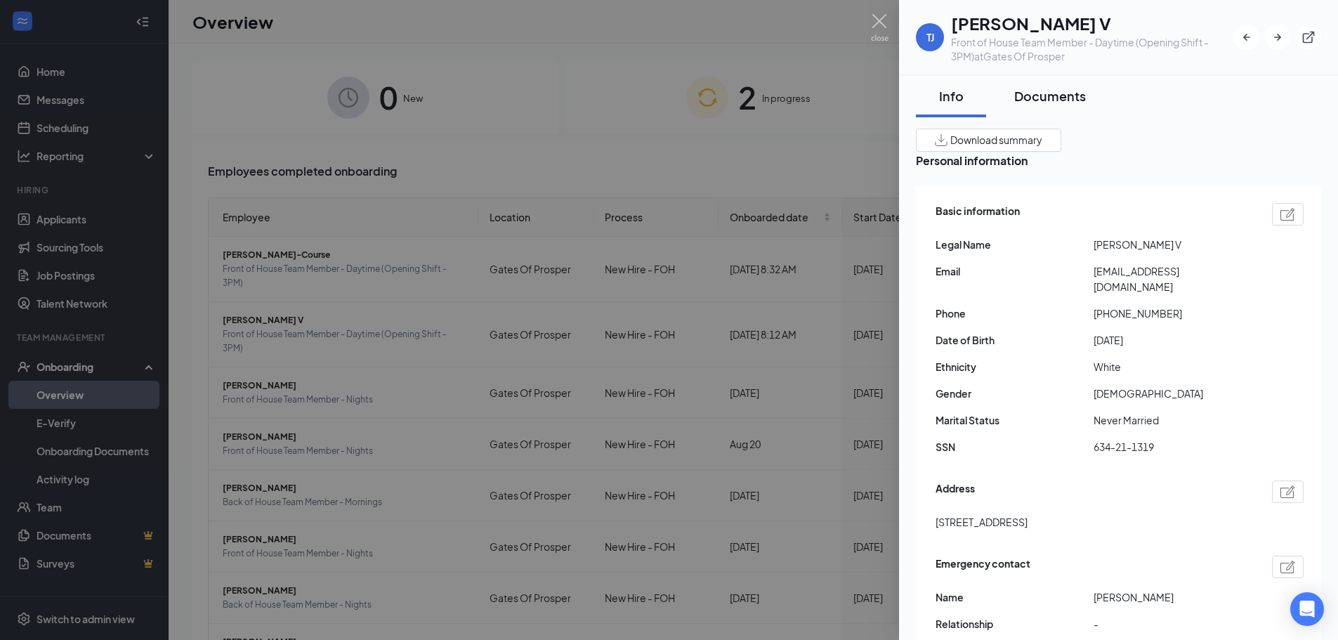
click at [1073, 107] on button "Documents" at bounding box center [1050, 96] width 100 height 42
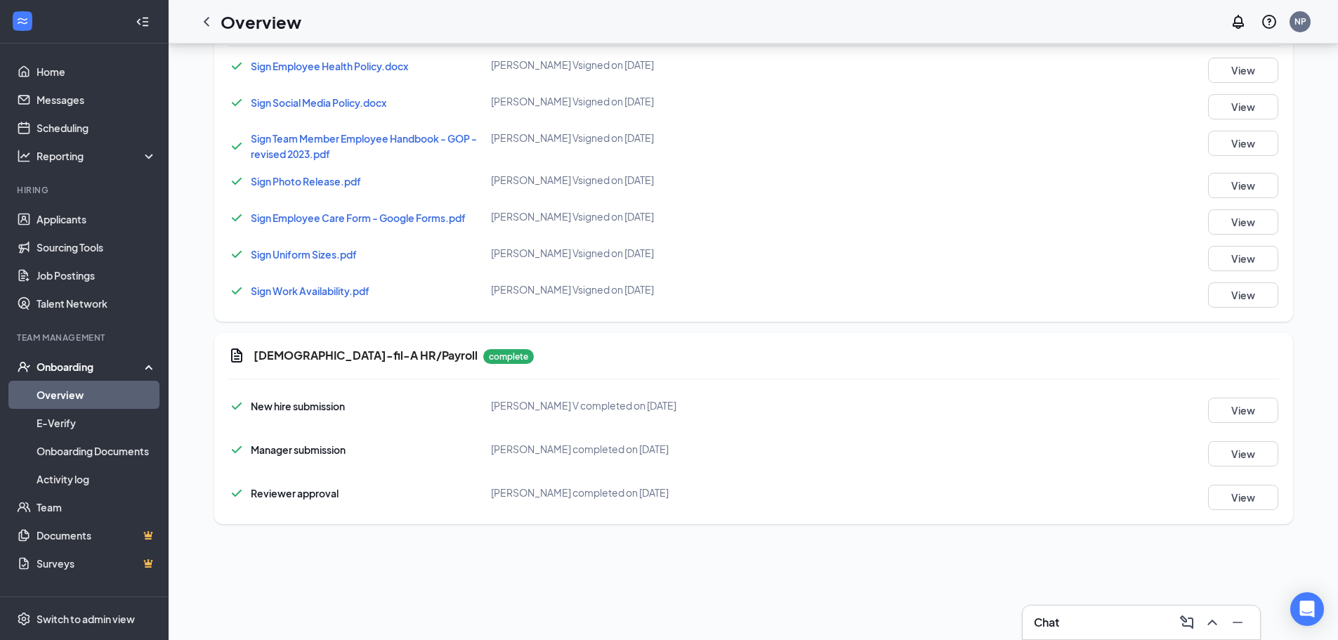
scroll to position [612, 0]
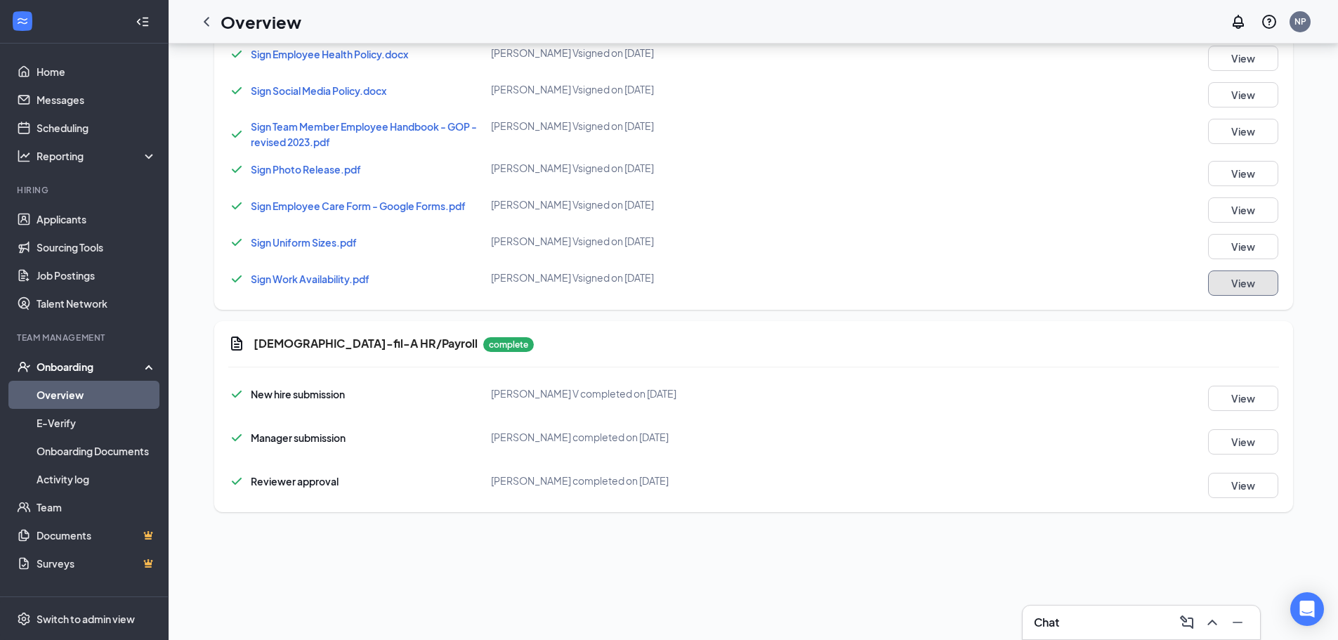
click at [1255, 285] on button "View" at bounding box center [1243, 282] width 70 height 25
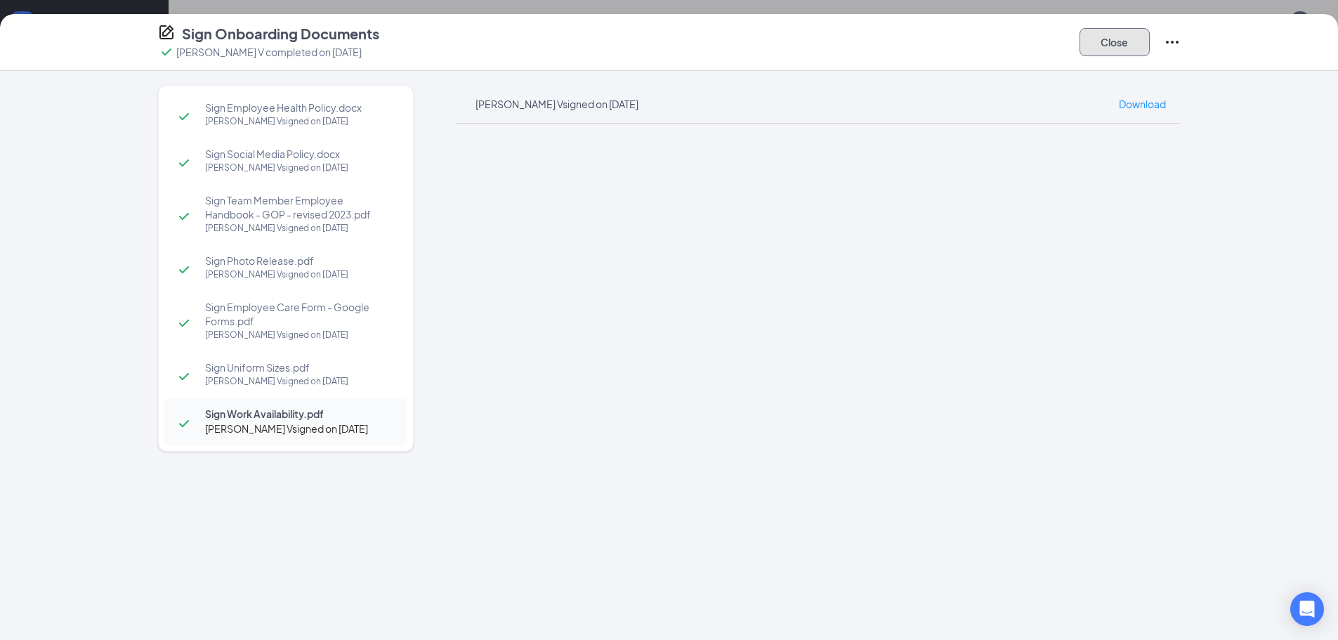
click at [1123, 48] on button "Close" at bounding box center [1115, 42] width 70 height 28
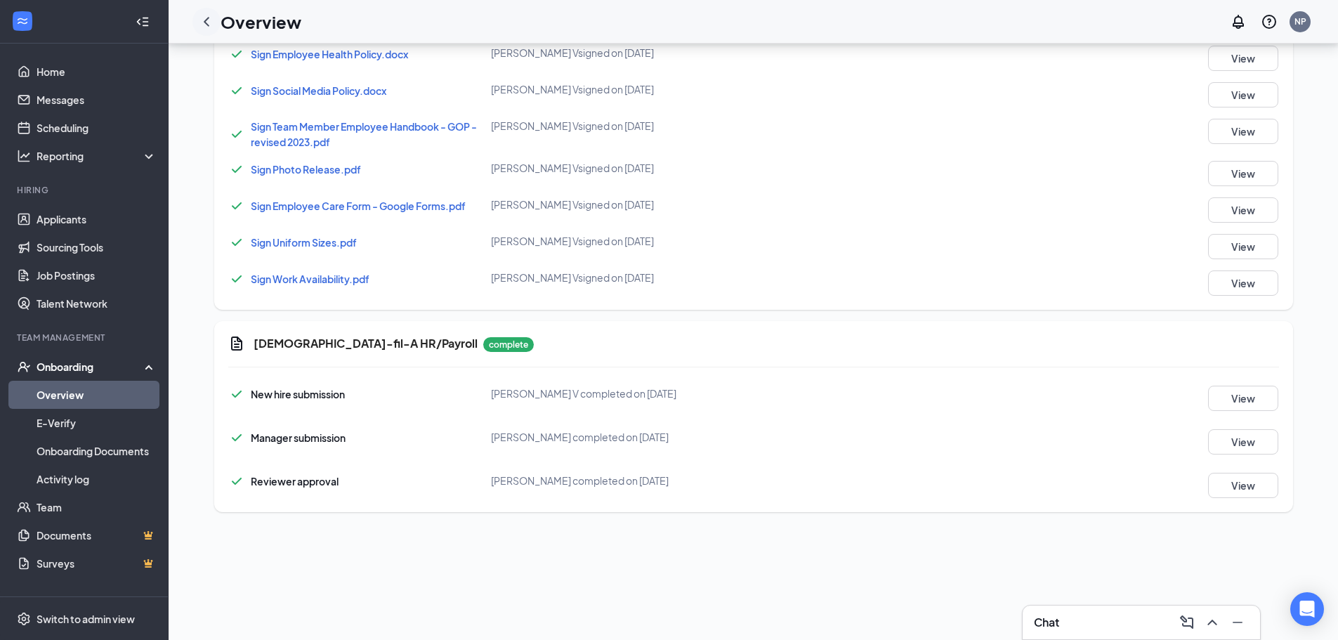
click at [211, 16] on icon "ChevronLeft" at bounding box center [206, 21] width 17 height 17
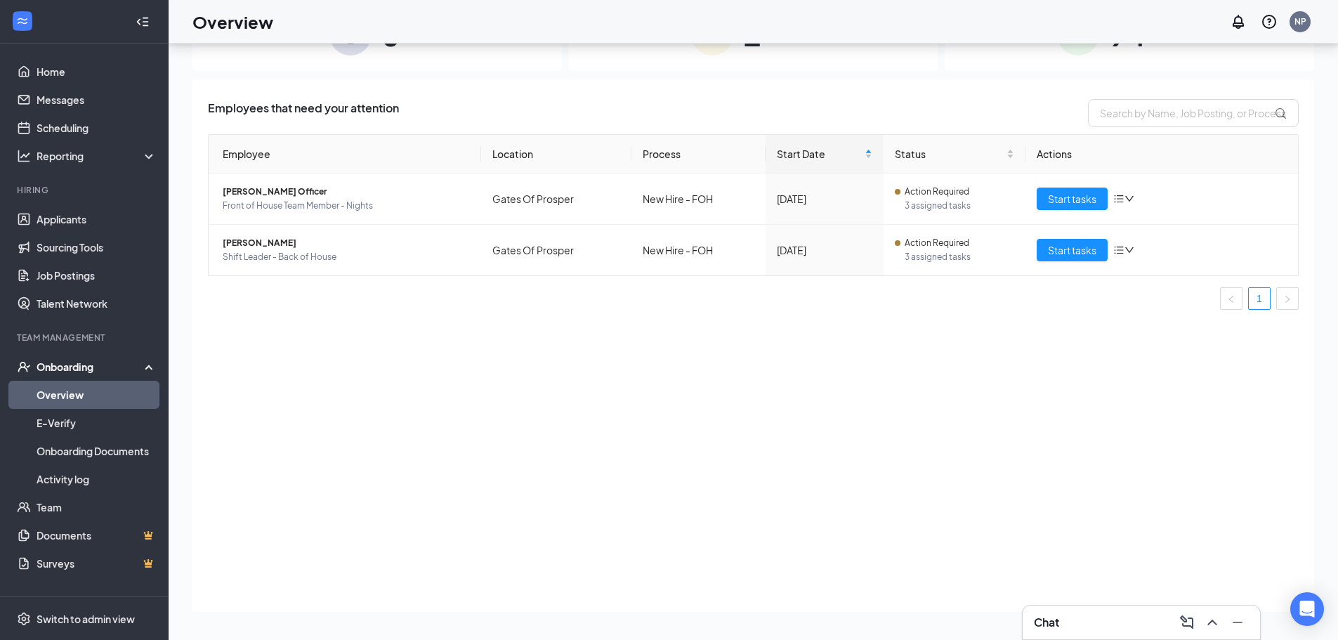
click at [1047, 64] on div "94 Completed" at bounding box center [1130, 34] width 370 height 74
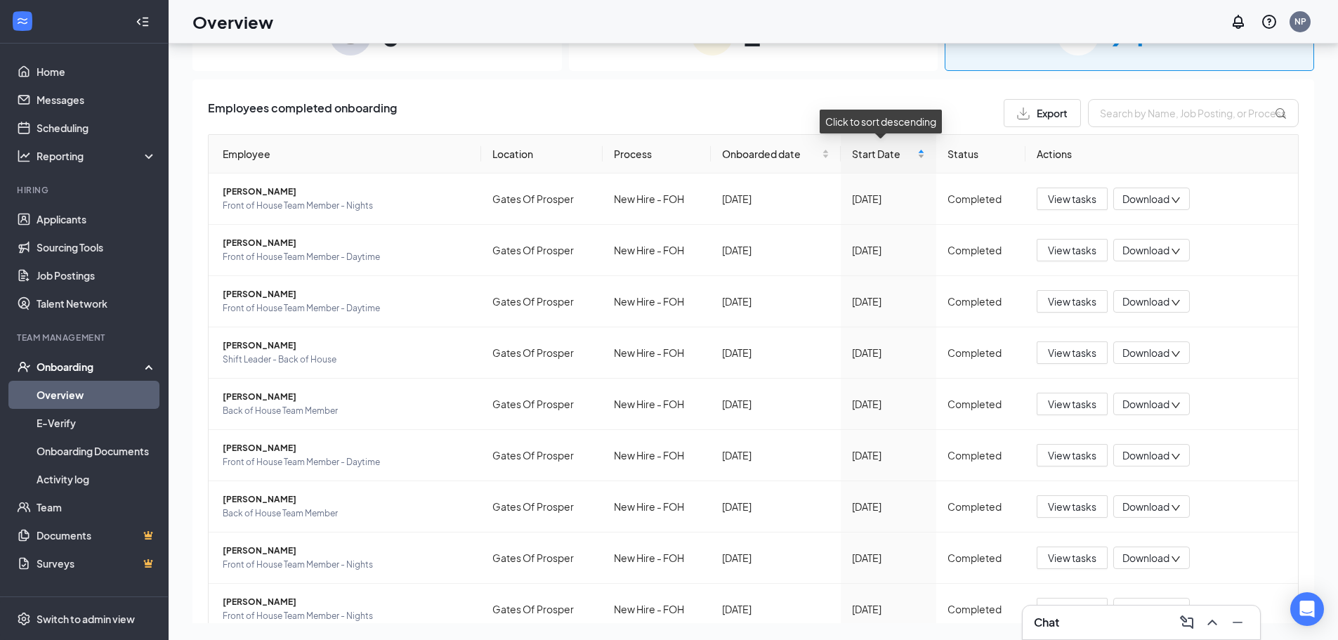
click at [918, 157] on div "Start Date" at bounding box center [888, 153] width 72 height 15
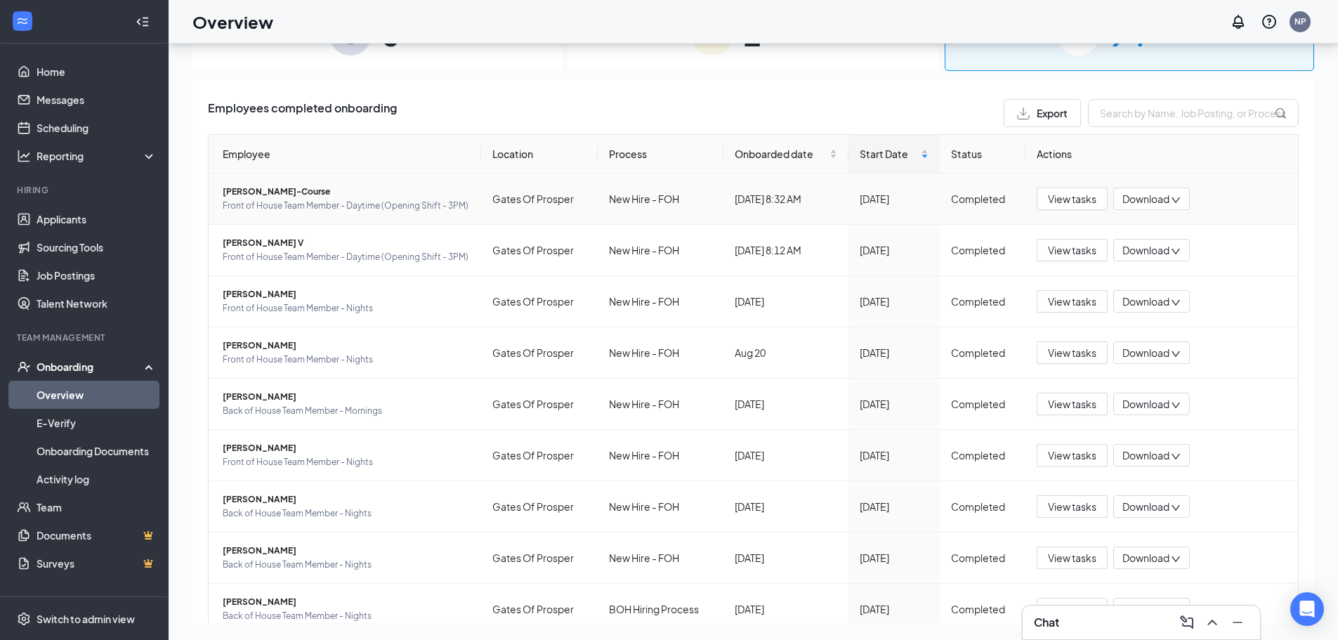
click at [309, 195] on span "[PERSON_NAME]-Course" at bounding box center [346, 192] width 247 height 14
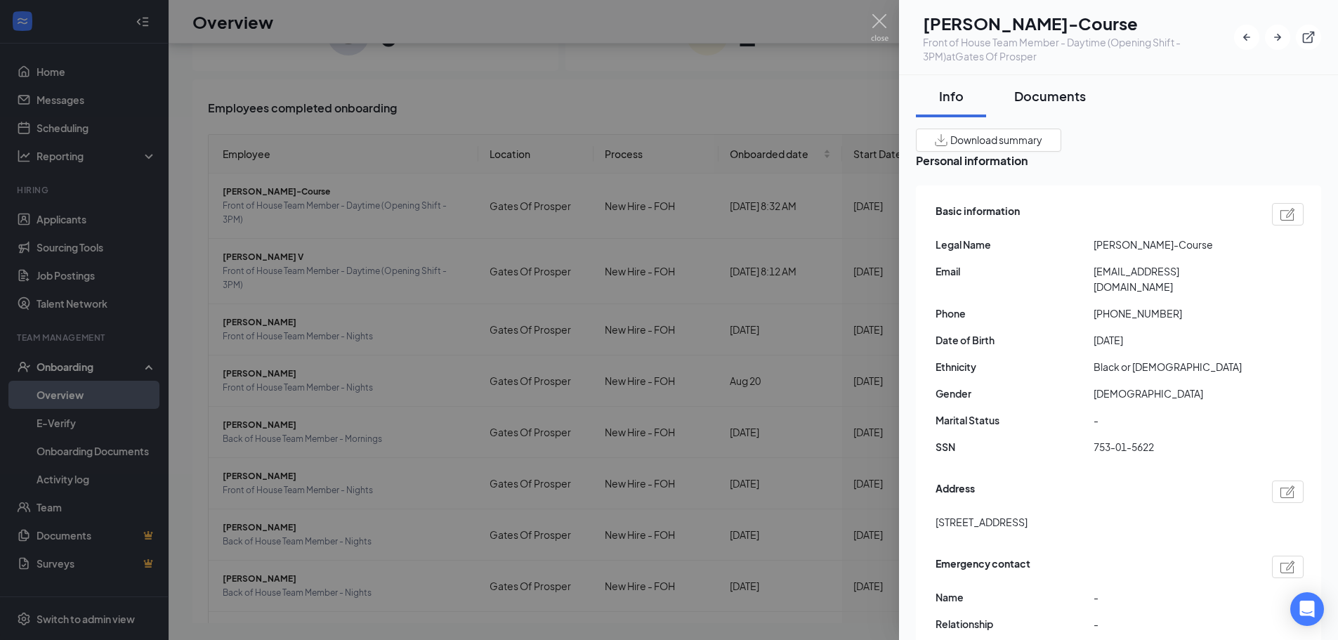
click at [1055, 103] on div "Documents" at bounding box center [1050, 96] width 72 height 18
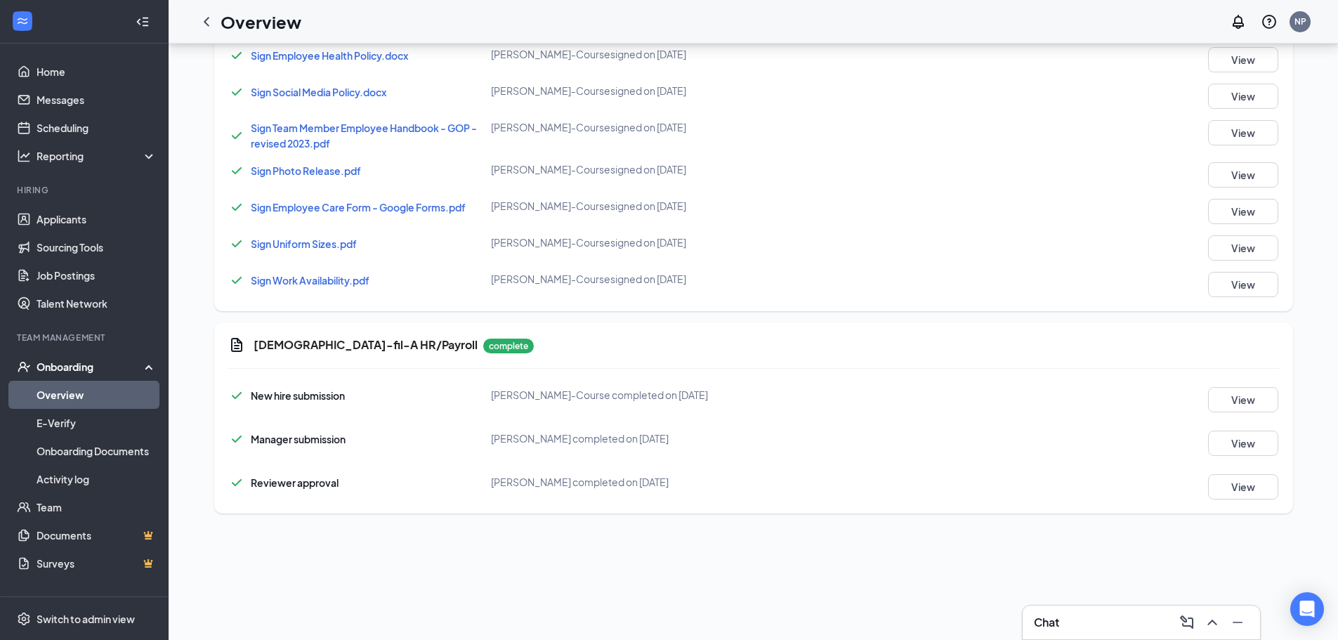
scroll to position [612, 0]
click at [1248, 282] on button "View" at bounding box center [1243, 282] width 70 height 25
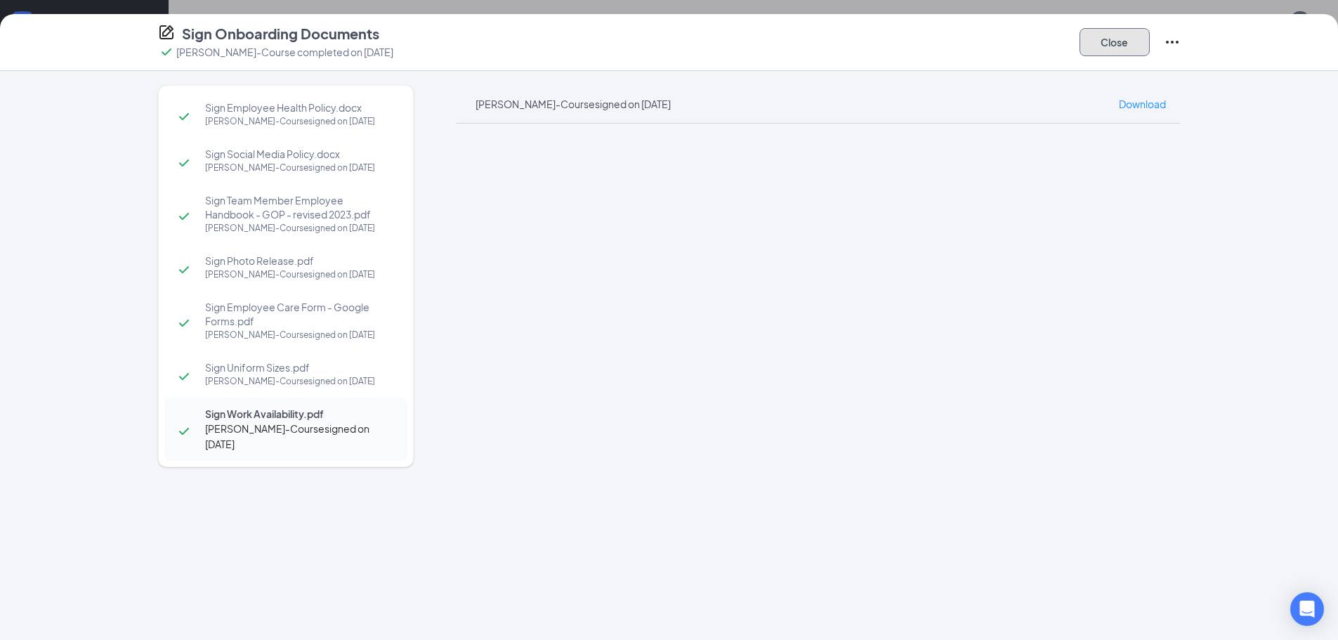
click at [1106, 32] on button "Close" at bounding box center [1115, 42] width 70 height 28
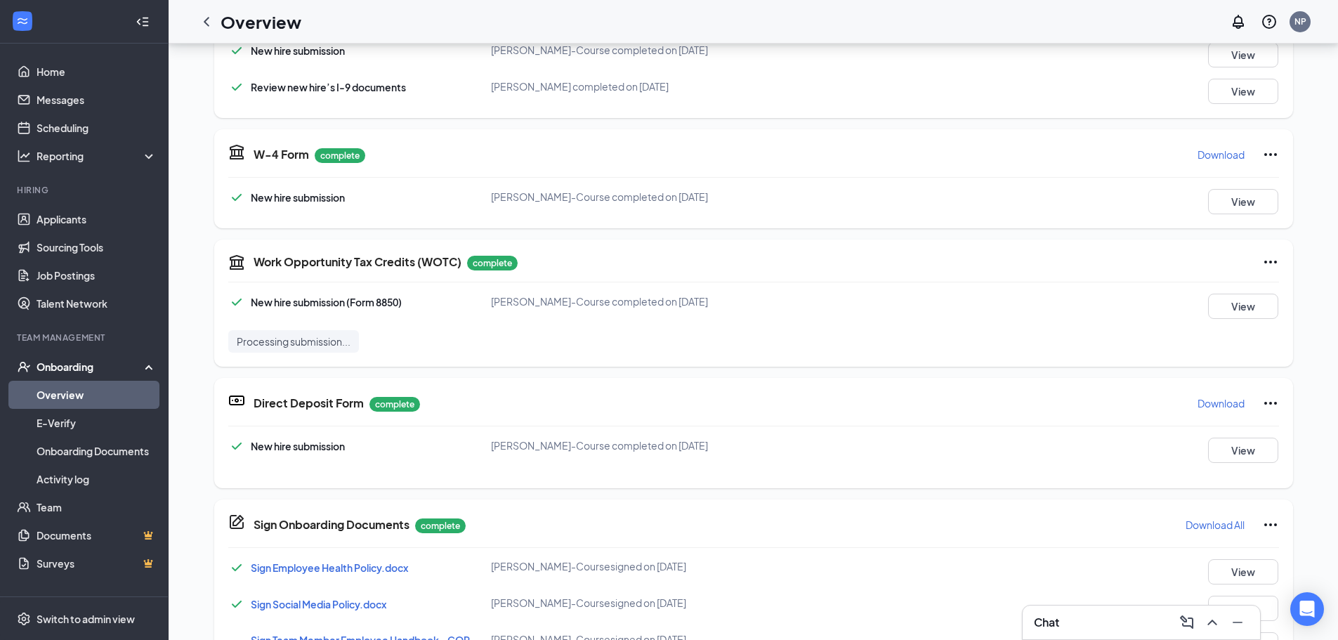
scroll to position [50, 0]
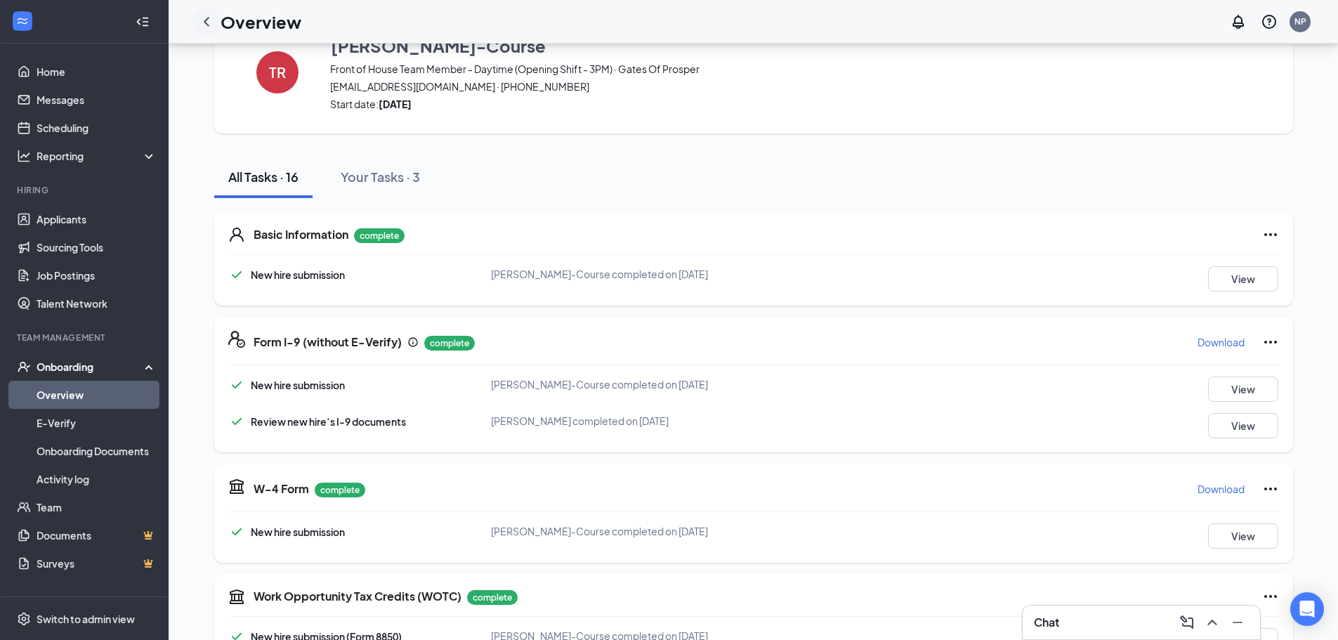
click at [200, 18] on icon "ChevronLeft" at bounding box center [206, 21] width 17 height 17
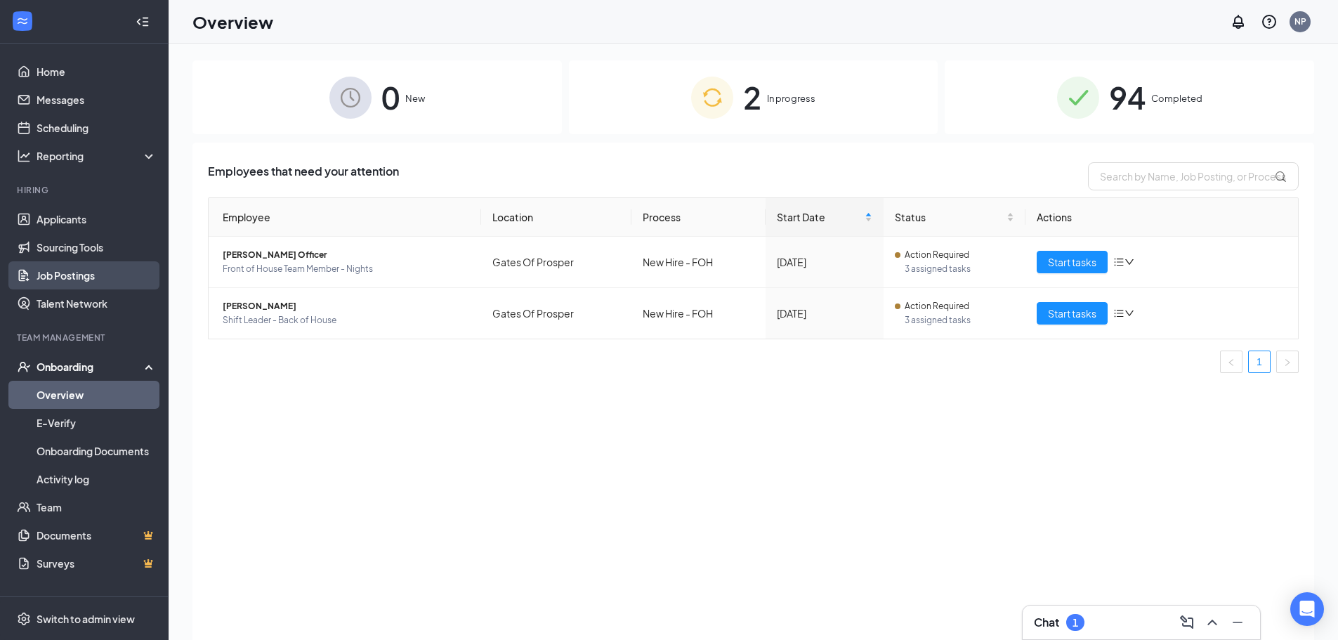
click at [72, 272] on link "Job Postings" at bounding box center [97, 275] width 120 height 28
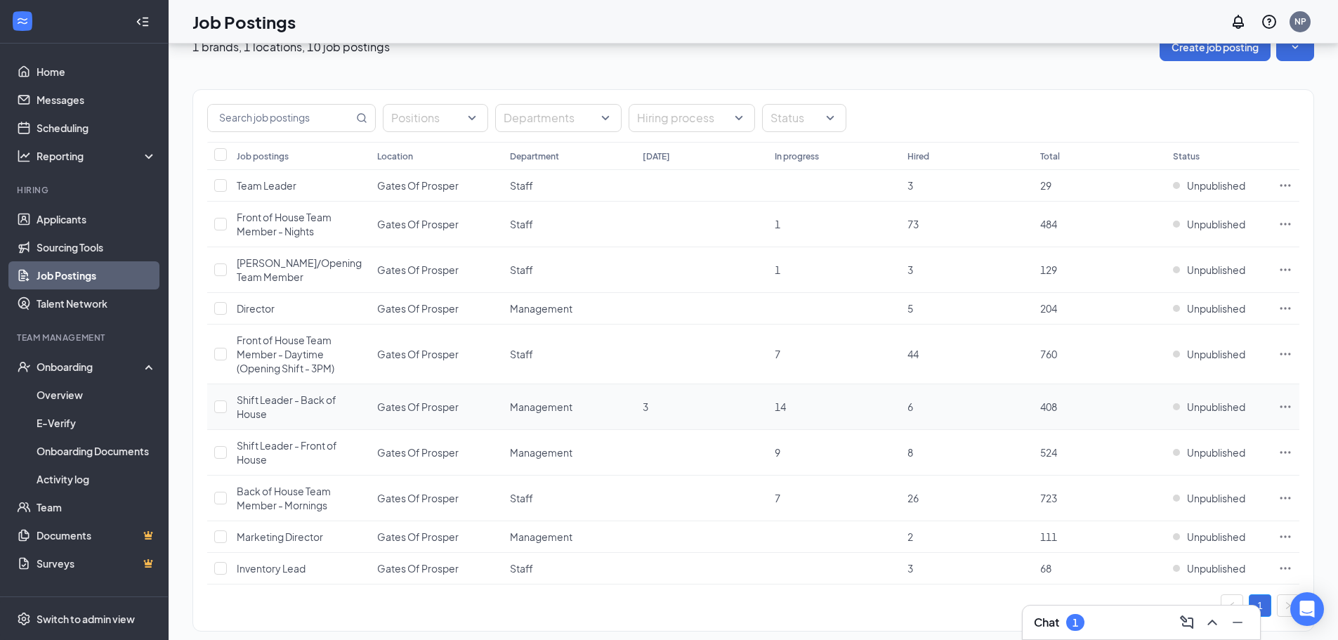
scroll to position [50, 0]
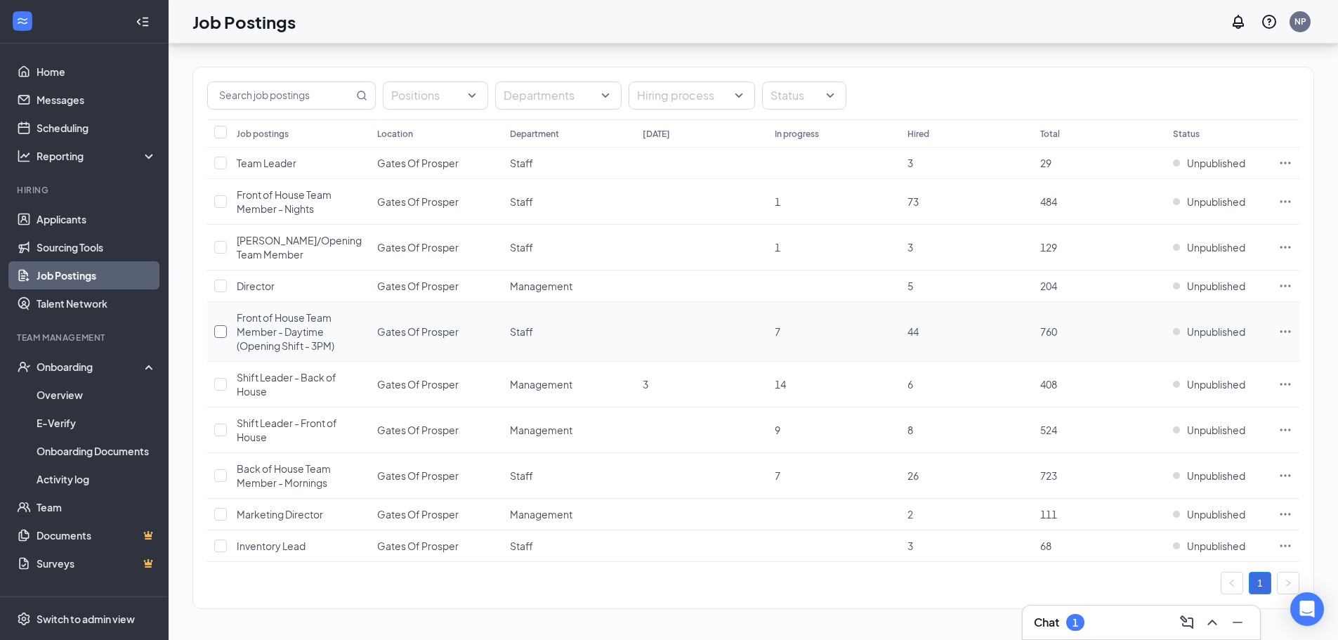
click at [217, 332] on input "checkbox" at bounding box center [220, 331] width 13 height 13
checkbox input "true"
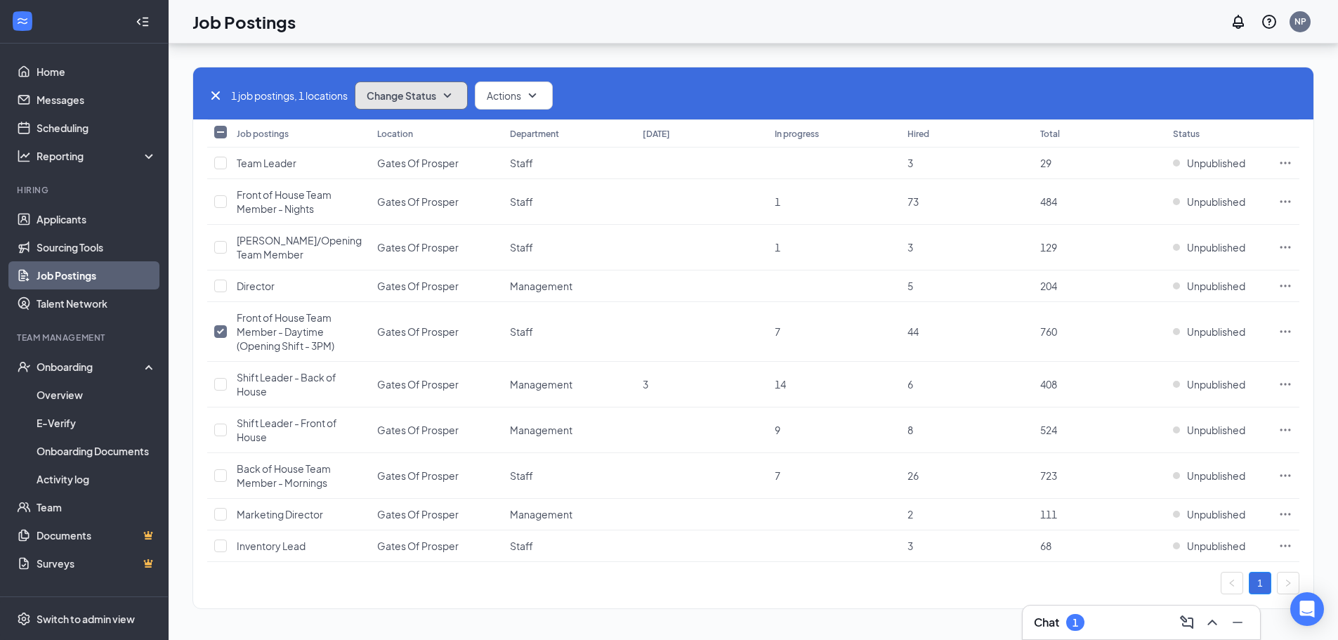
click at [443, 94] on icon "SmallChevronDown" at bounding box center [447, 95] width 17 height 17
click at [424, 135] on div "Publish" at bounding box center [442, 133] width 169 height 31
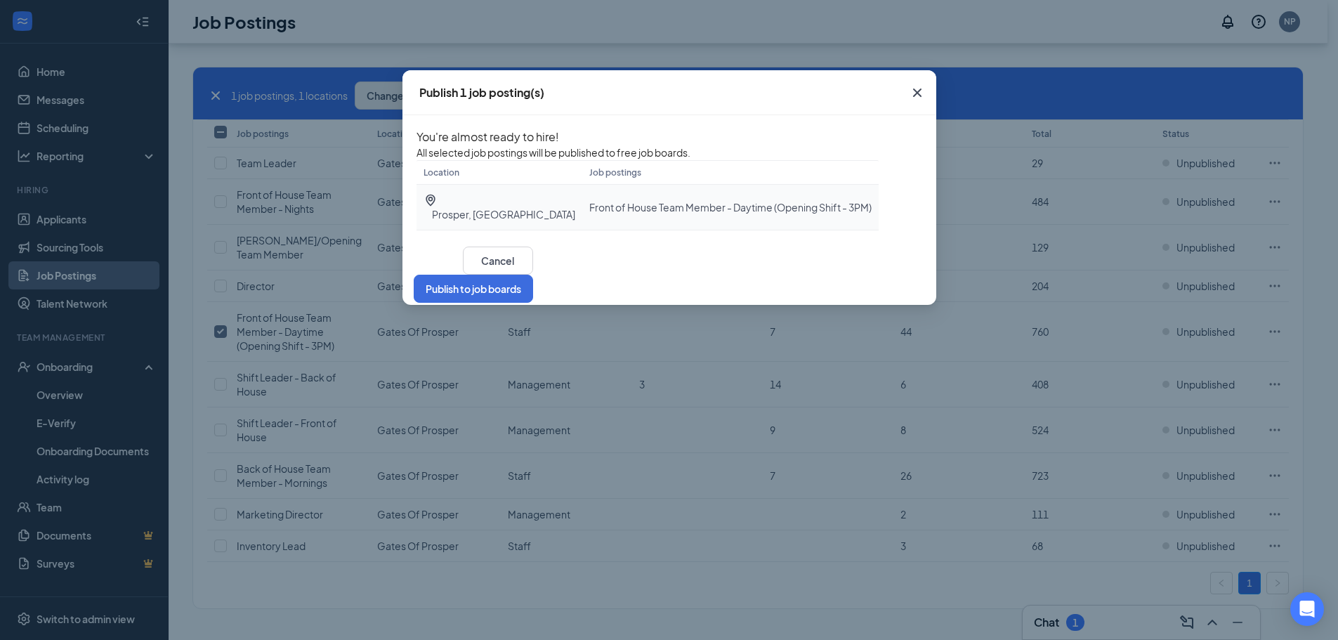
click at [717, 230] on td "Front of House Team Member - Daytime (Opening Shift - 3PM)" at bounding box center [730, 208] width 296 height 46
click at [533, 303] on button "Publish to job boards" at bounding box center [473, 289] width 119 height 28
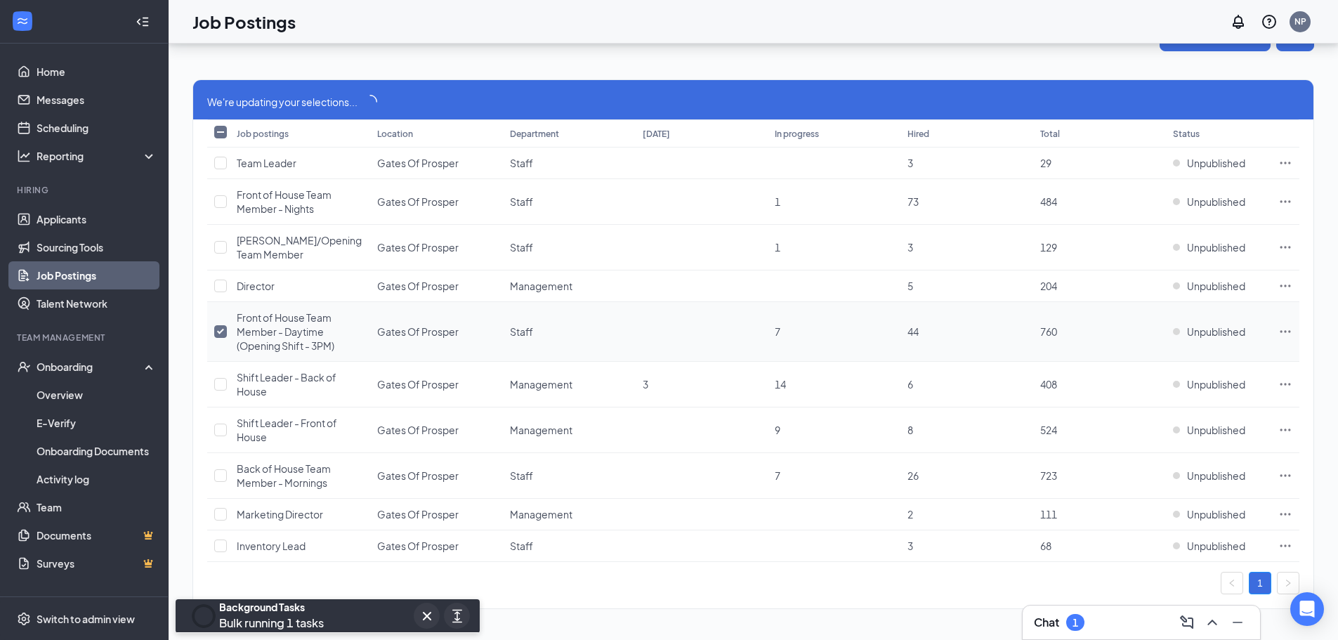
scroll to position [37, 0]
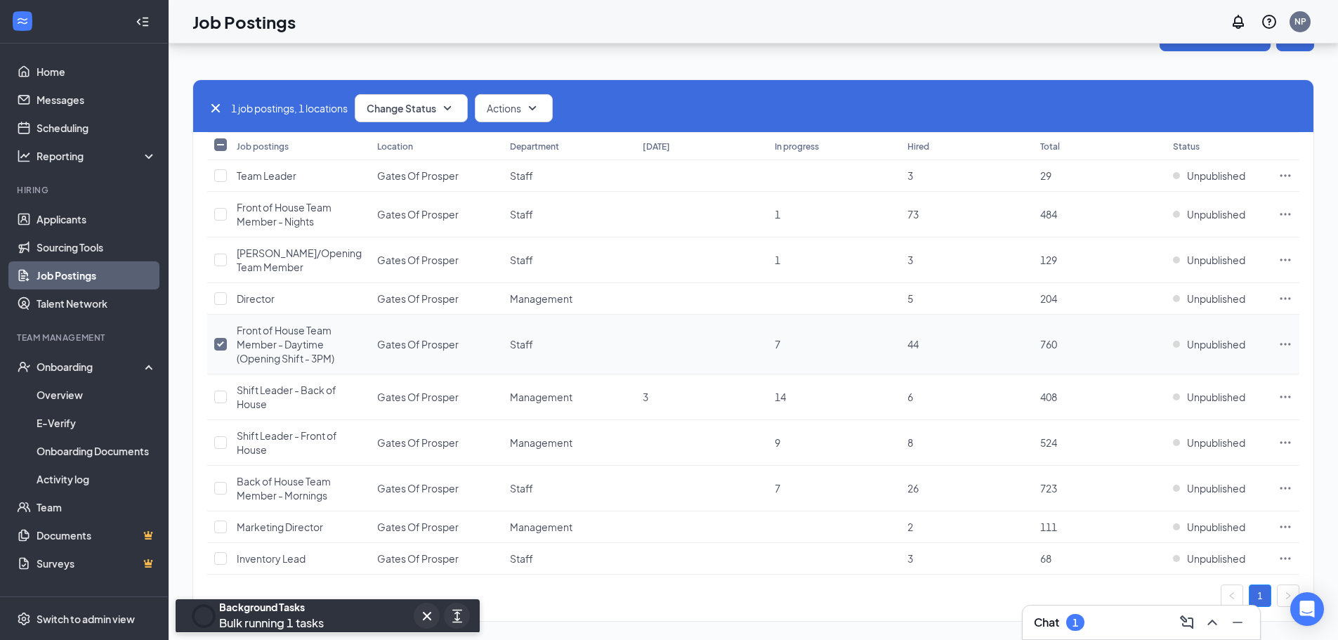
click at [220, 334] on td at bounding box center [218, 345] width 22 height 60
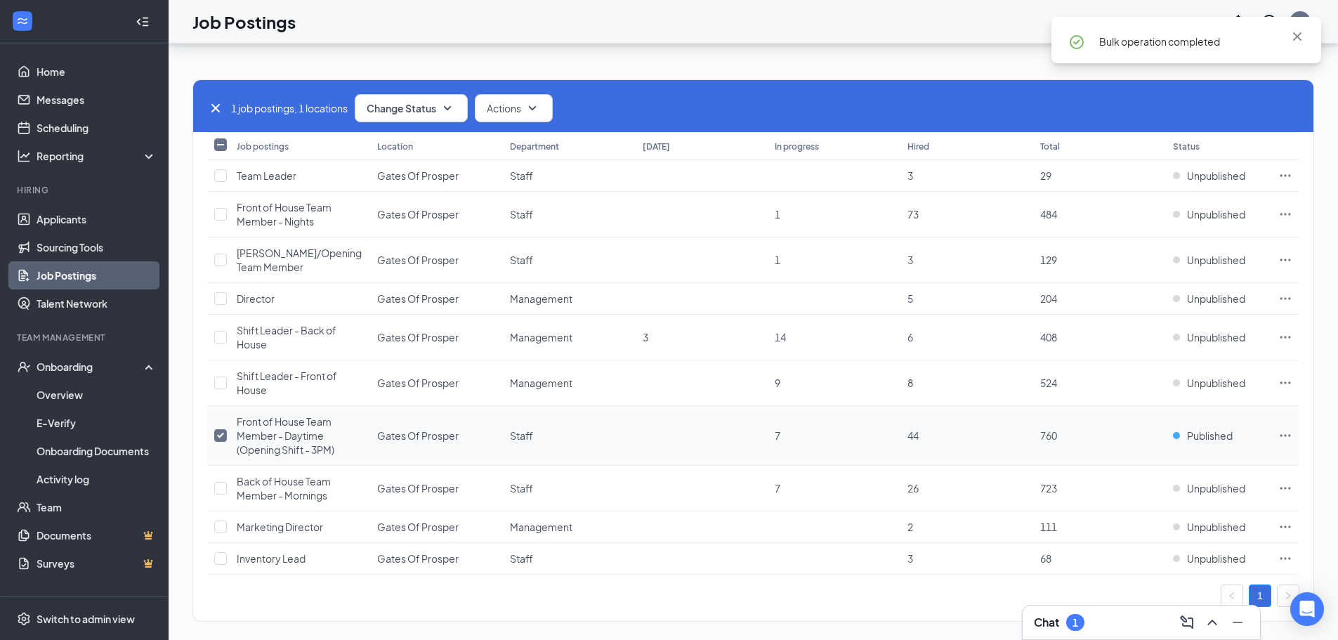
click at [220, 429] on input "checkbox" at bounding box center [220, 435] width 13 height 13
checkbox input "false"
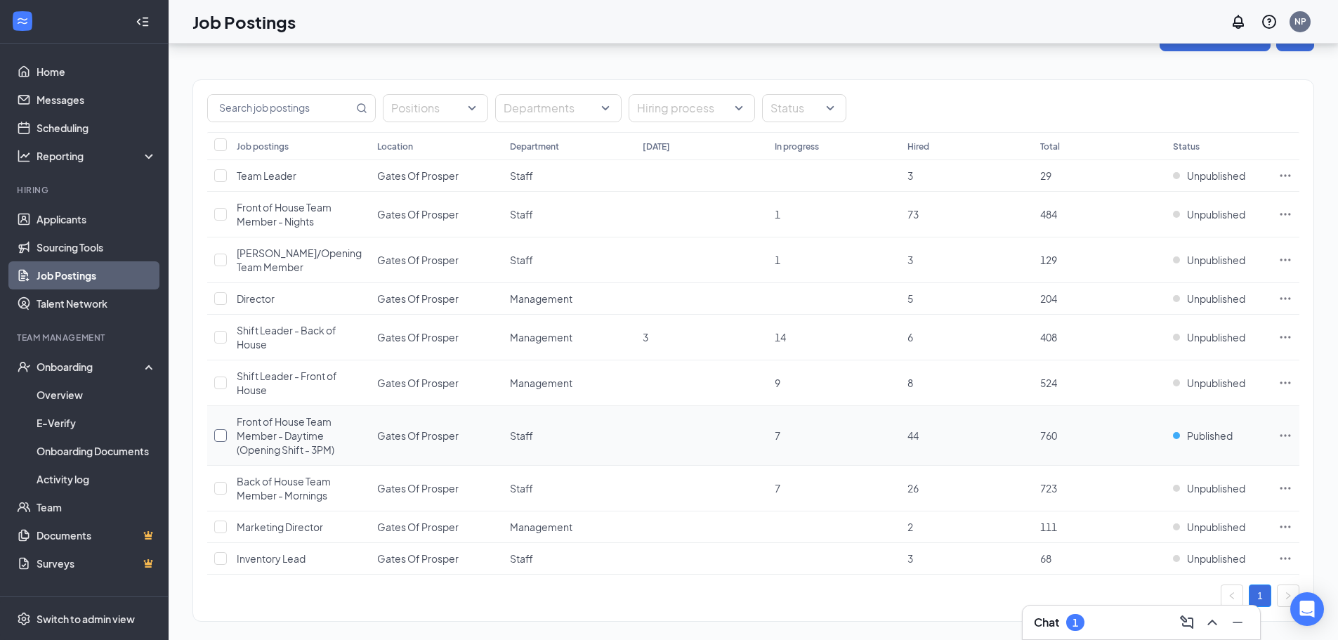
scroll to position [50, 0]
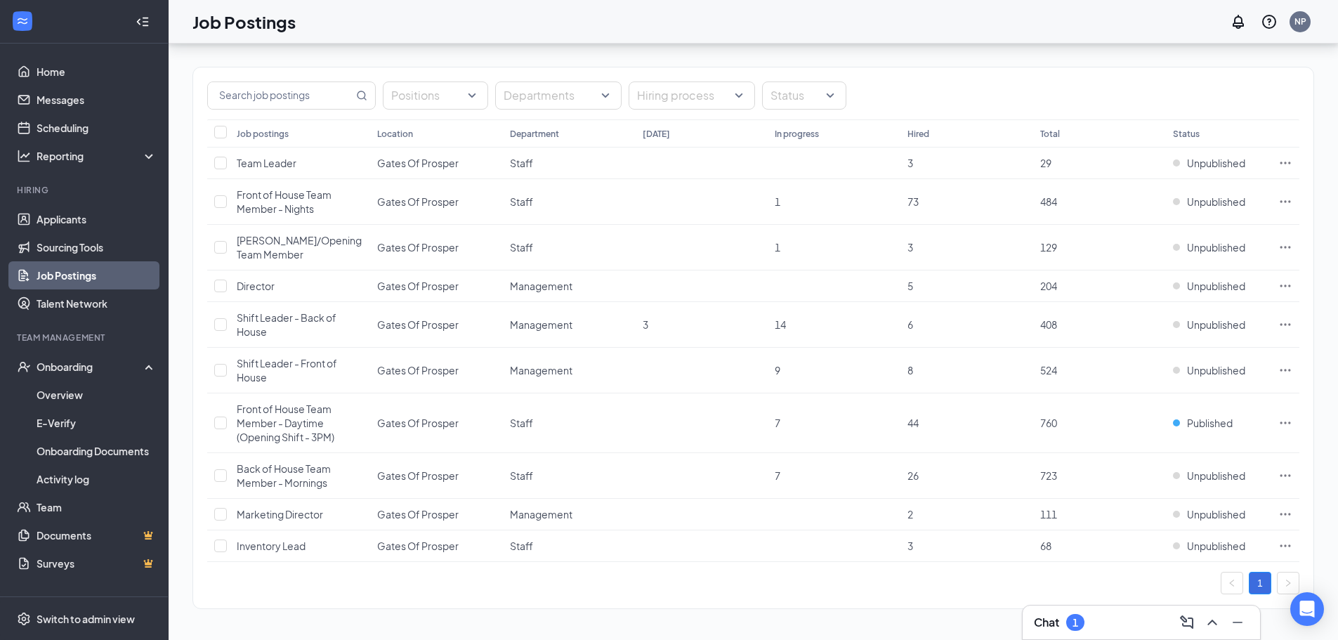
click at [90, 277] on link "Job Postings" at bounding box center [97, 275] width 120 height 28
click at [1120, 618] on div "Chat 1" at bounding box center [1141, 622] width 215 height 22
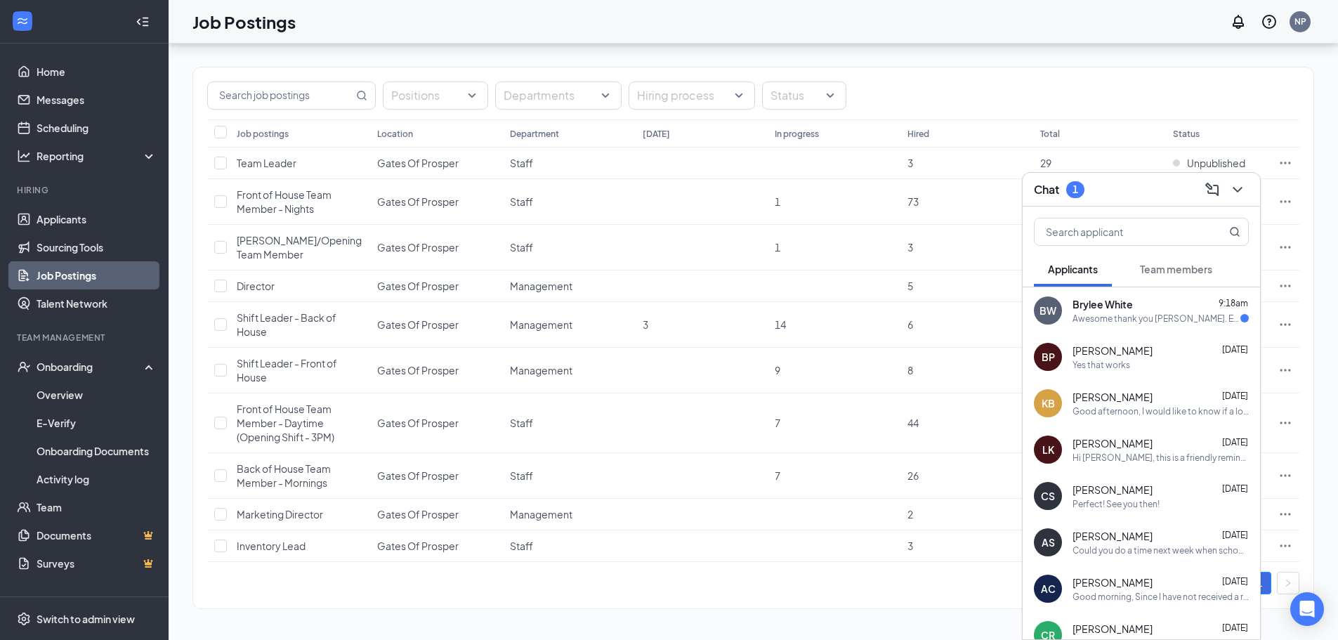
click at [1143, 303] on div "Brylee White 9:18am" at bounding box center [1161, 304] width 176 height 14
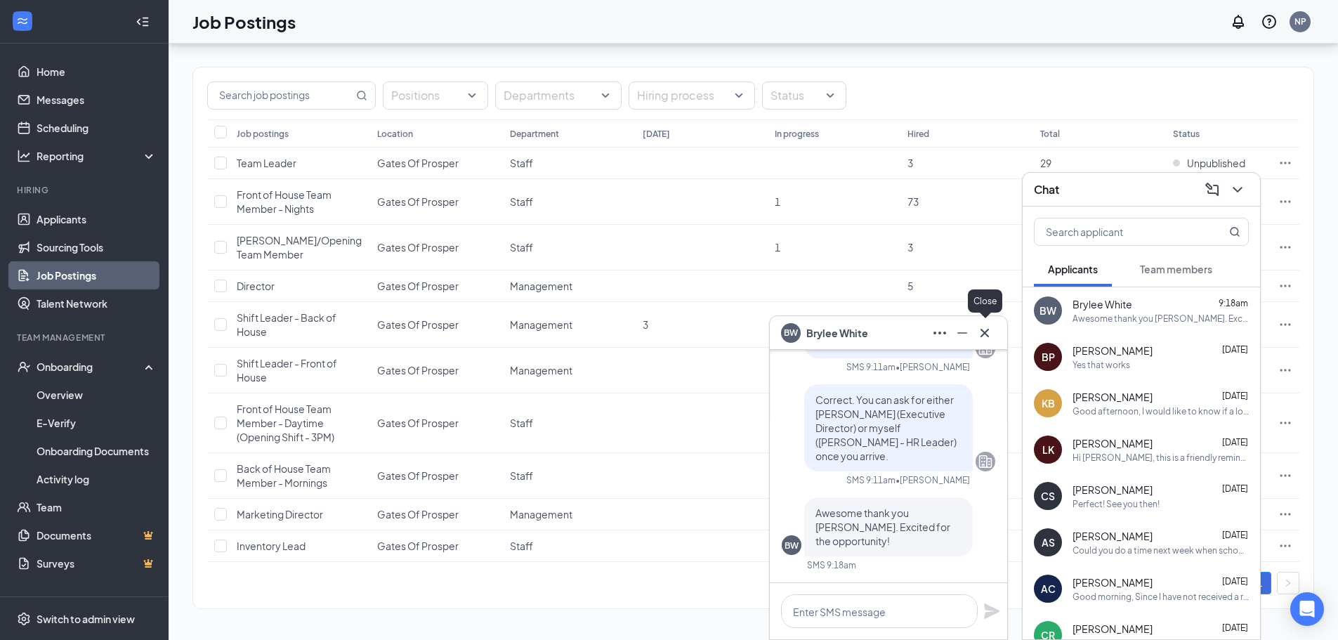
click at [991, 332] on icon "Cross" at bounding box center [985, 333] width 17 height 17
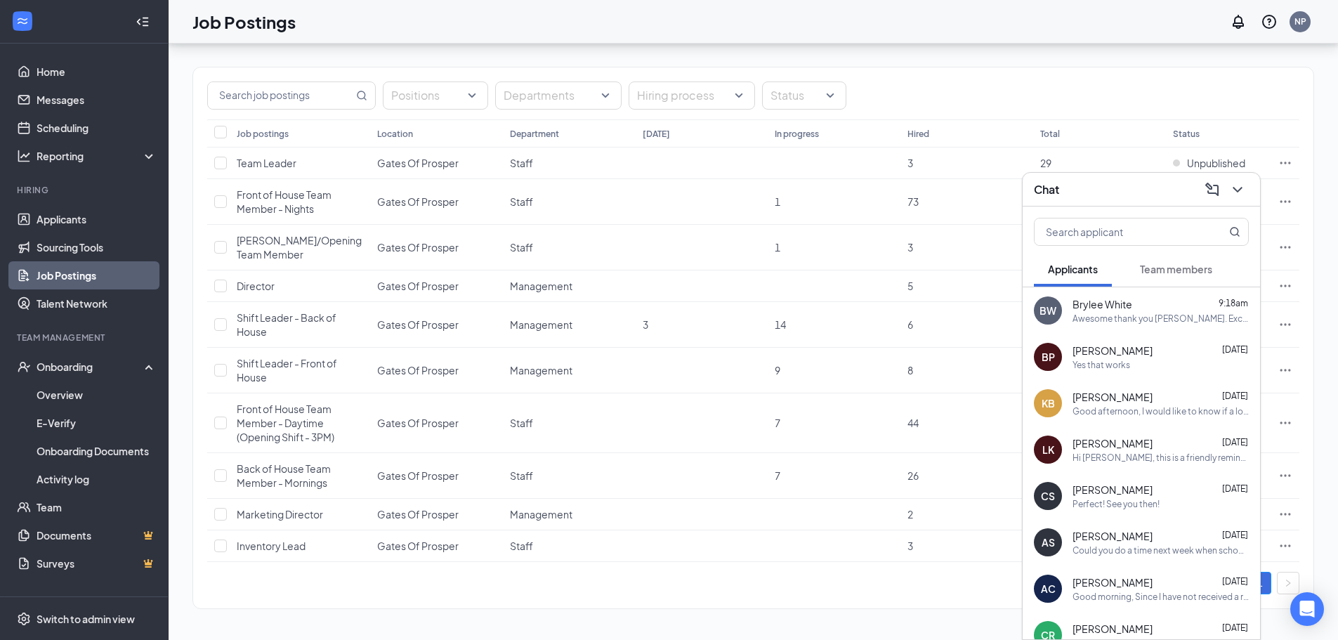
click at [1093, 204] on div "Chat" at bounding box center [1141, 190] width 237 height 34
